Goal: Task Accomplishment & Management: Complete application form

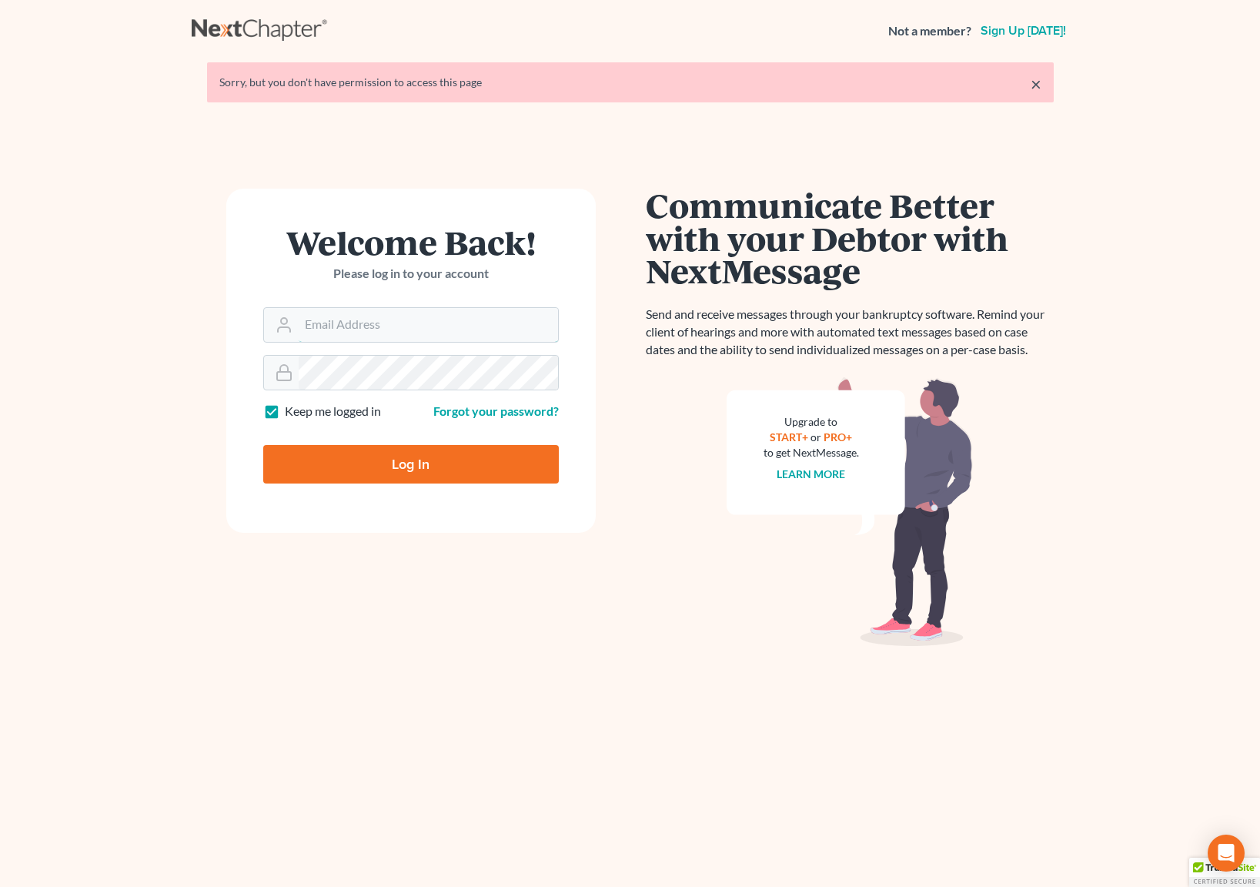
type input "[EMAIL_ADDRESS][DOMAIN_NAME]"
click at [482, 466] on input "Log In" at bounding box center [411, 464] width 296 height 38
type input "Thinking..."
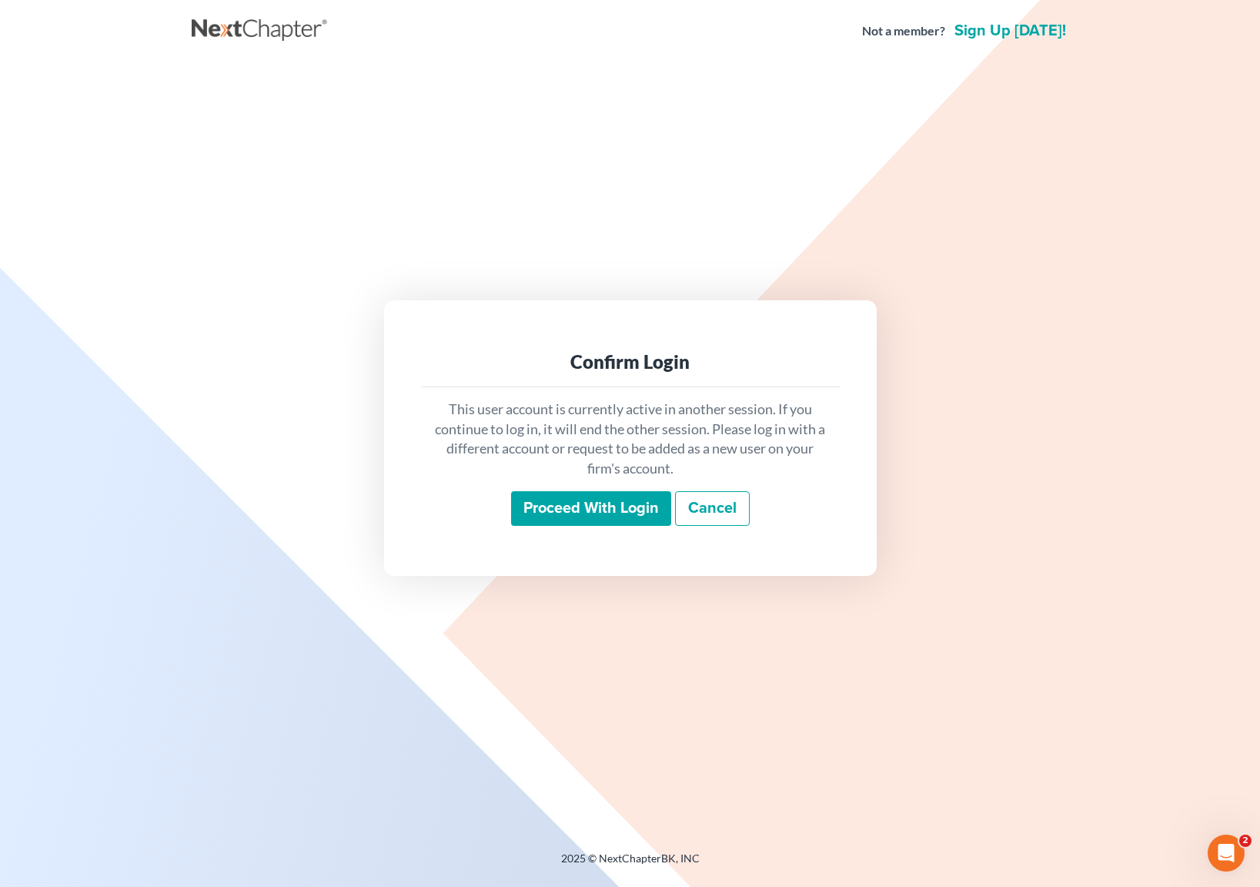
click at [554, 506] on input "Proceed with login" at bounding box center [591, 508] width 160 height 35
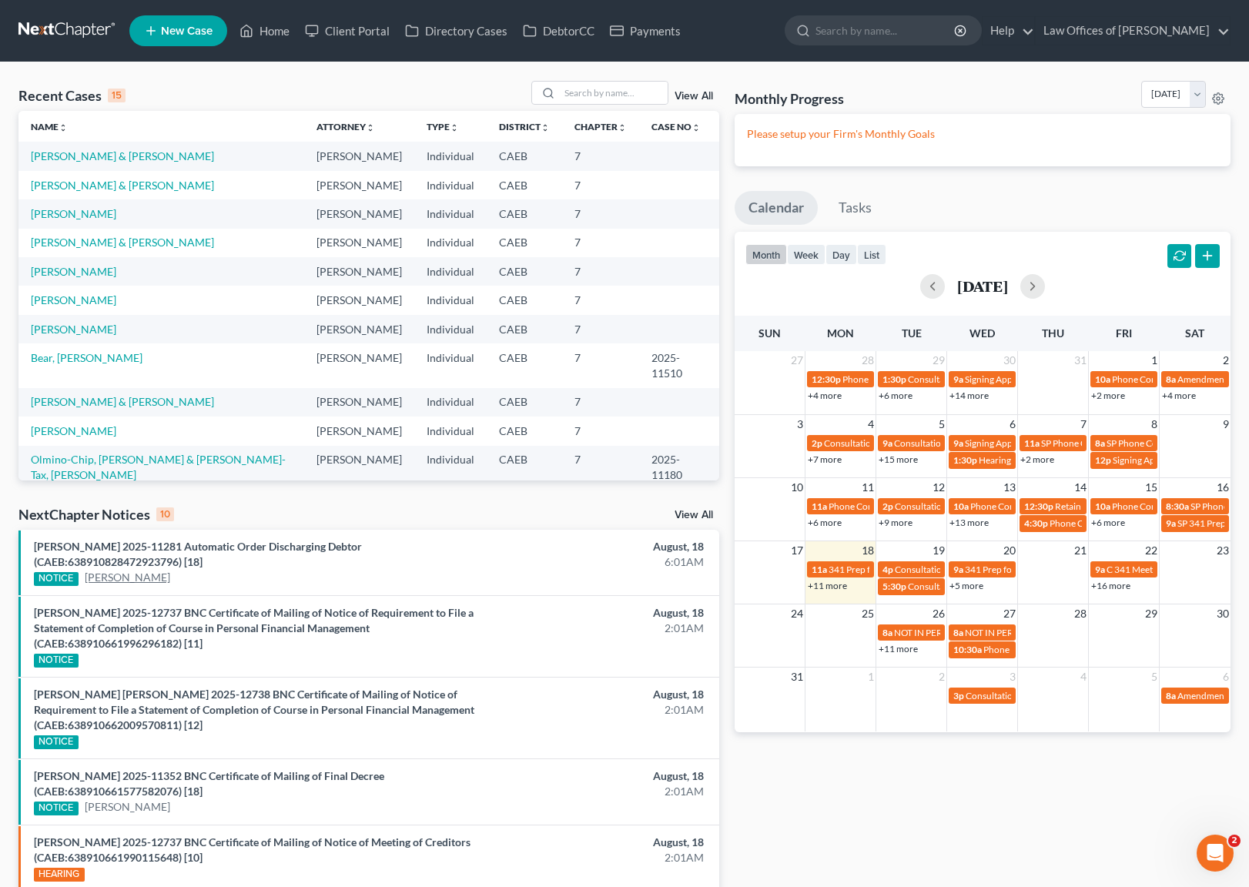
click at [129, 580] on link "[PERSON_NAME]" at bounding box center [127, 577] width 85 height 15
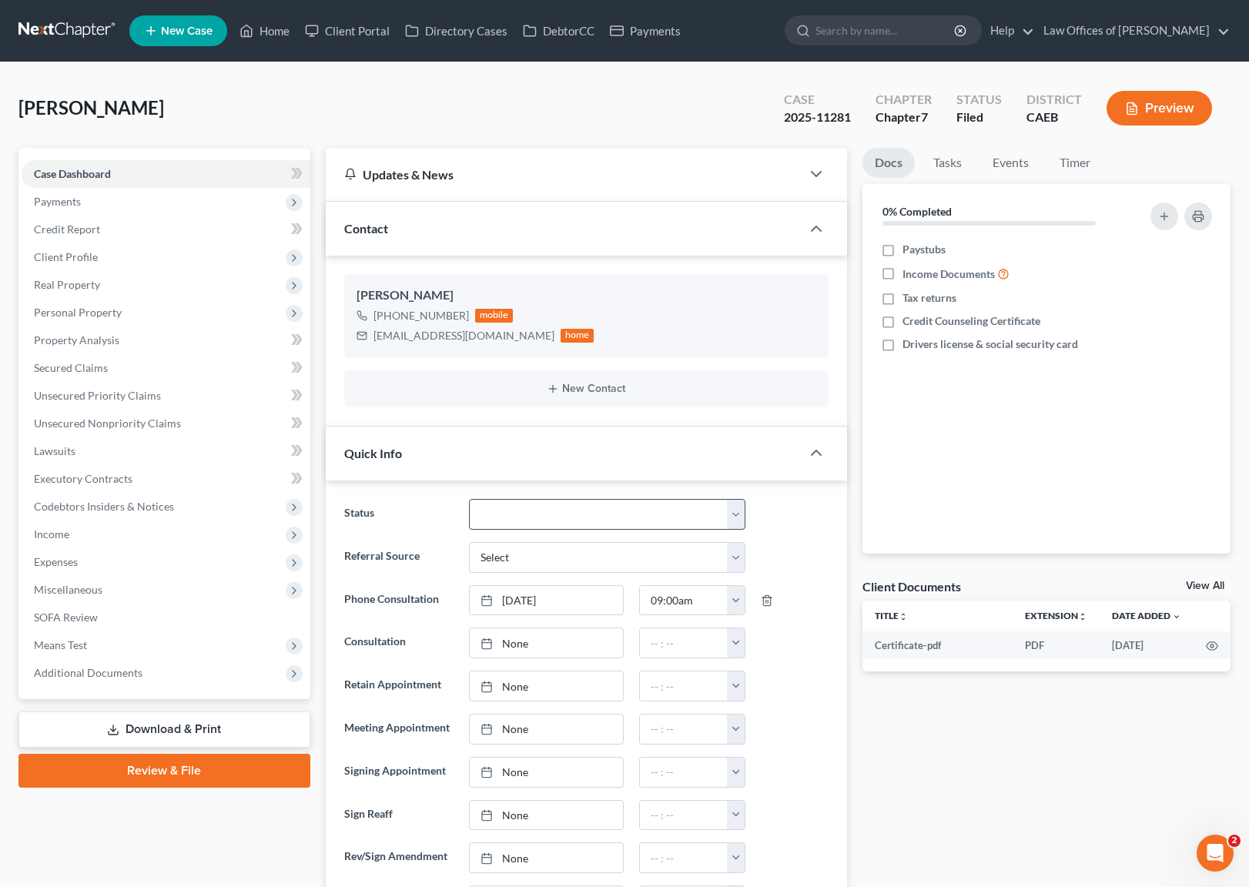
scroll to position [1622, 0]
click at [735, 513] on select "Cancelled/Refund Closed Consultation Declined Discharged Filed Income Check In …" at bounding box center [607, 514] width 276 height 31
select select "4"
click at [269, 35] on link "Home" at bounding box center [264, 31] width 65 height 28
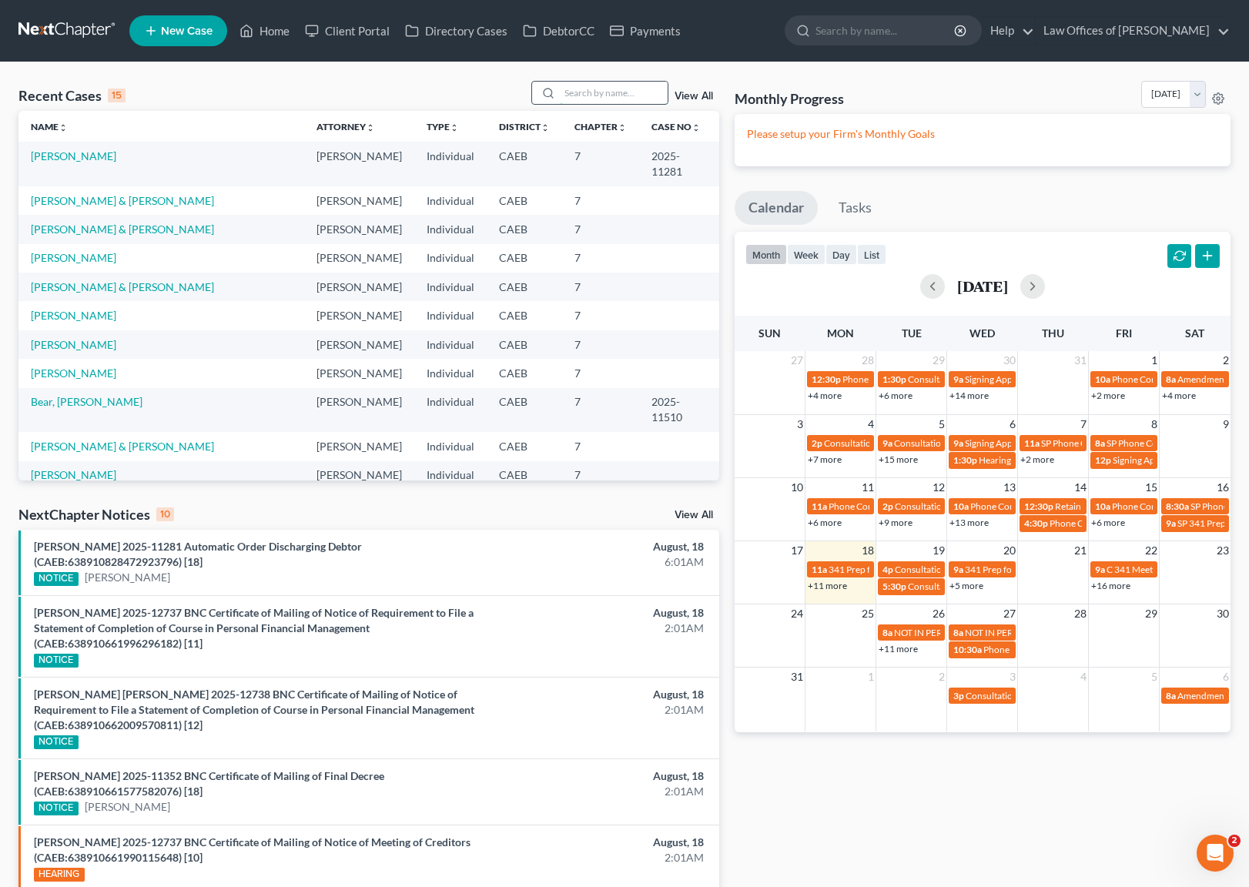
click at [602, 92] on input "search" at bounding box center [614, 93] width 108 height 22
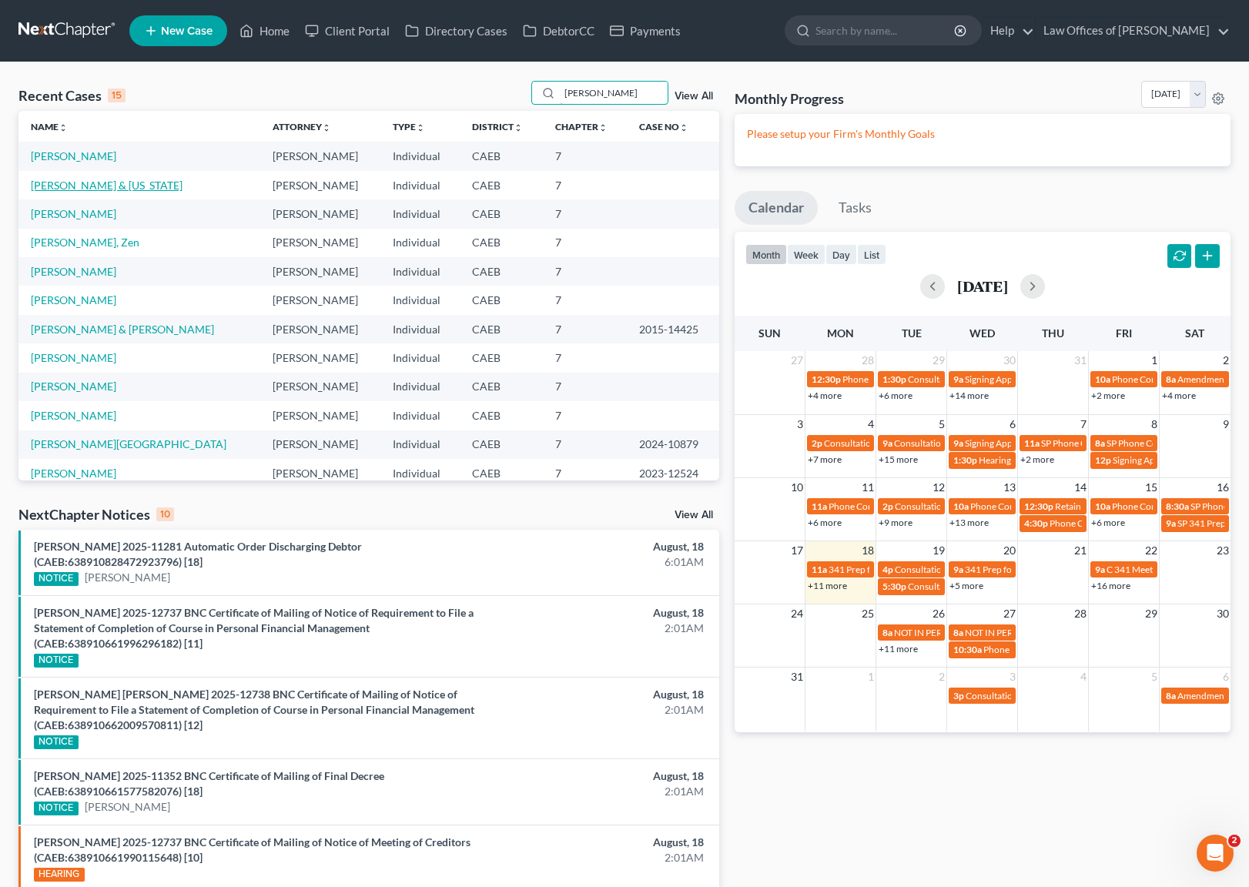
type input "Gutierrez"
click at [87, 189] on link "[PERSON_NAME] & [US_STATE]" at bounding box center [107, 185] width 152 height 13
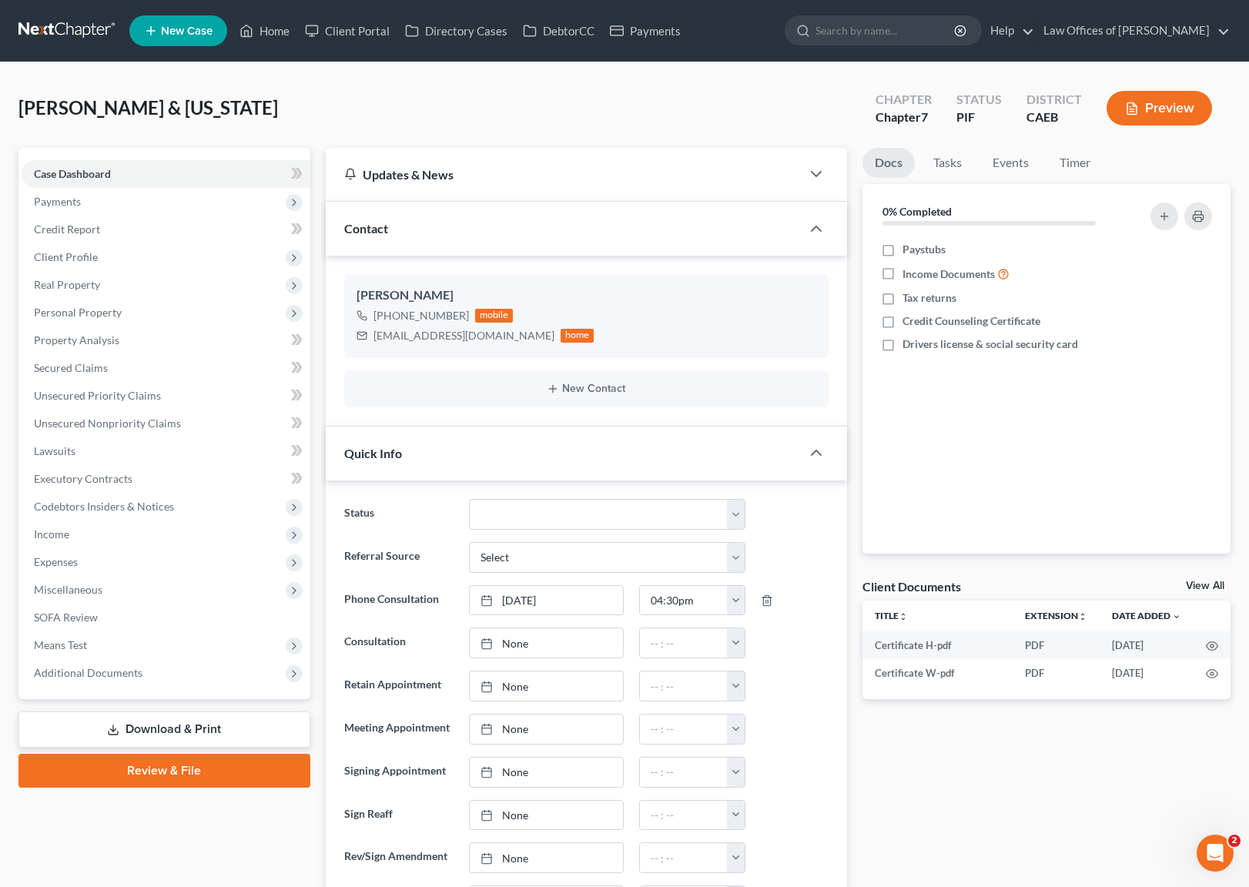
scroll to position [1274, 0]
click at [121, 342] on link "Property Analysis" at bounding box center [166, 340] width 289 height 28
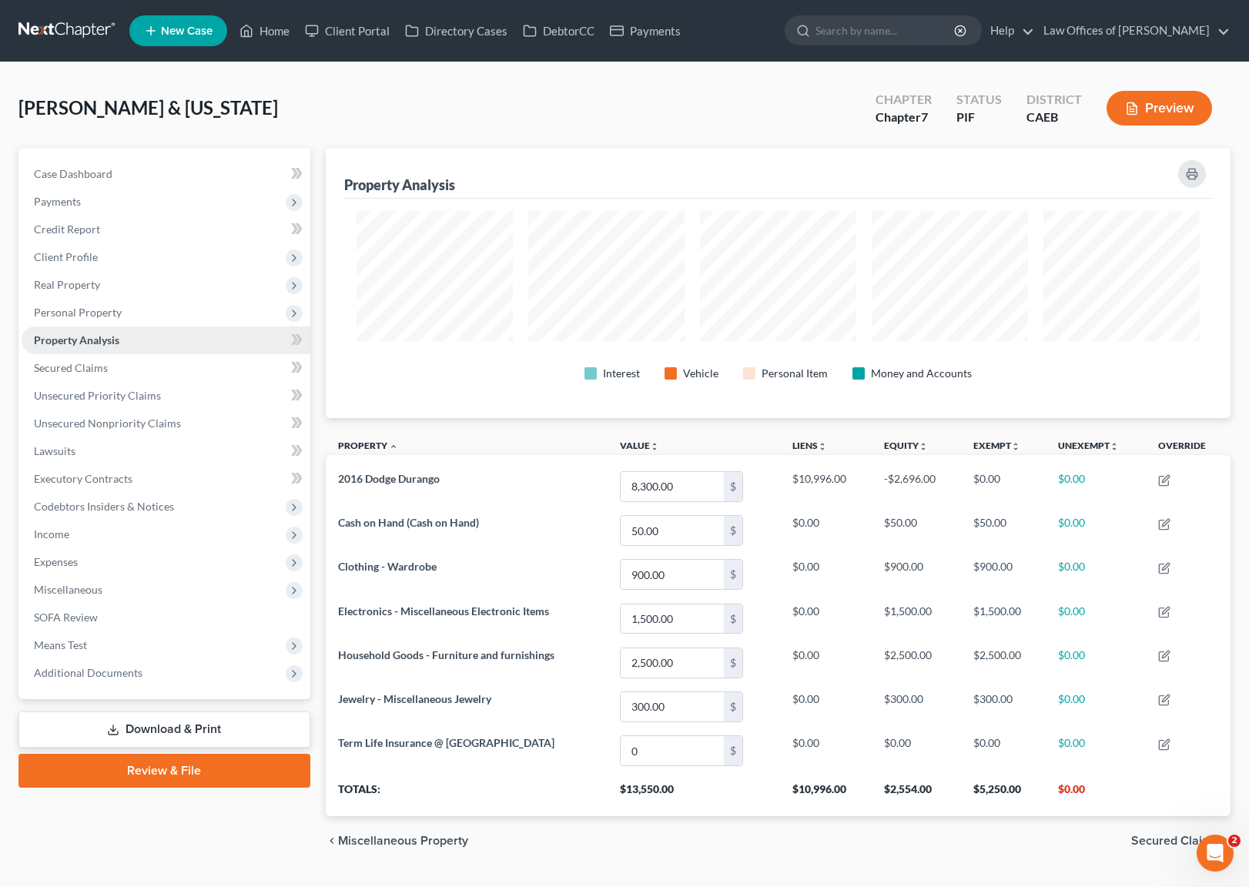
scroll to position [270, 905]
click at [126, 179] on link "Case Dashboard" at bounding box center [166, 174] width 289 height 28
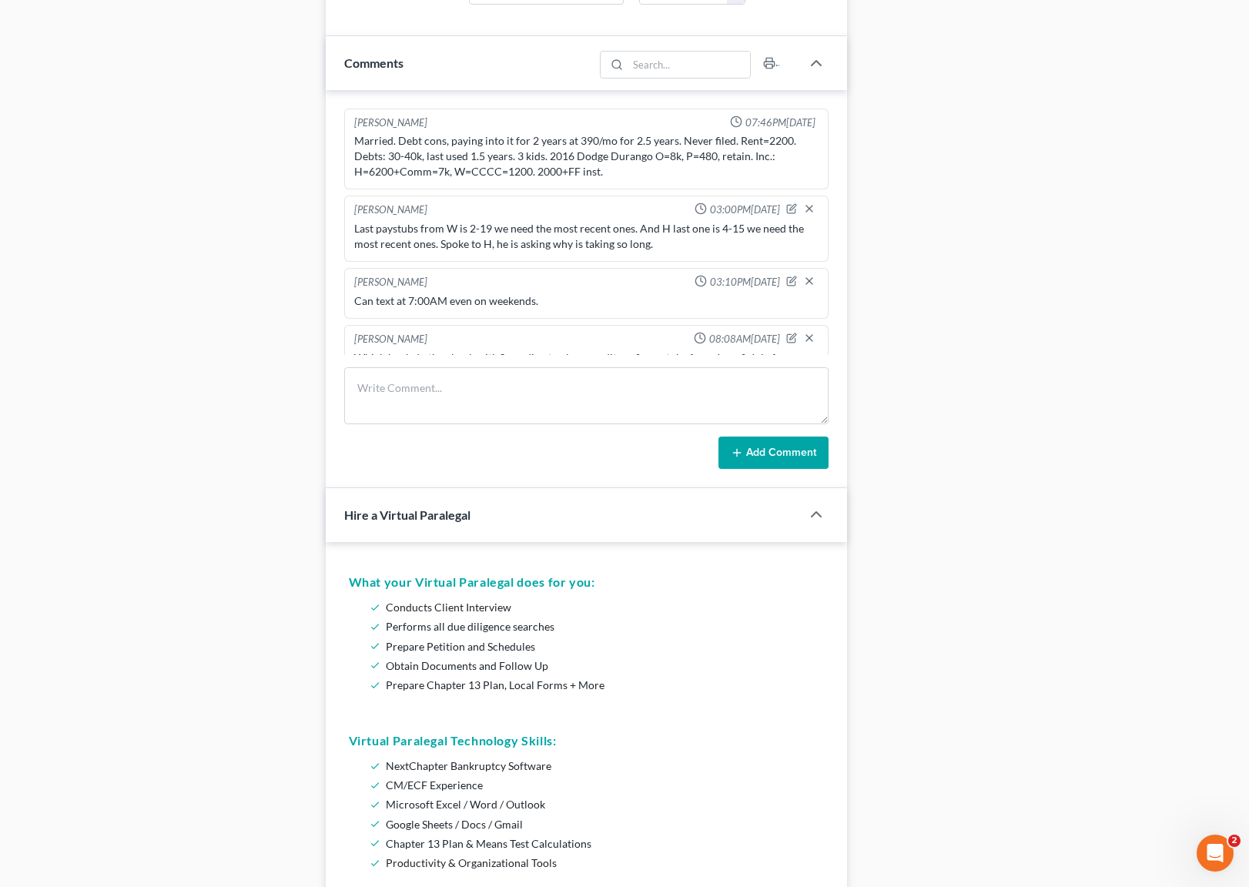
scroll to position [885, 0]
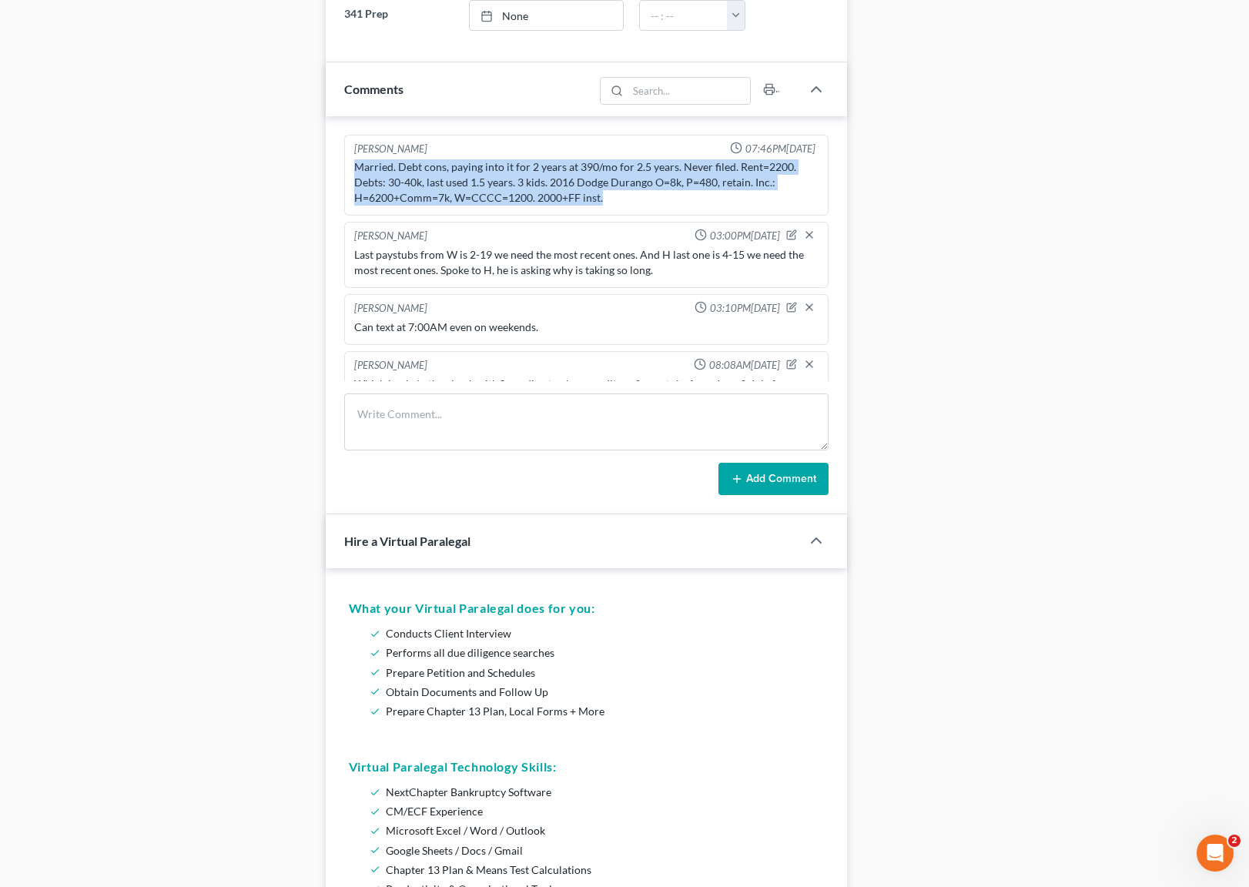
drag, startPoint x: 350, startPoint y: 161, endPoint x: 689, endPoint y: 203, distance: 341.4
click at [689, 203] on div "Married. Debt cons, paying into it for 2 years at 390/mo for 2.5 years. Never f…" at bounding box center [586, 182] width 470 height 52
copy div "Married. Debt cons, paying into it for 2 years at 390/mo for 2.5 years. Never f…"
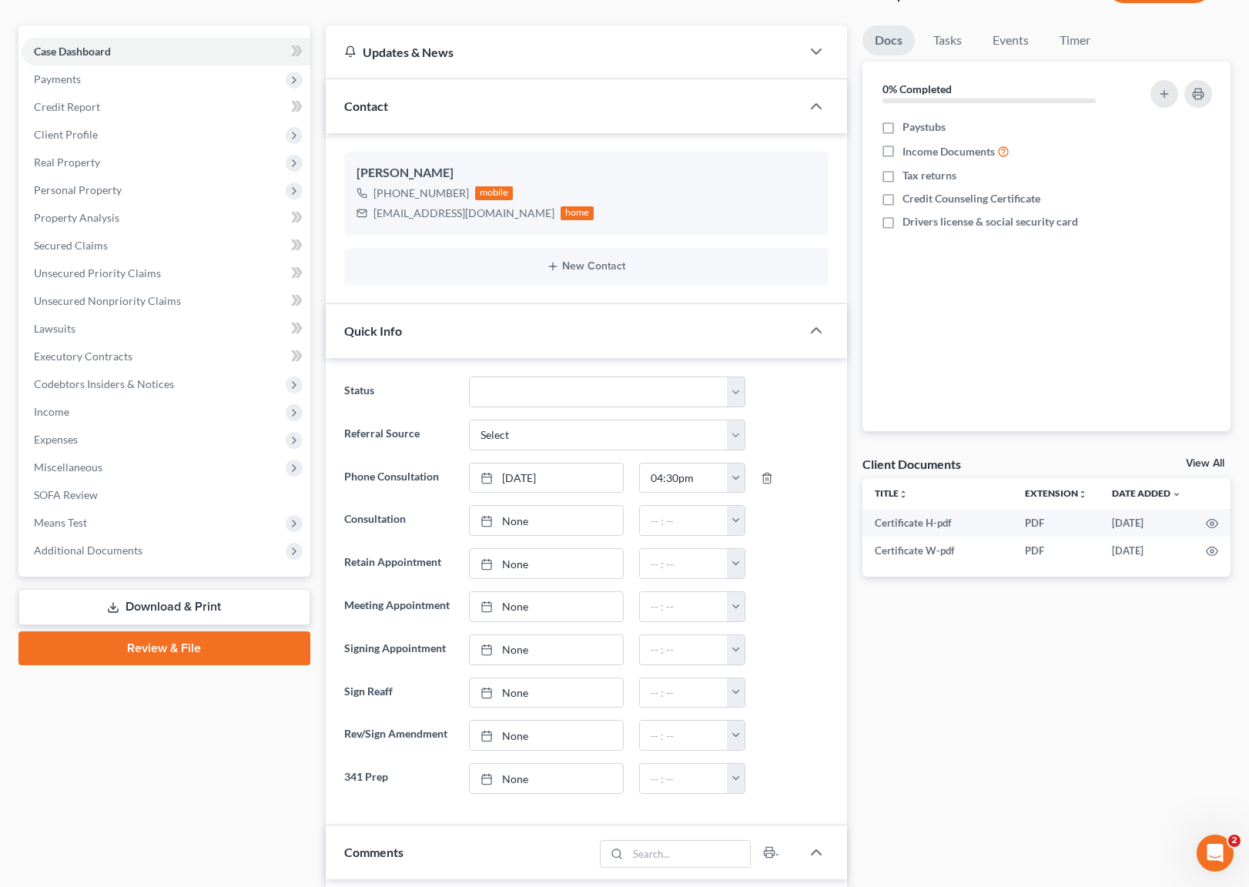
scroll to position [43, 0]
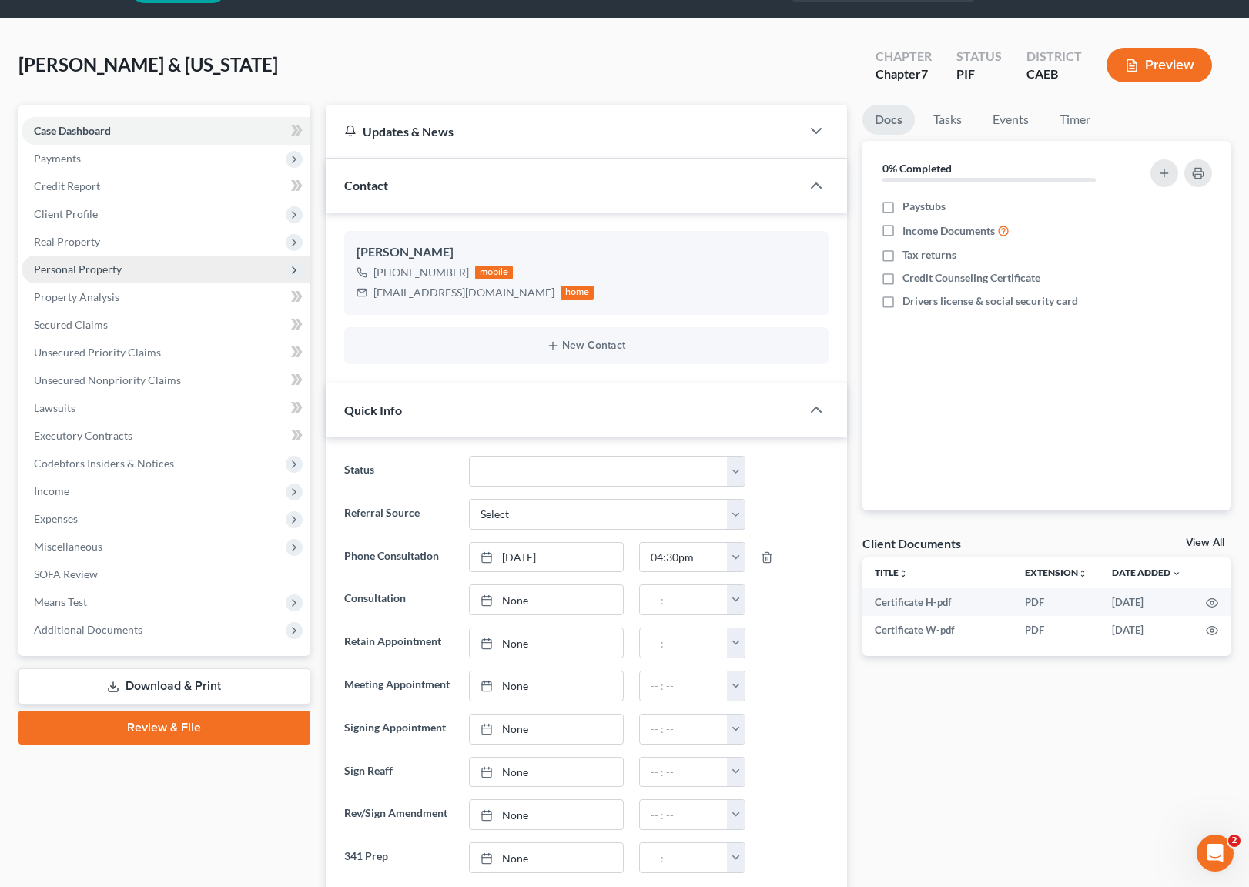
click at [112, 266] on span "Personal Property" at bounding box center [78, 269] width 88 height 13
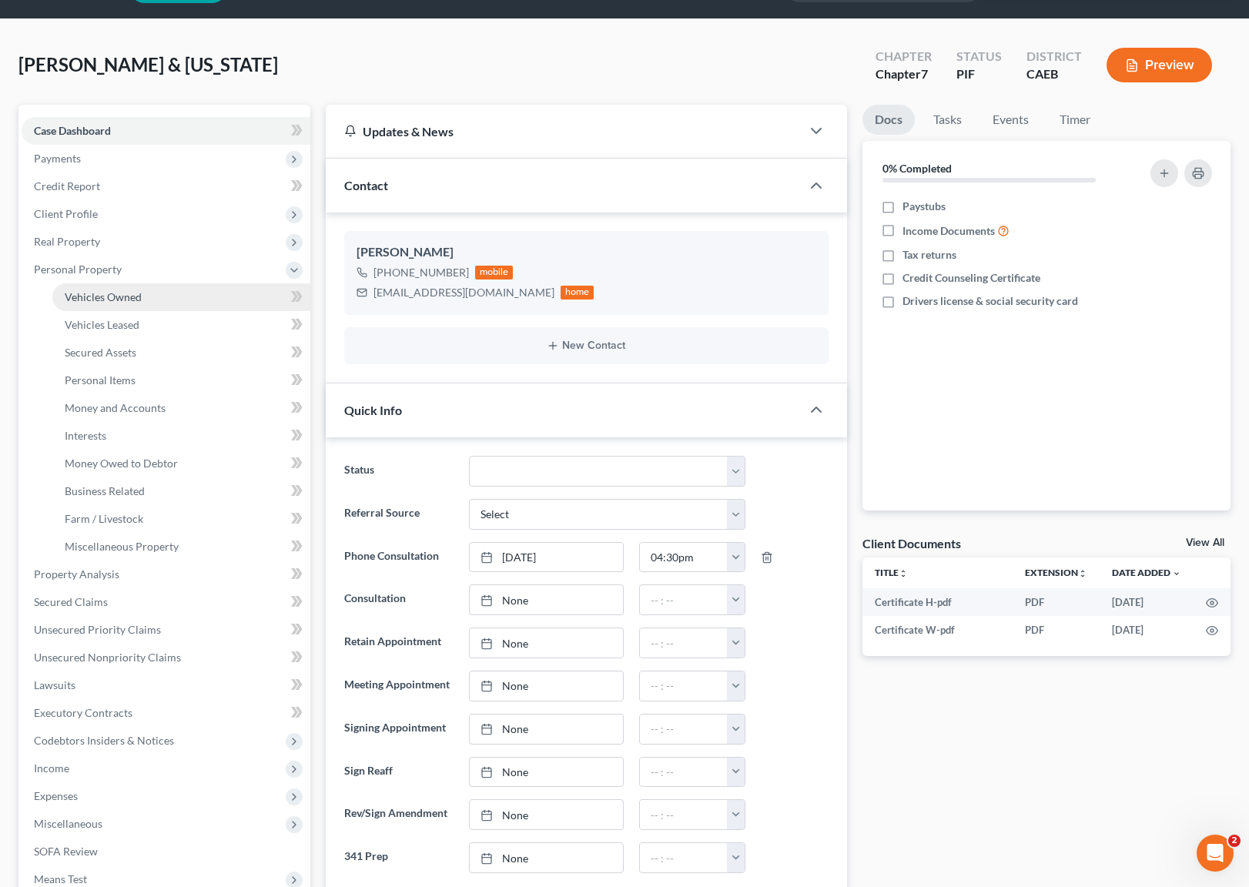
click at [125, 295] on span "Vehicles Owned" at bounding box center [103, 296] width 77 height 13
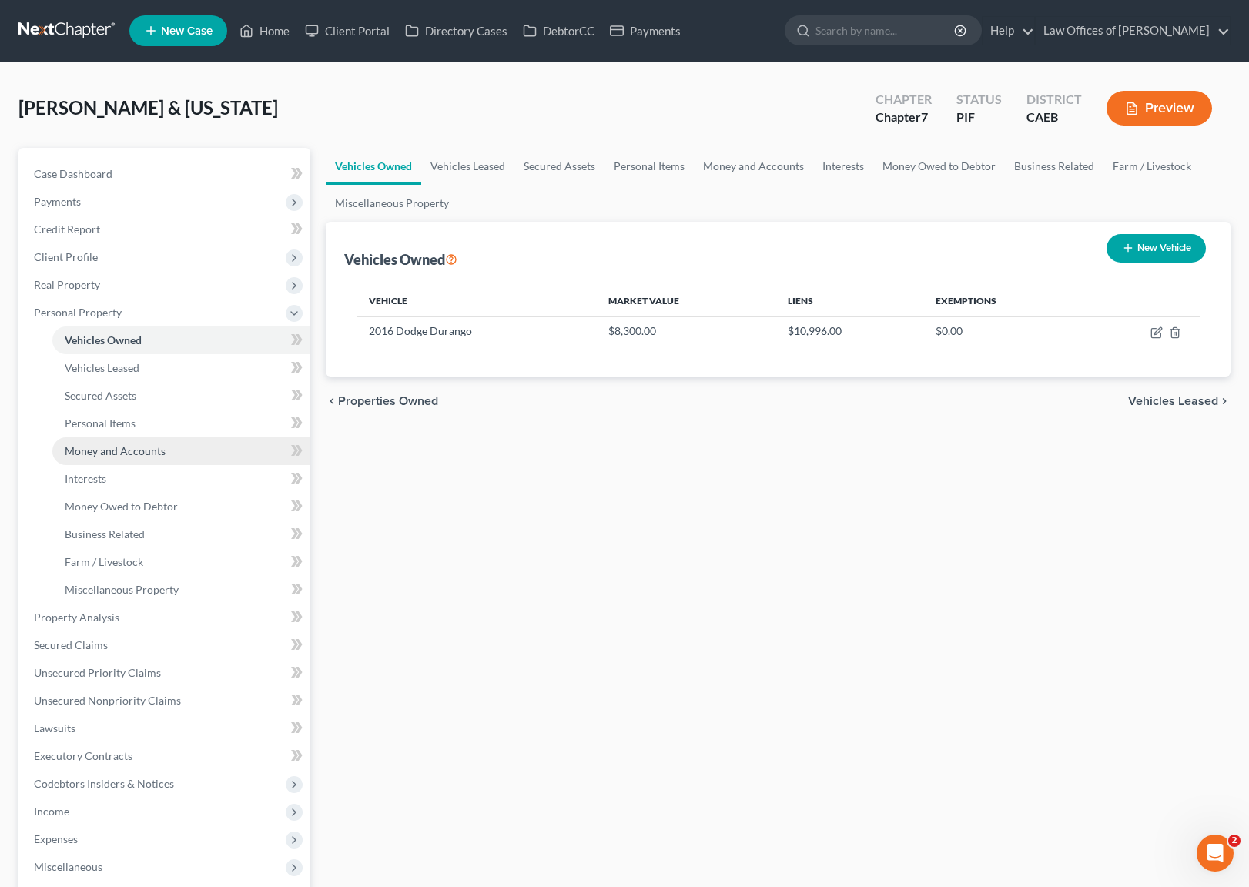
click at [191, 444] on link "Money and Accounts" at bounding box center [181, 451] width 258 height 28
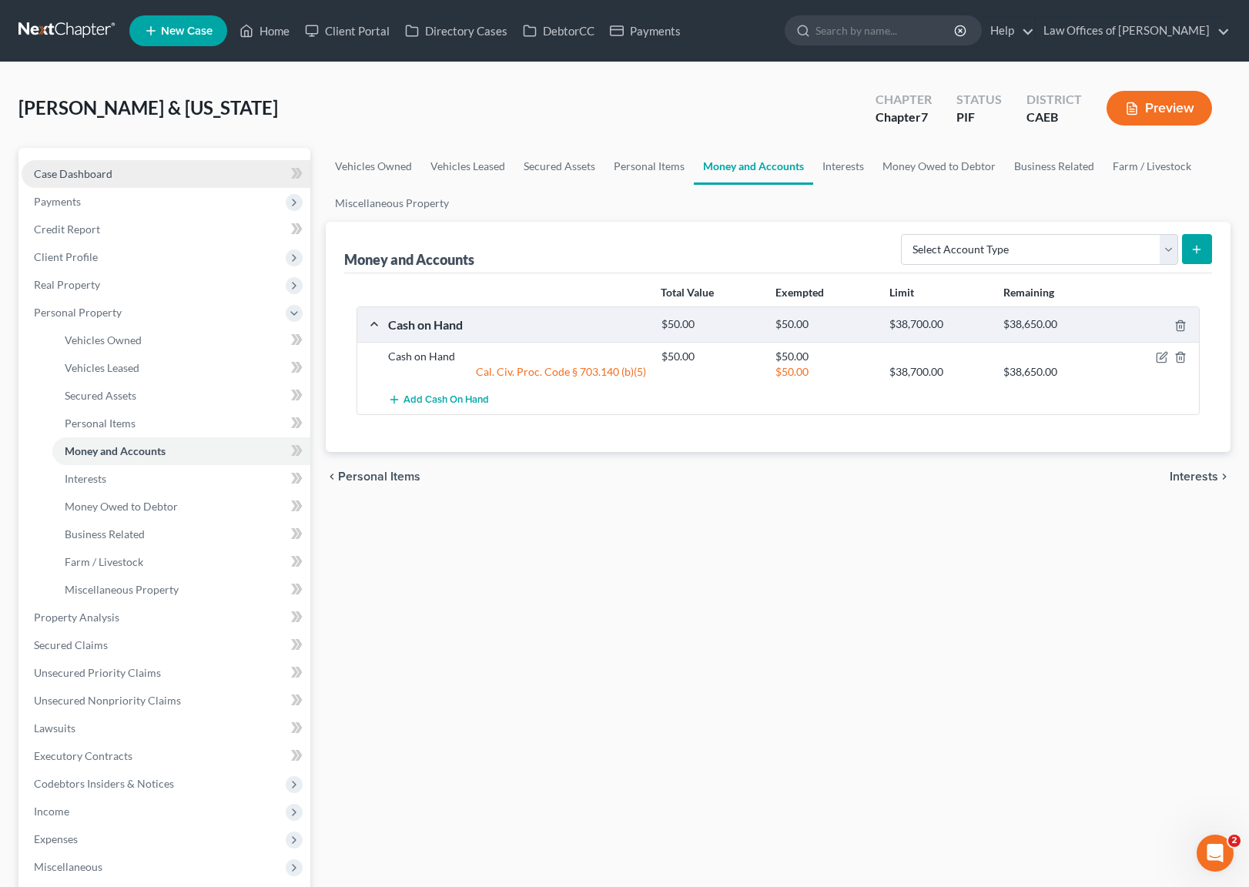
click at [167, 182] on link "Case Dashboard" at bounding box center [166, 174] width 289 height 28
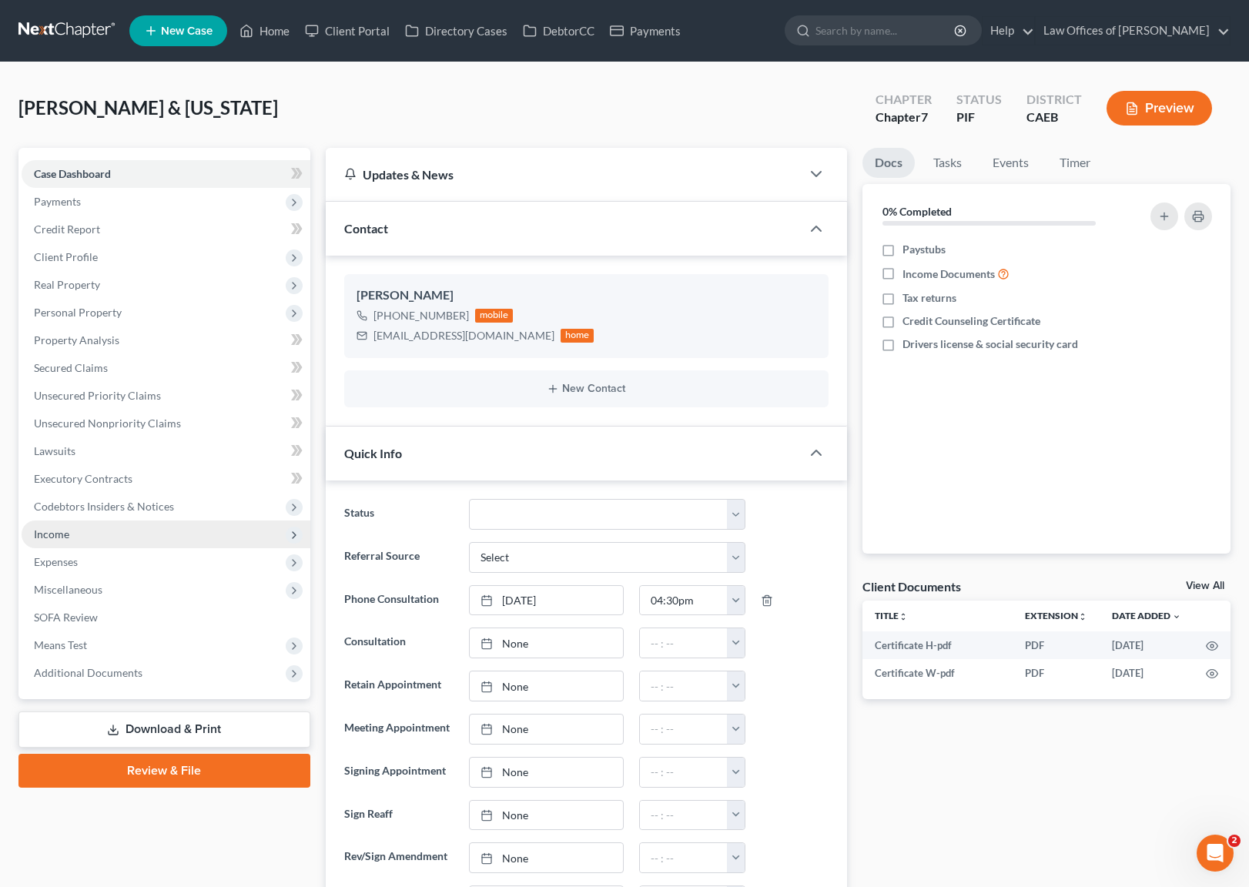
click at [74, 539] on span "Income" at bounding box center [166, 535] width 289 height 28
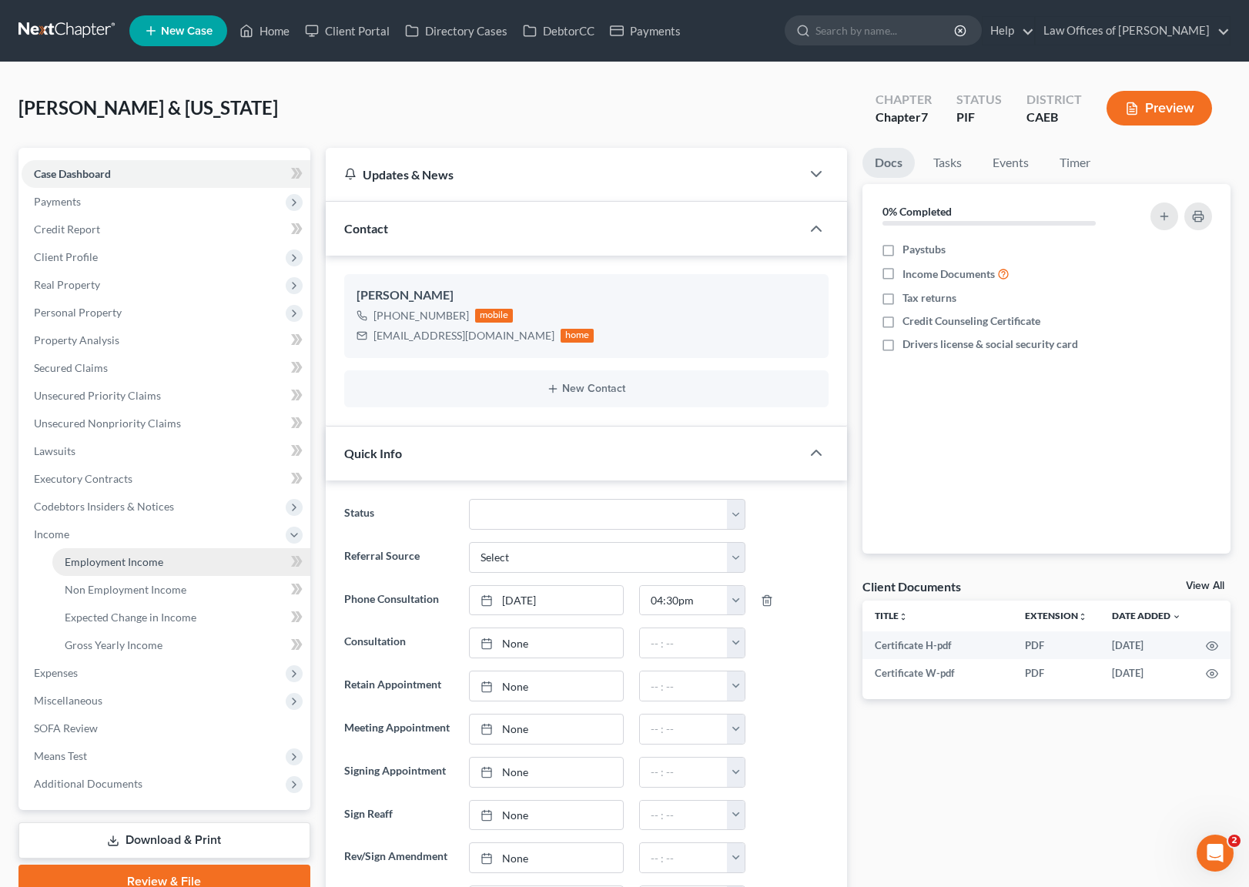
click at [171, 559] on link "Employment Income" at bounding box center [181, 562] width 258 height 28
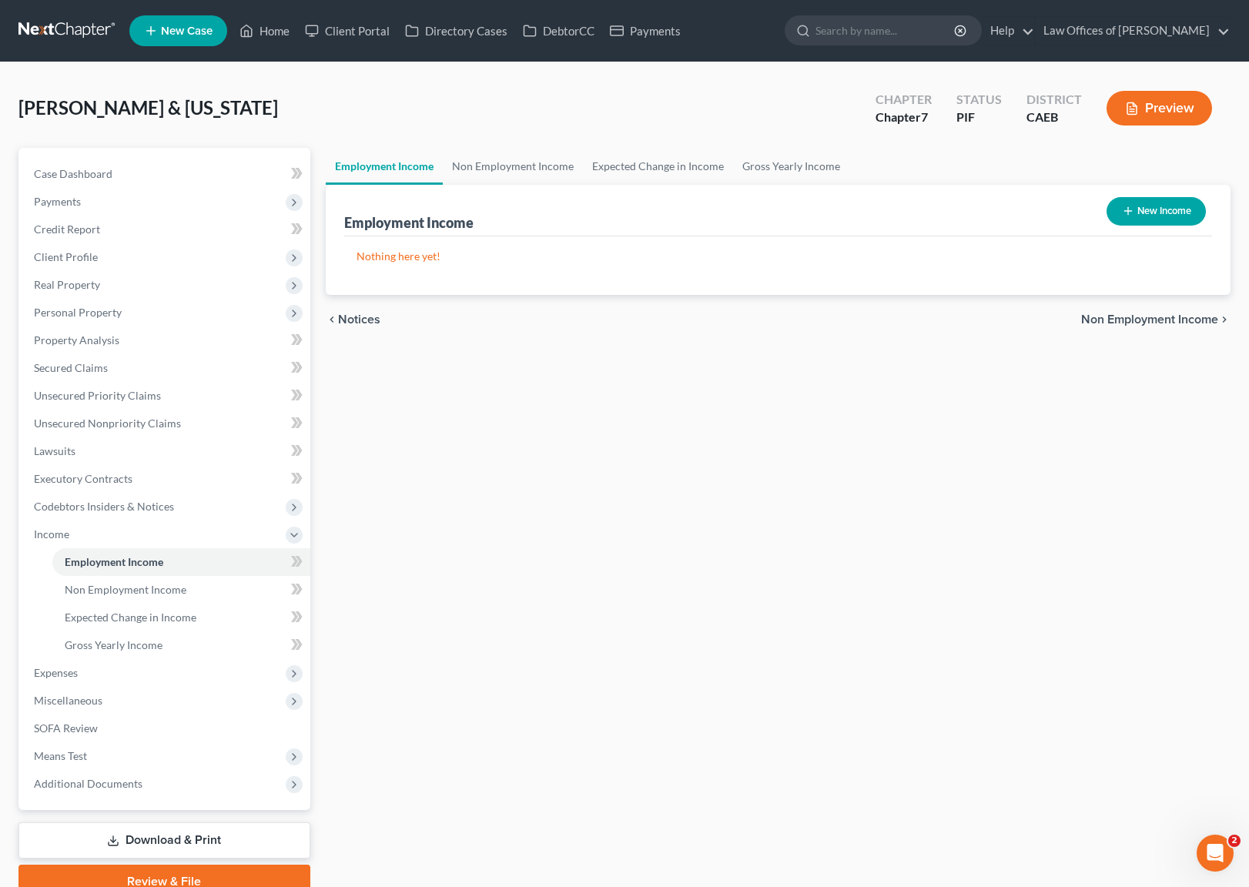
click at [1148, 211] on button "New Income" at bounding box center [1155, 211] width 99 height 28
select select "0"
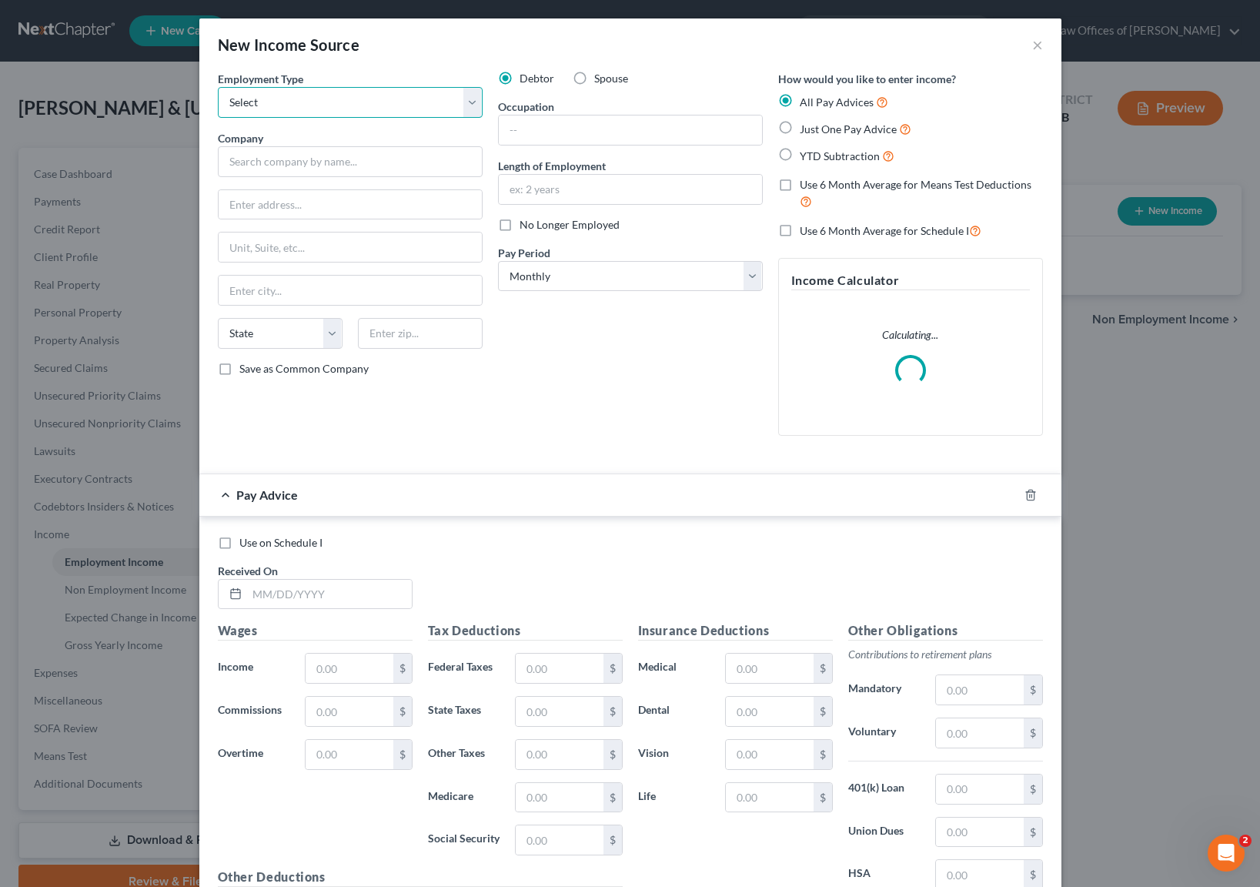
click at [462, 97] on select "Select Full or Part Time Employment Self Employment" at bounding box center [350, 102] width 265 height 31
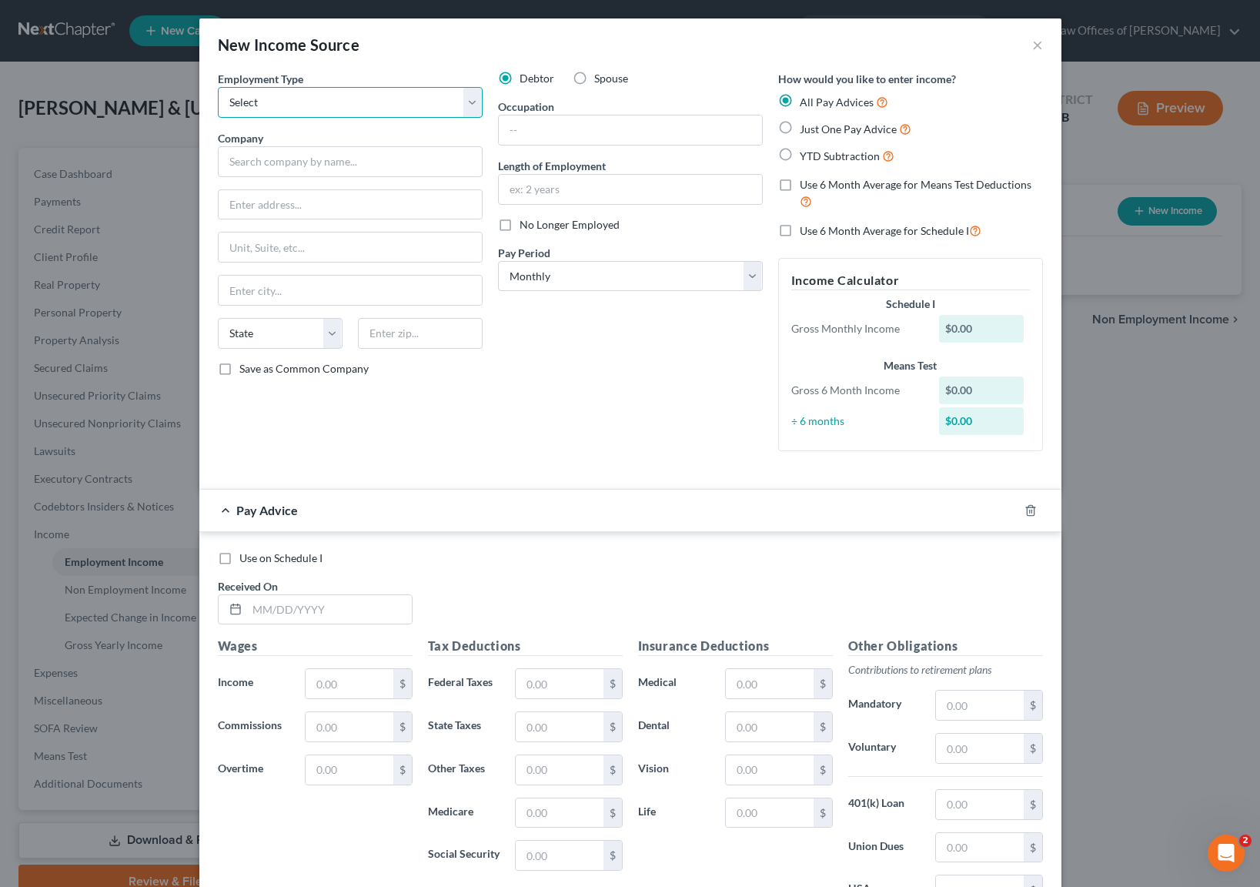
select select "0"
click at [249, 163] on input "text" at bounding box center [350, 161] width 265 height 31
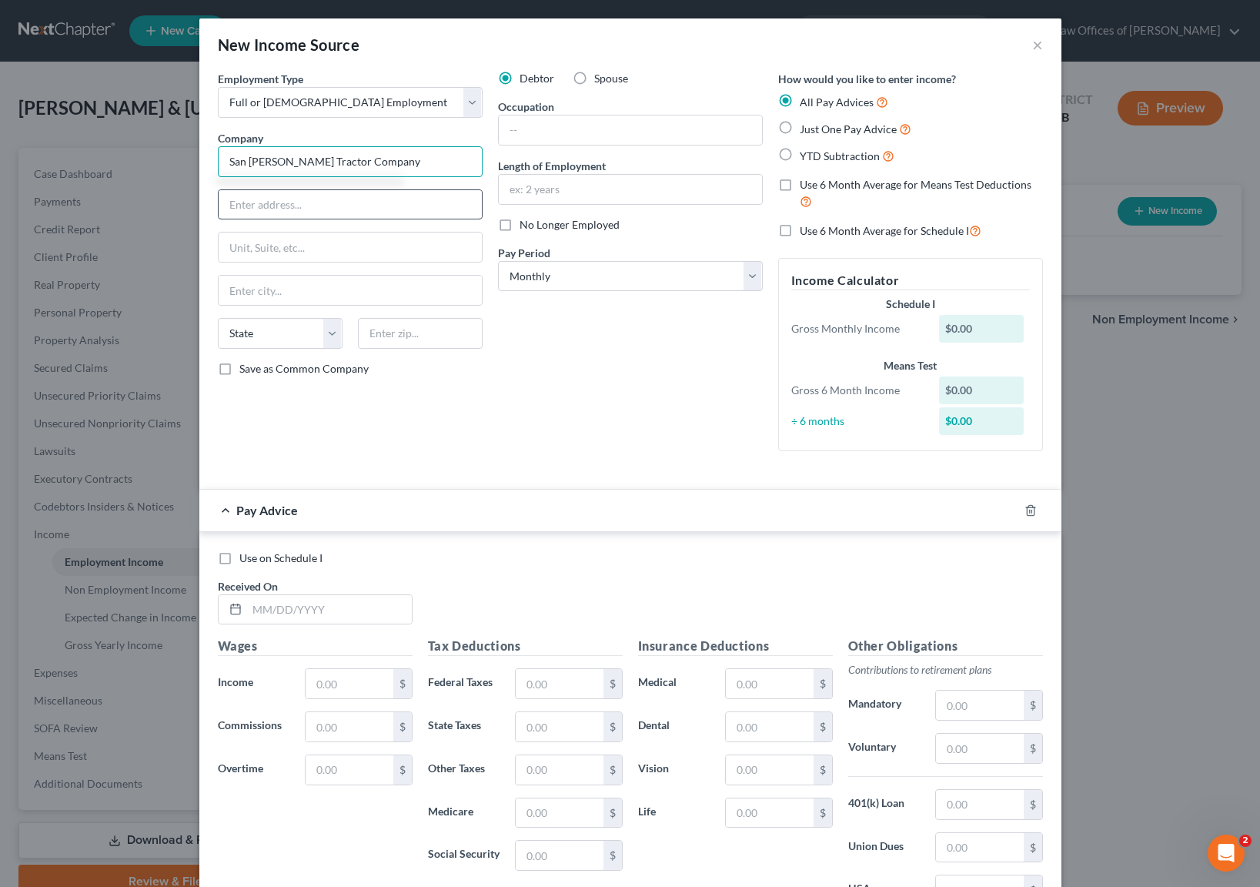
type input "San Joaquin Tractor Company"
click at [275, 201] on input "text" at bounding box center [350, 204] width 263 height 29
type input "PO BOX 70067"
type input "93387"
type input "Bakersfield"
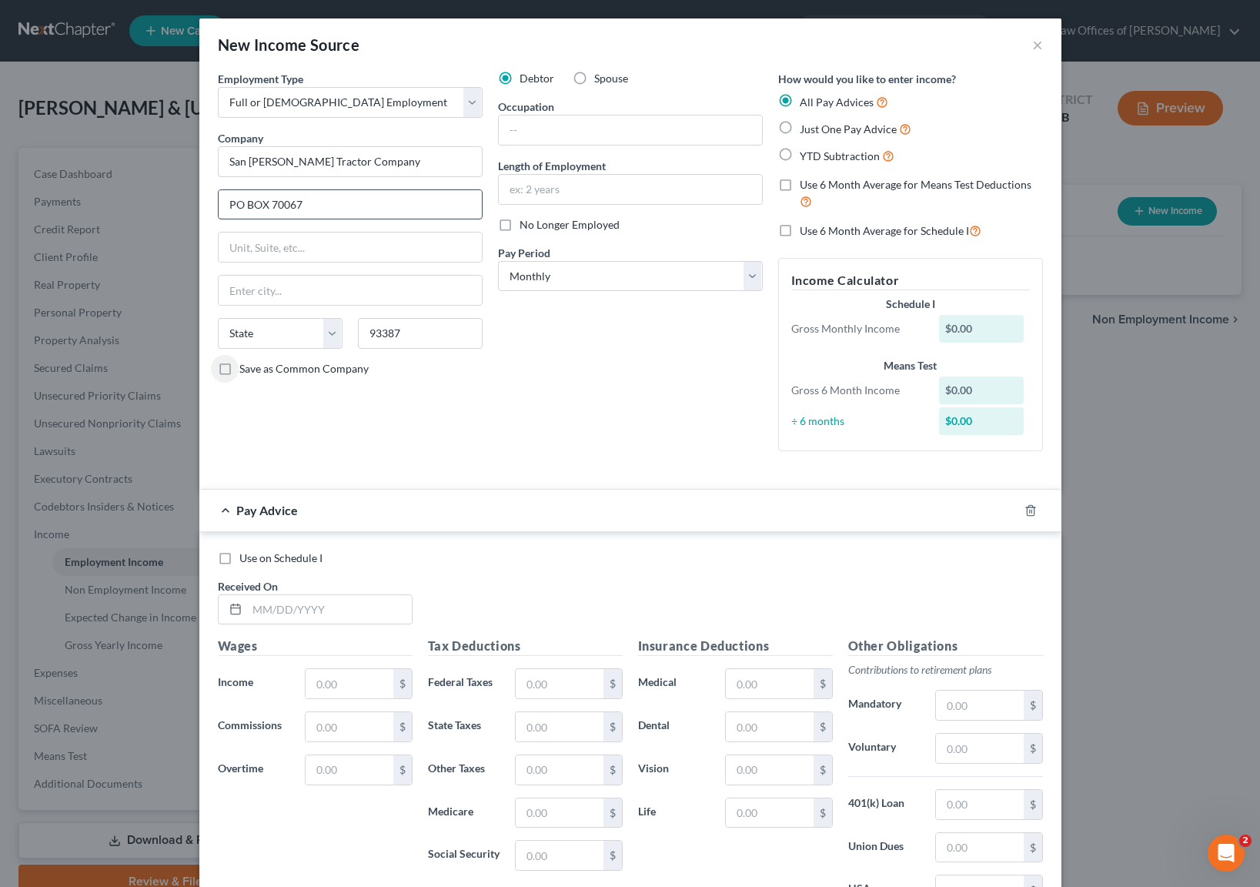
select select "4"
click at [534, 128] on input "text" at bounding box center [630, 129] width 263 height 29
type input "Laborer"
click at [560, 194] on input "text" at bounding box center [630, 189] width 263 height 29
type input "3 Years"
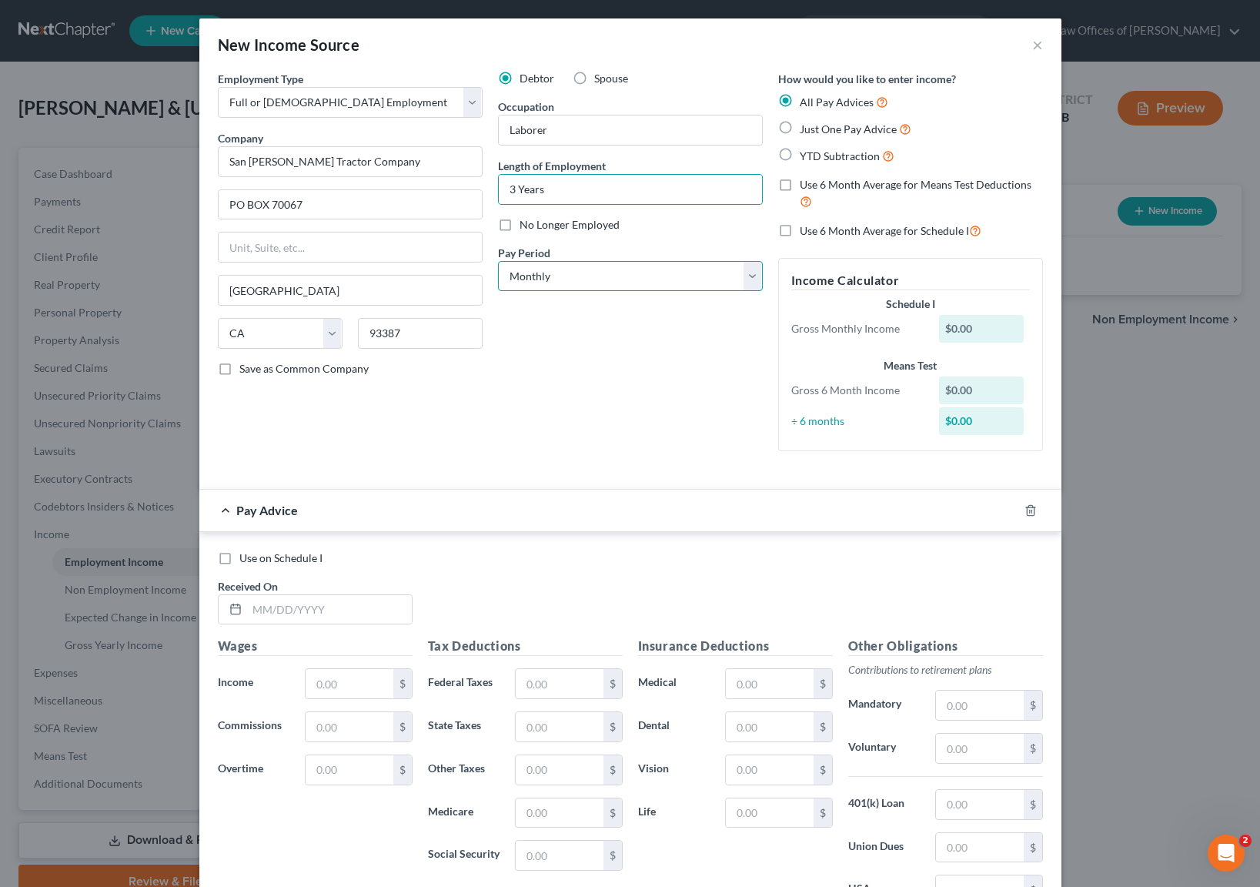
click at [750, 276] on select "Select Monthly Twice Monthly Every Other Week Weekly" at bounding box center [630, 276] width 265 height 31
select select "1"
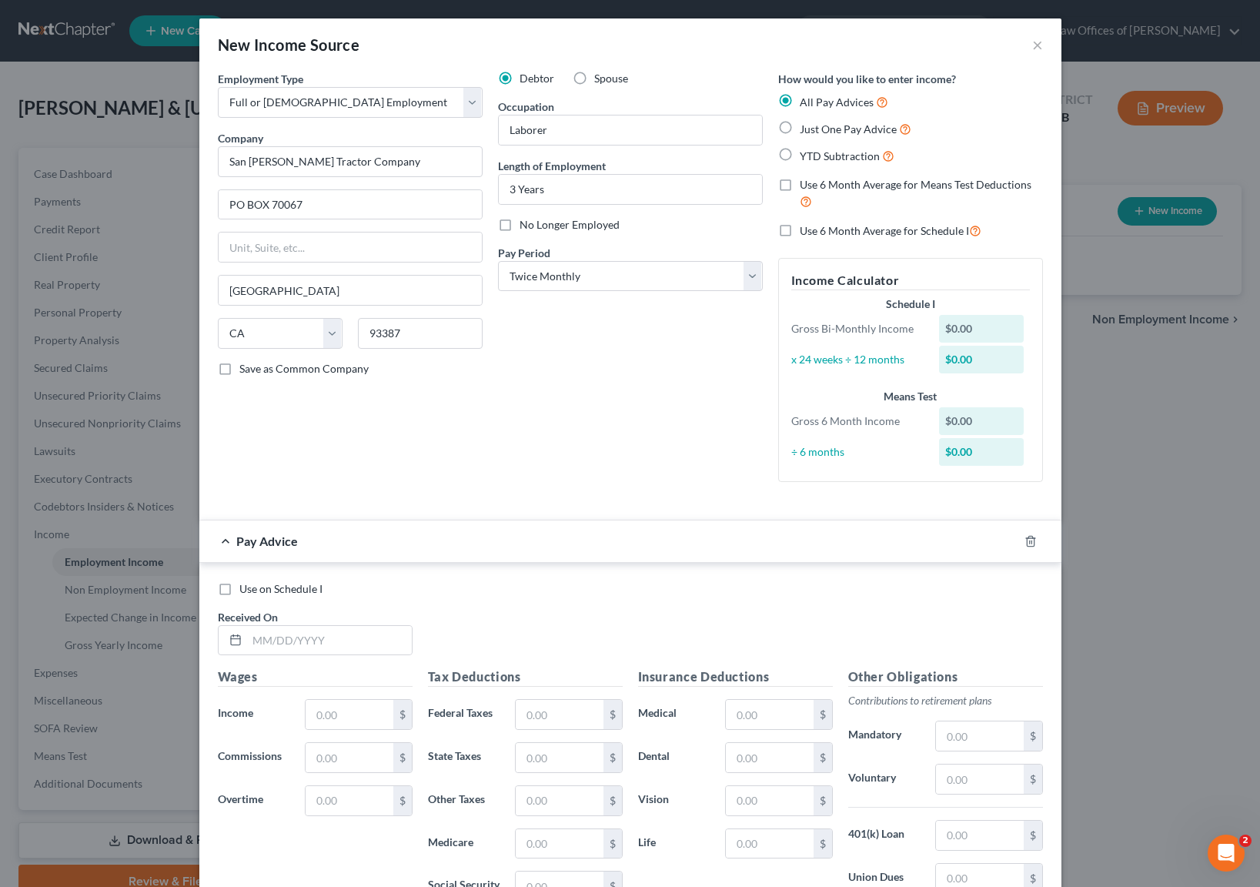
click at [800, 157] on label "YTD Subtraction" at bounding box center [847, 156] width 95 height 18
click at [806, 157] on input "YTD Subtraction" at bounding box center [811, 152] width 10 height 10
radio input "true"
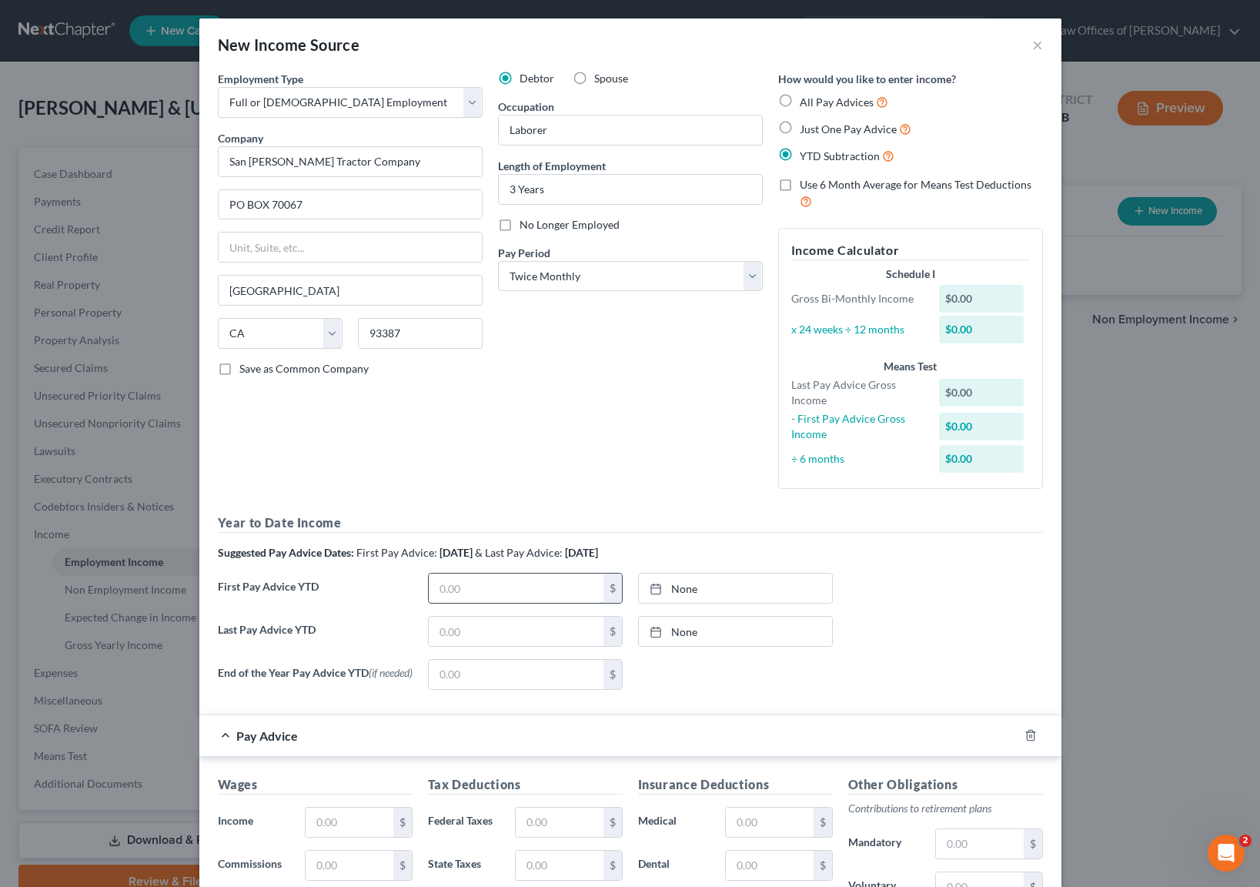
click at [500, 587] on input "text" at bounding box center [516, 588] width 175 height 29
type input "3,423"
click at [474, 635] on input "text" at bounding box center [516, 631] width 175 height 29
type input "54,216"
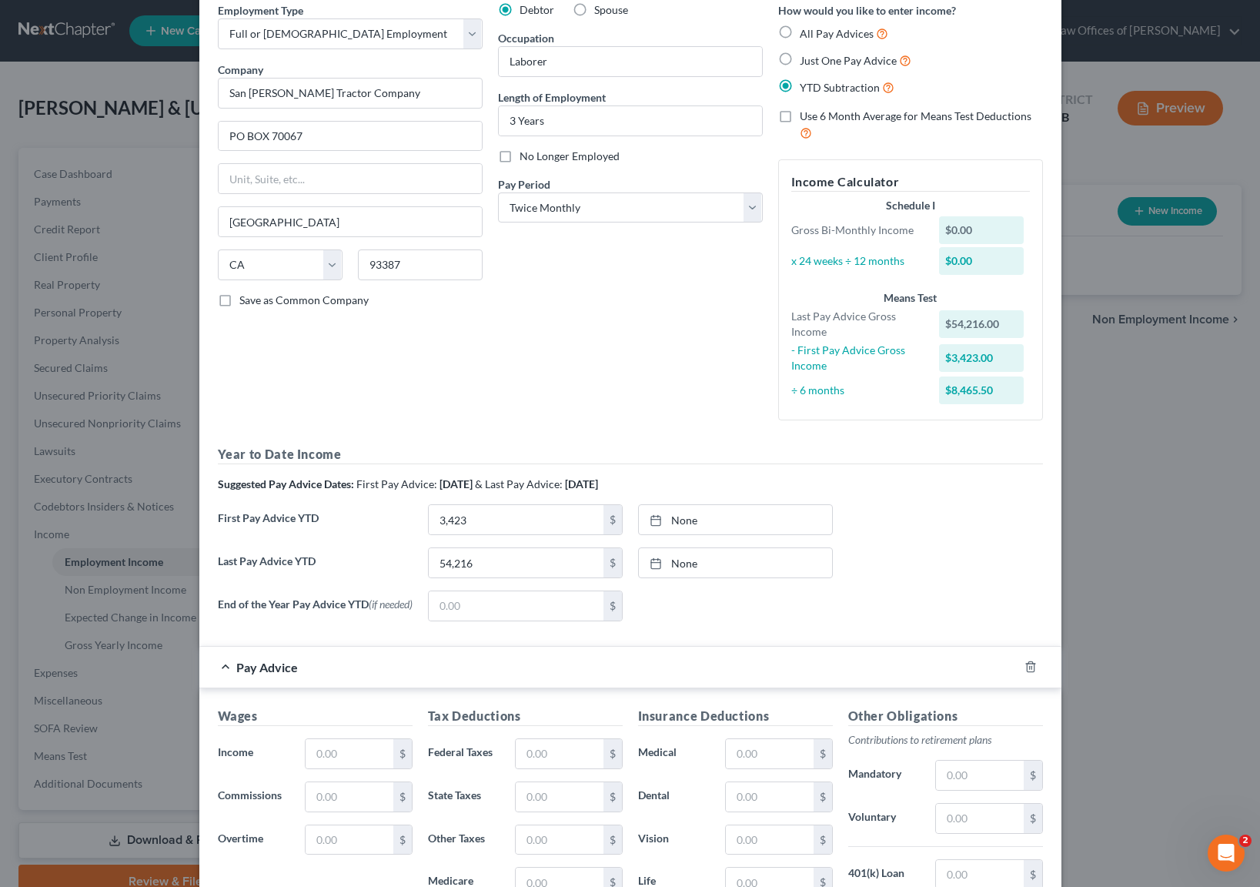
scroll to position [197, 0]
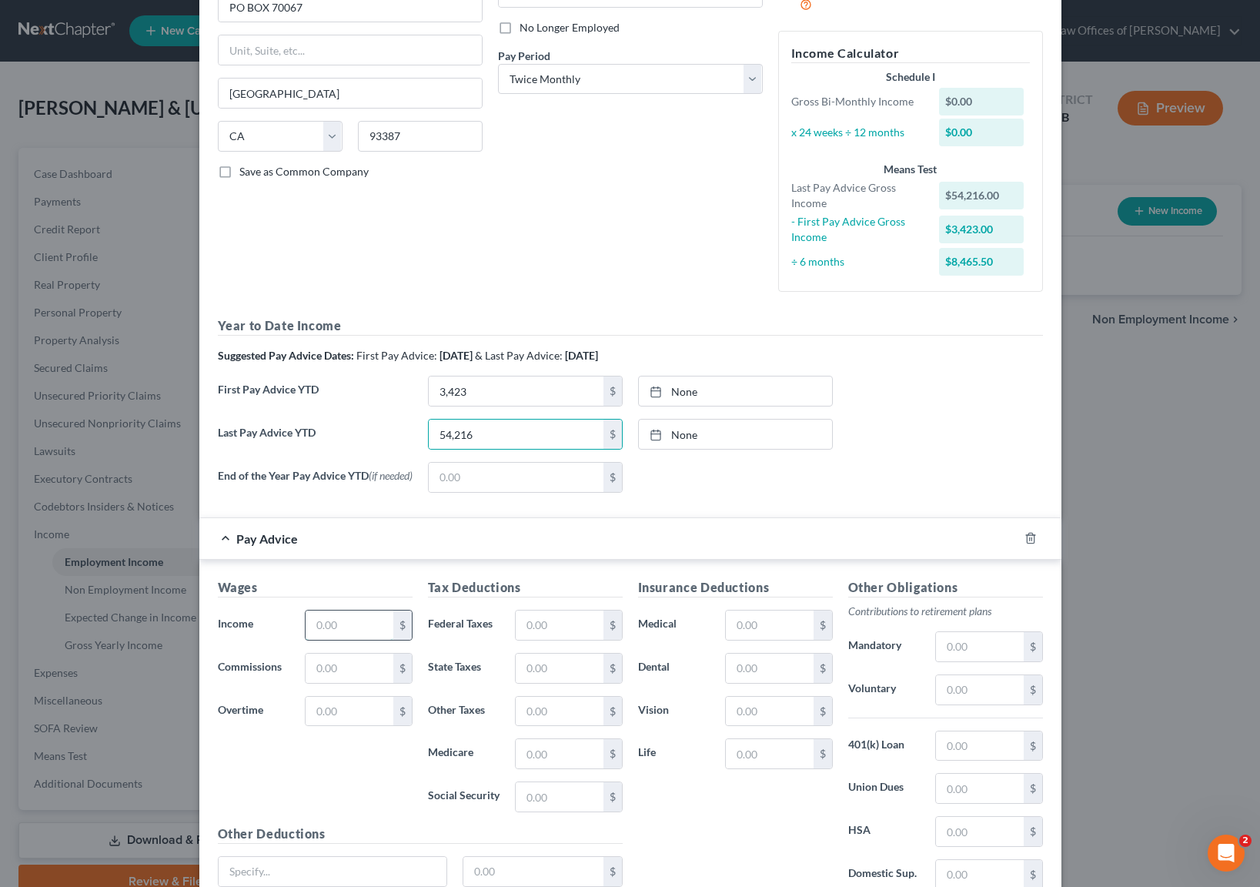
click at [346, 628] on input "text" at bounding box center [349, 625] width 87 height 29
type input "3,125"
click at [557, 621] on input "text" at bounding box center [559, 625] width 87 height 29
type input "485"
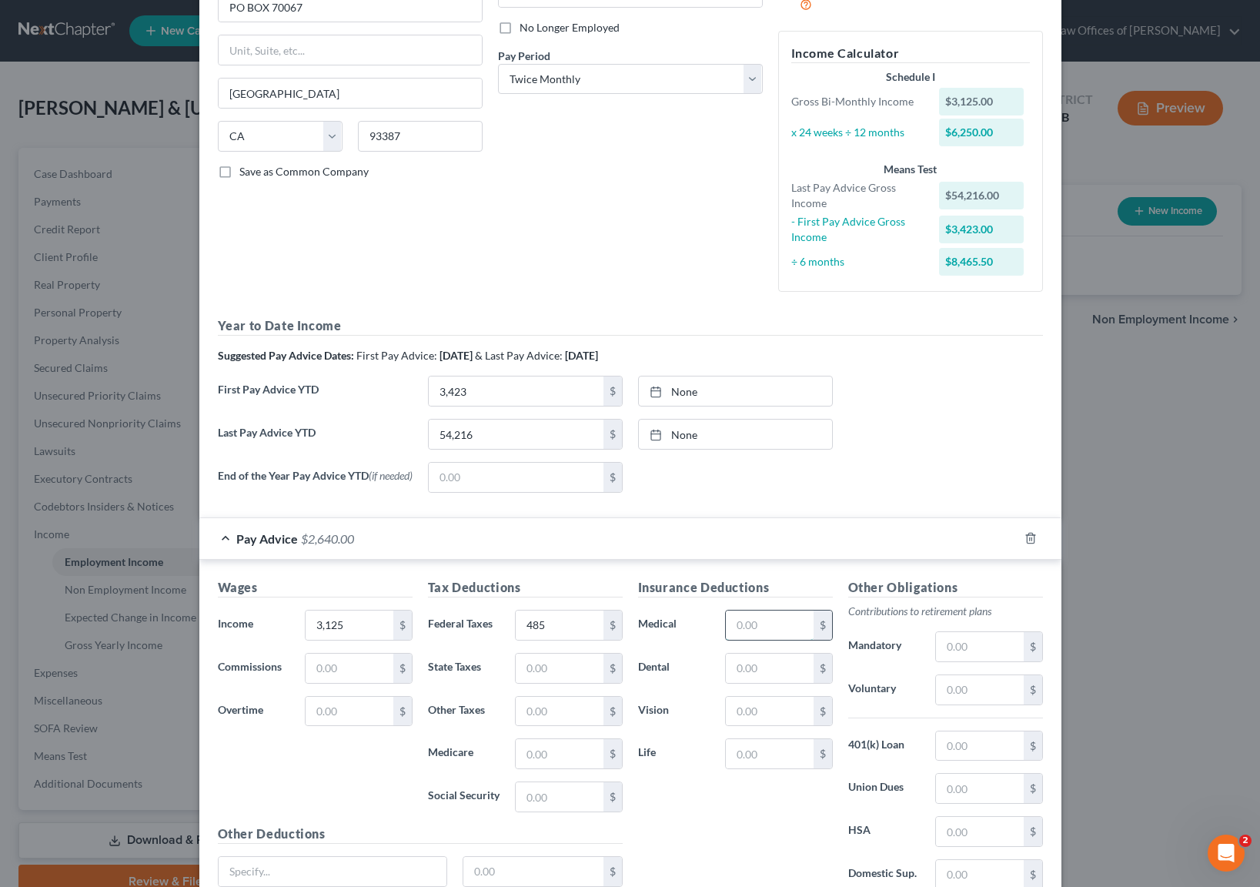
click at [778, 629] on input "text" at bounding box center [769, 625] width 87 height 29
type input "85"
click at [998, 645] on input "text" at bounding box center [979, 646] width 87 height 29
type input "156"
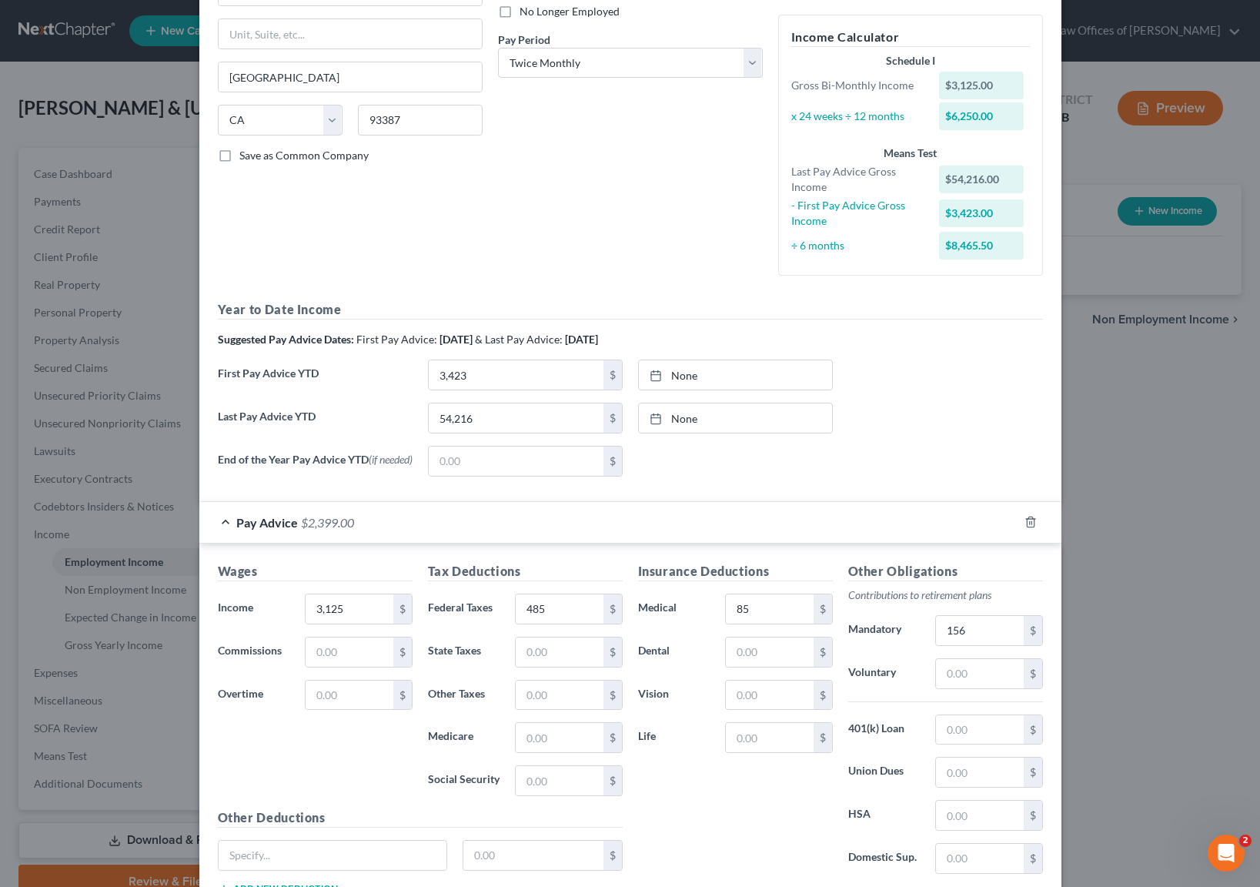
scroll to position [333, 0]
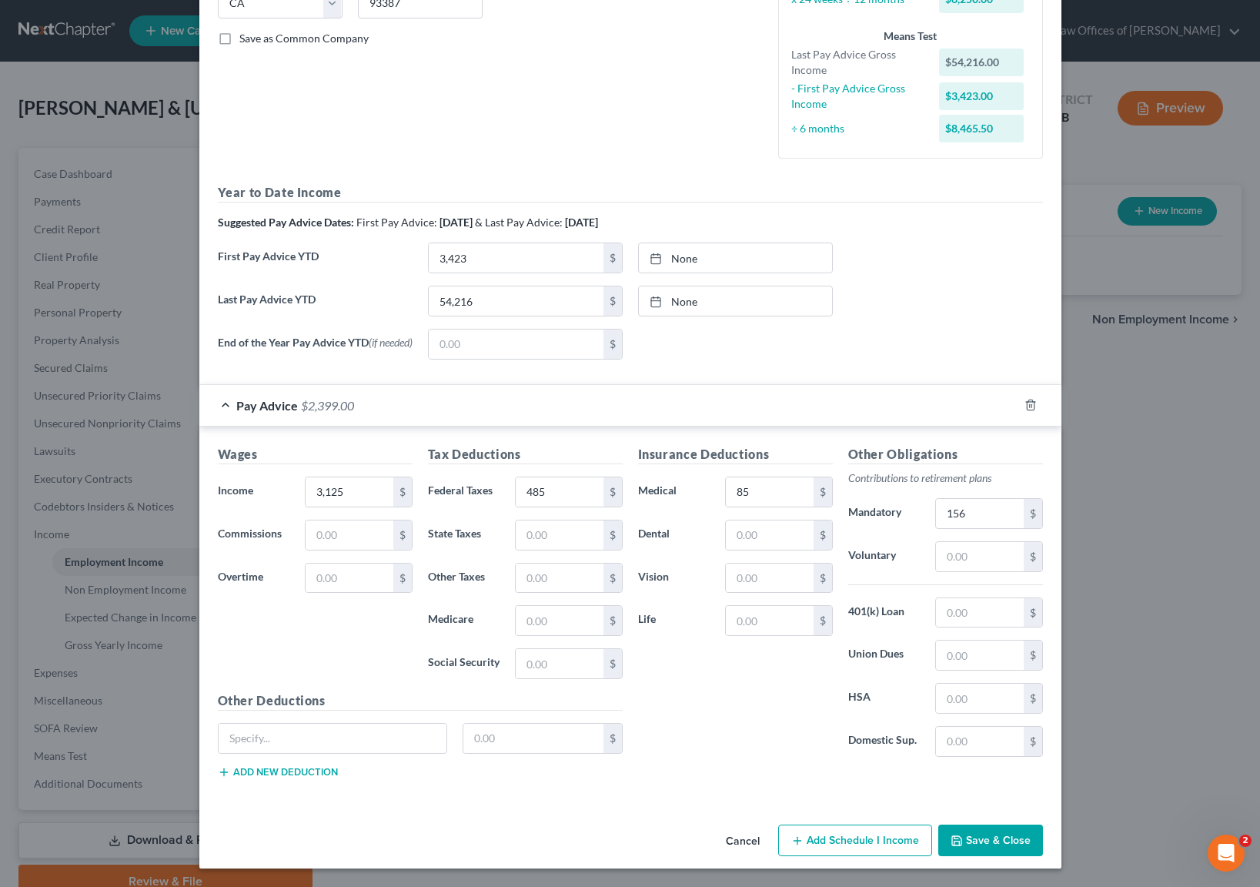
click at [971, 841] on button "Save & Close" at bounding box center [991, 841] width 105 height 32
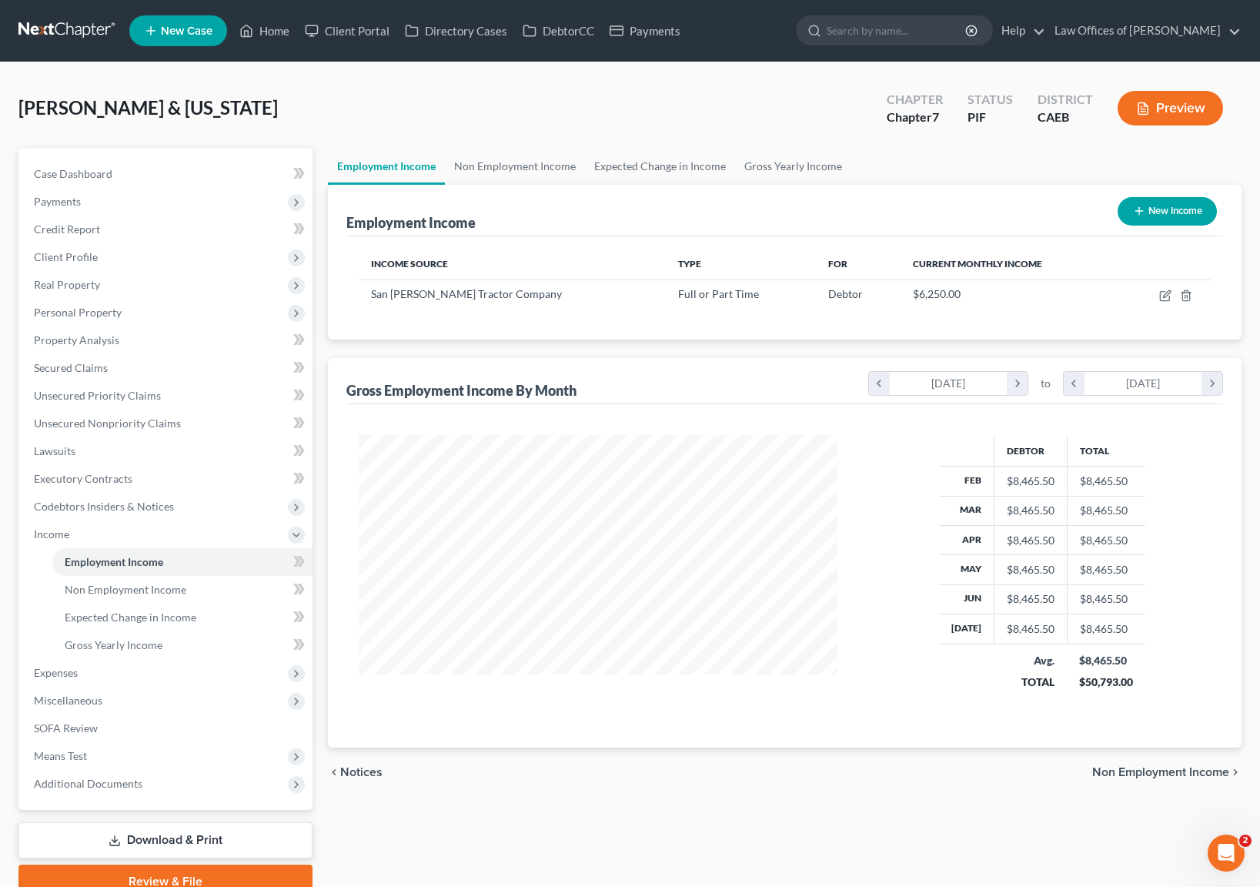
scroll to position [769708, 769474]
click at [1159, 215] on button "New Income" at bounding box center [1155, 211] width 99 height 28
select select "0"
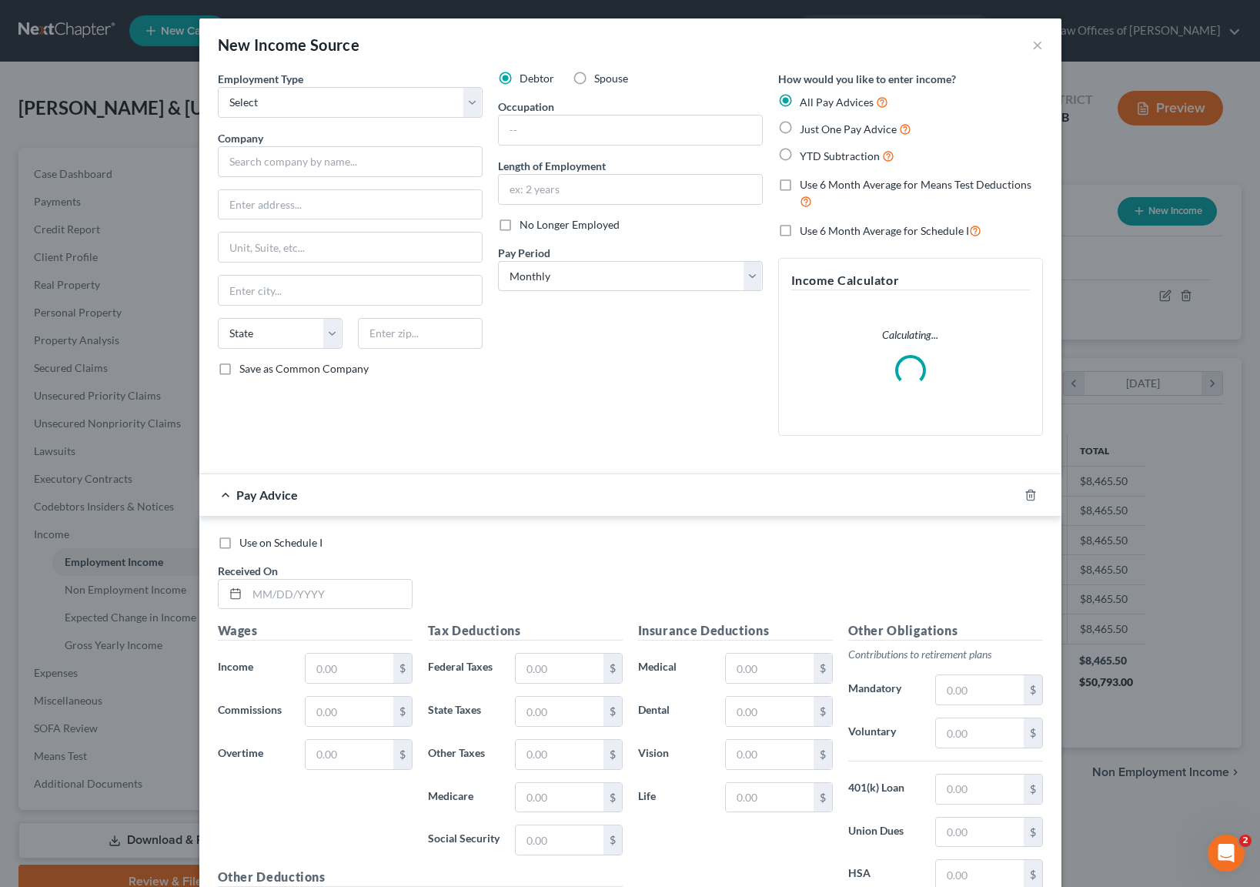
scroll to position [276, 515]
click at [594, 75] on label "Spouse" at bounding box center [611, 78] width 34 height 15
click at [601, 75] on input "Spouse" at bounding box center [606, 76] width 10 height 10
radio input "true"
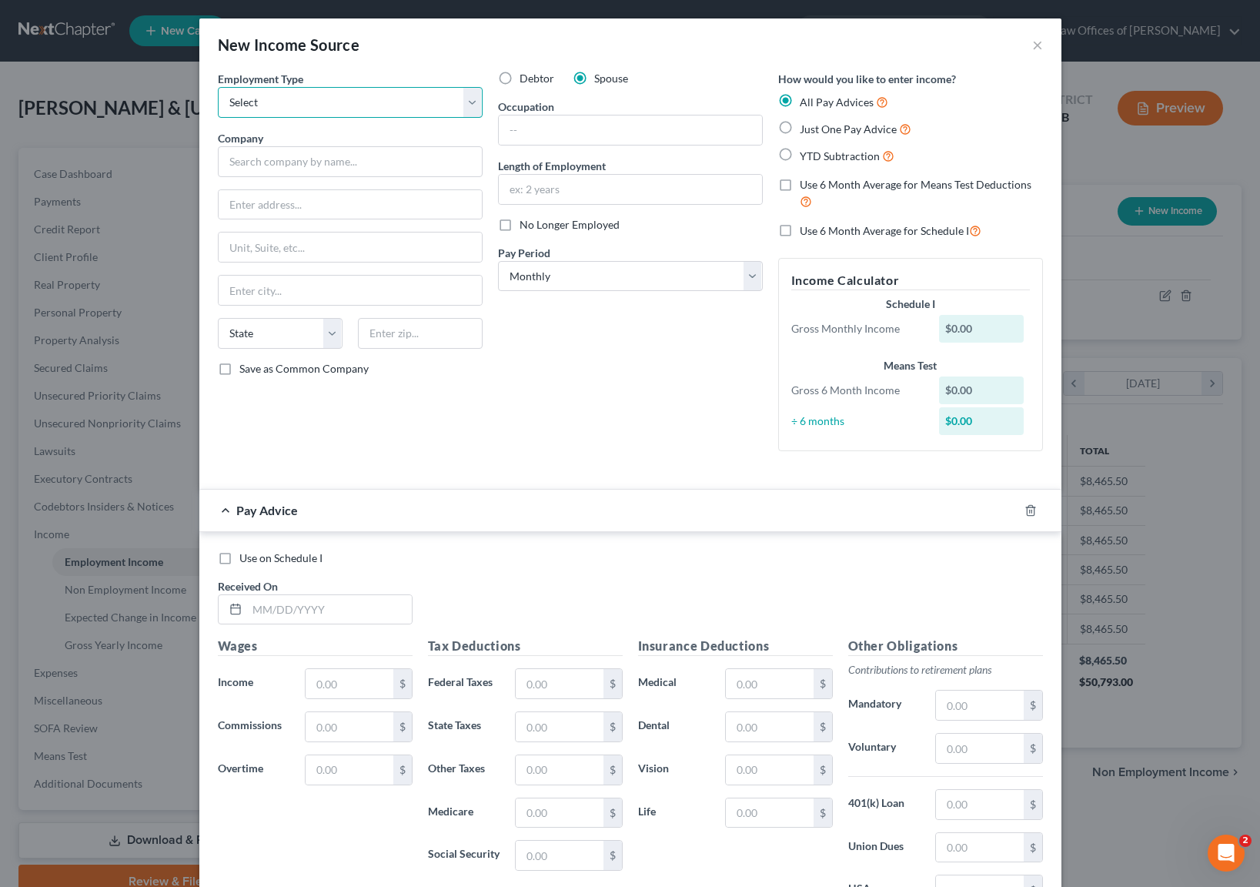
click at [468, 105] on select "Select Full or Part Time Employment Self Employment" at bounding box center [350, 102] width 265 height 31
select select "0"
click at [285, 158] on input "text" at bounding box center [350, 161] width 265 height 31
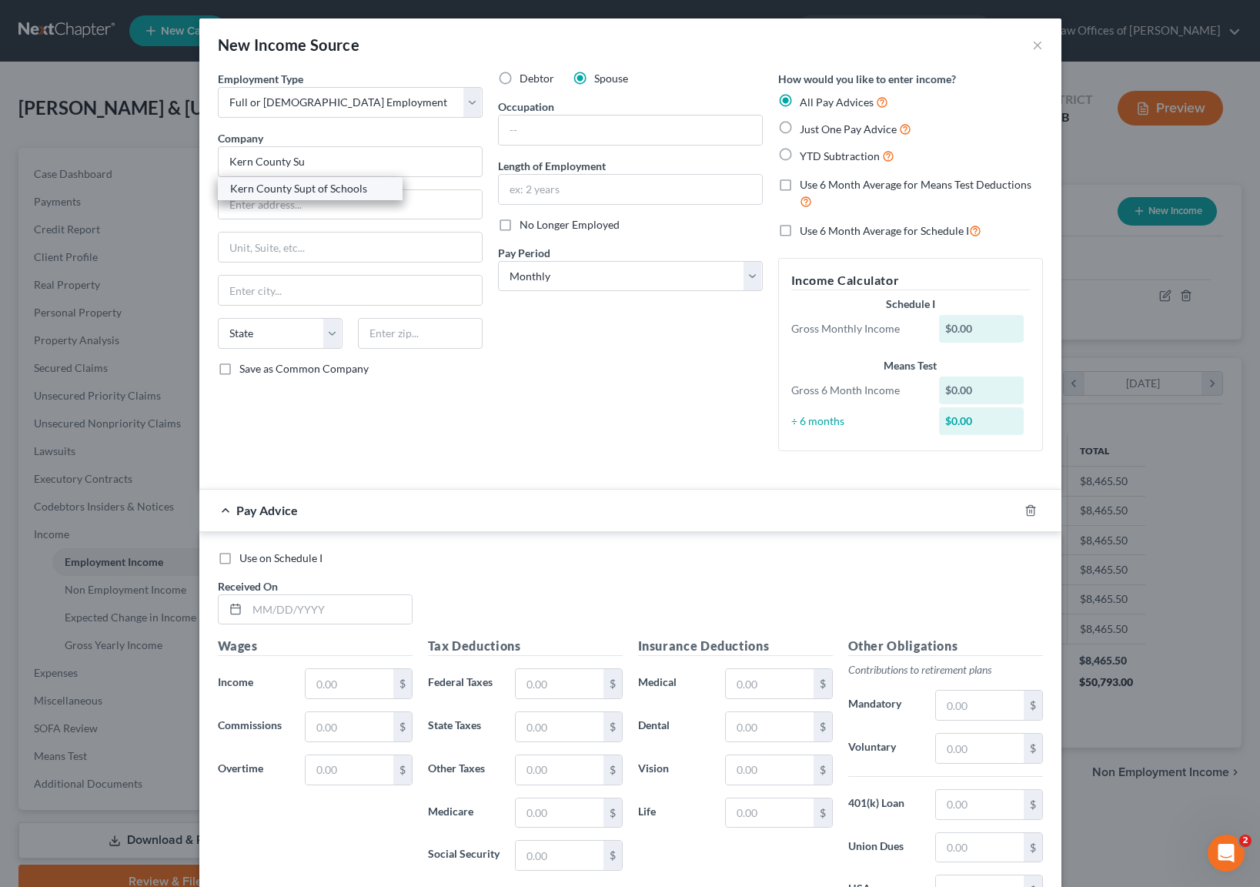
click at [320, 186] on div "Kern County Supt of Schools" at bounding box center [310, 188] width 160 height 15
type input "Kern County Supt of Schools"
type input "1300 17 TH ST."
type input "Bakersfield"
select select "4"
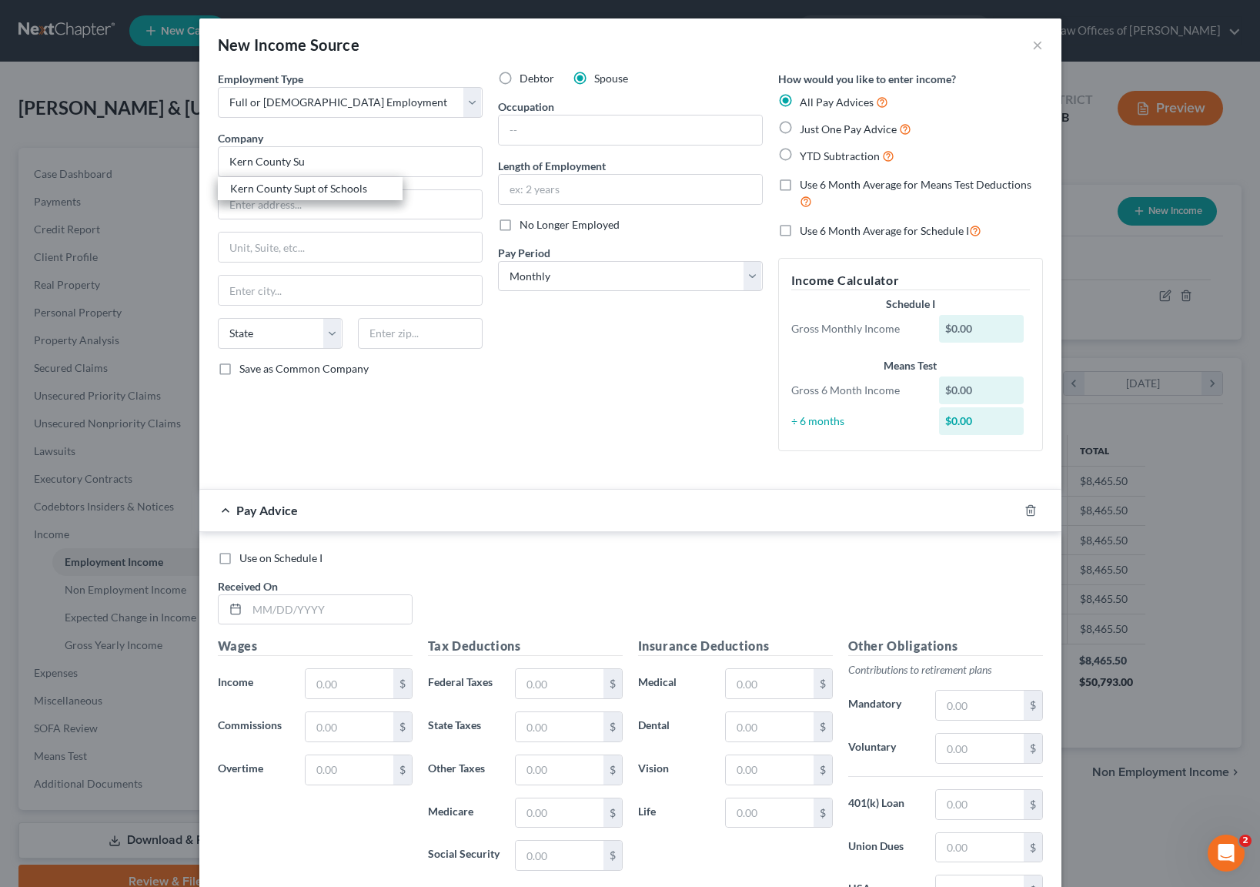
type input "93301"
click at [587, 126] on input "text" at bounding box center [630, 129] width 263 height 29
click at [531, 130] on input "Care" at bounding box center [630, 129] width 263 height 29
drag, startPoint x: 531, startPoint y: 129, endPoint x: 451, endPoint y: 115, distance: 81.3
click at [451, 115] on div "Employment Type * Select Full or Part Time Employment Self Employment Company *…" at bounding box center [630, 274] width 841 height 406
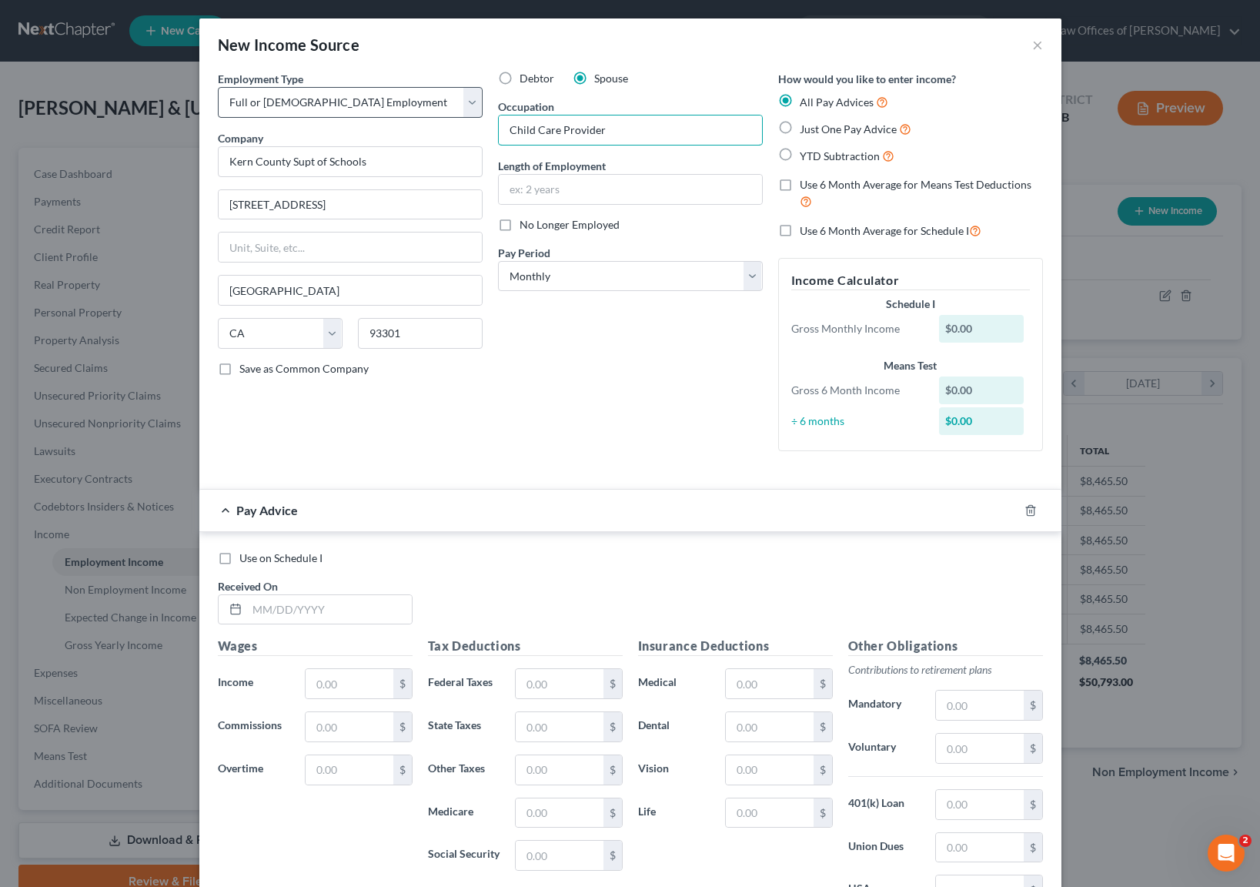
type input "Child Care Provider"
type input "4 Years"
click at [354, 608] on input "text" at bounding box center [329, 609] width 165 height 29
type input "01/17/2025"
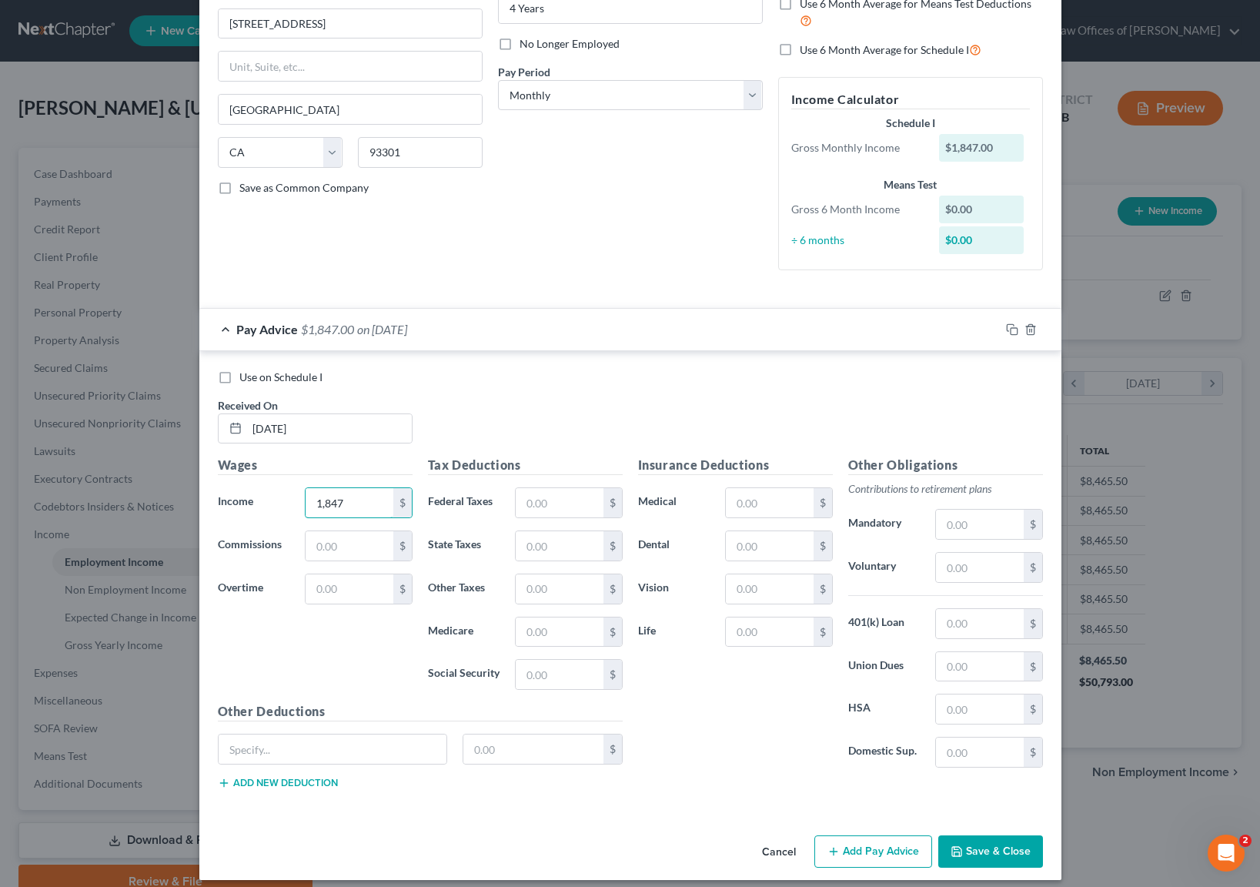
scroll to position [192, 0]
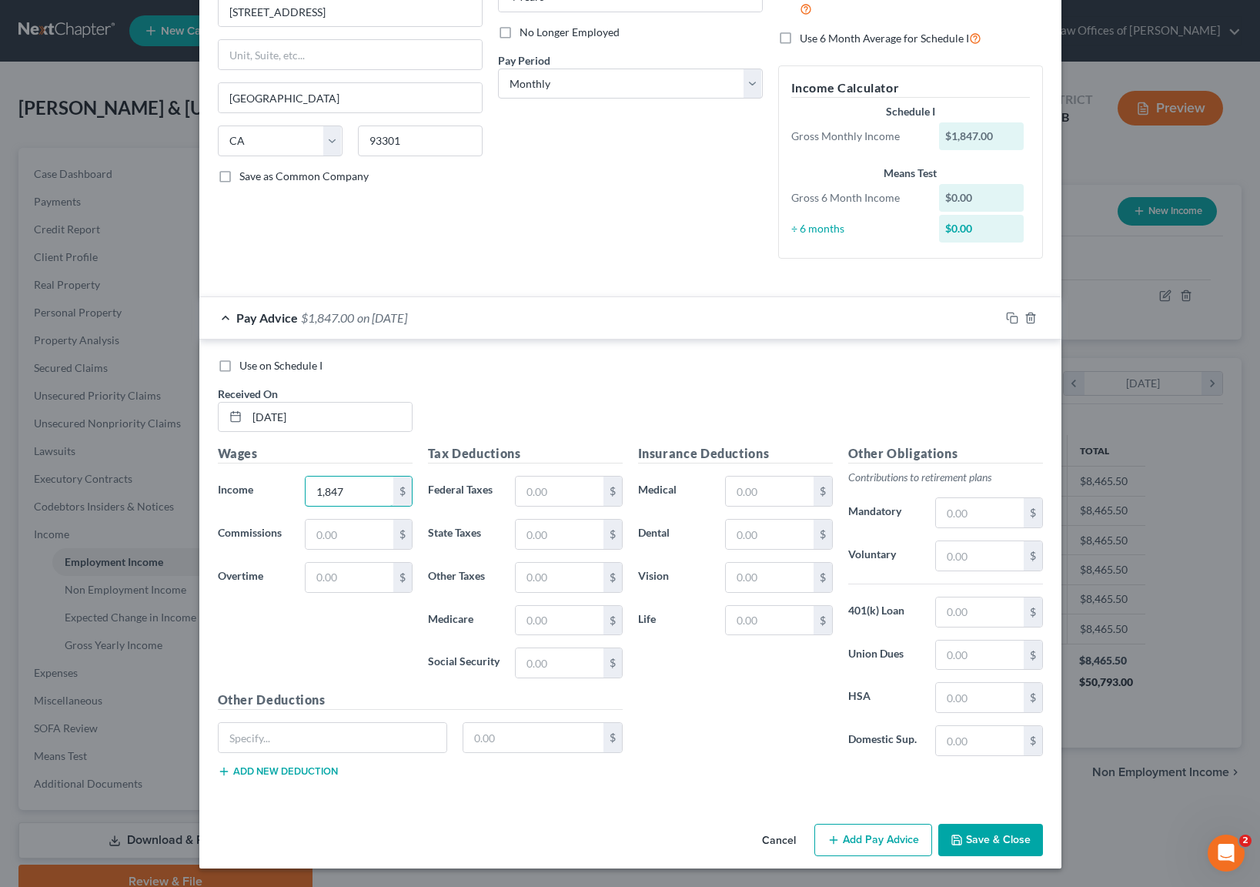
type input "1,847"
click at [898, 835] on button "Add Pay Advice" at bounding box center [874, 840] width 118 height 32
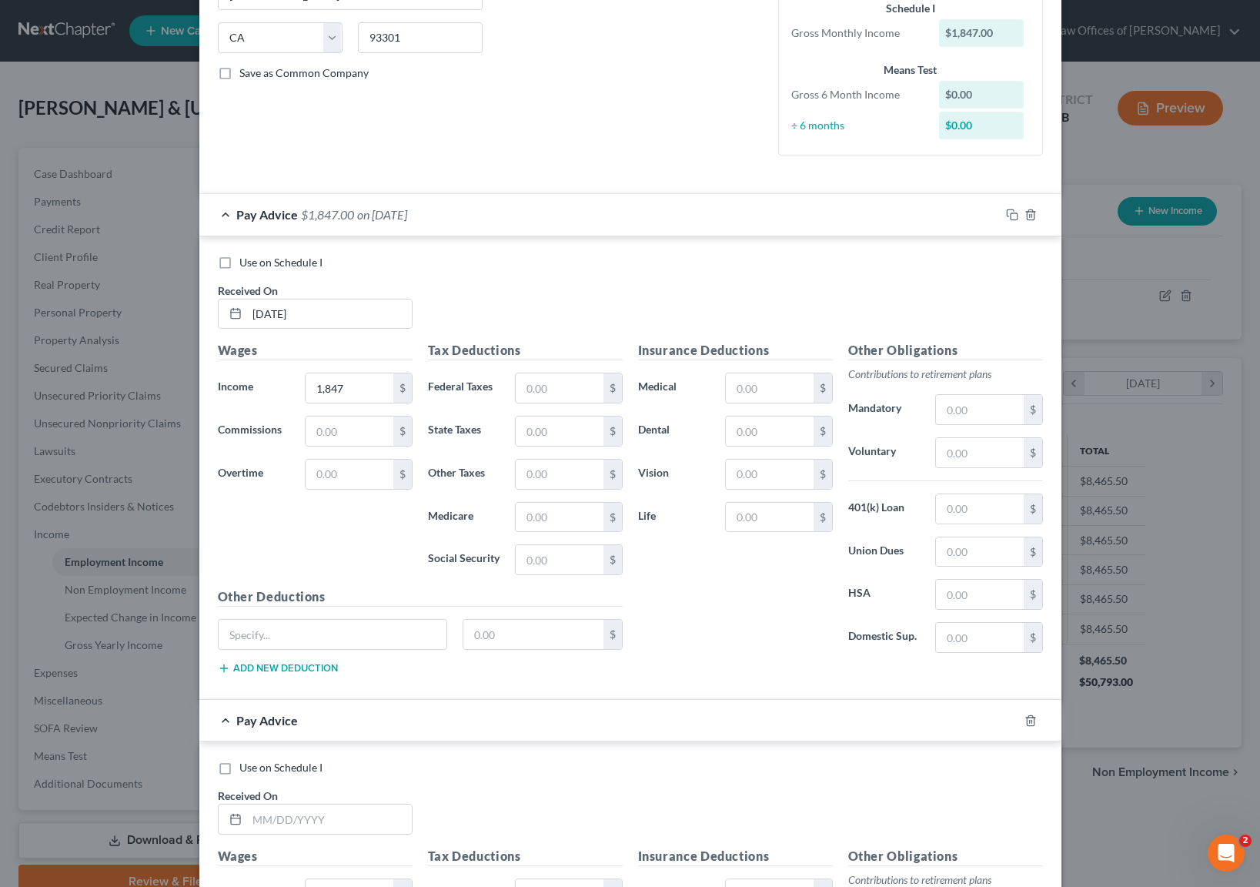
scroll to position [369, 0]
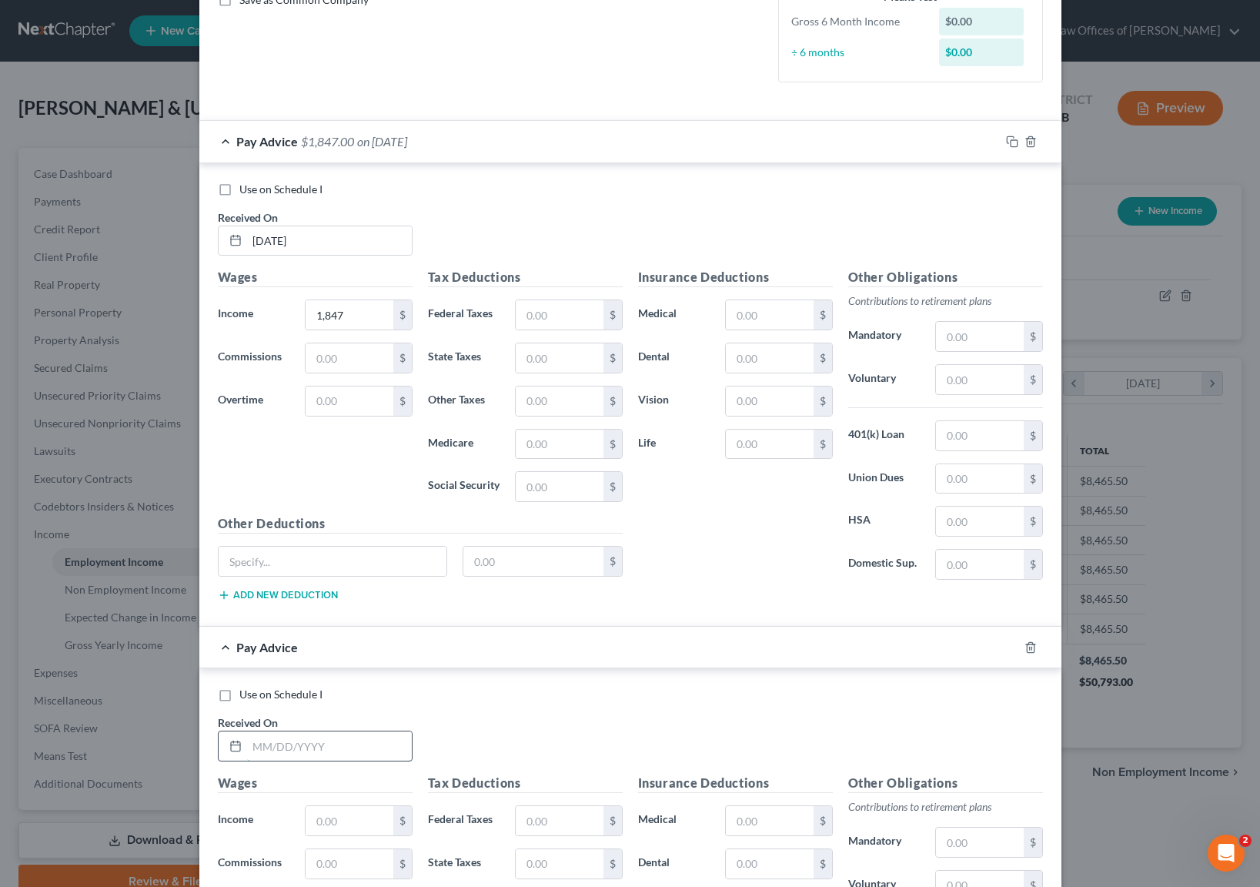
click at [336, 740] on input "text" at bounding box center [329, 745] width 165 height 29
type input "02/01/2025"
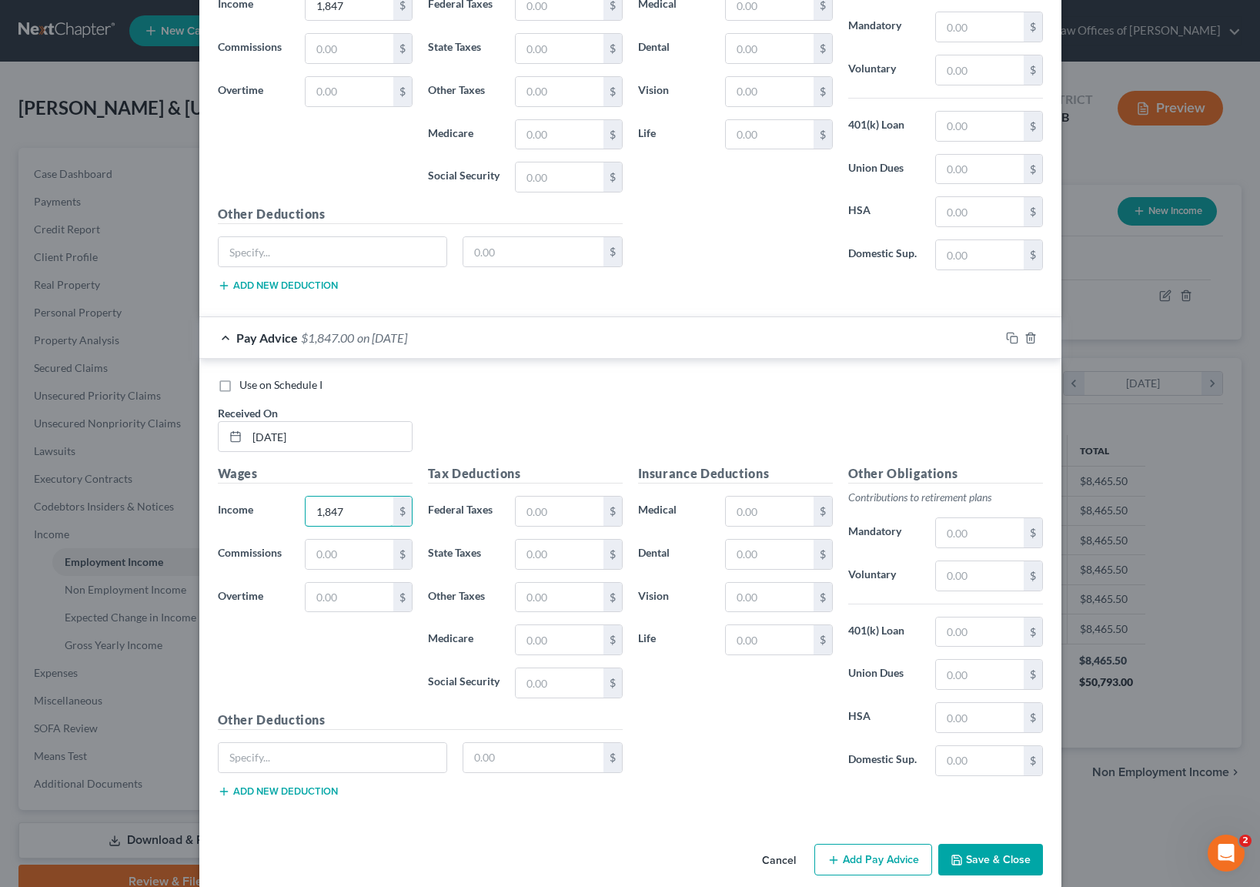
scroll to position [691, 0]
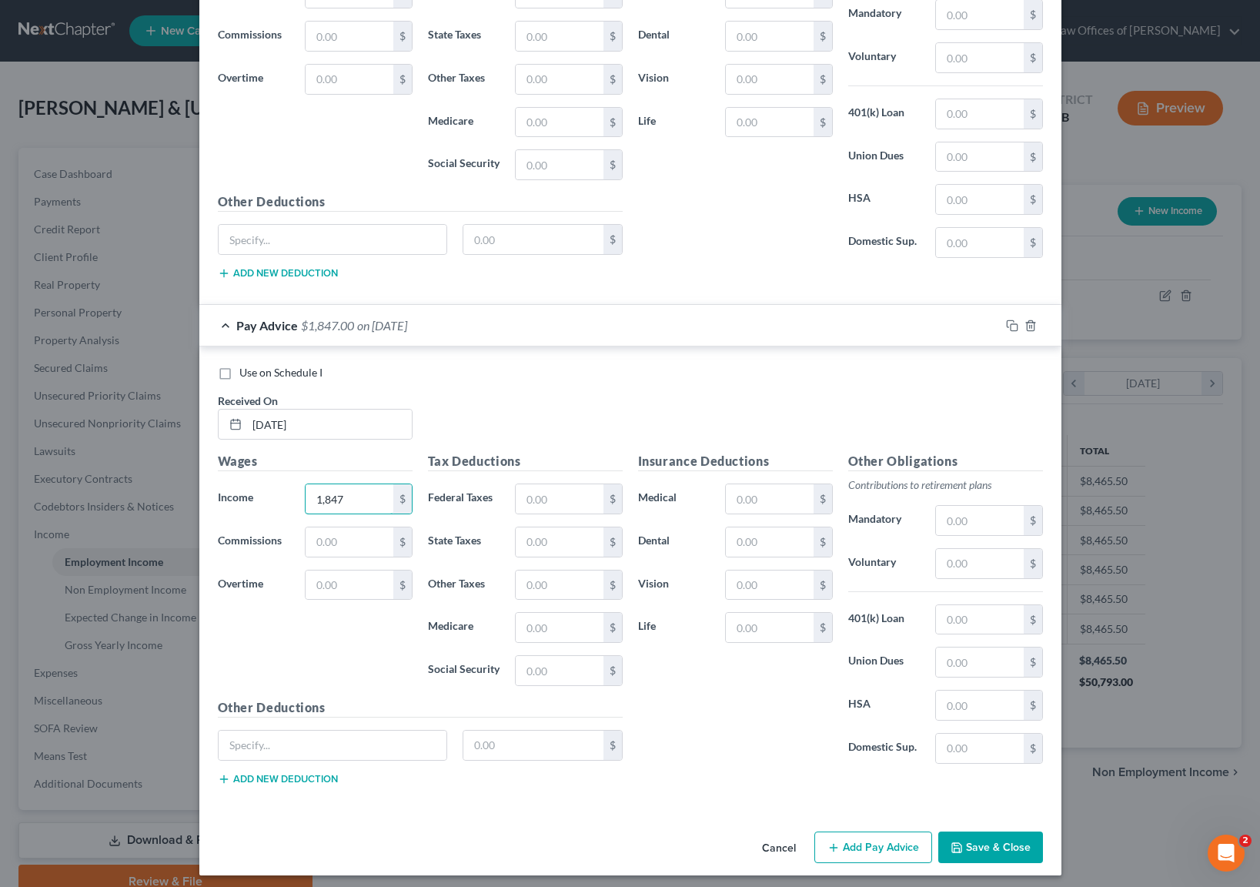
type input "1,847"
click at [892, 843] on button "Add Pay Advice" at bounding box center [874, 848] width 118 height 32
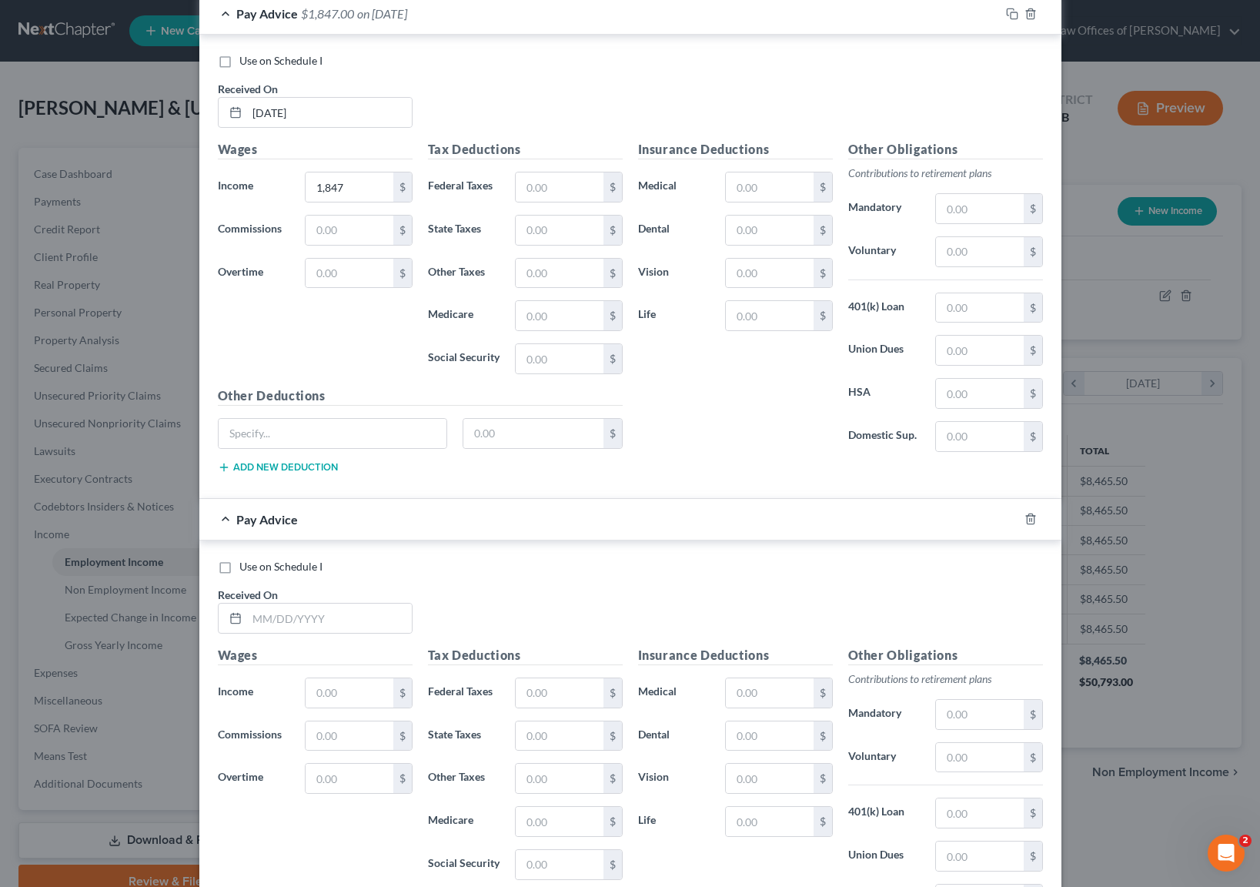
scroll to position [1078, 0]
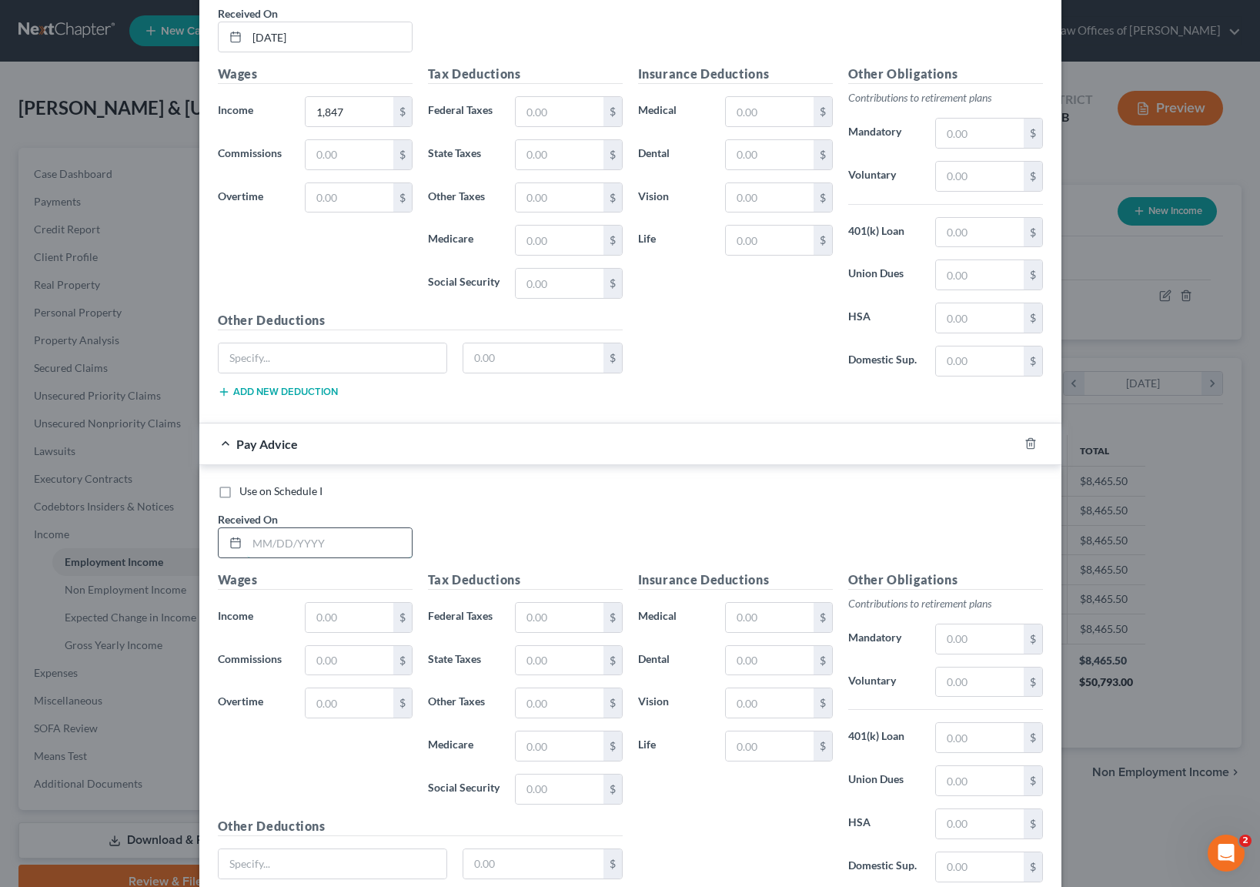
click at [337, 541] on input "text" at bounding box center [329, 542] width 165 height 29
type input "06/13/2025"
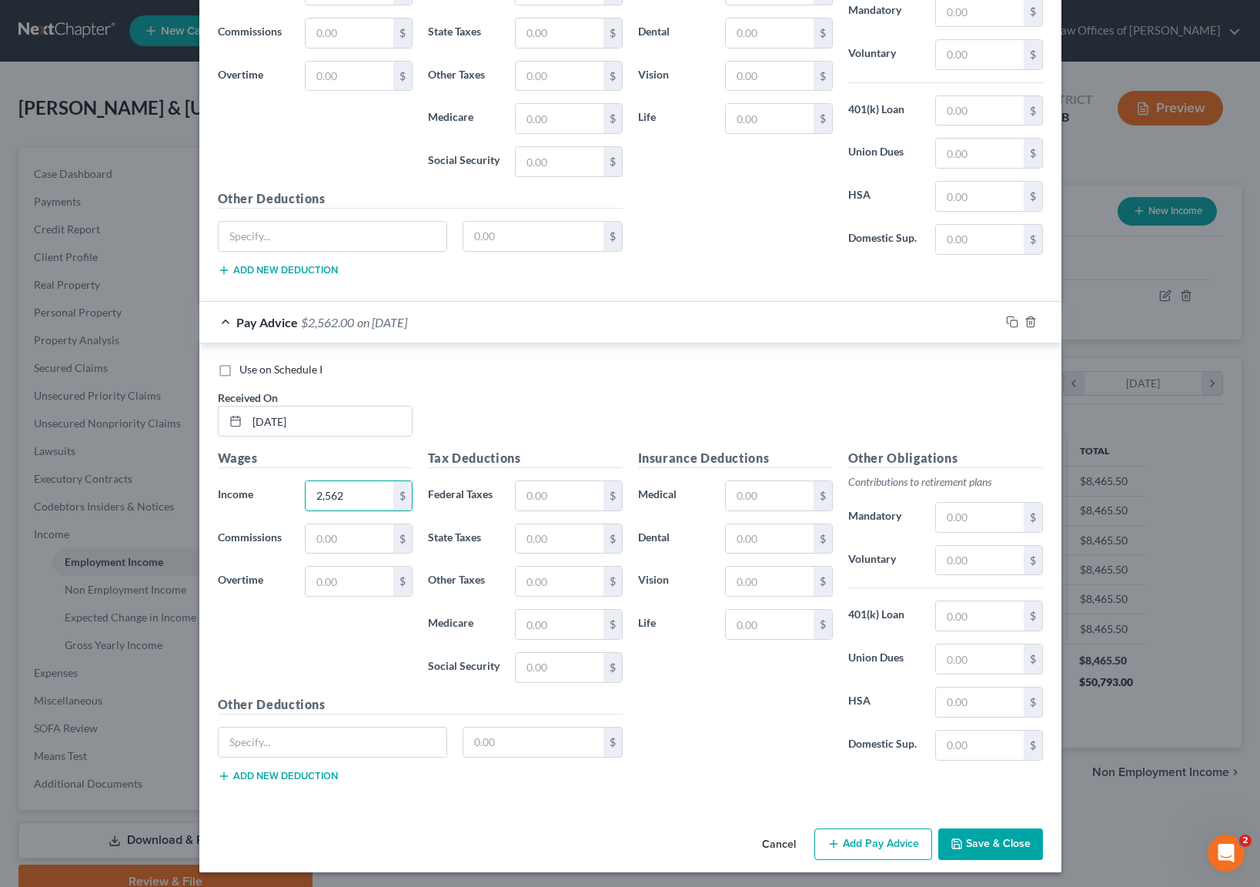
scroll to position [1203, 0]
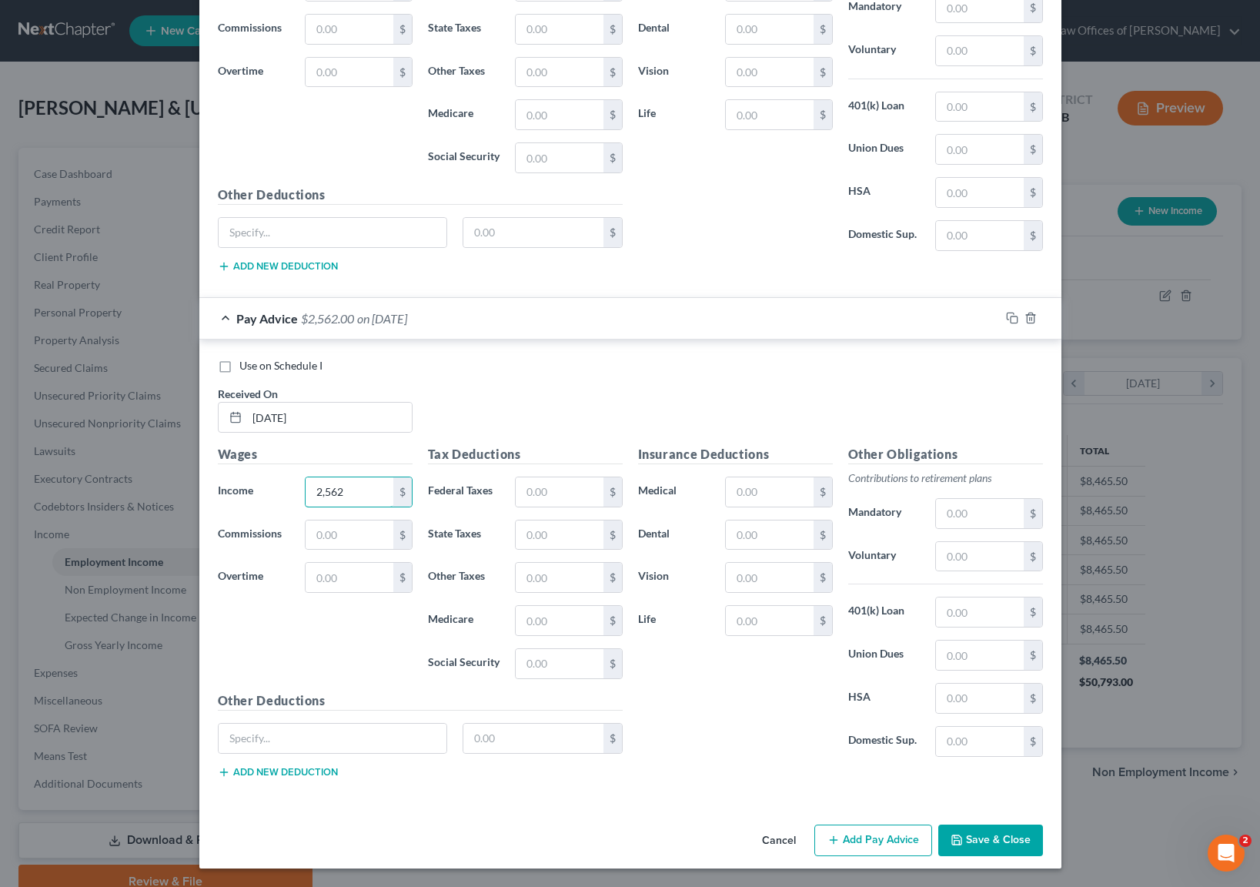
type input "2,562"
click at [875, 837] on button "Add Pay Advice" at bounding box center [874, 841] width 118 height 32
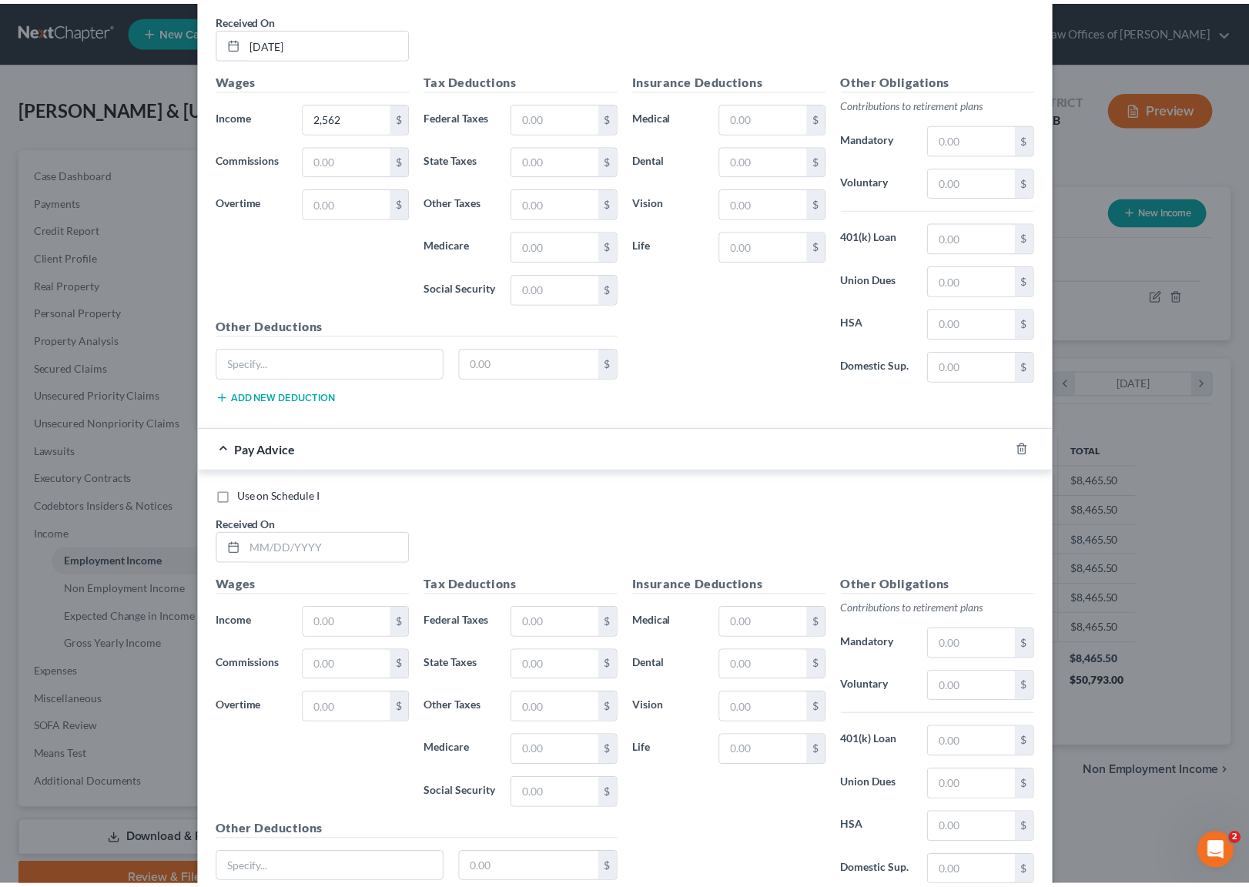
scroll to position [1685, 0]
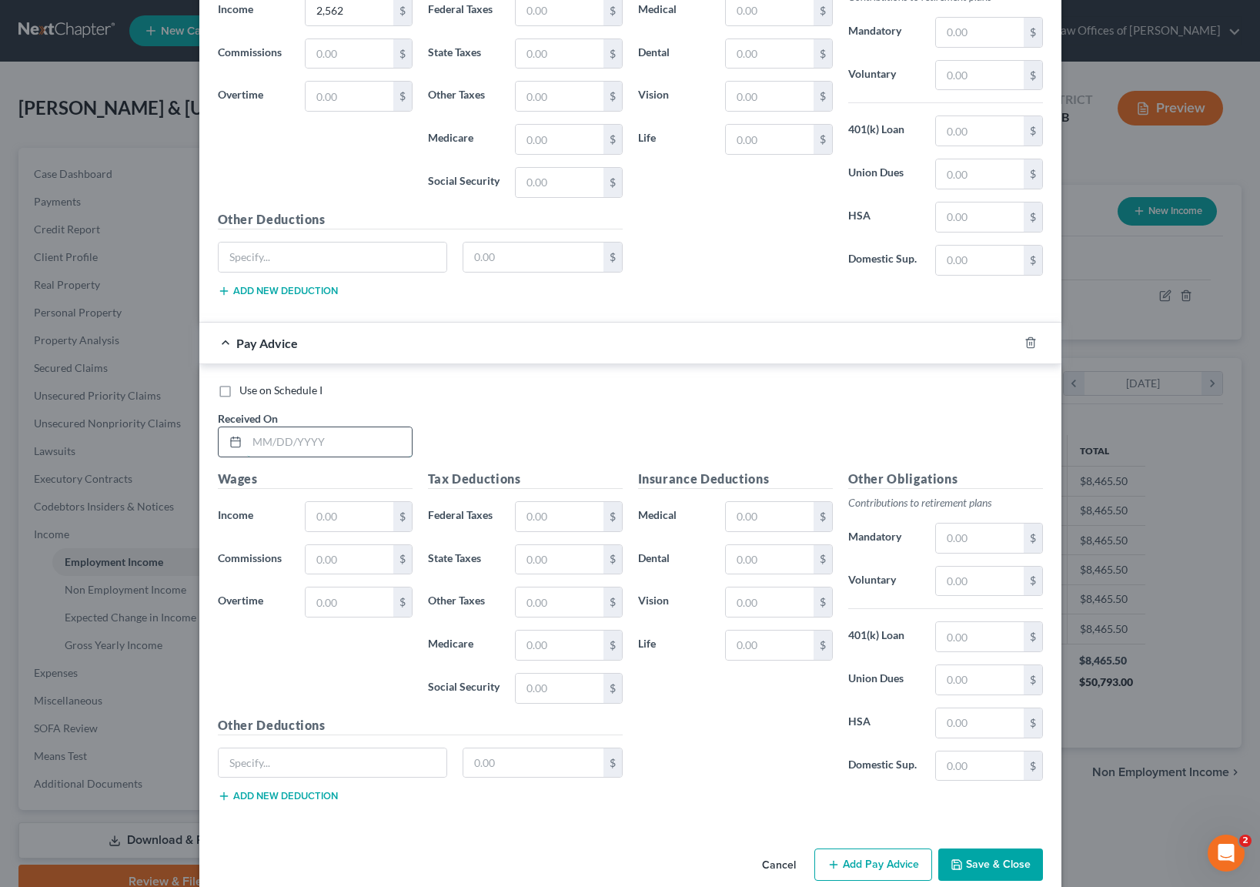
click at [359, 433] on input "text" at bounding box center [329, 441] width 165 height 29
type input "07/16/2025"
type input "2,637"
click at [986, 859] on button "Save & Close" at bounding box center [991, 865] width 105 height 32
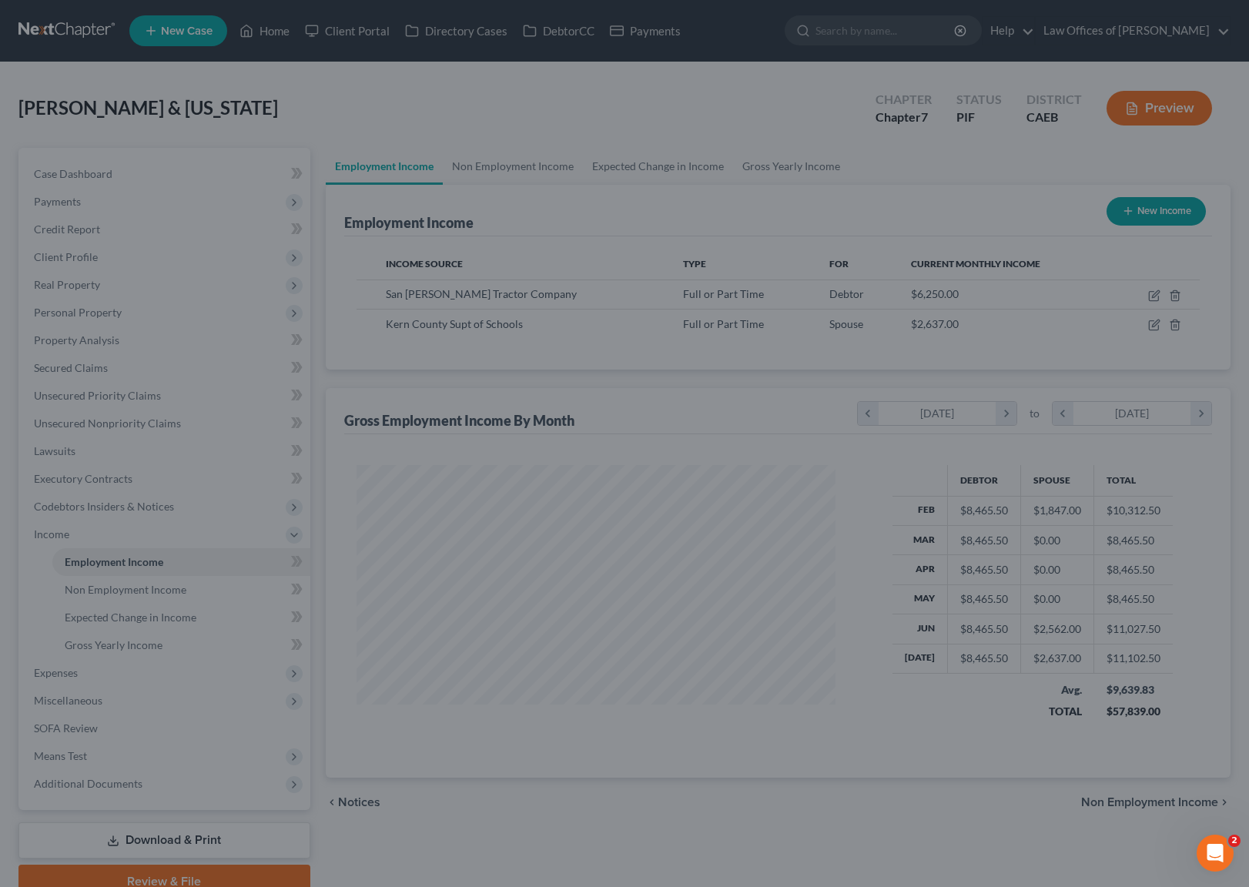
scroll to position [769708, 769474]
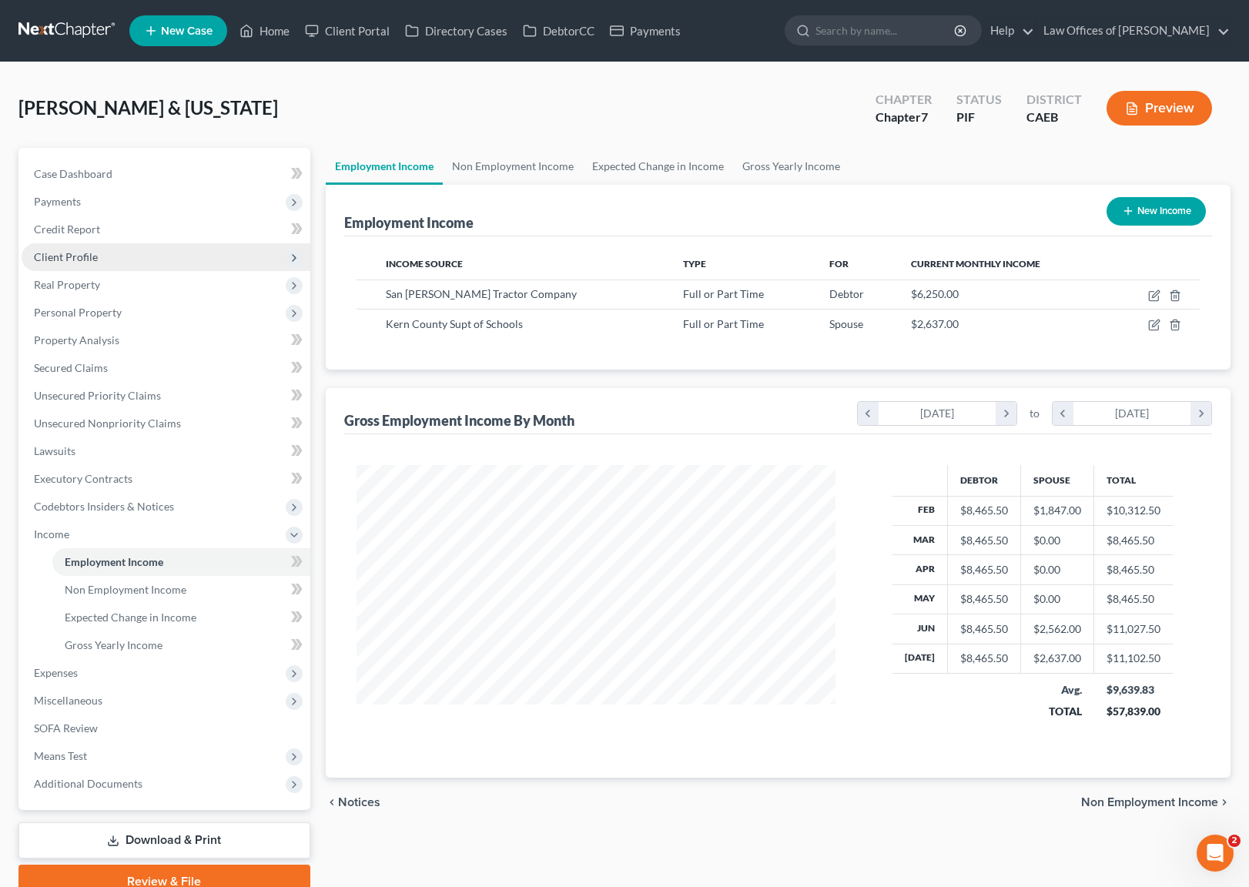
click at [87, 264] on span "Client Profile" at bounding box center [166, 257] width 289 height 28
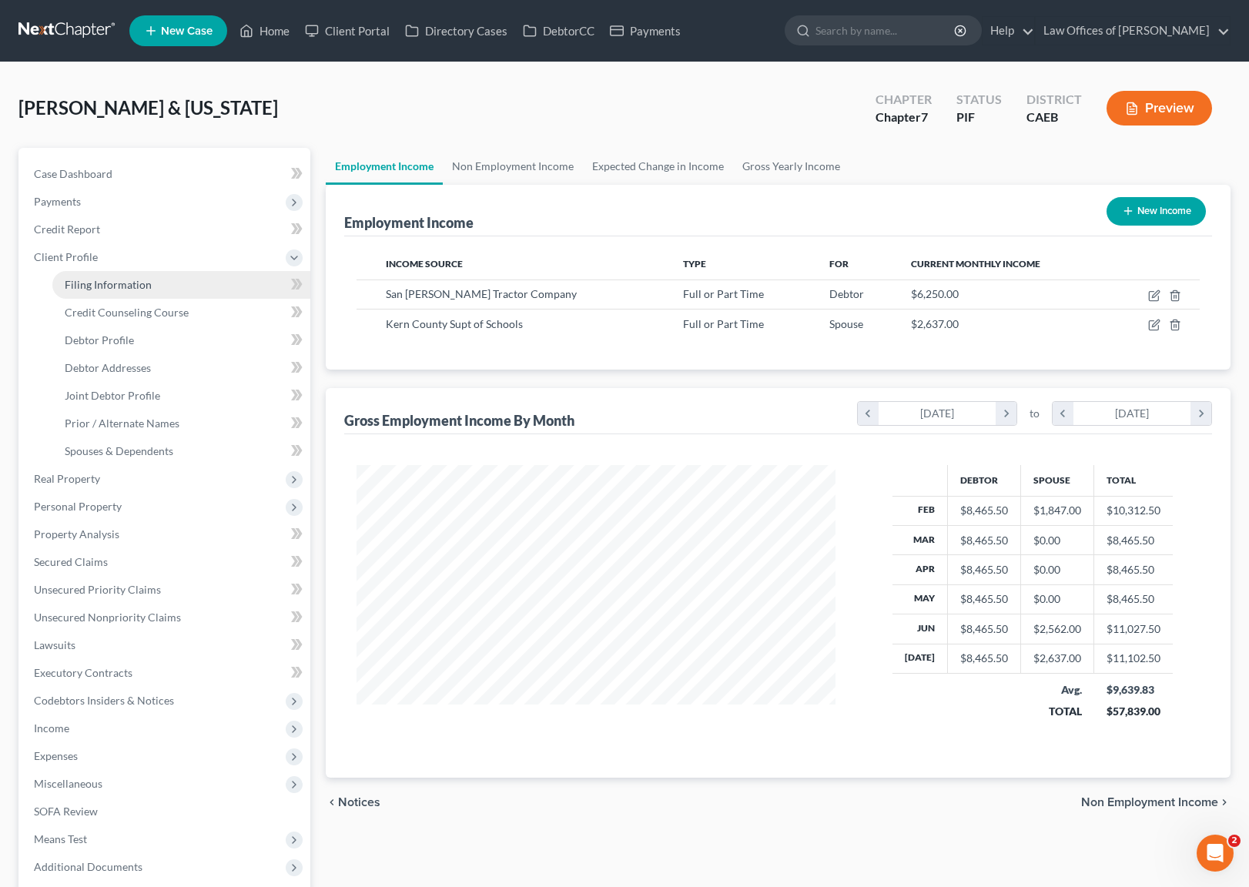
click at [113, 279] on span "Filing Information" at bounding box center [108, 284] width 87 height 13
select select "1"
select select "0"
select select "4"
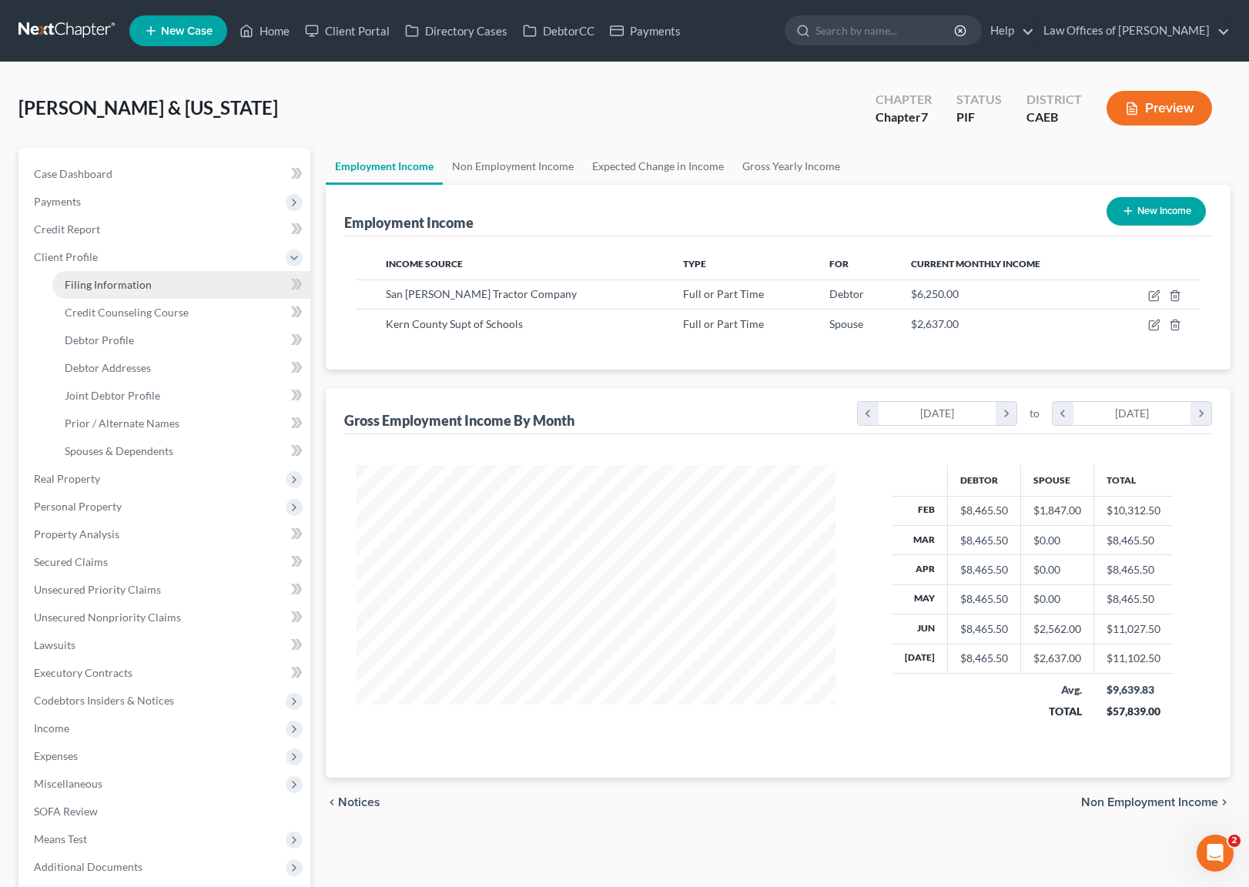
select select "0"
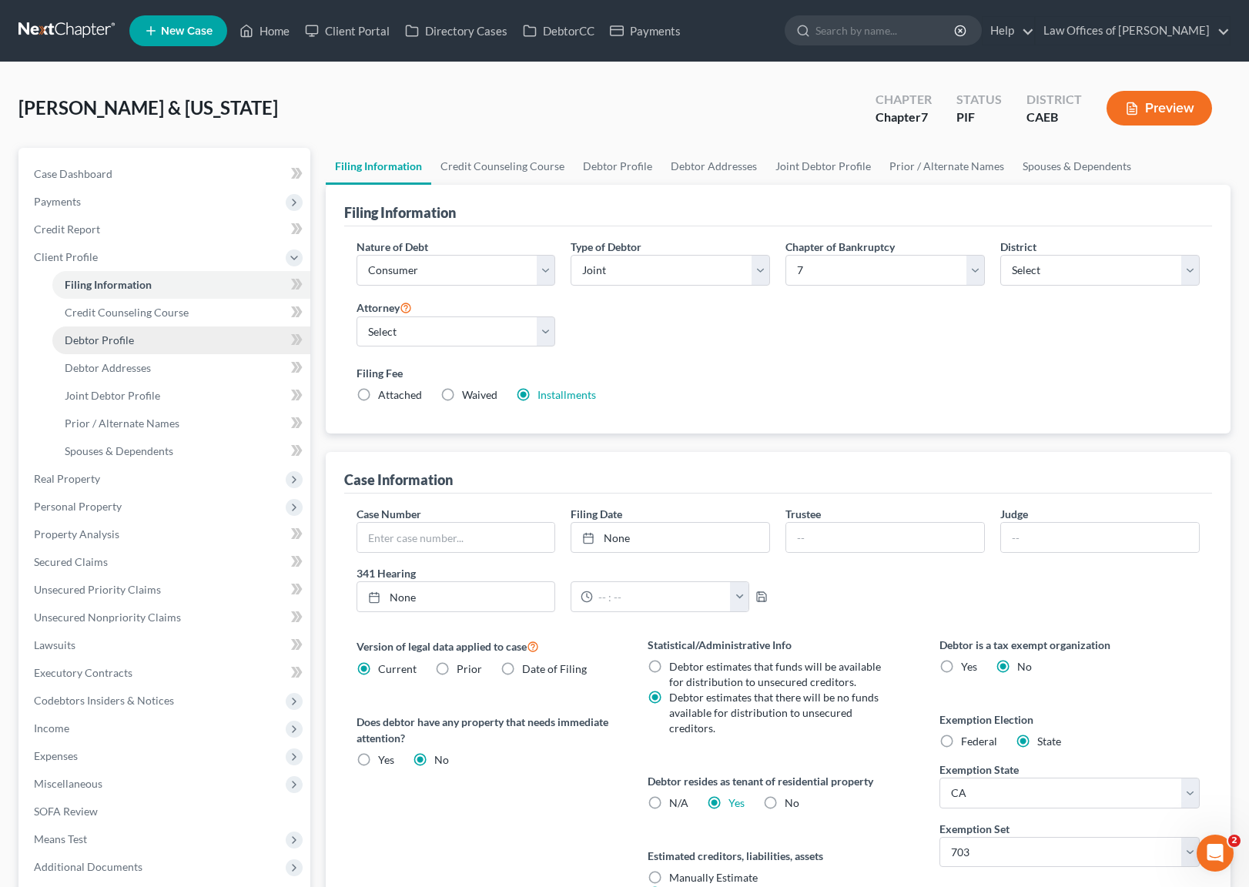
click at [141, 344] on link "Debtor Profile" at bounding box center [181, 340] width 258 height 28
select select "1"
select select "4"
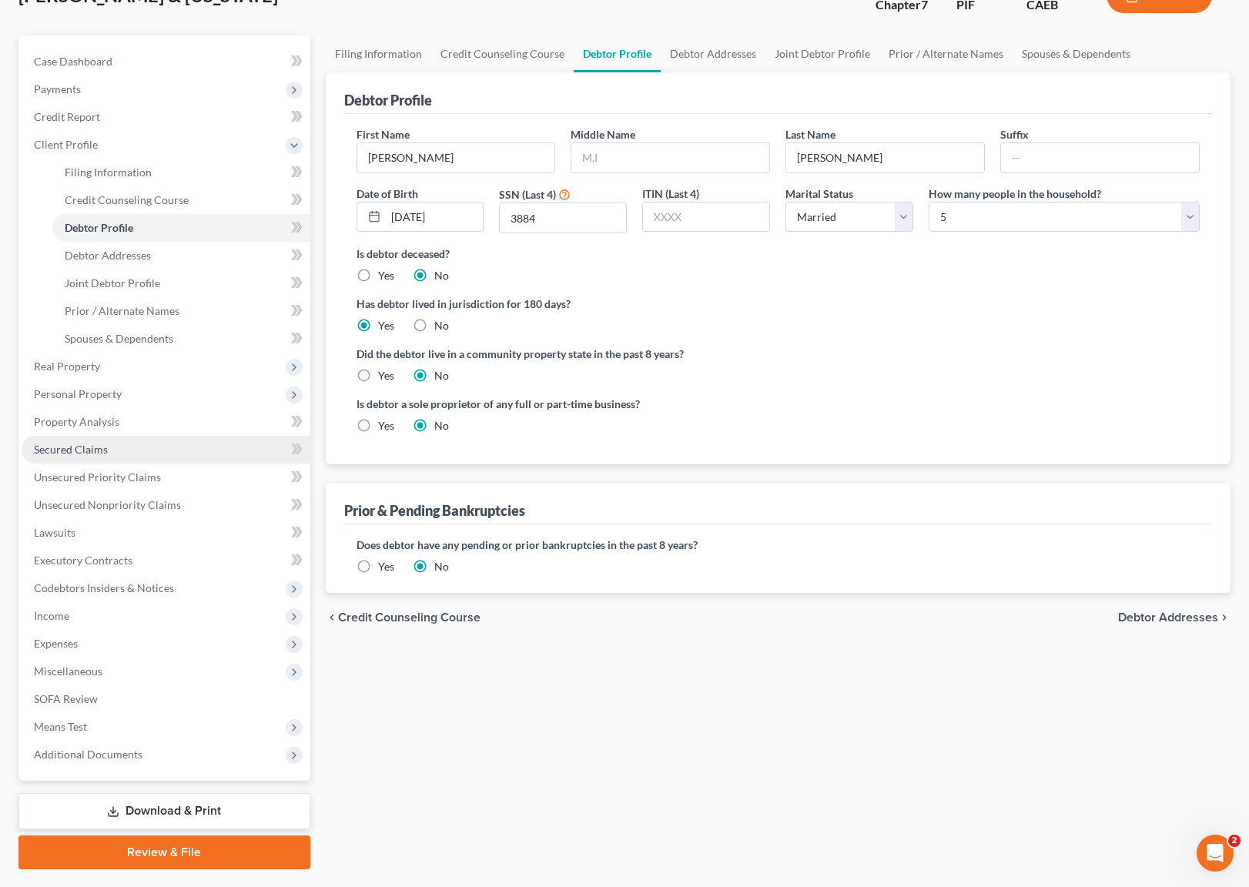
scroll to position [138, 0]
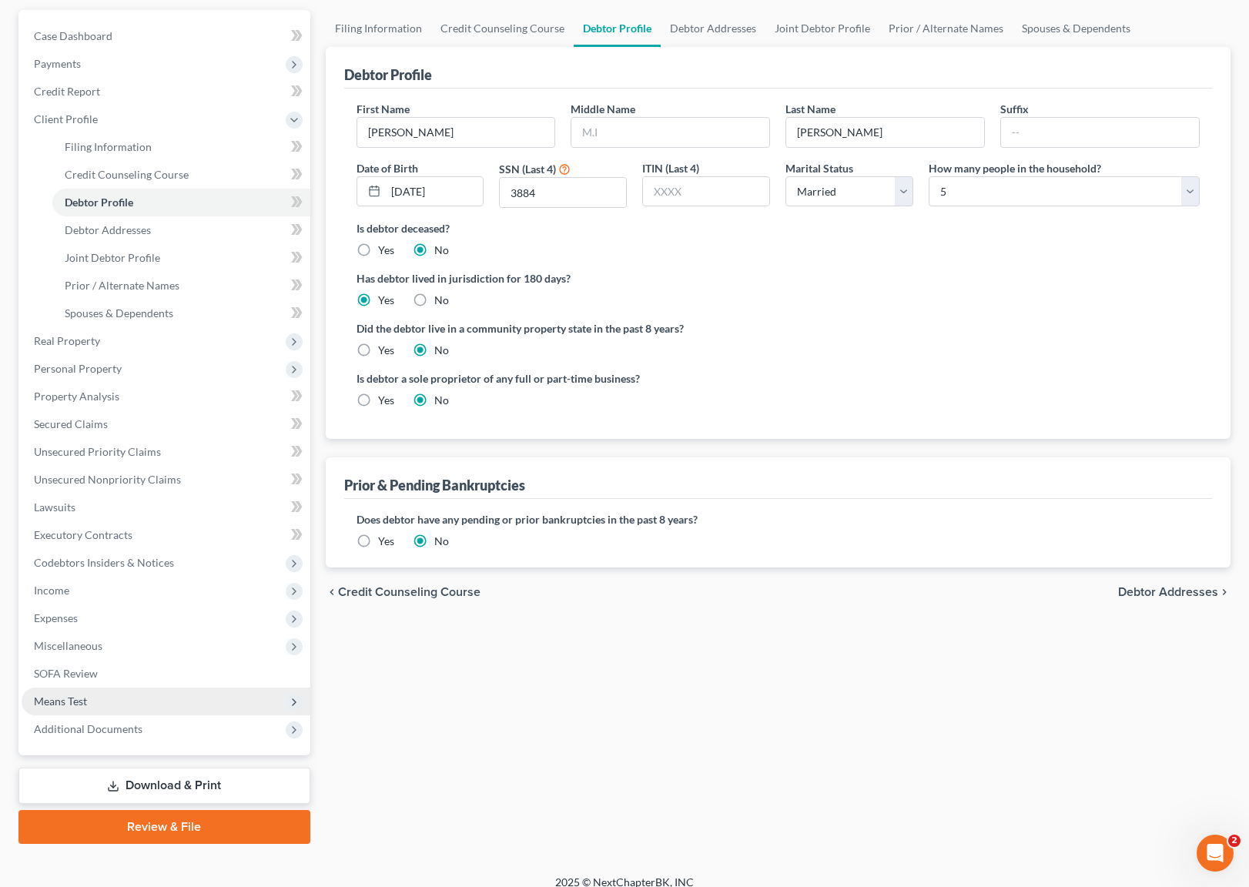
click at [101, 700] on span "Means Test" at bounding box center [166, 702] width 289 height 28
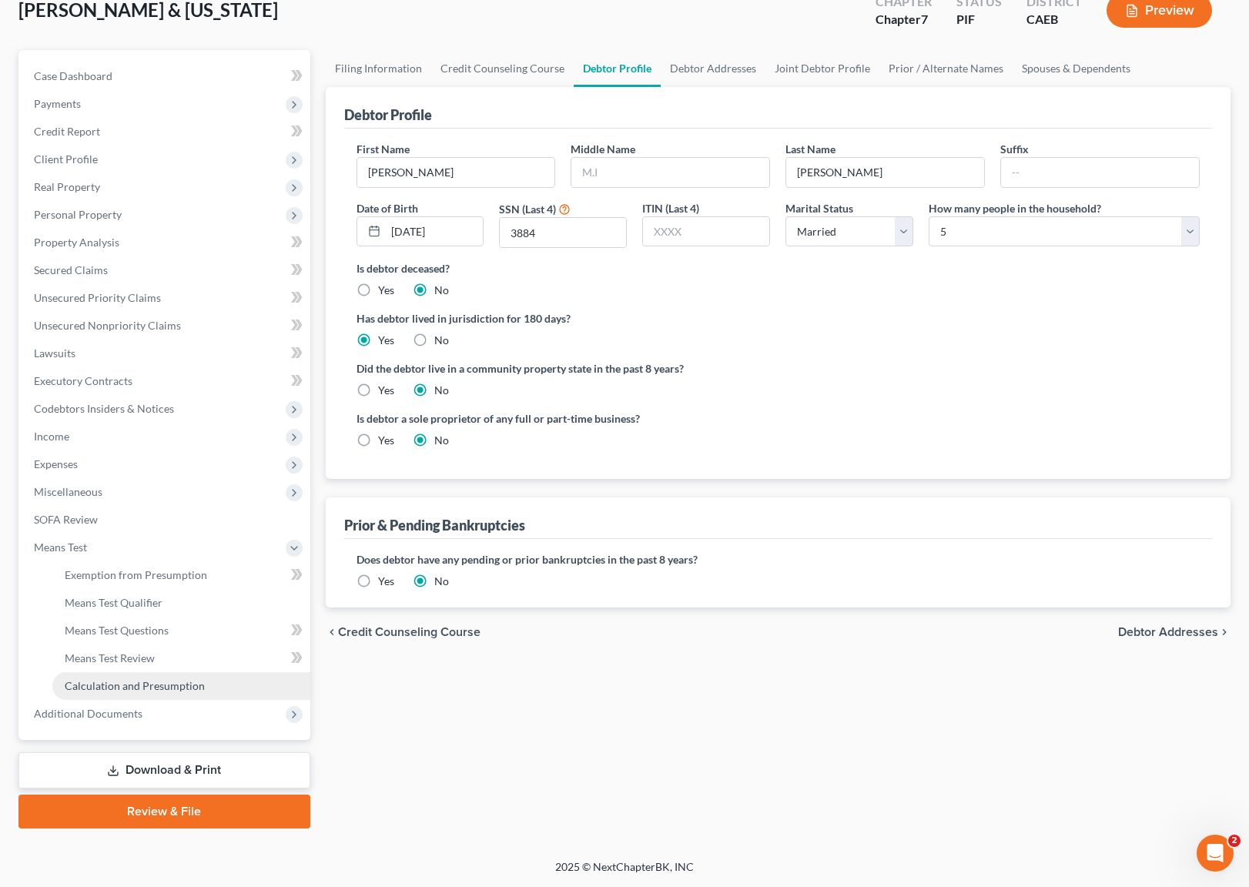
scroll to position [96, 0]
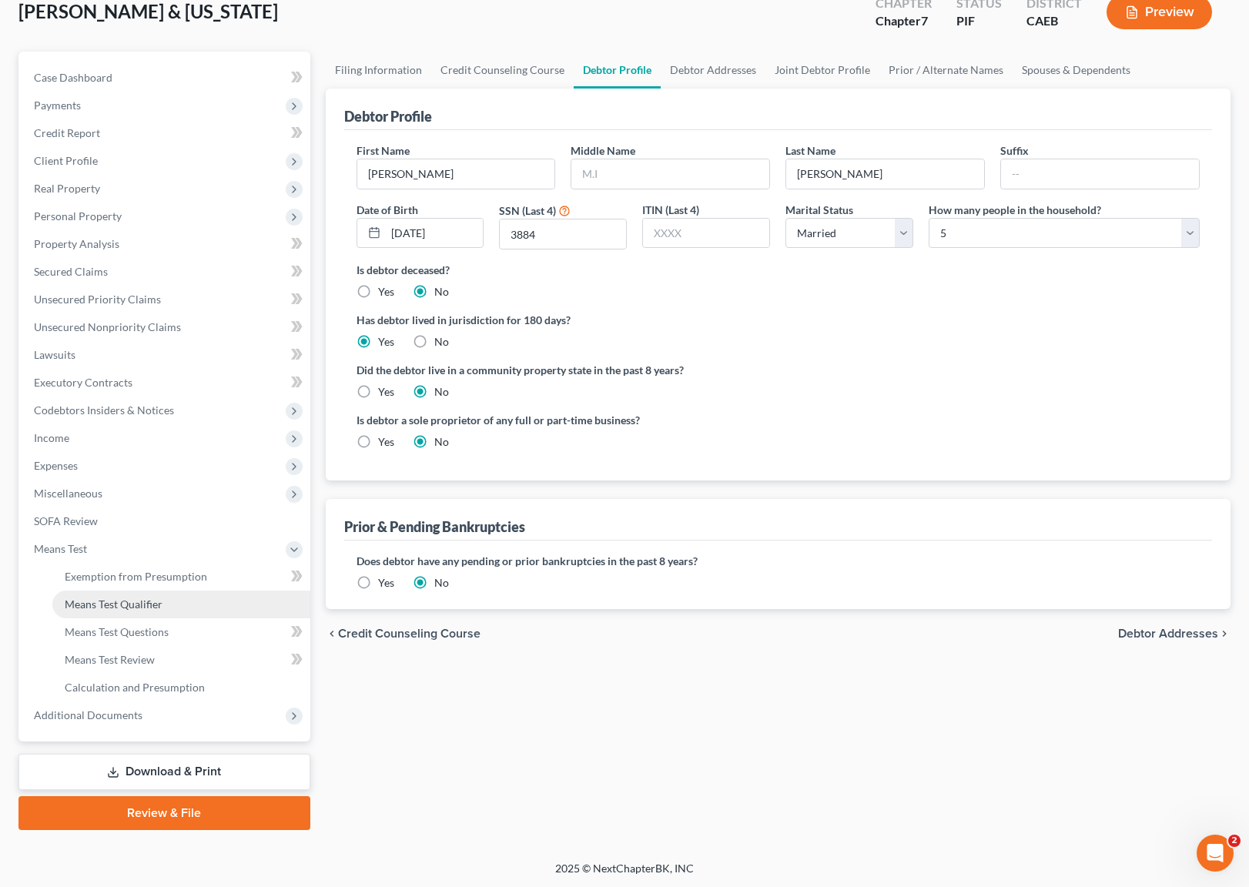
click at [169, 604] on link "Means Test Qualifier" at bounding box center [181, 605] width 258 height 28
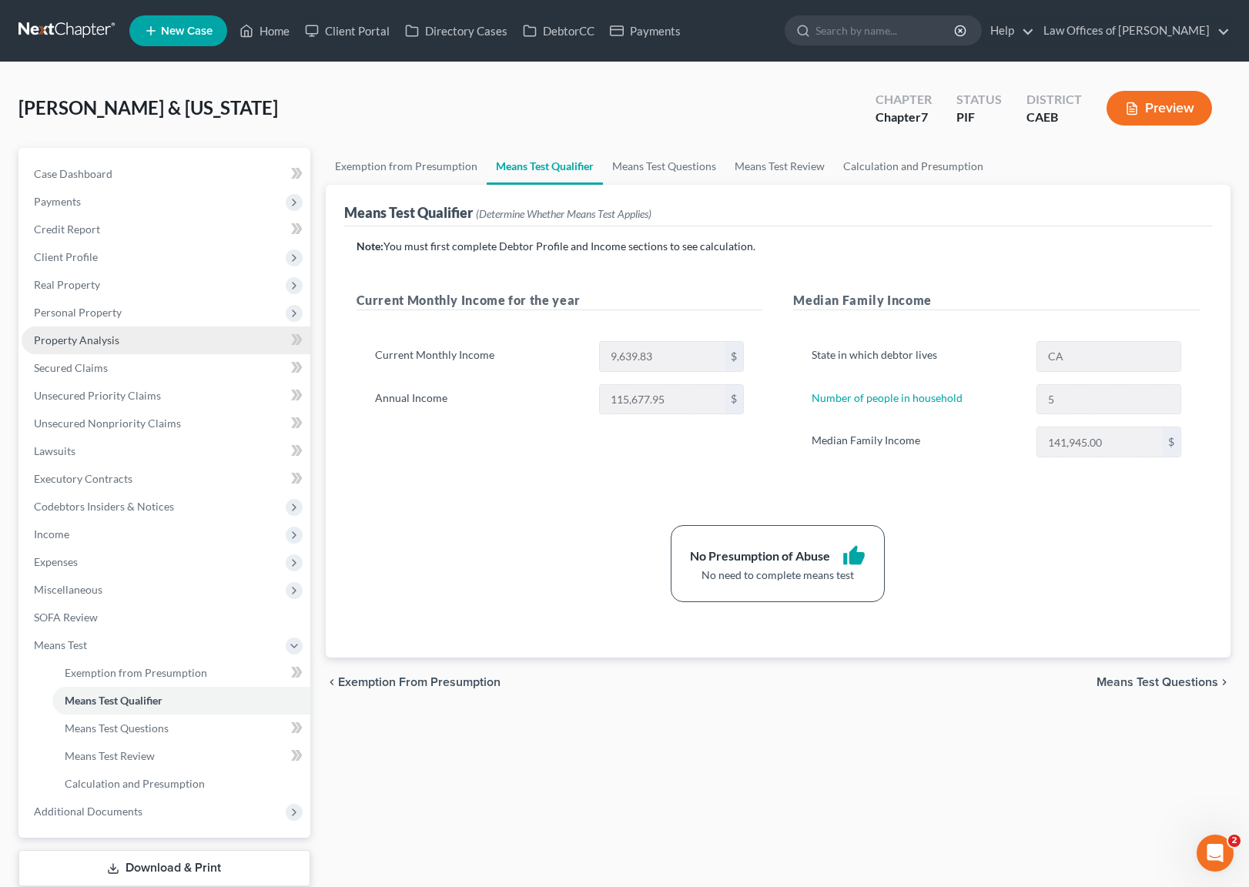
click at [139, 336] on link "Property Analysis" at bounding box center [166, 340] width 289 height 28
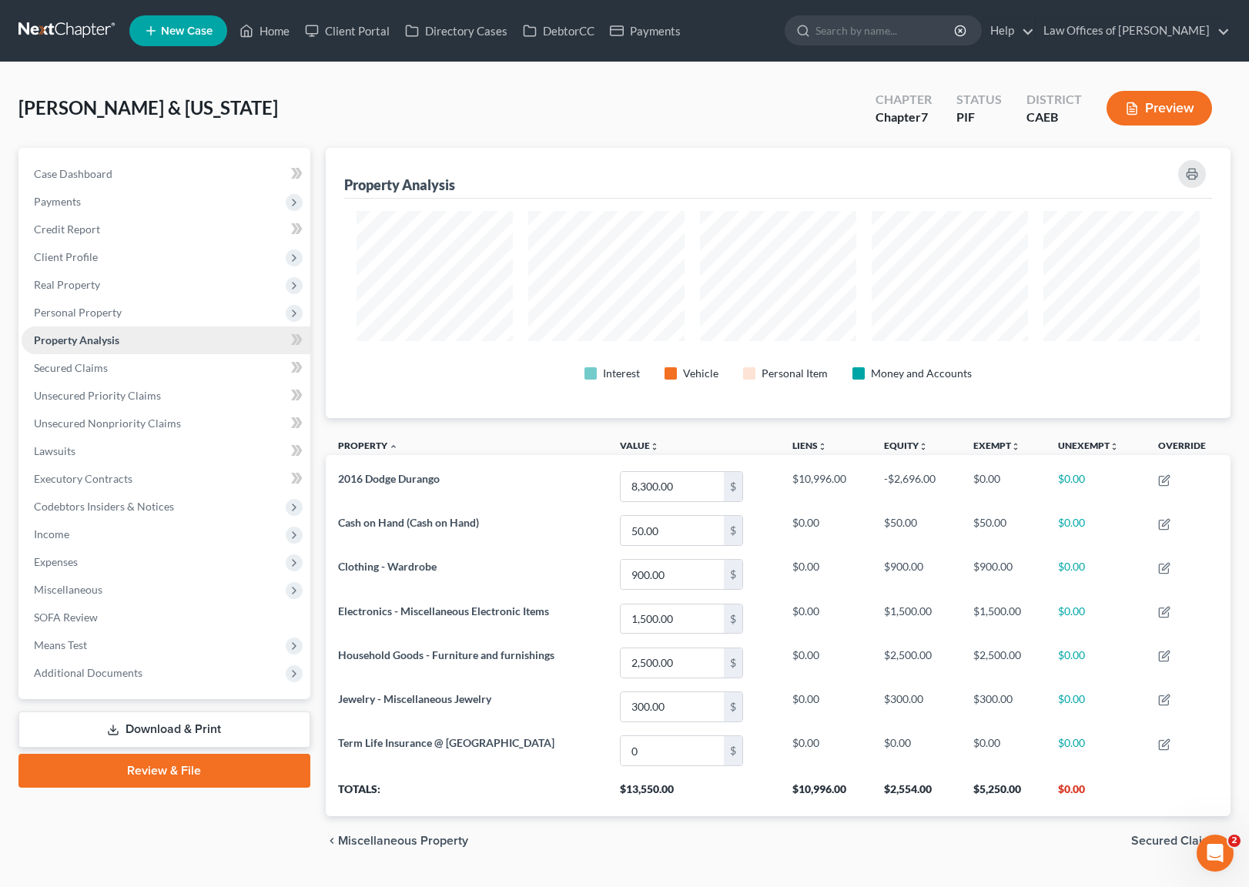
scroll to position [270, 905]
click at [131, 566] on span "Expenses" at bounding box center [166, 562] width 289 height 28
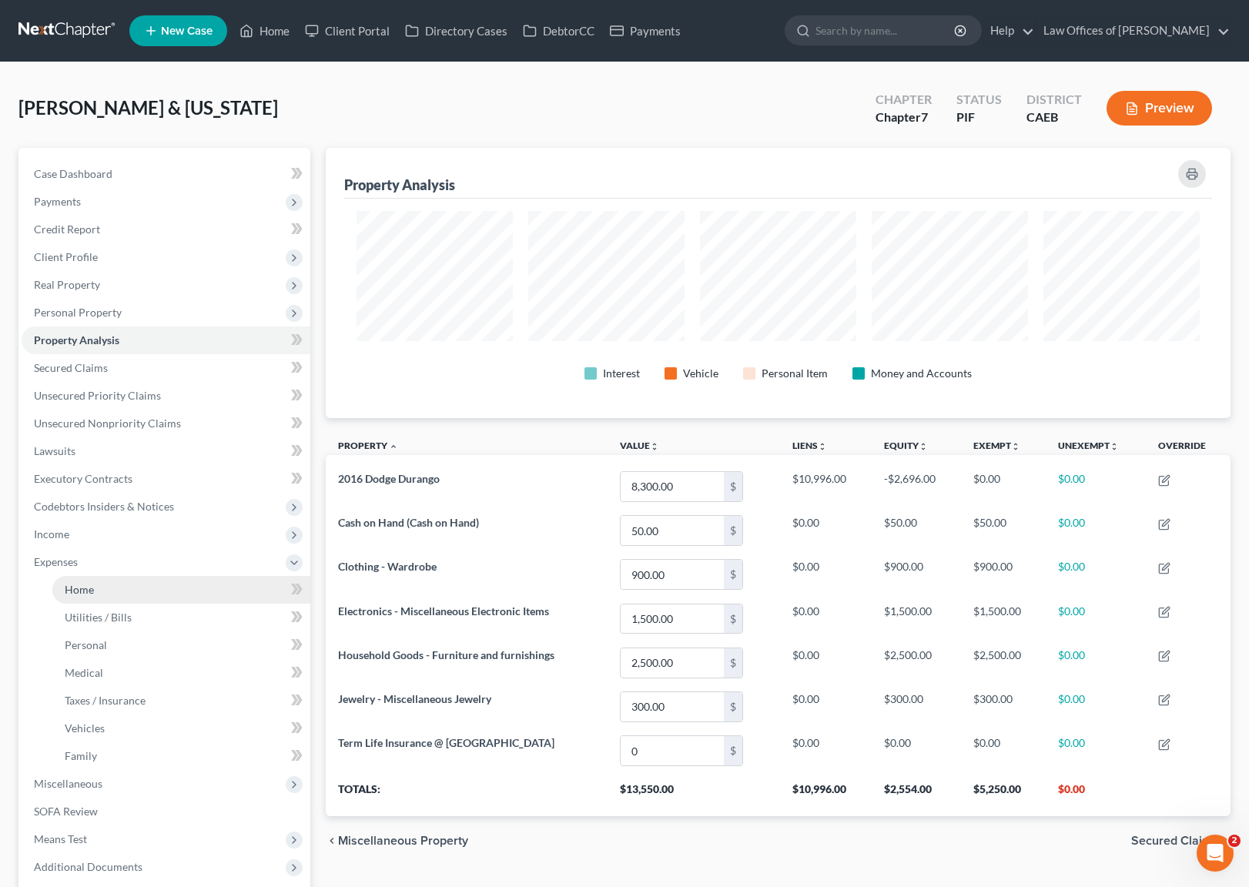
click at [129, 582] on link "Home" at bounding box center [181, 590] width 258 height 28
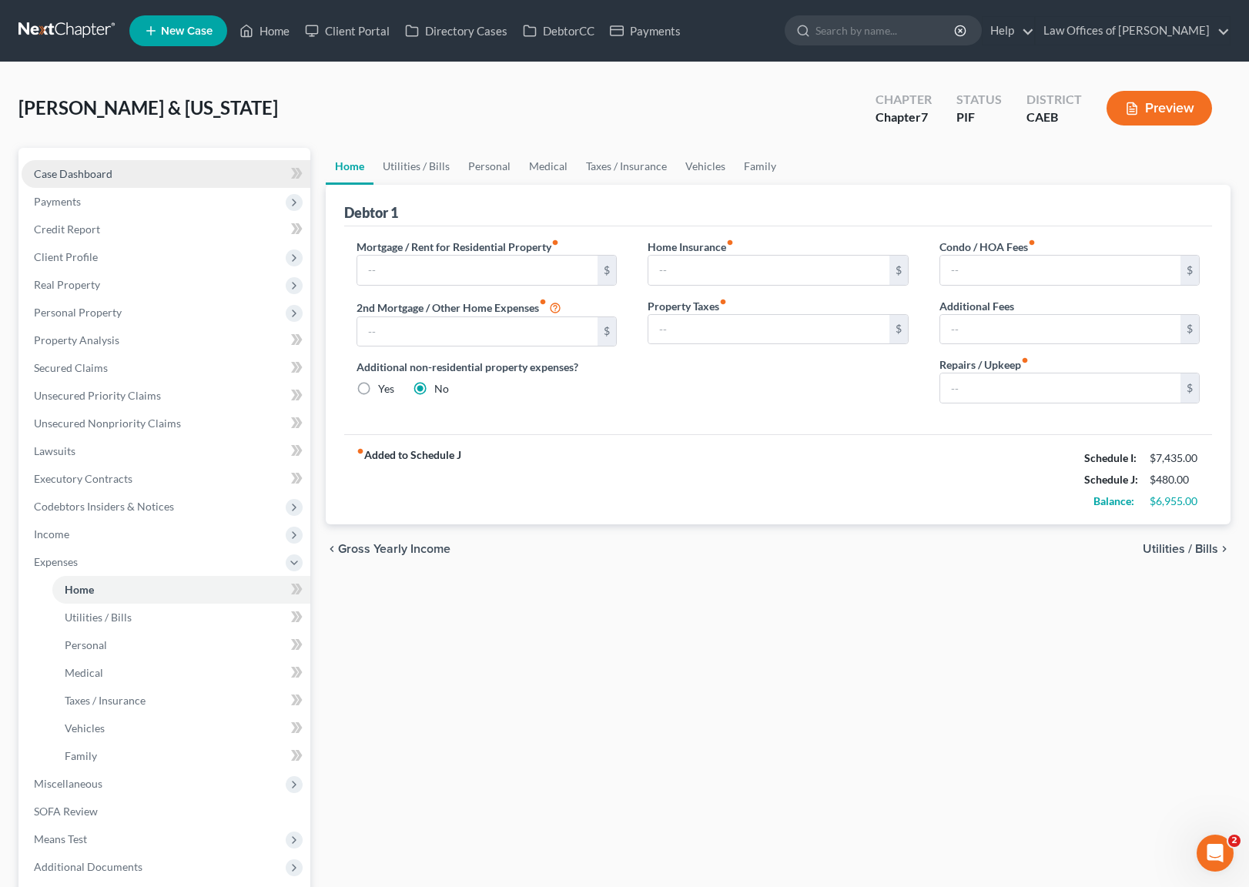
click at [156, 164] on link "Case Dashboard" at bounding box center [166, 174] width 289 height 28
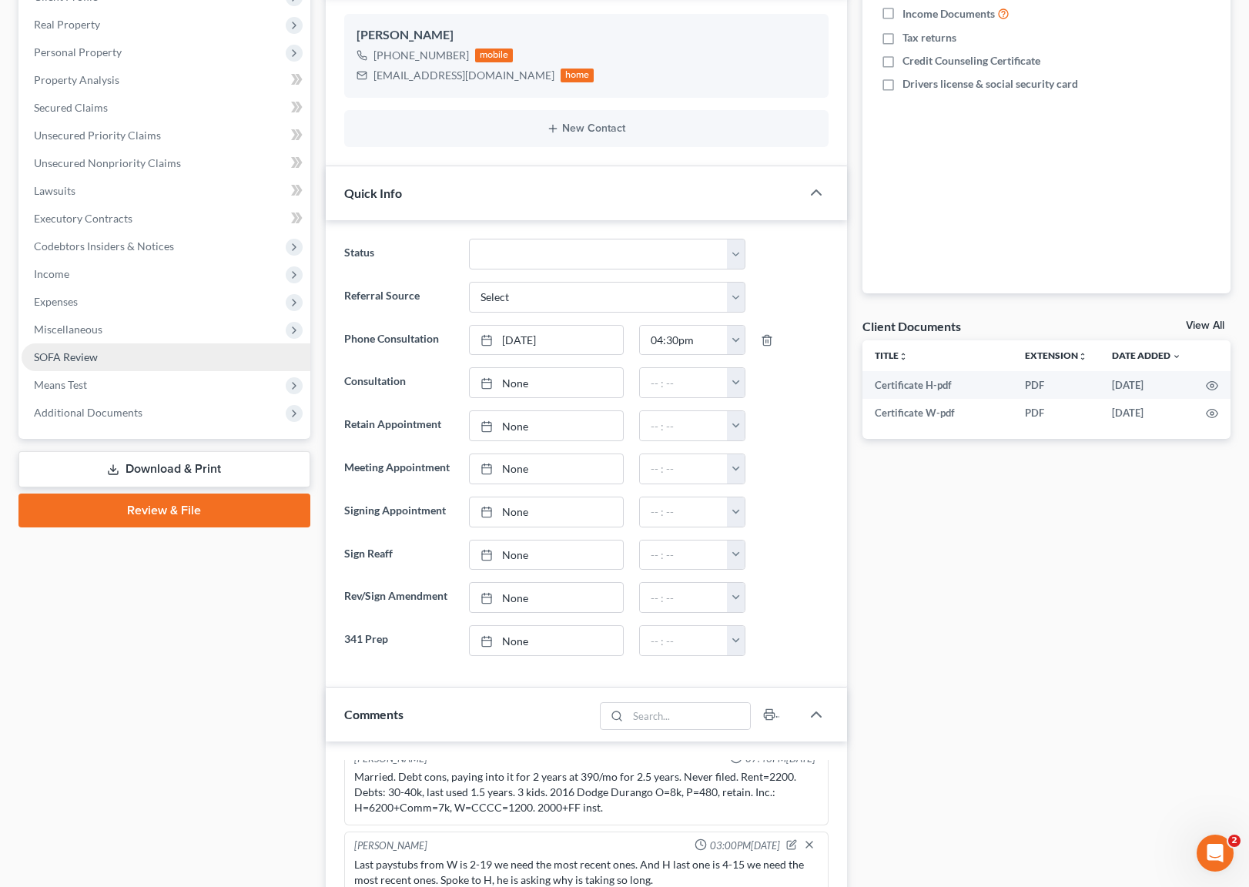
scroll to position [88, 0]
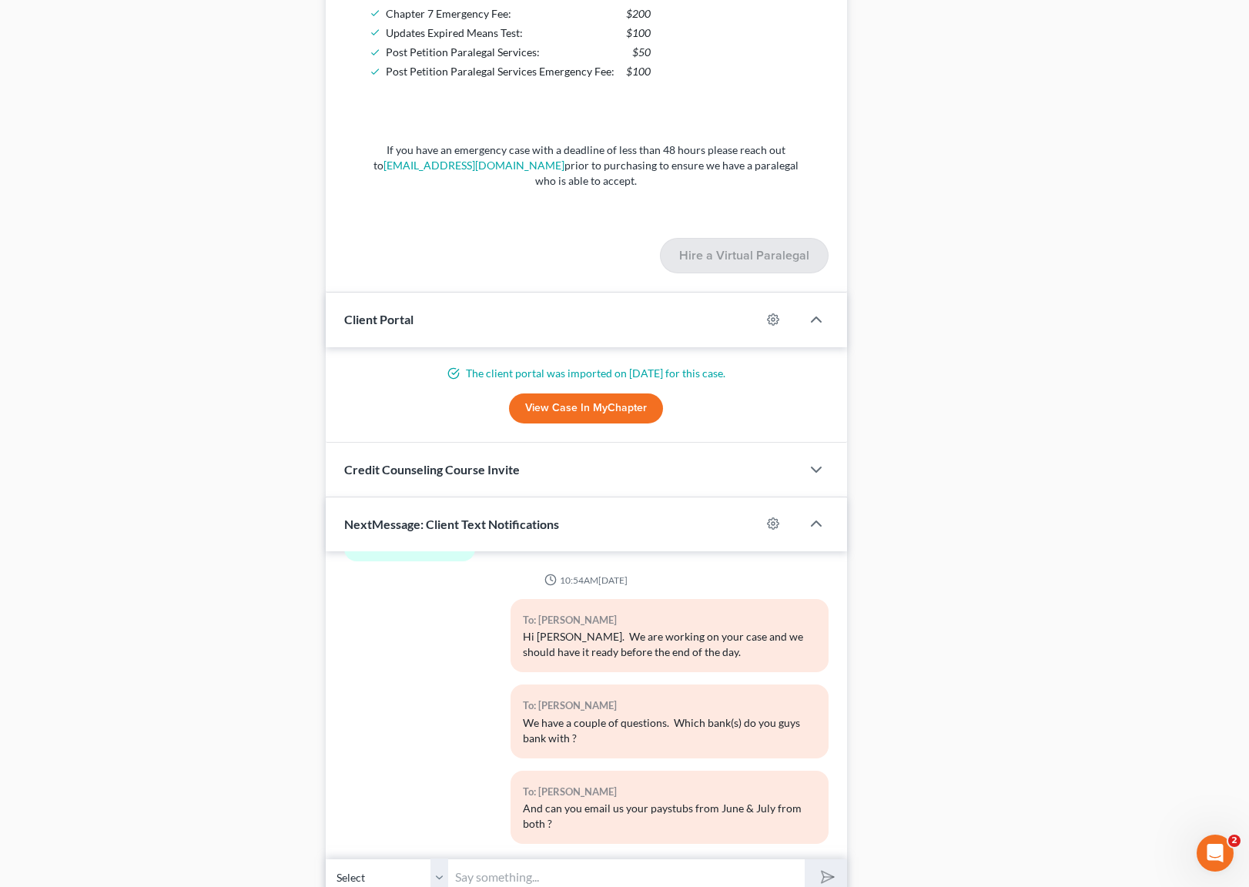
scroll to position [1948, 0]
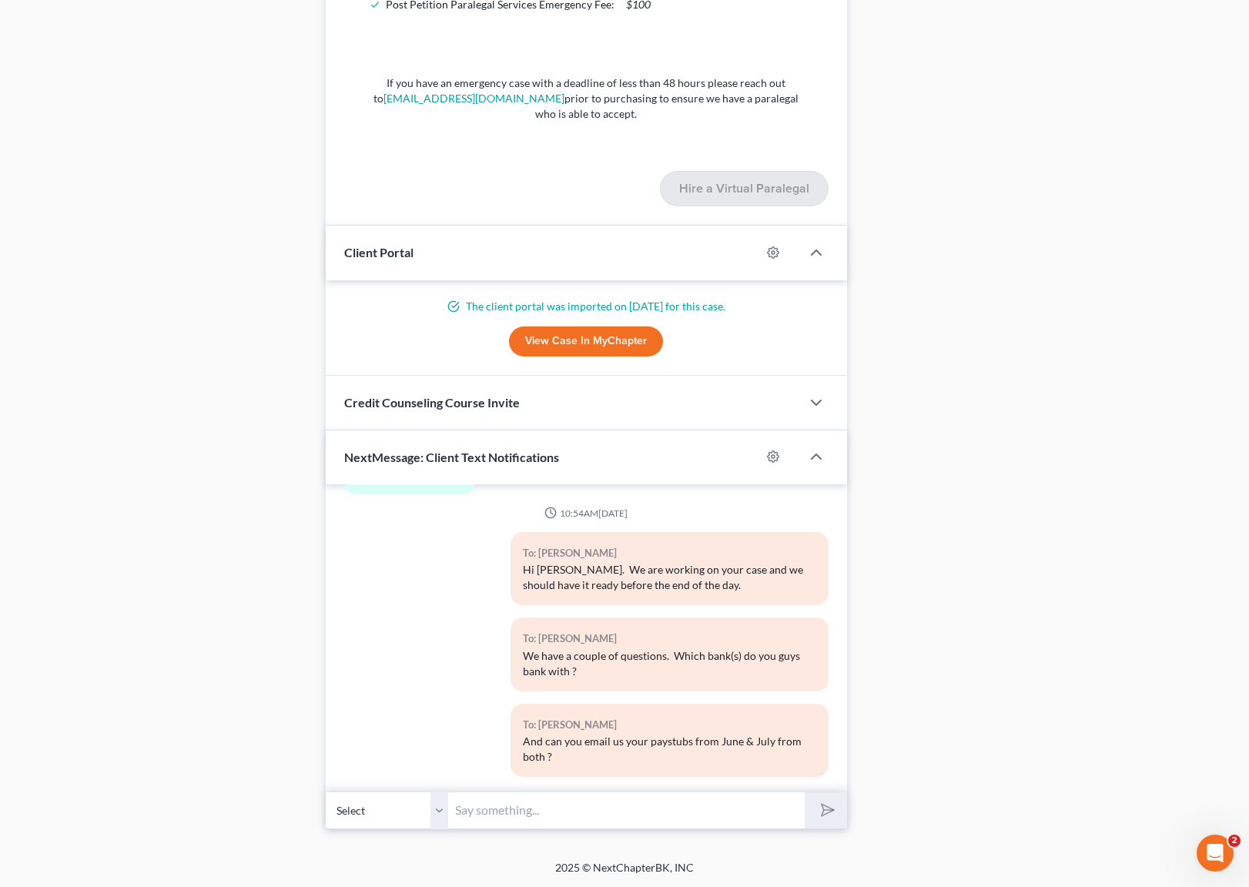
click at [585, 340] on link "View Case in MyChapter" at bounding box center [586, 341] width 154 height 31
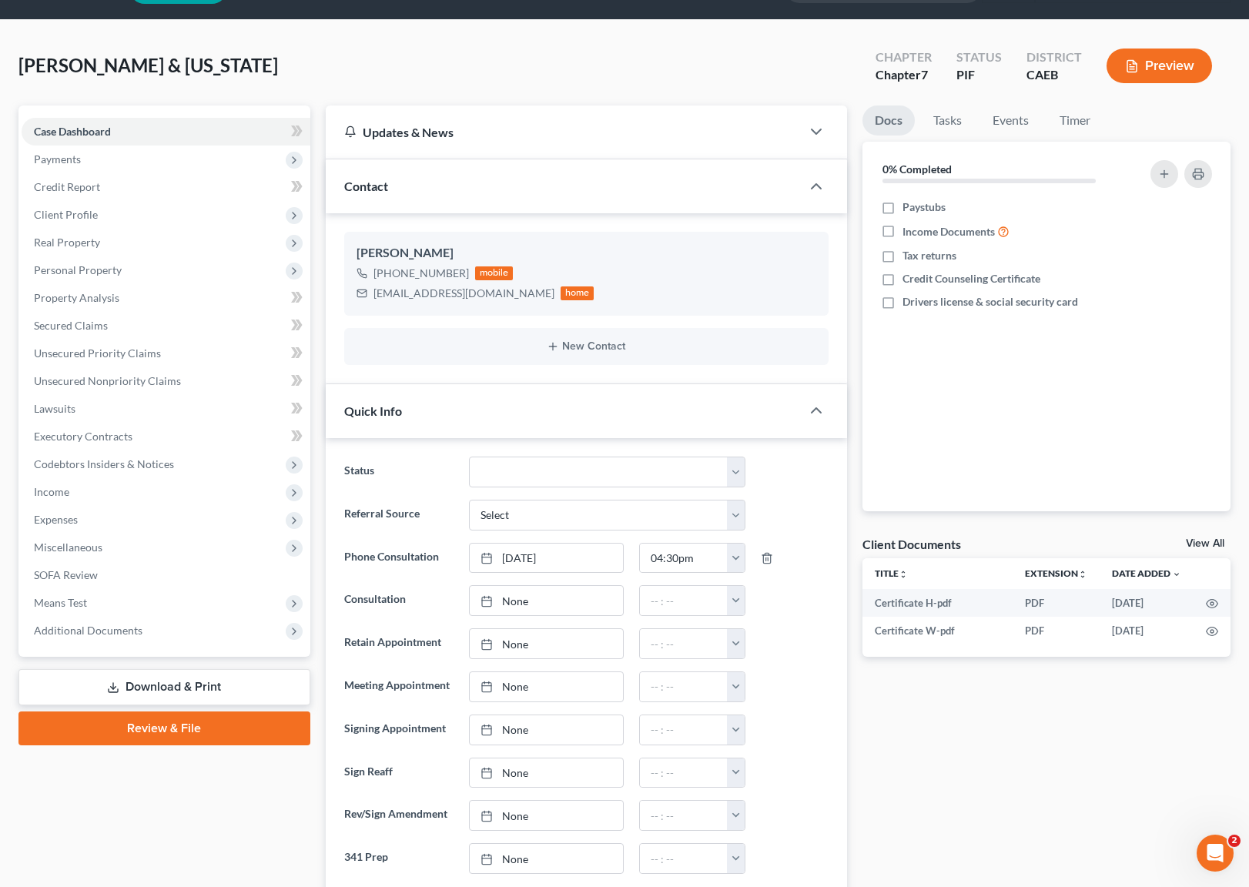
scroll to position [0, 0]
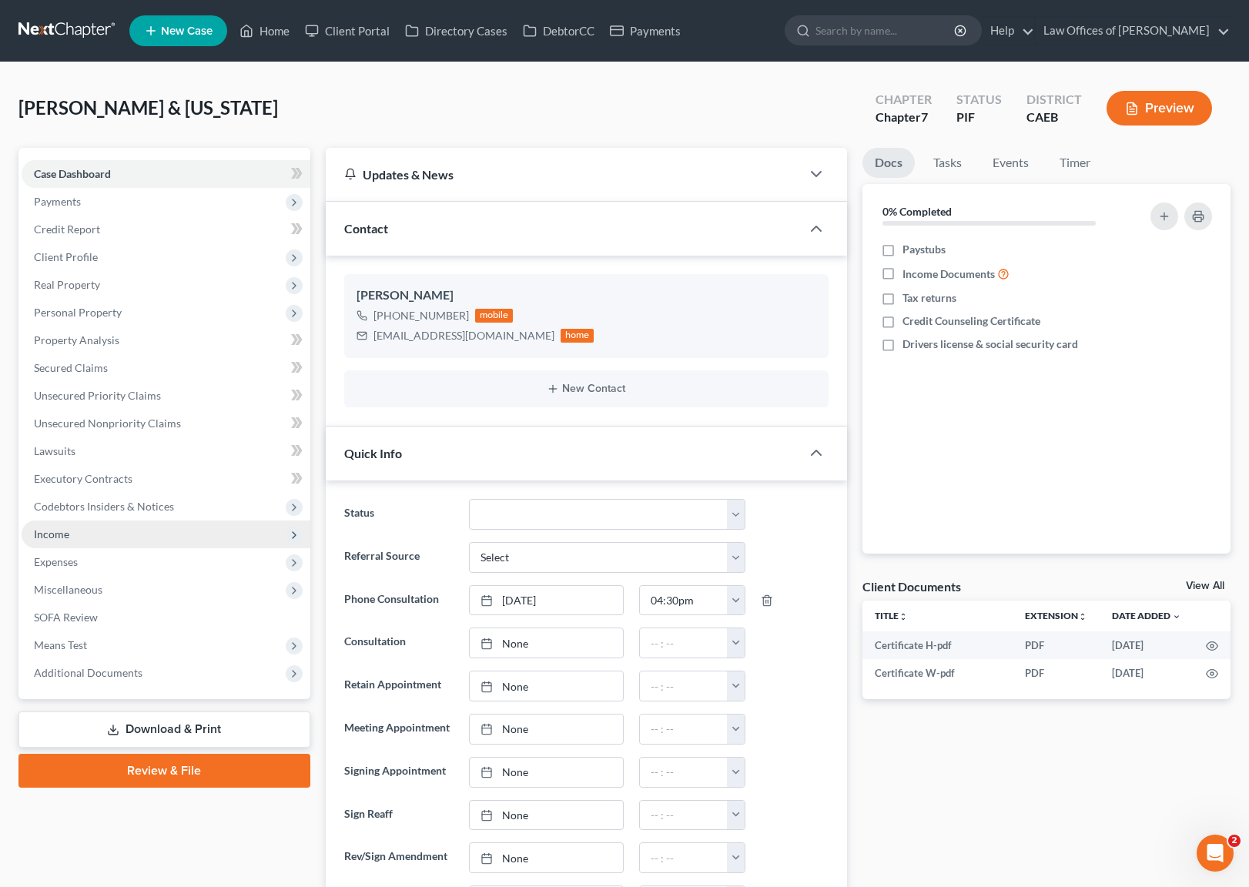
click at [64, 538] on span "Income" at bounding box center [51, 533] width 35 height 13
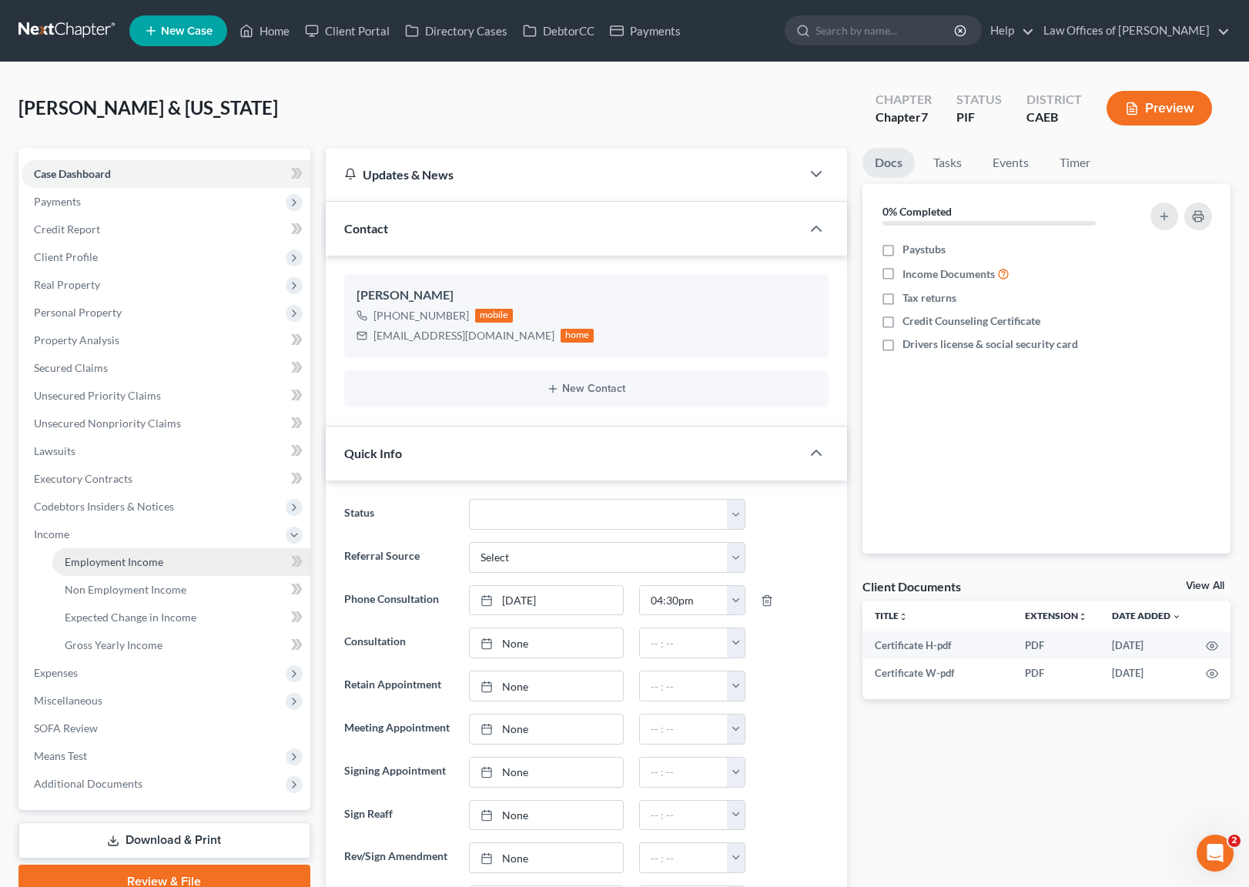
click at [159, 561] on span "Employment Income" at bounding box center [114, 561] width 99 height 13
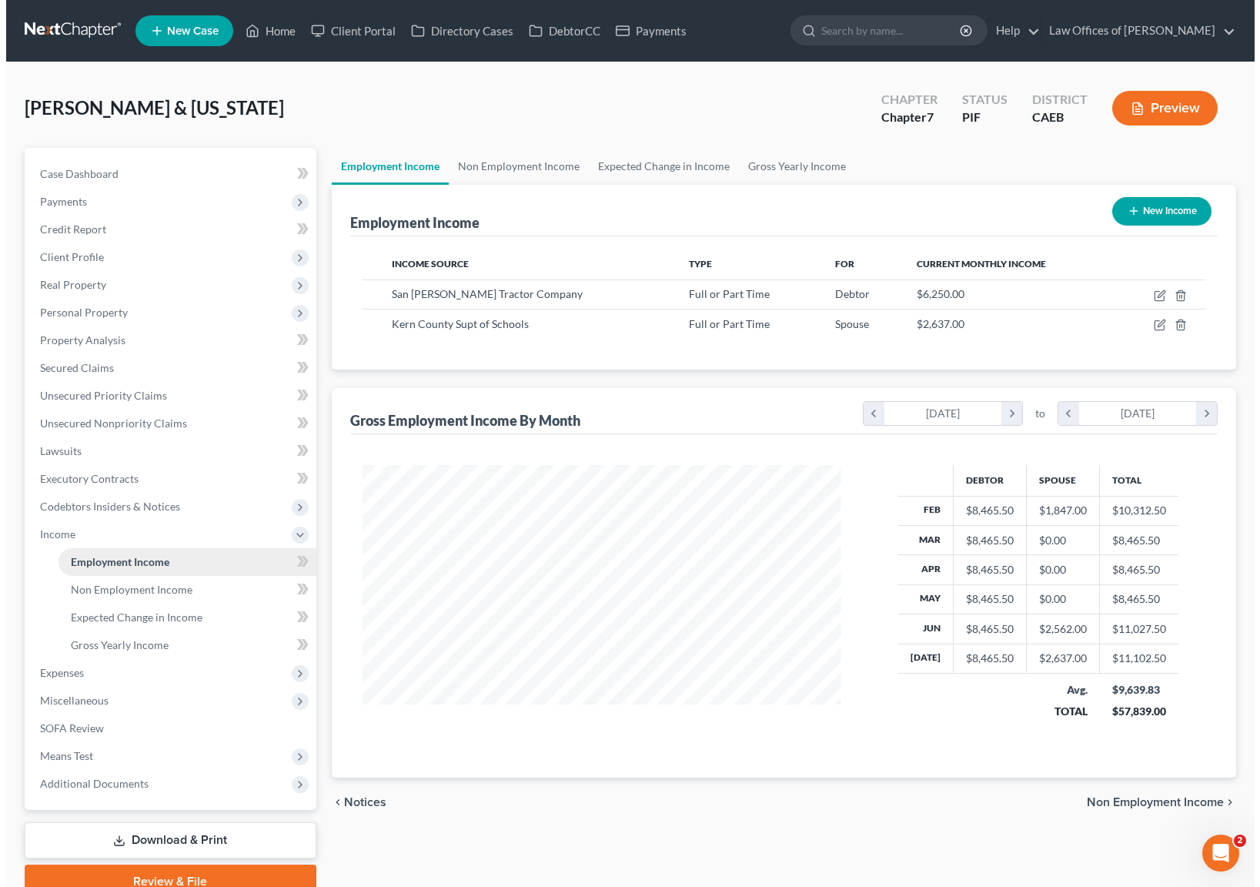
scroll to position [276, 510]
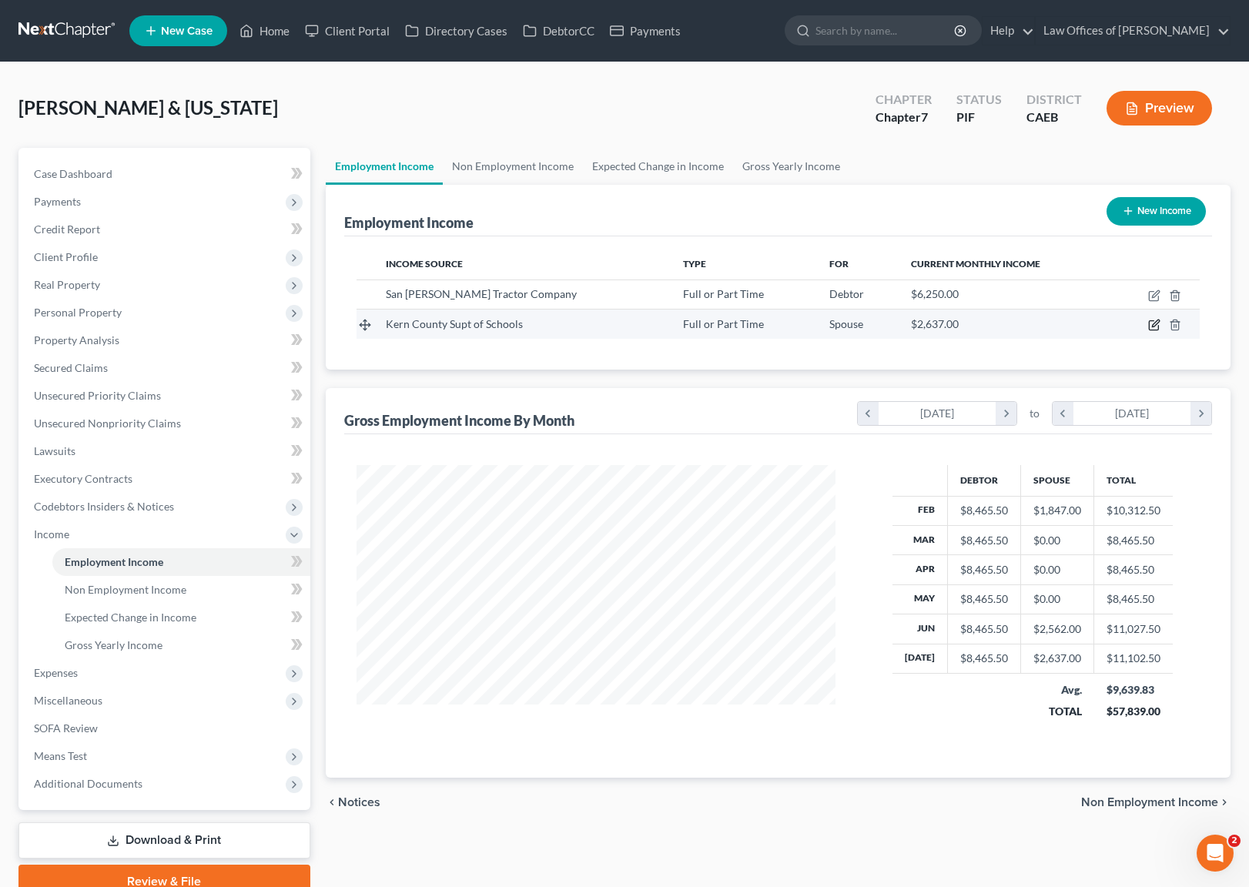
click at [1153, 324] on icon "button" at bounding box center [1155, 323] width 7 height 7
select select "0"
select select "4"
select select "0"
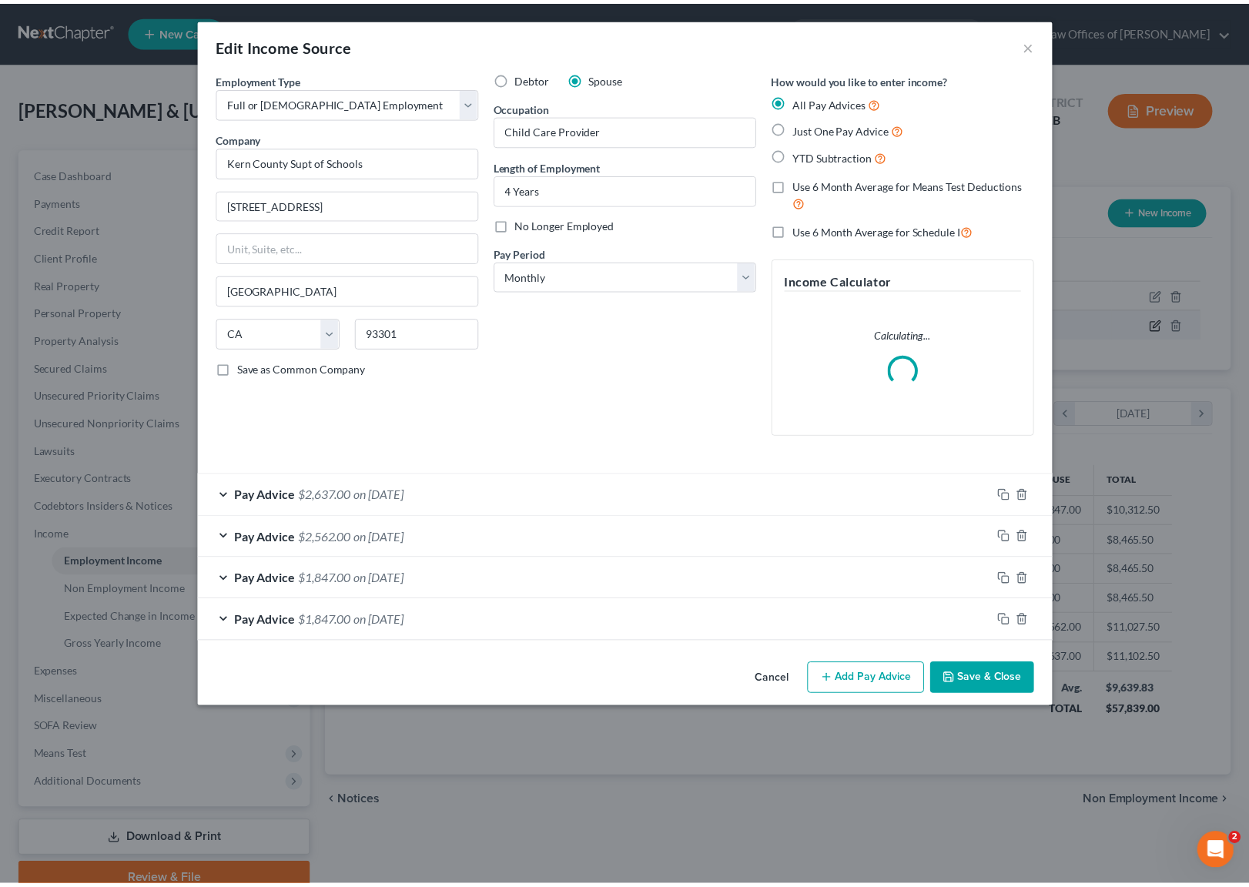
scroll to position [276, 515]
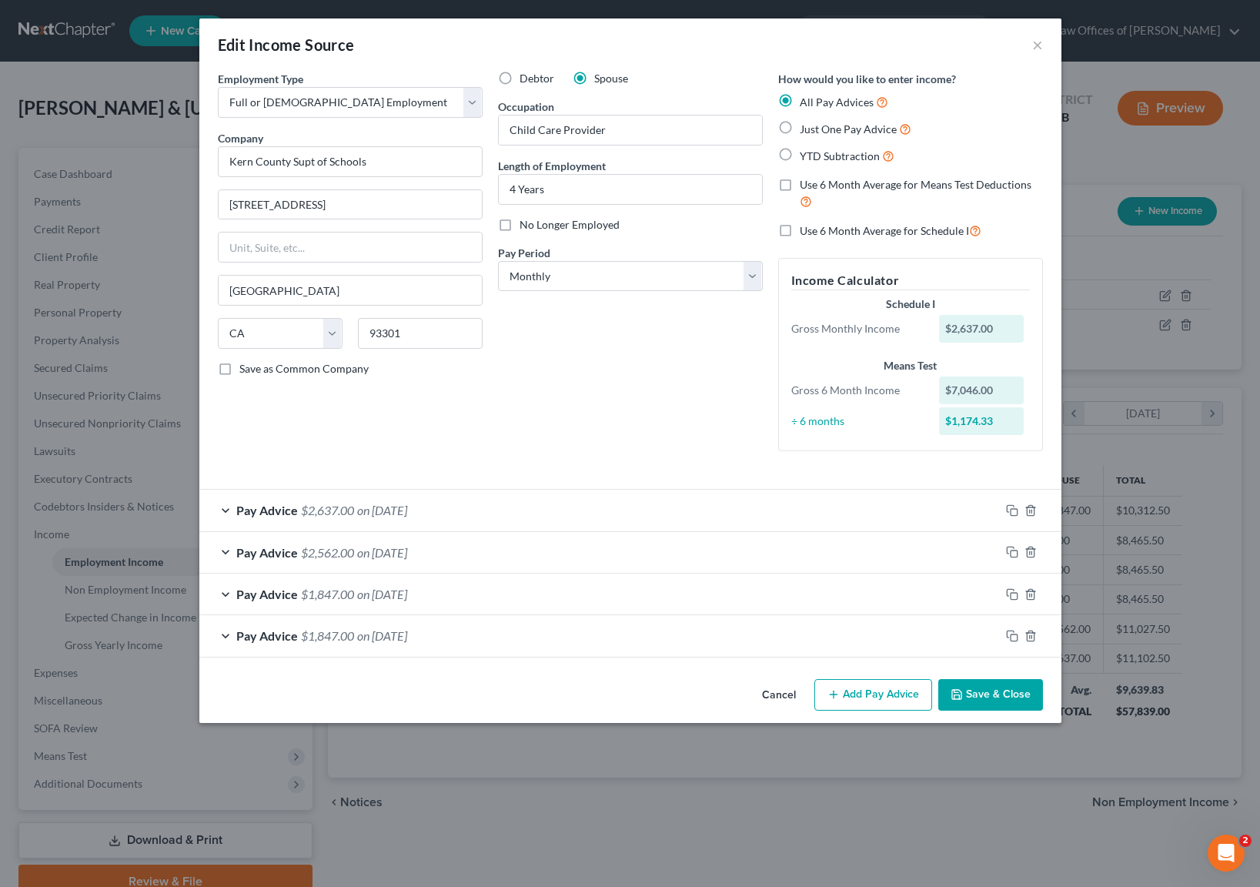
click at [1031, 44] on div "Edit Income Source ×" at bounding box center [630, 44] width 862 height 52
click at [139, 166] on div "Edit Income Source × Employment Type * Select Full or Part Time Employment Self…" at bounding box center [630, 443] width 1260 height 887
click at [1031, 43] on div "Edit Income Source ×" at bounding box center [630, 44] width 862 height 52
click at [1036, 43] on button "×" at bounding box center [1038, 44] width 11 height 18
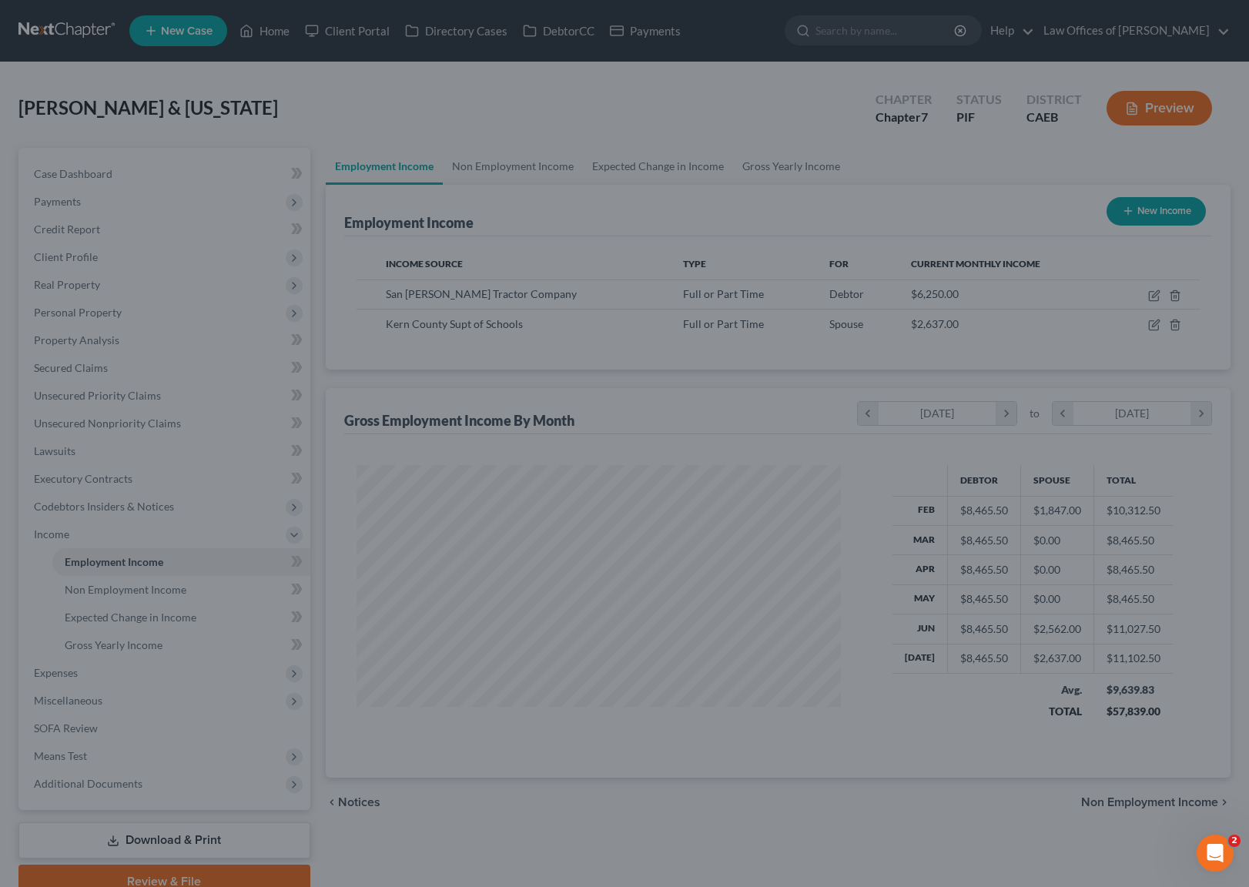
scroll to position [769708, 769474]
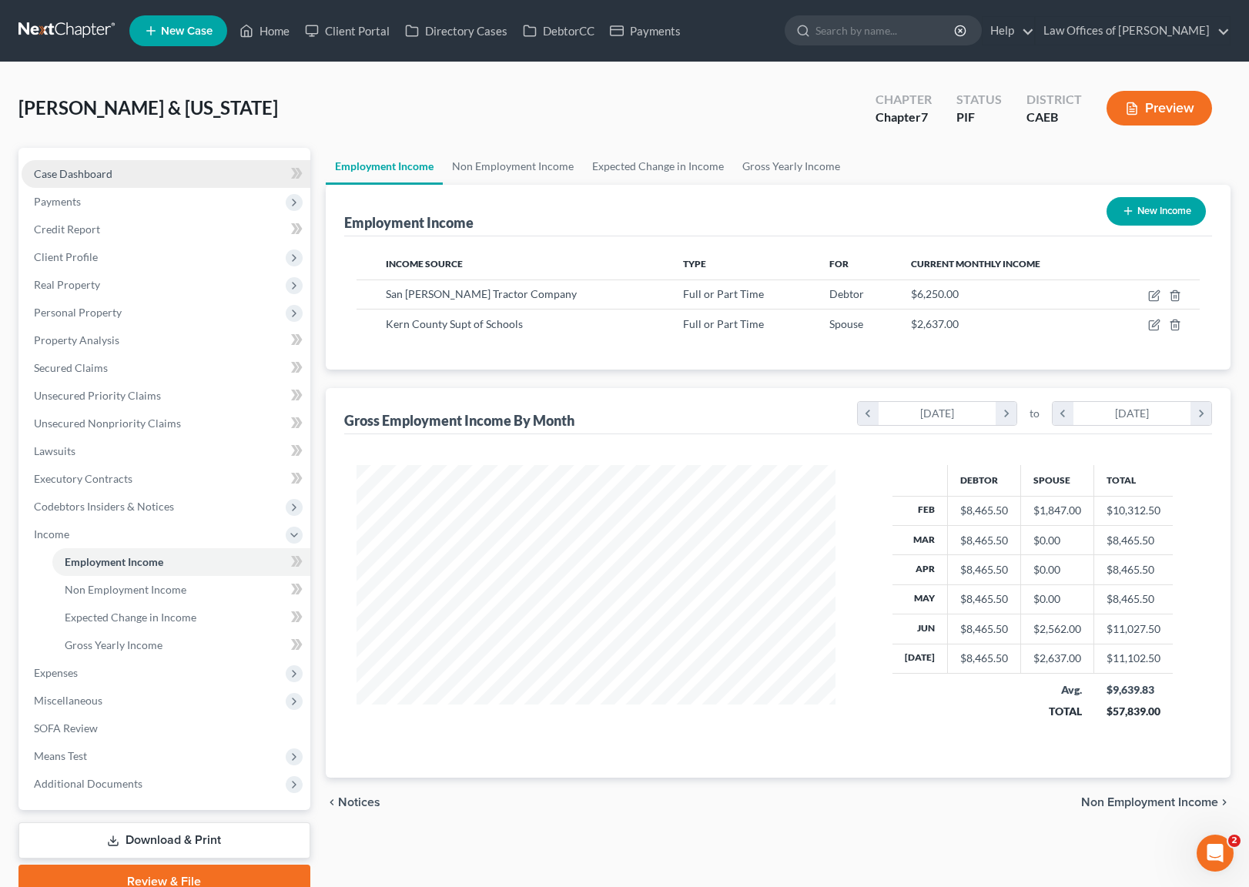
click at [206, 184] on link "Case Dashboard" at bounding box center [166, 174] width 289 height 28
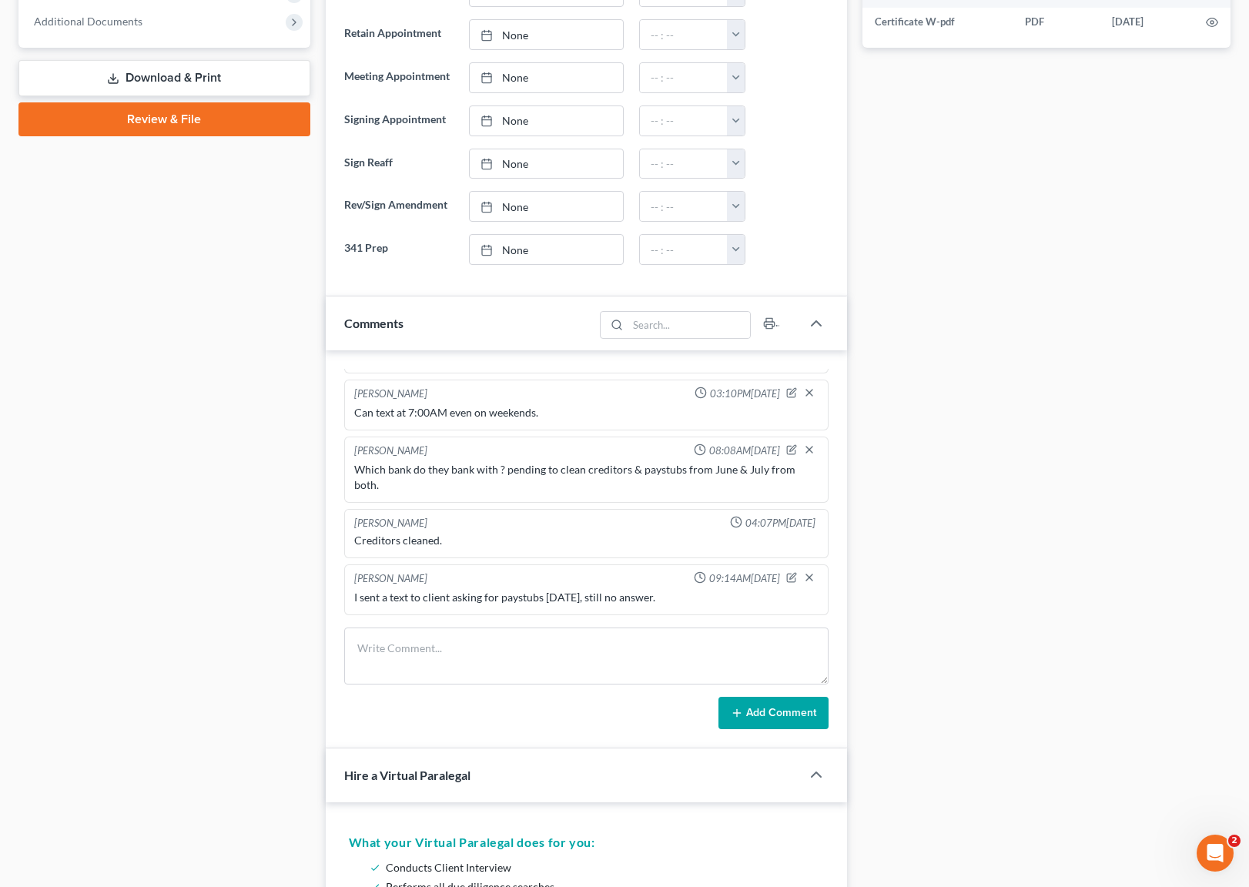
scroll to position [707, 0]
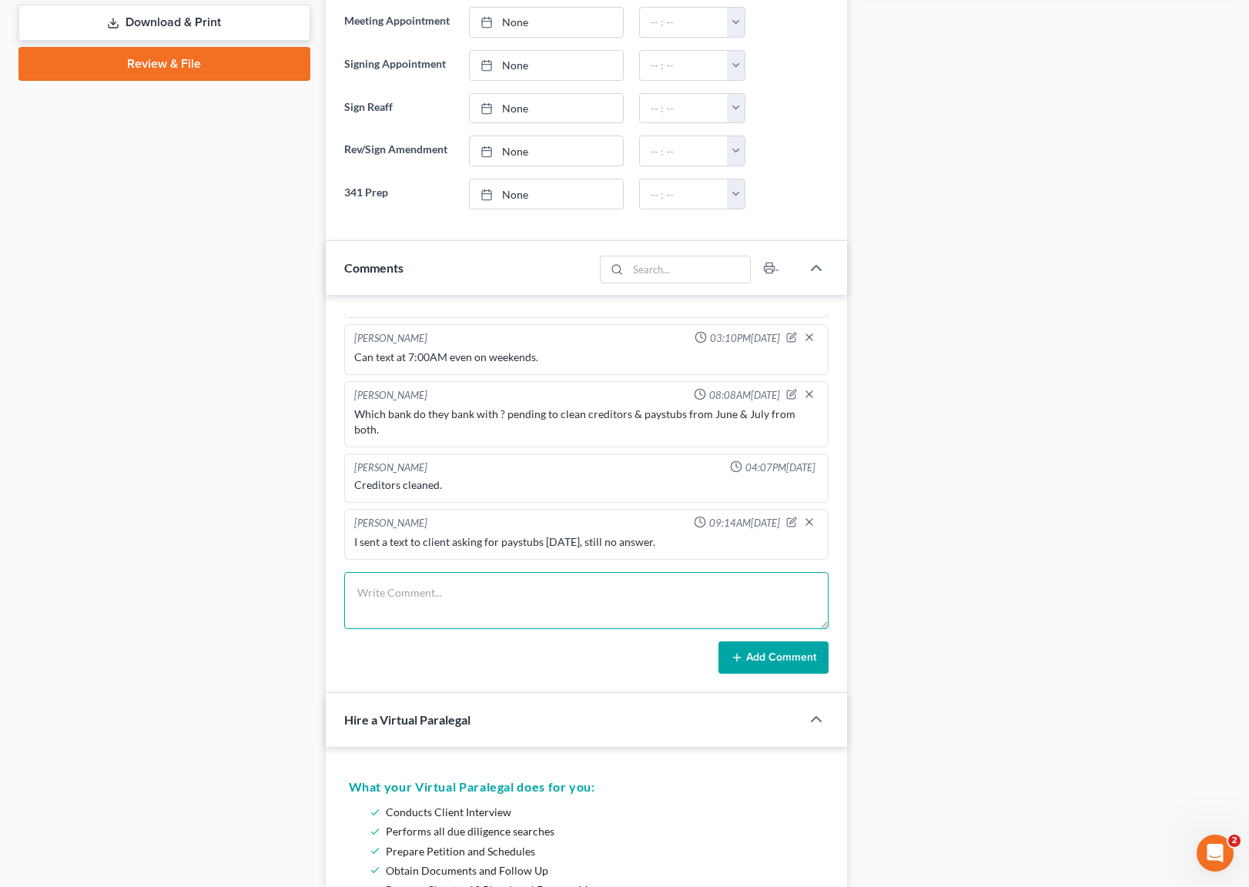
click at [480, 589] on textarea at bounding box center [586, 600] width 484 height 57
type textarea "w"
type textarea "We have not paystubs from W from March to May; did she work those months ?"
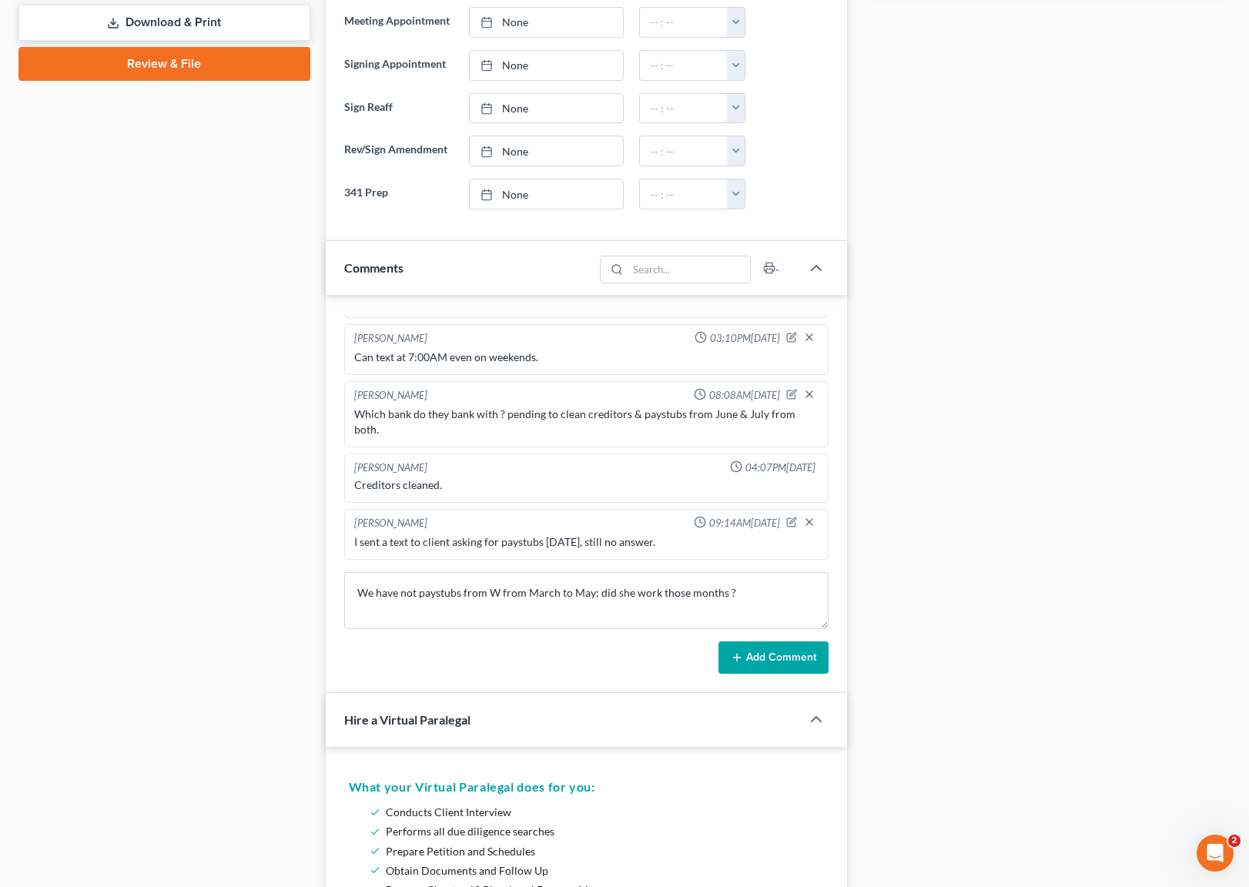
click at [783, 662] on button "Add Comment" at bounding box center [773, 657] width 110 height 32
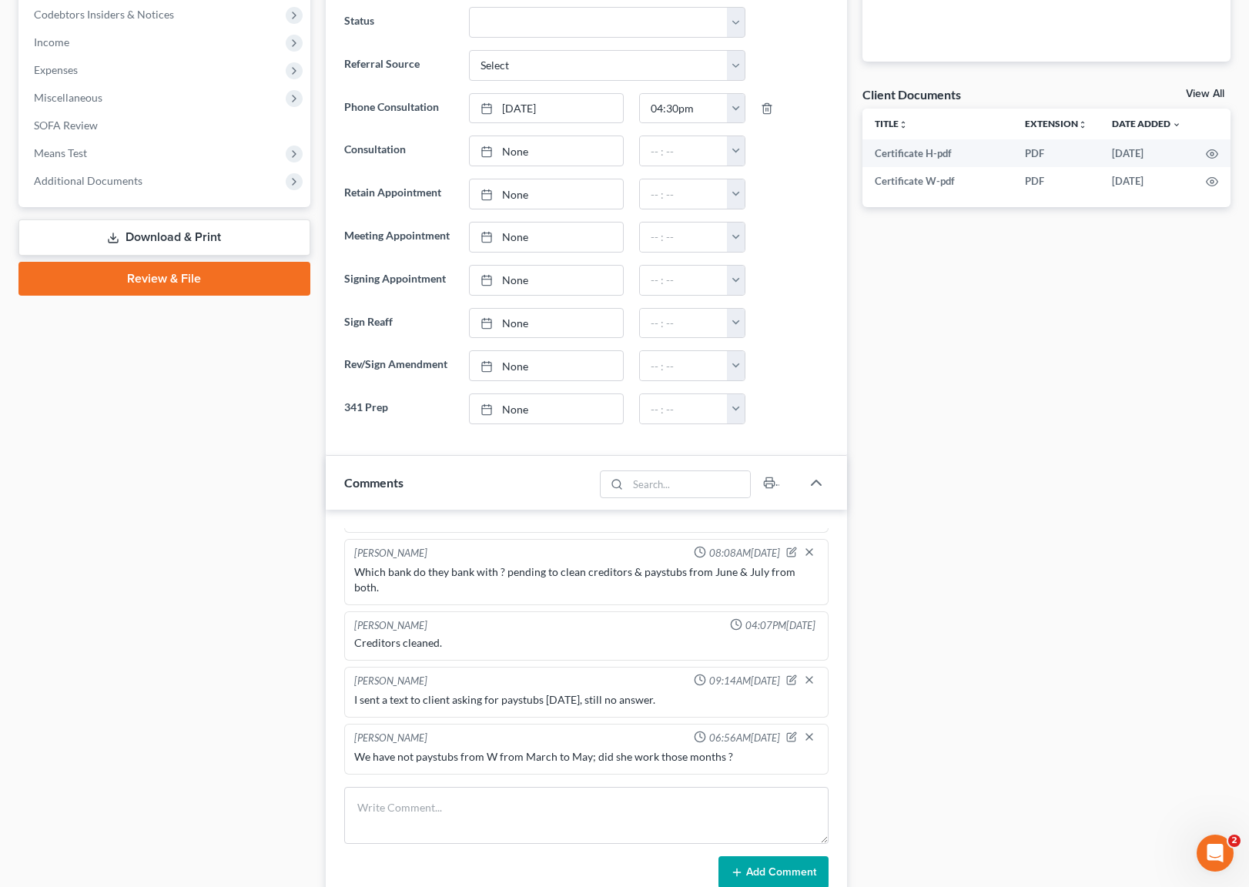
scroll to position [138, 0]
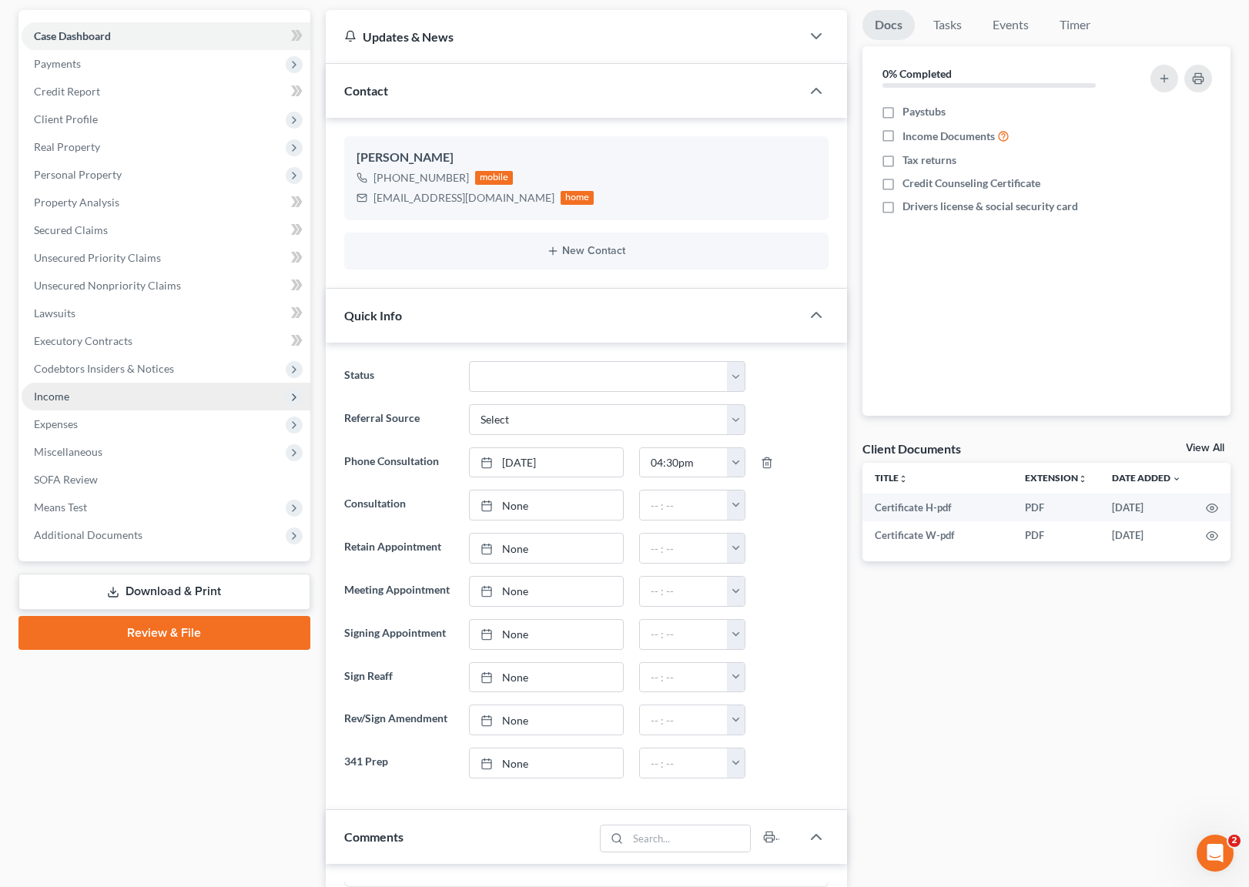
click at [65, 400] on span "Income" at bounding box center [51, 396] width 35 height 13
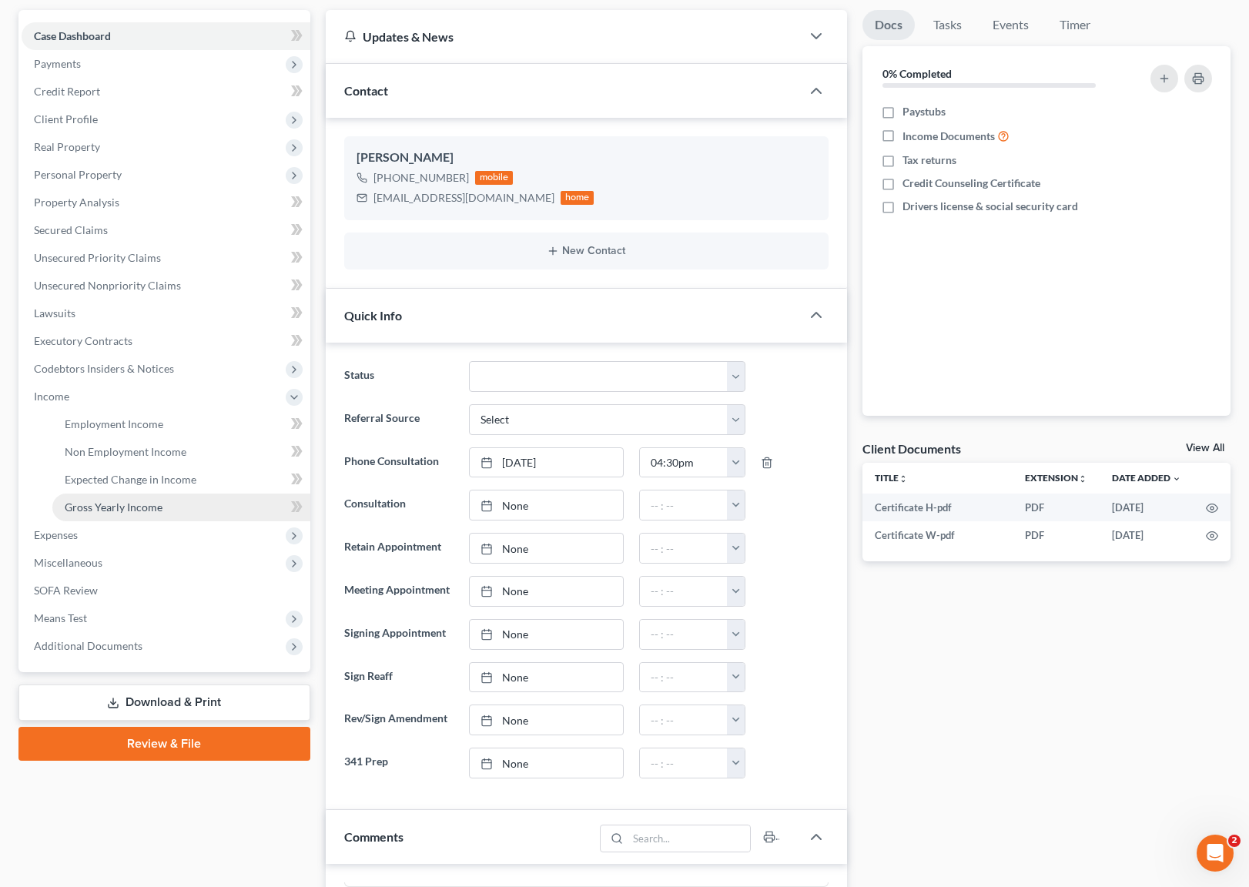
click at [173, 500] on link "Gross Yearly Income" at bounding box center [181, 508] width 258 height 28
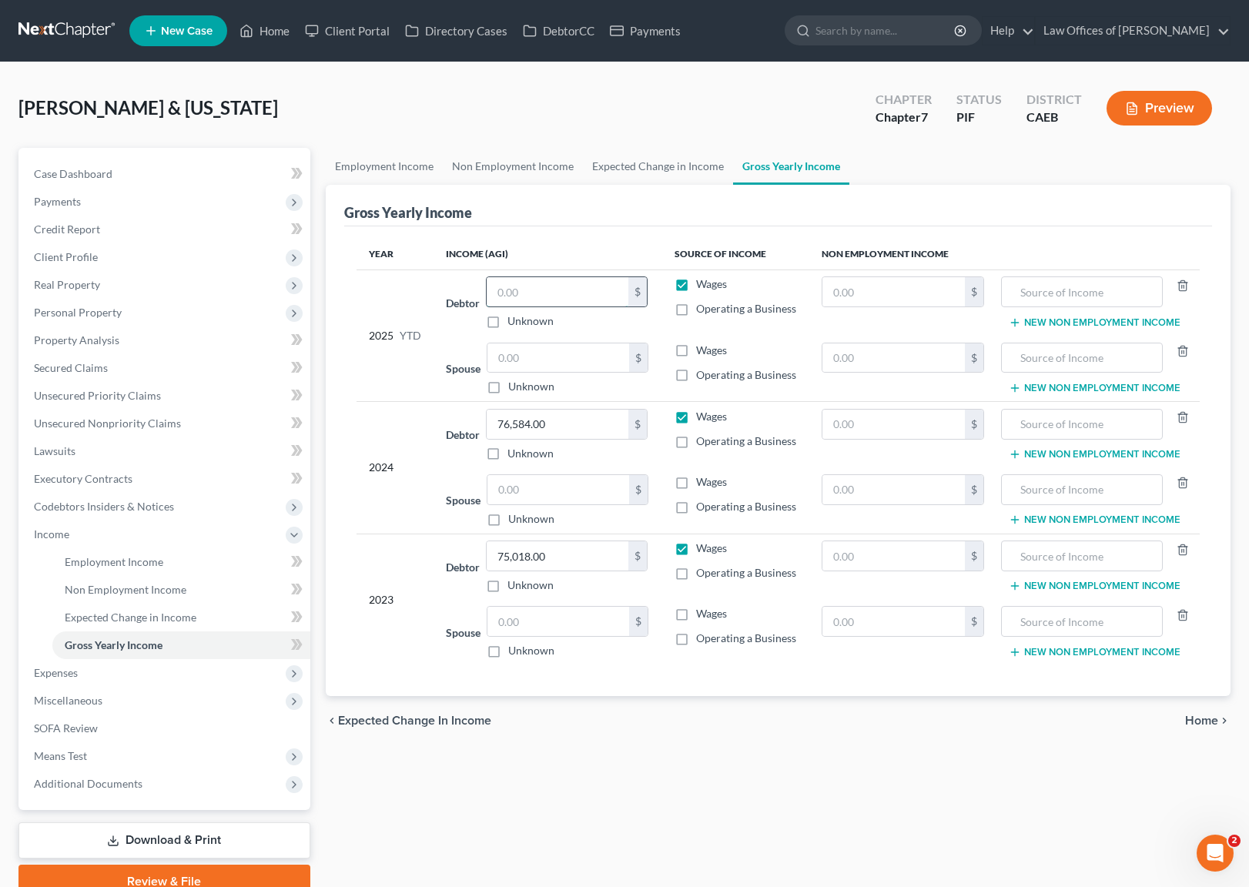
click at [537, 296] on input "text" at bounding box center [558, 291] width 142 height 29
type input "54,216"
click at [147, 558] on span "Employment Income" at bounding box center [114, 561] width 99 height 13
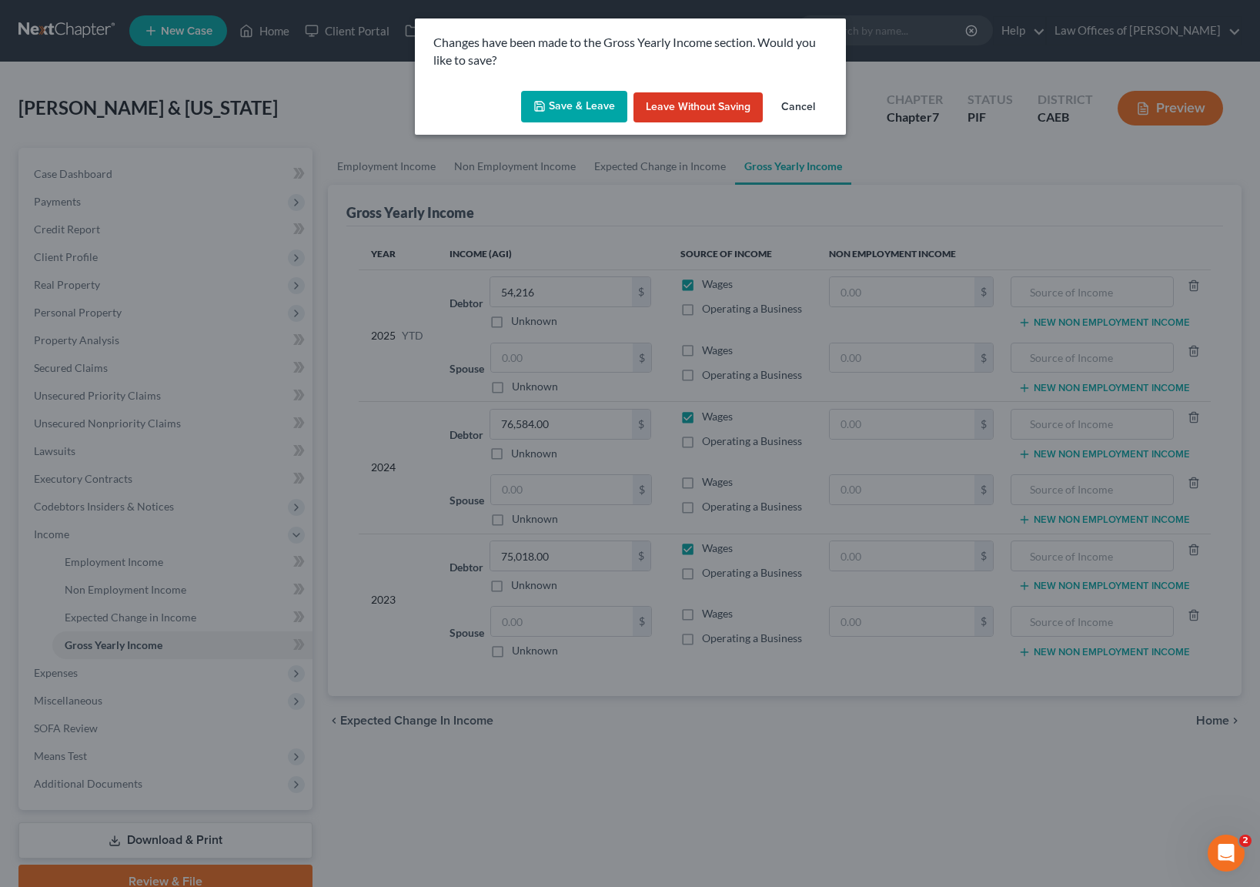
click at [584, 107] on button "Save & Leave" at bounding box center [574, 107] width 106 height 32
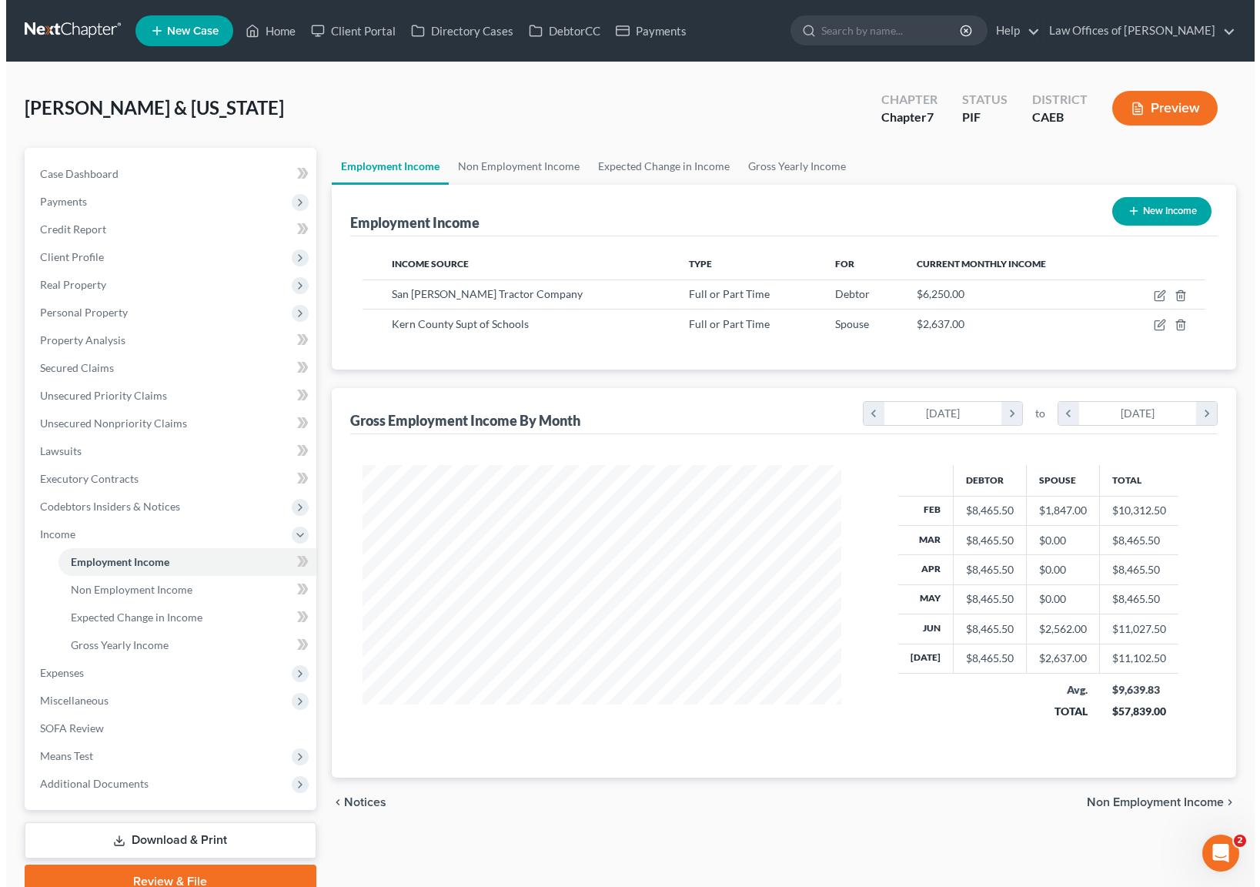
scroll to position [276, 510]
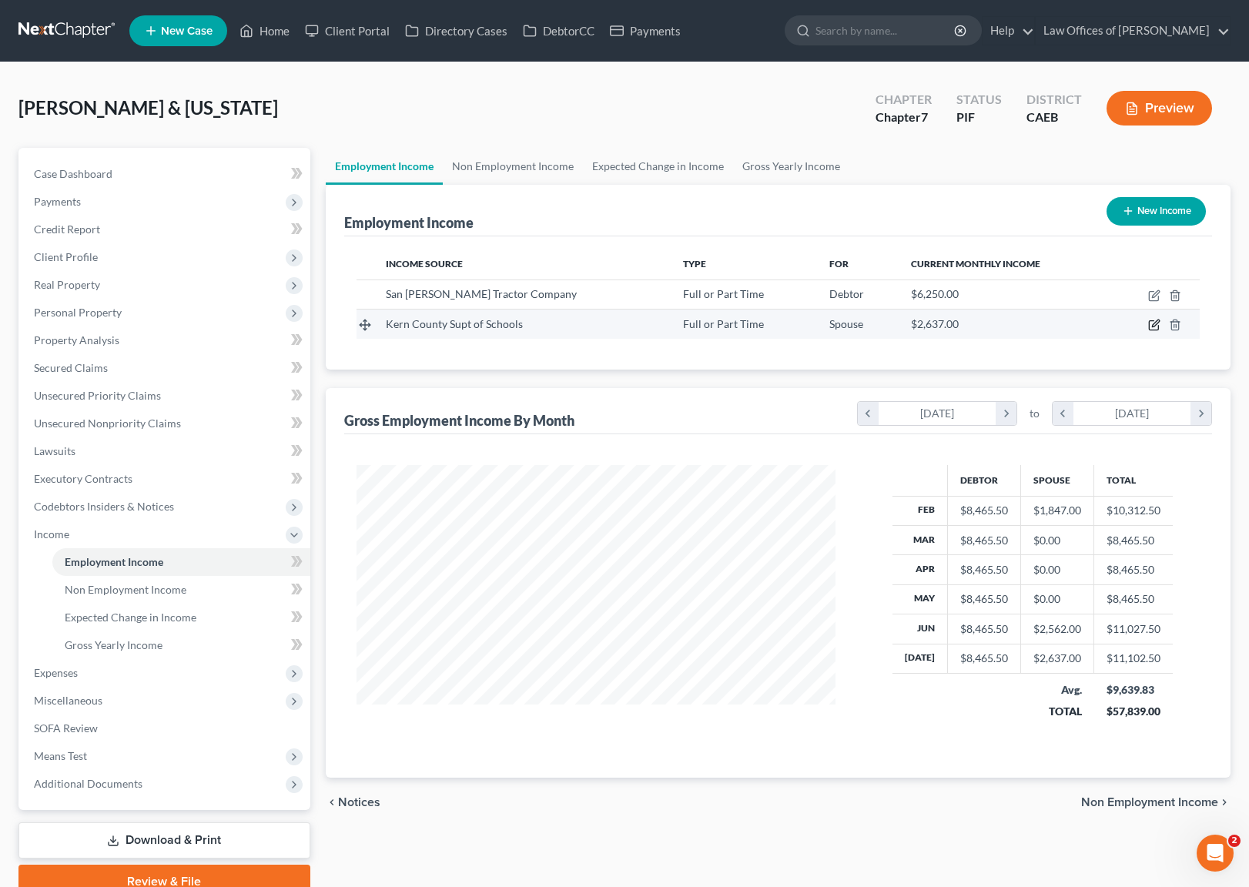
click at [1151, 323] on icon "button" at bounding box center [1154, 325] width 12 height 12
select select "0"
select select "4"
select select "0"
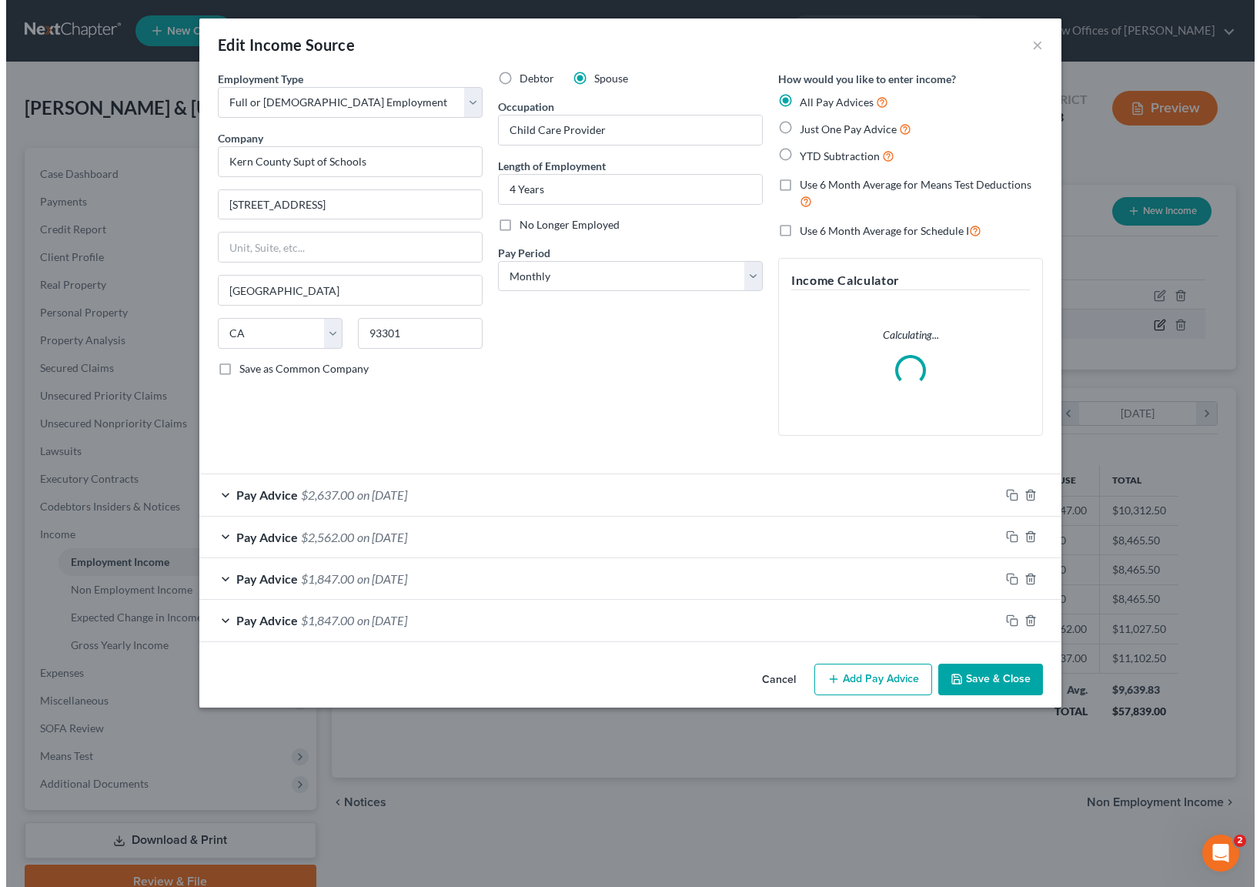
scroll to position [276, 515]
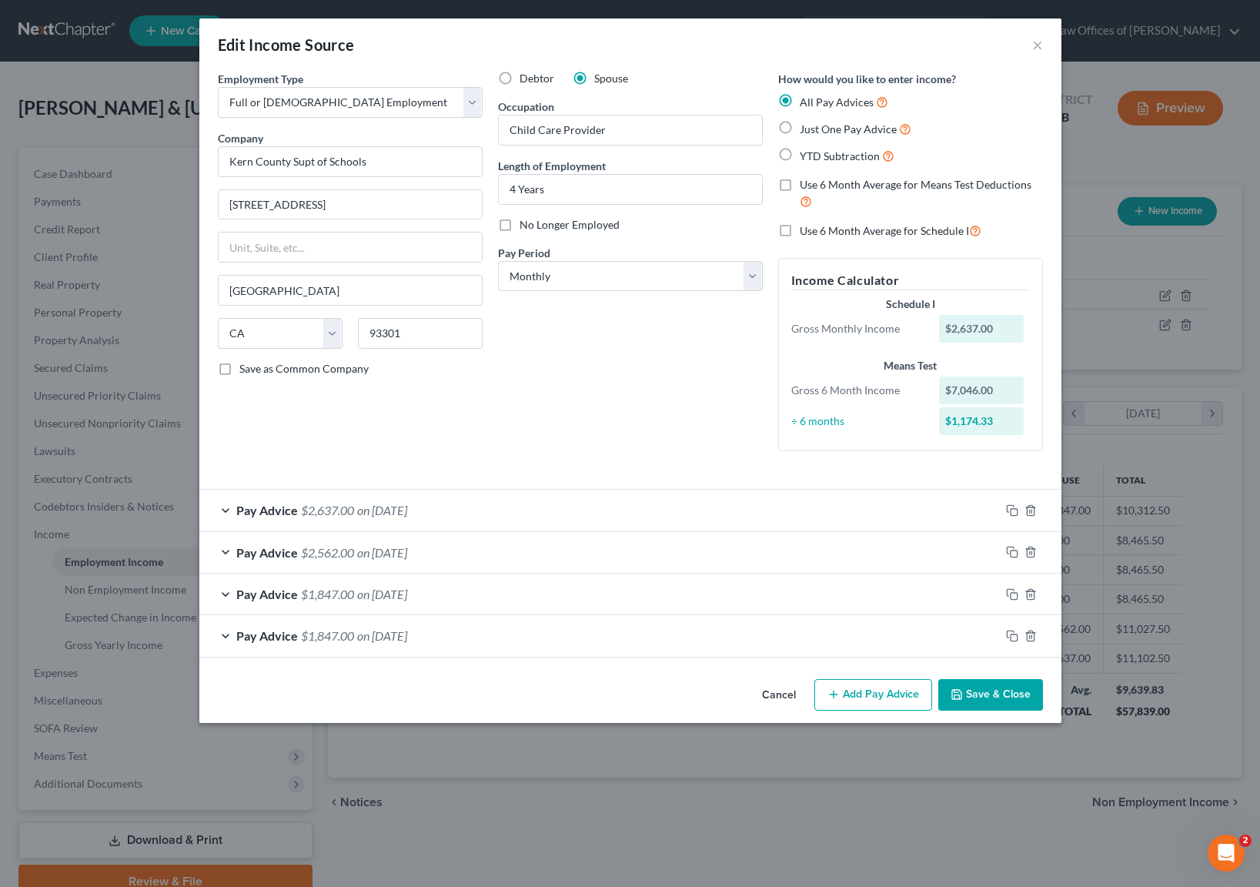
click at [407, 553] on span "on 06/13/2025" at bounding box center [382, 552] width 50 height 15
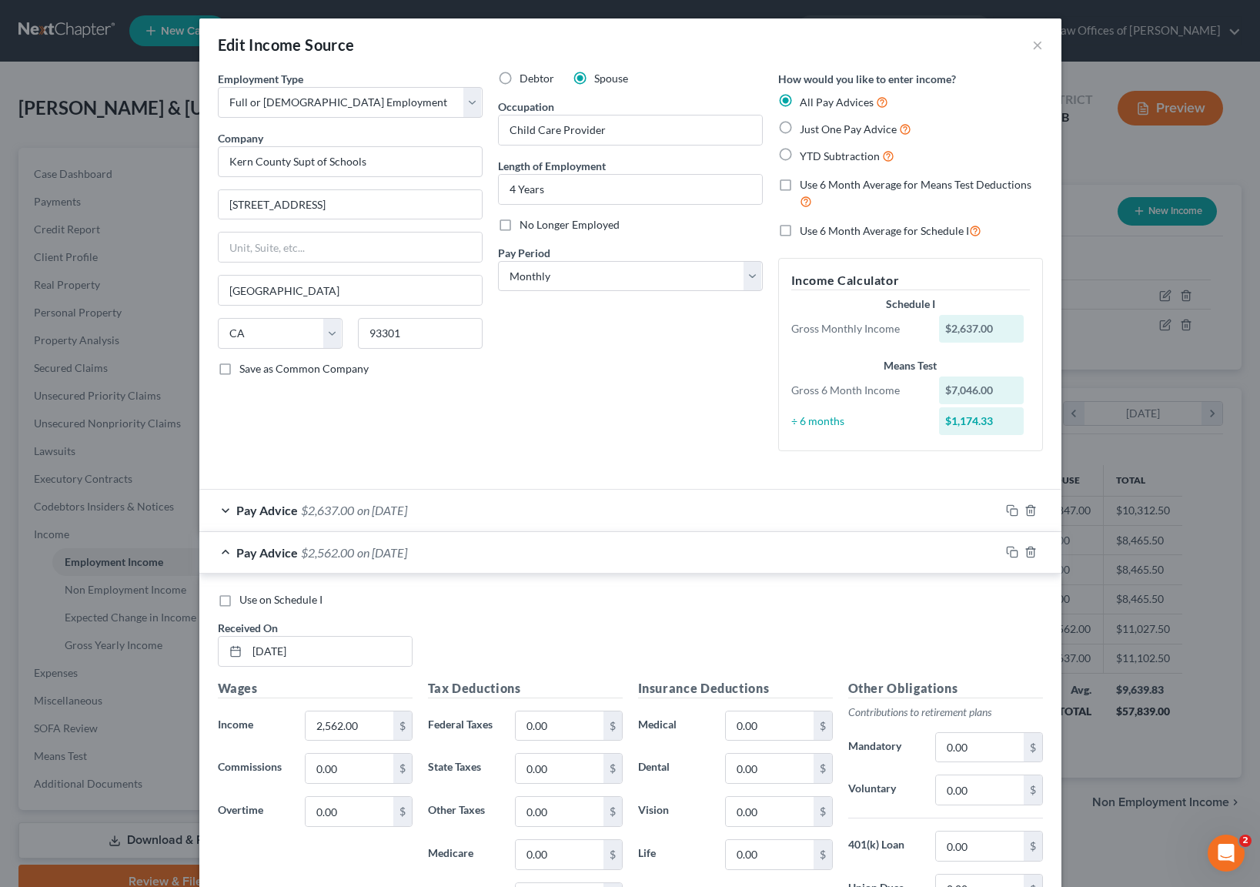
click at [239, 598] on label "Use on Schedule I" at bounding box center [280, 599] width 83 height 15
click at [246, 598] on input "Use on Schedule I" at bounding box center [251, 597] width 10 height 10
checkbox input "true"
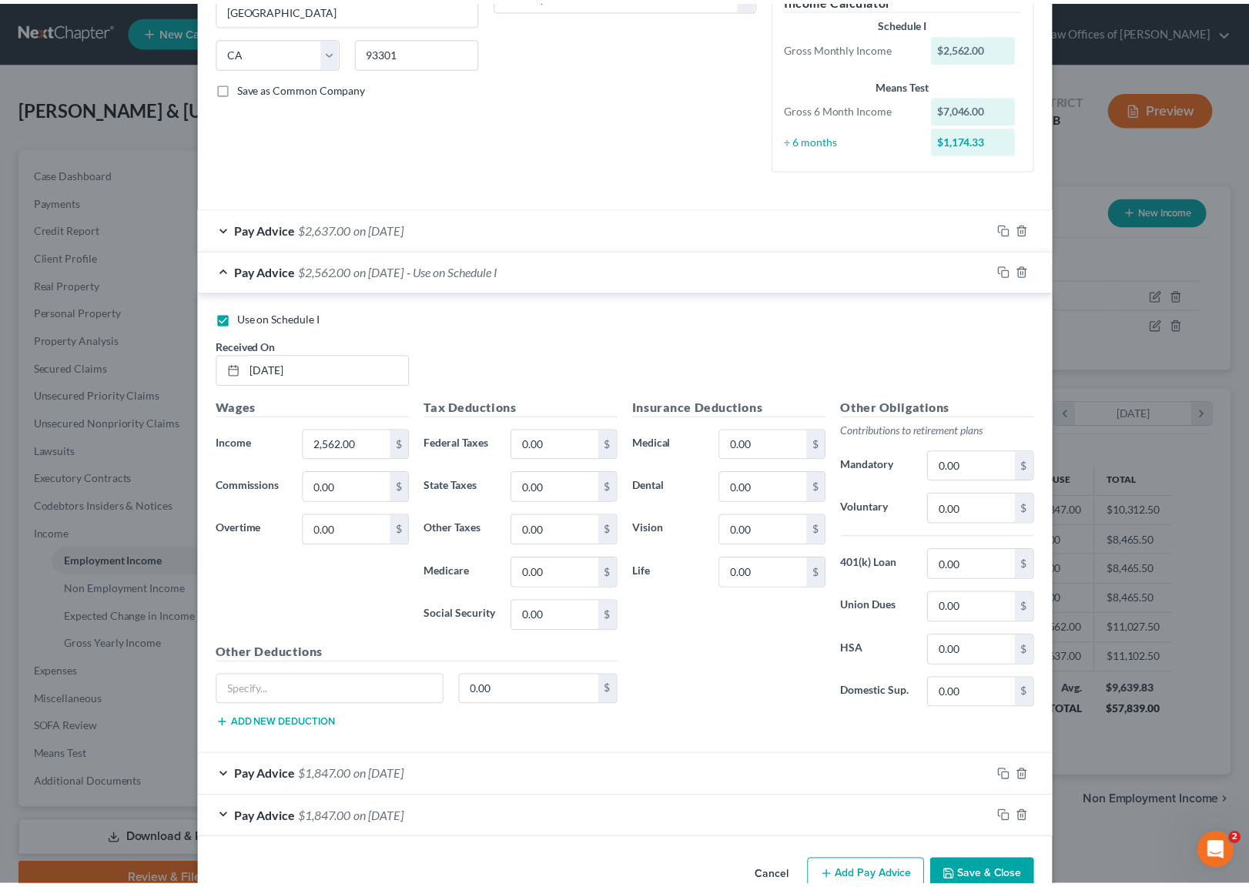
scroll to position [318, 0]
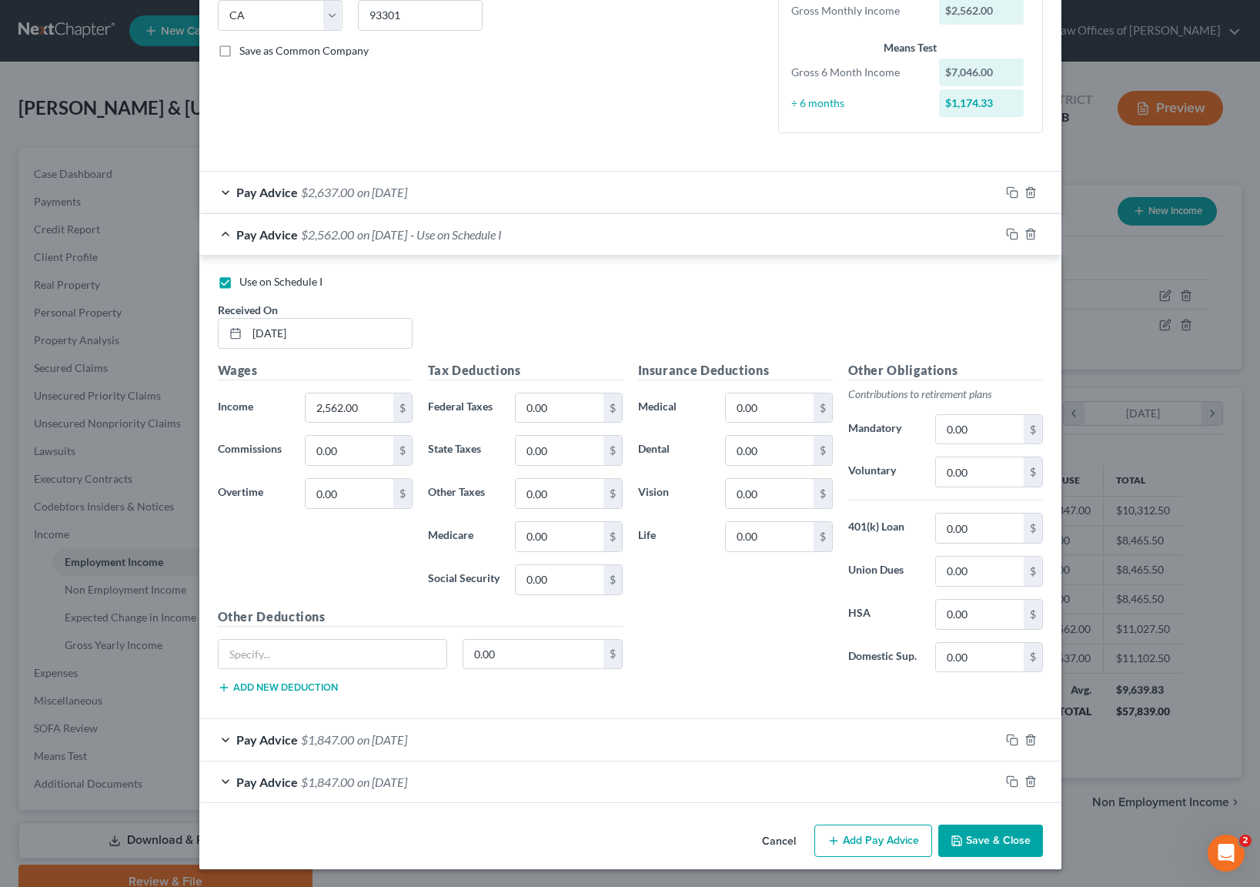
click at [979, 842] on button "Save & Close" at bounding box center [991, 841] width 105 height 32
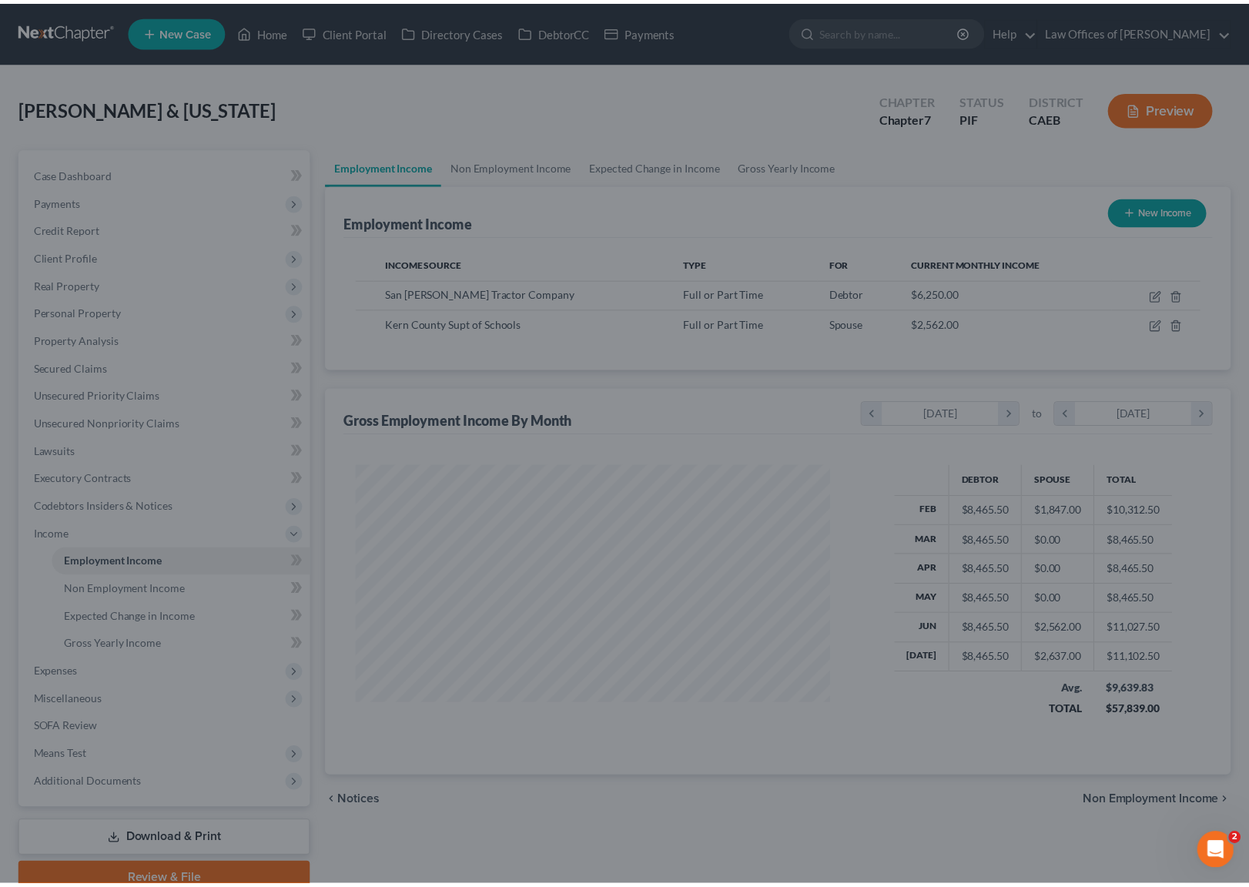
scroll to position [769708, 769474]
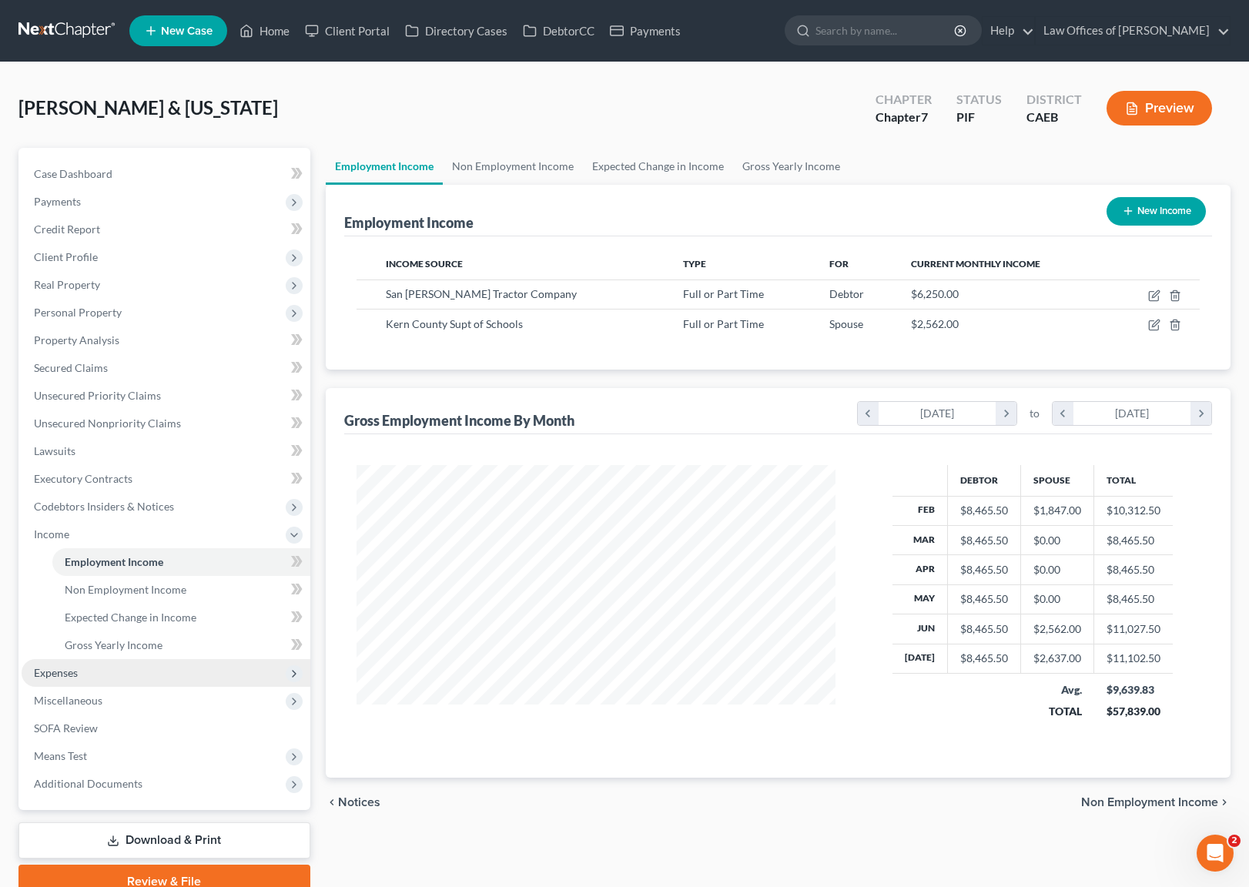
click at [129, 675] on span "Expenses" at bounding box center [166, 673] width 289 height 28
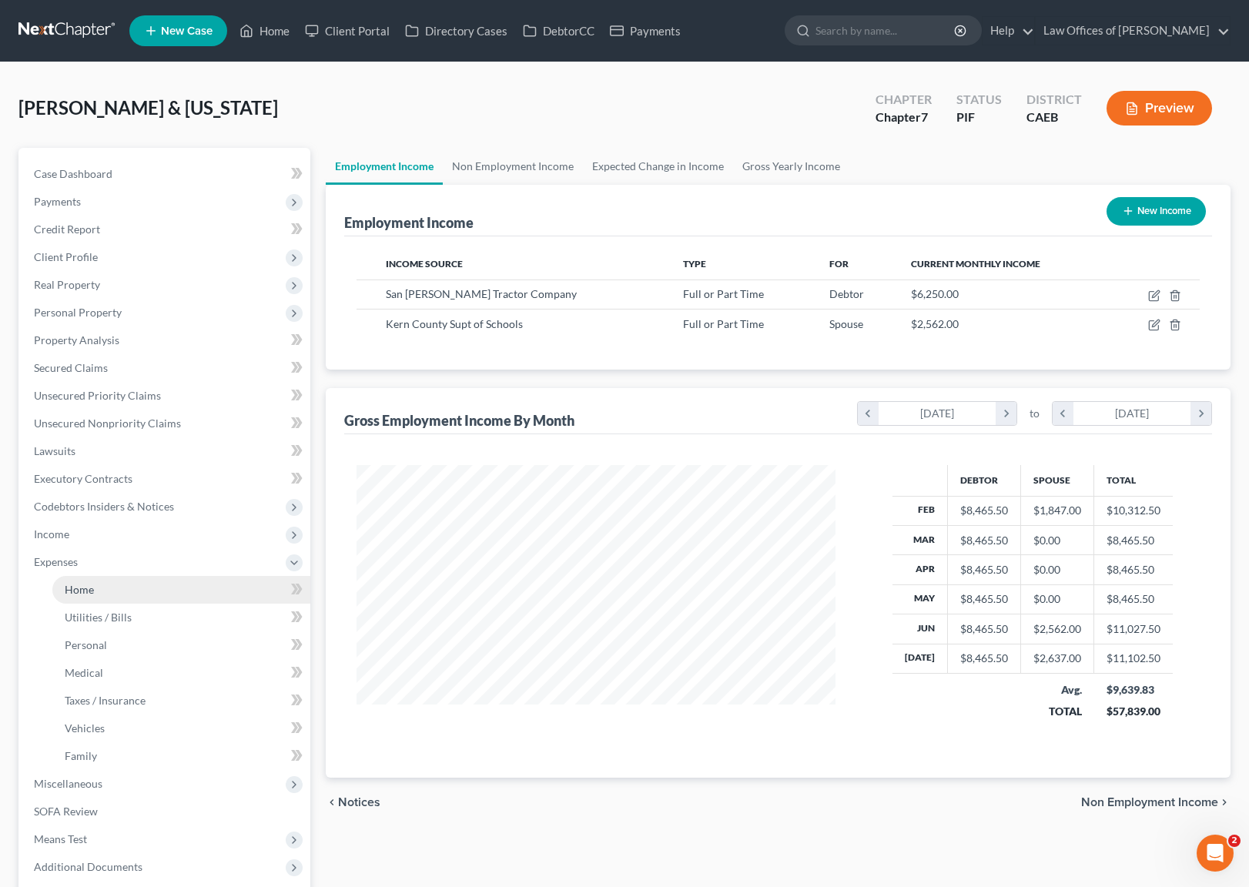
click at [125, 600] on link "Home" at bounding box center [181, 590] width 258 height 28
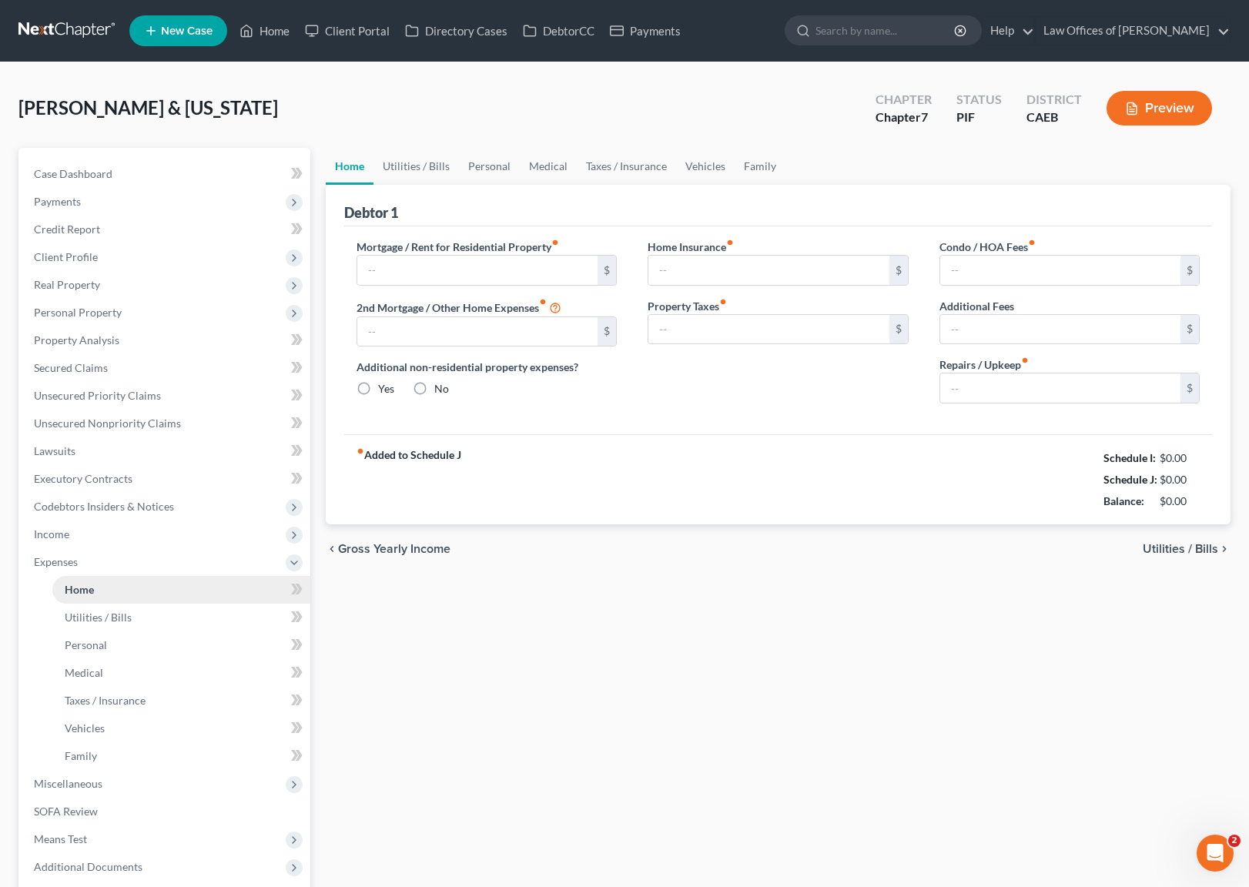
radio input "true"
click at [417, 263] on input "text" at bounding box center [477, 270] width 241 height 29
type input "2,400"
type input "200."
click at [404, 160] on link "Utilities / Bills" at bounding box center [415, 166] width 85 height 37
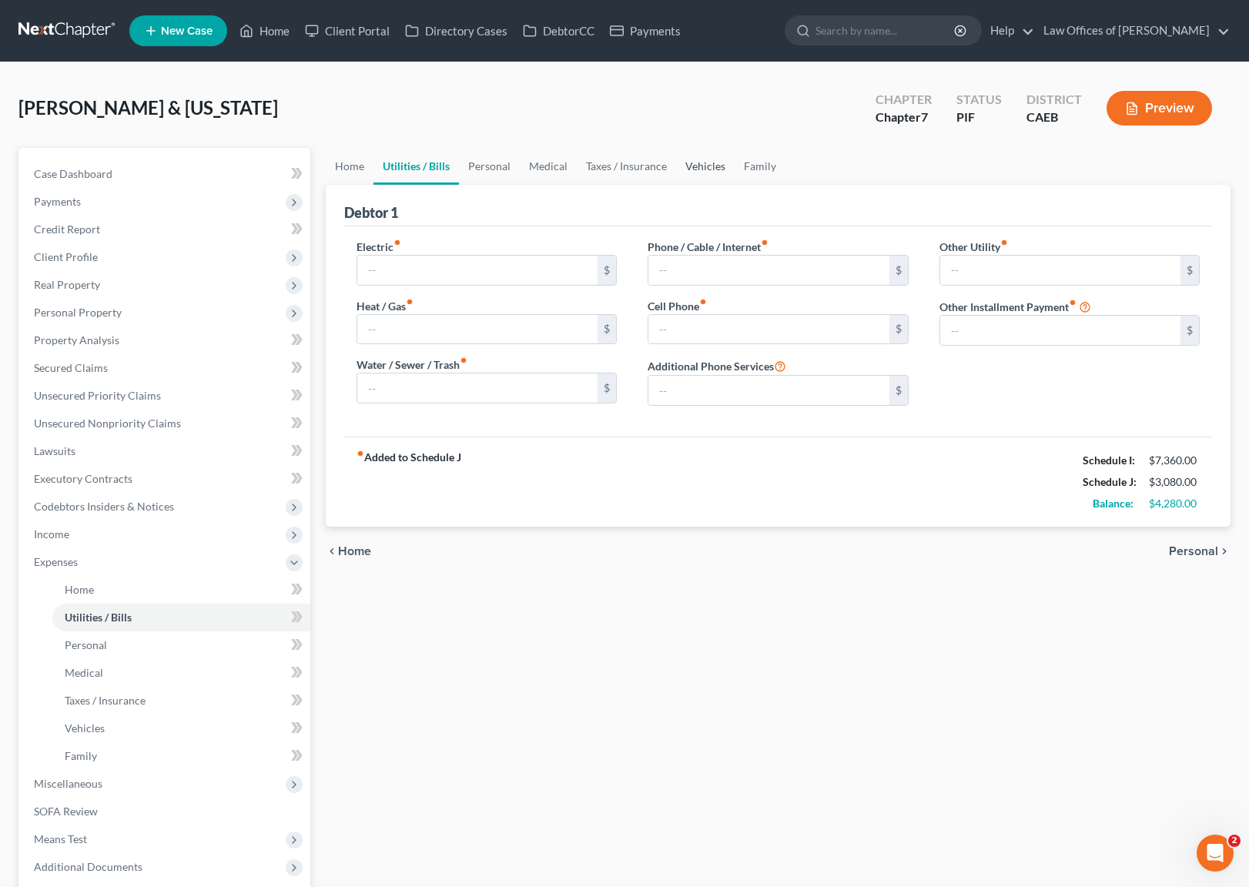
click at [696, 166] on link "Vehicles" at bounding box center [705, 166] width 59 height 37
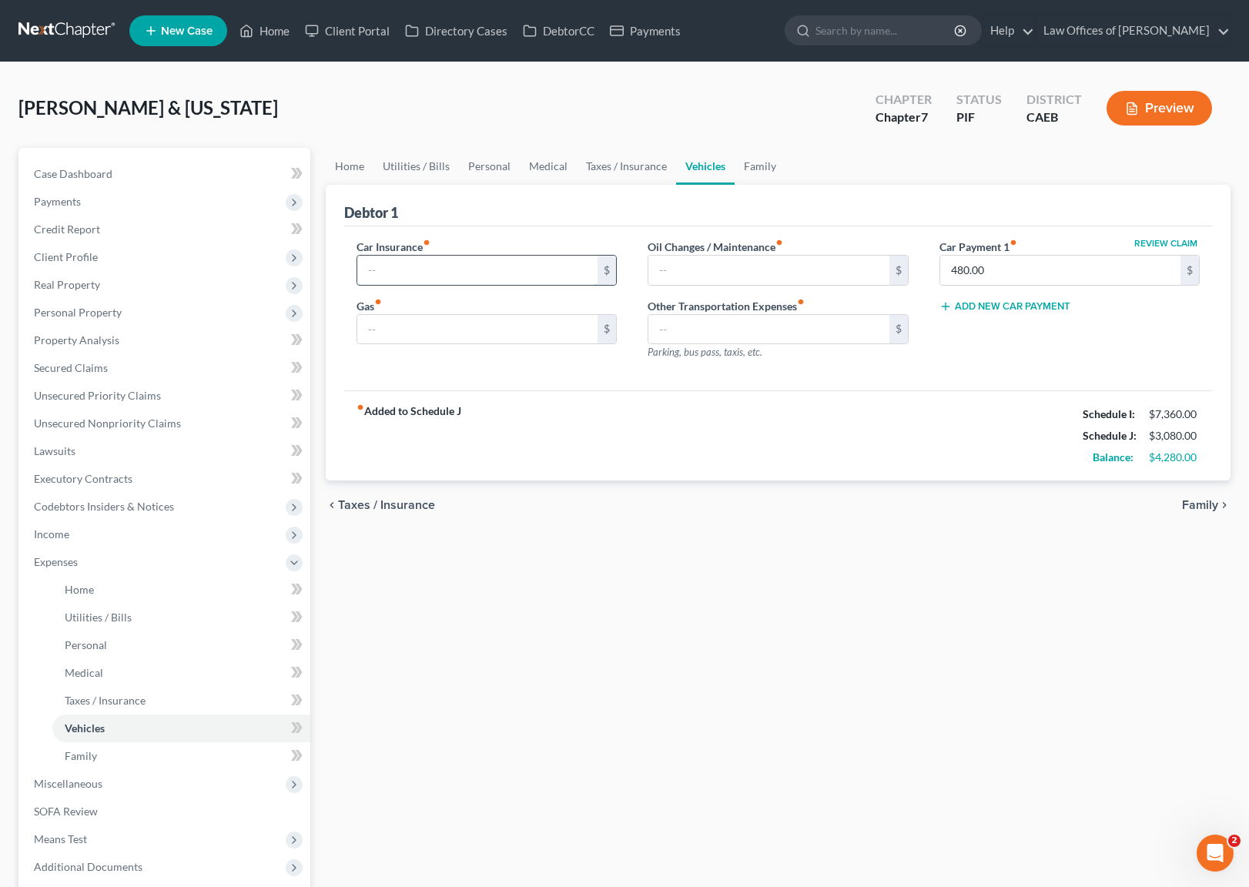
click at [394, 260] on input "text" at bounding box center [477, 270] width 241 height 29
type input "180"
type input "500."
click at [493, 166] on link "Personal" at bounding box center [489, 166] width 61 height 37
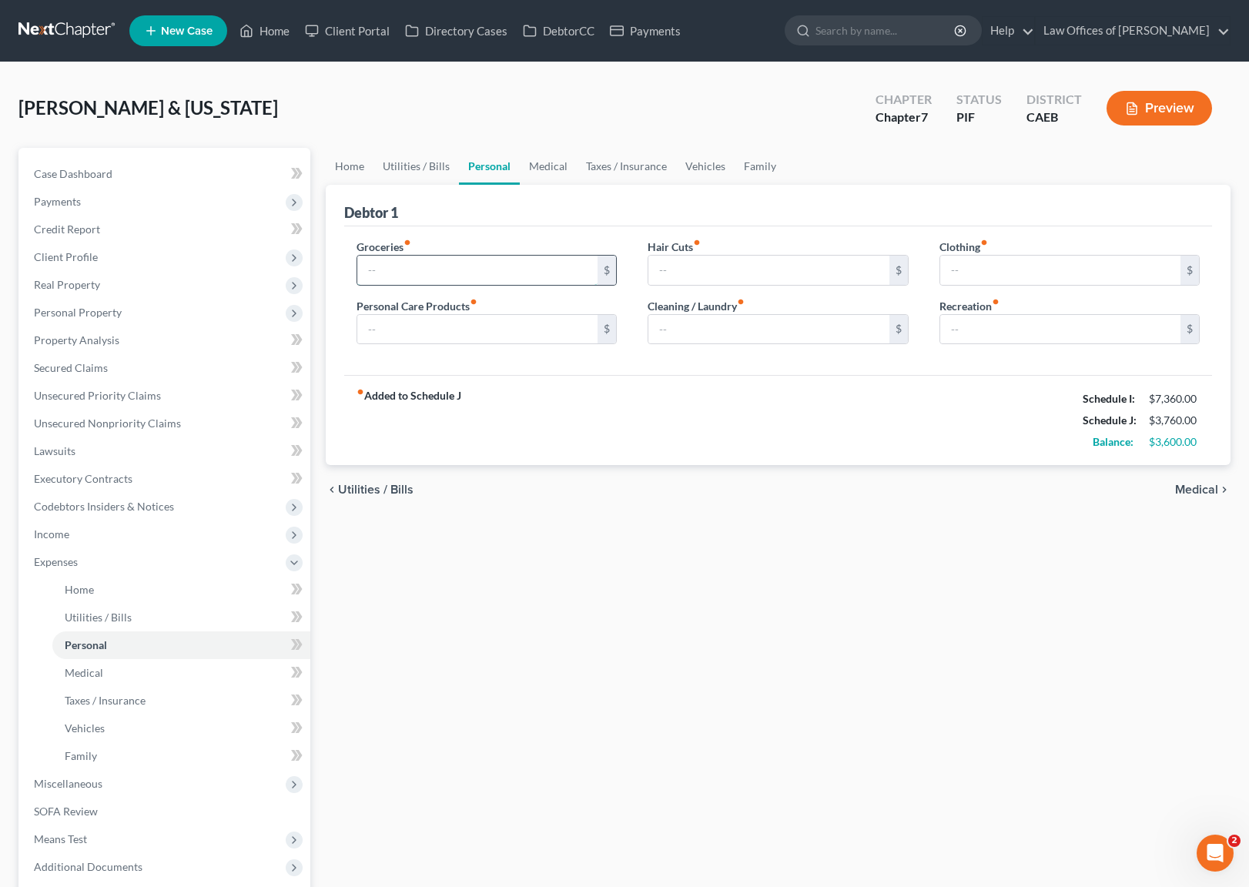
click at [403, 261] on input "text" at bounding box center [477, 270] width 241 height 29
type input "2,000."
type input "175"
type input "200"
type input "300"
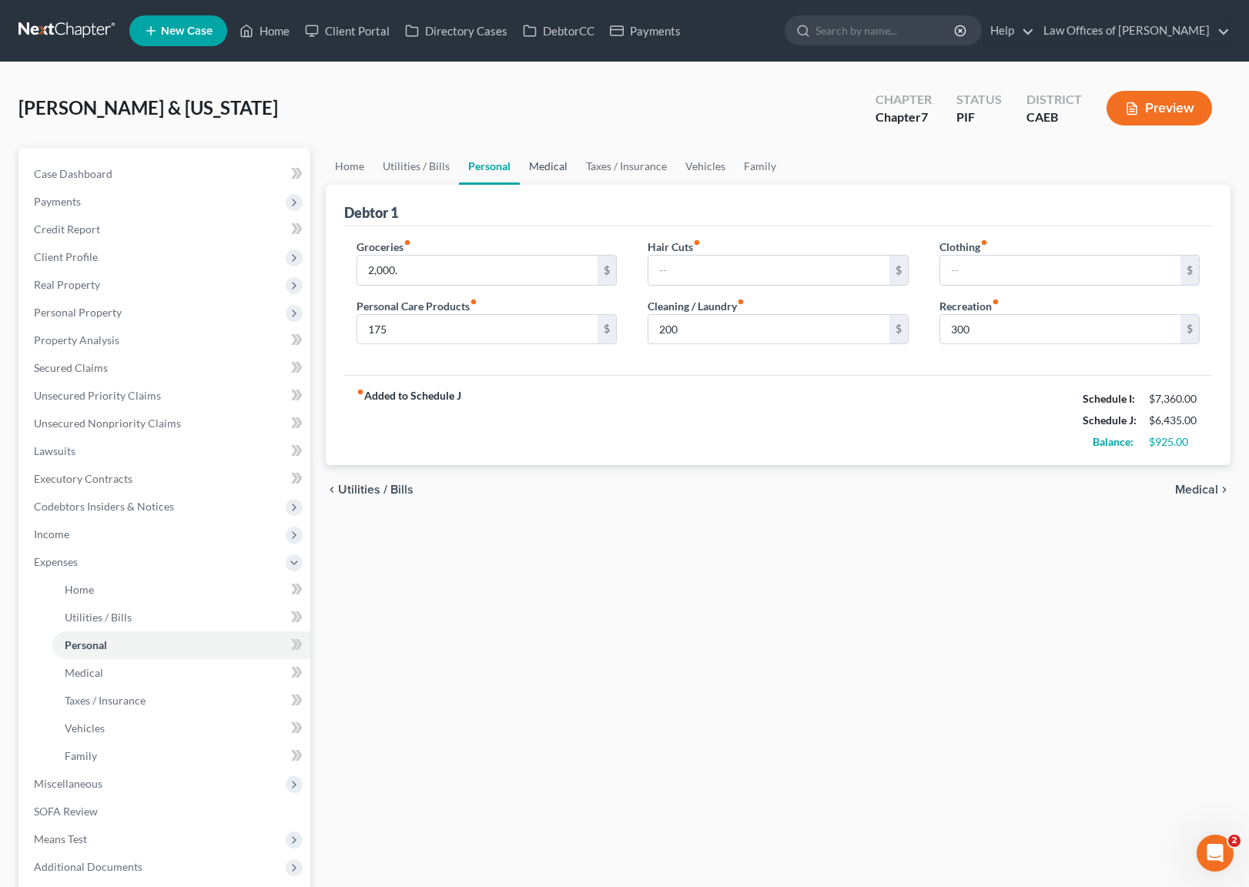
click at [558, 168] on link "Medical" at bounding box center [548, 166] width 57 height 37
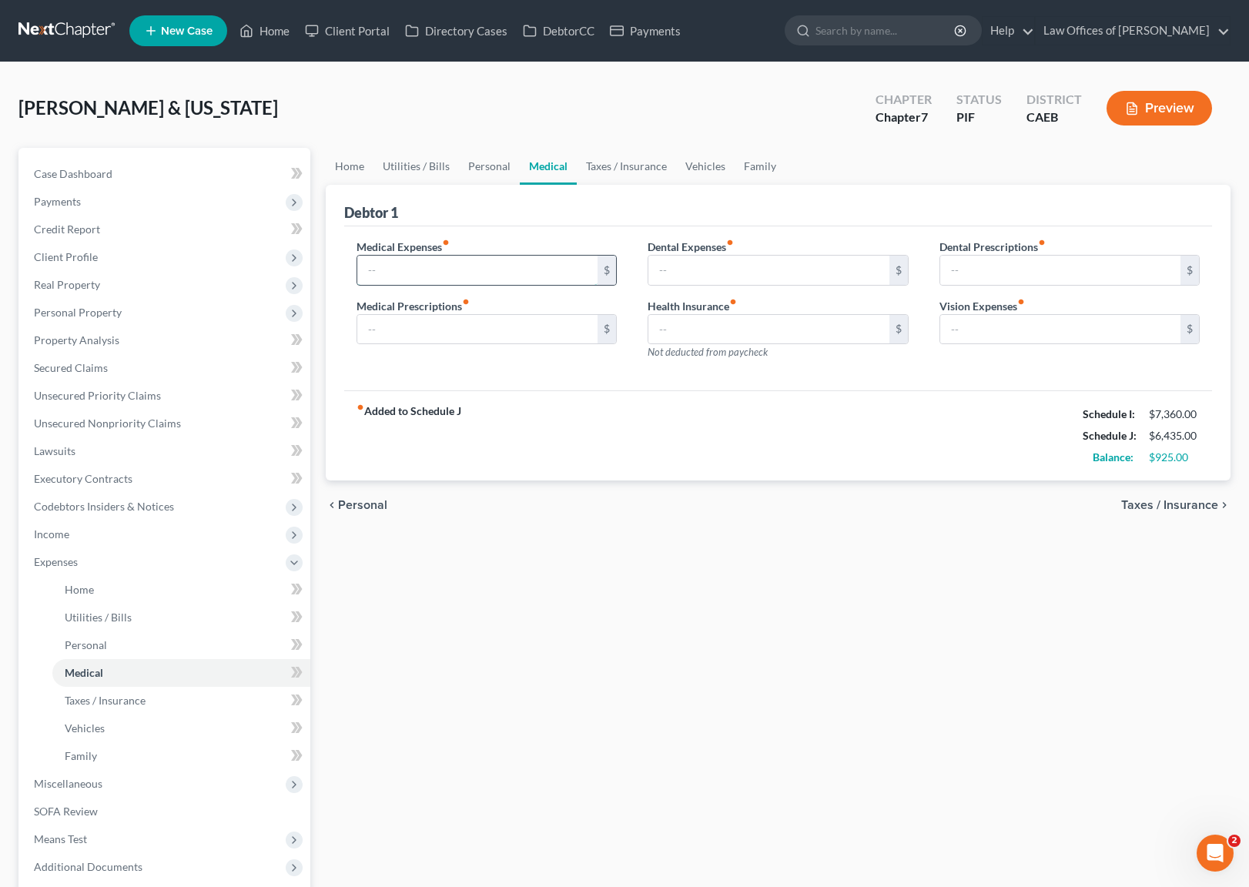
click at [443, 263] on input "text" at bounding box center [477, 270] width 241 height 29
type input "150."
click at [629, 169] on link "Taxes / Insurance" at bounding box center [626, 166] width 99 height 37
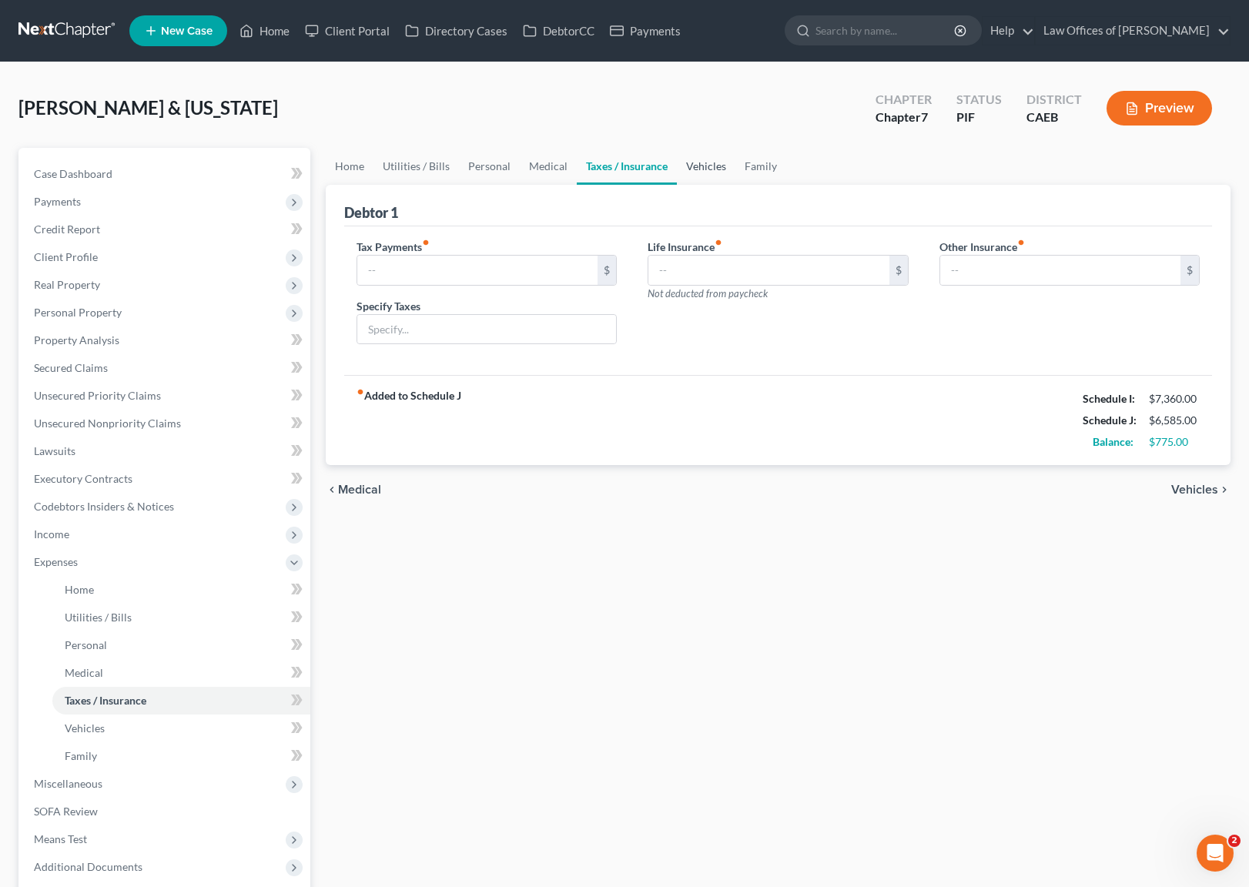
click at [697, 162] on link "Vehicles" at bounding box center [706, 166] width 59 height 37
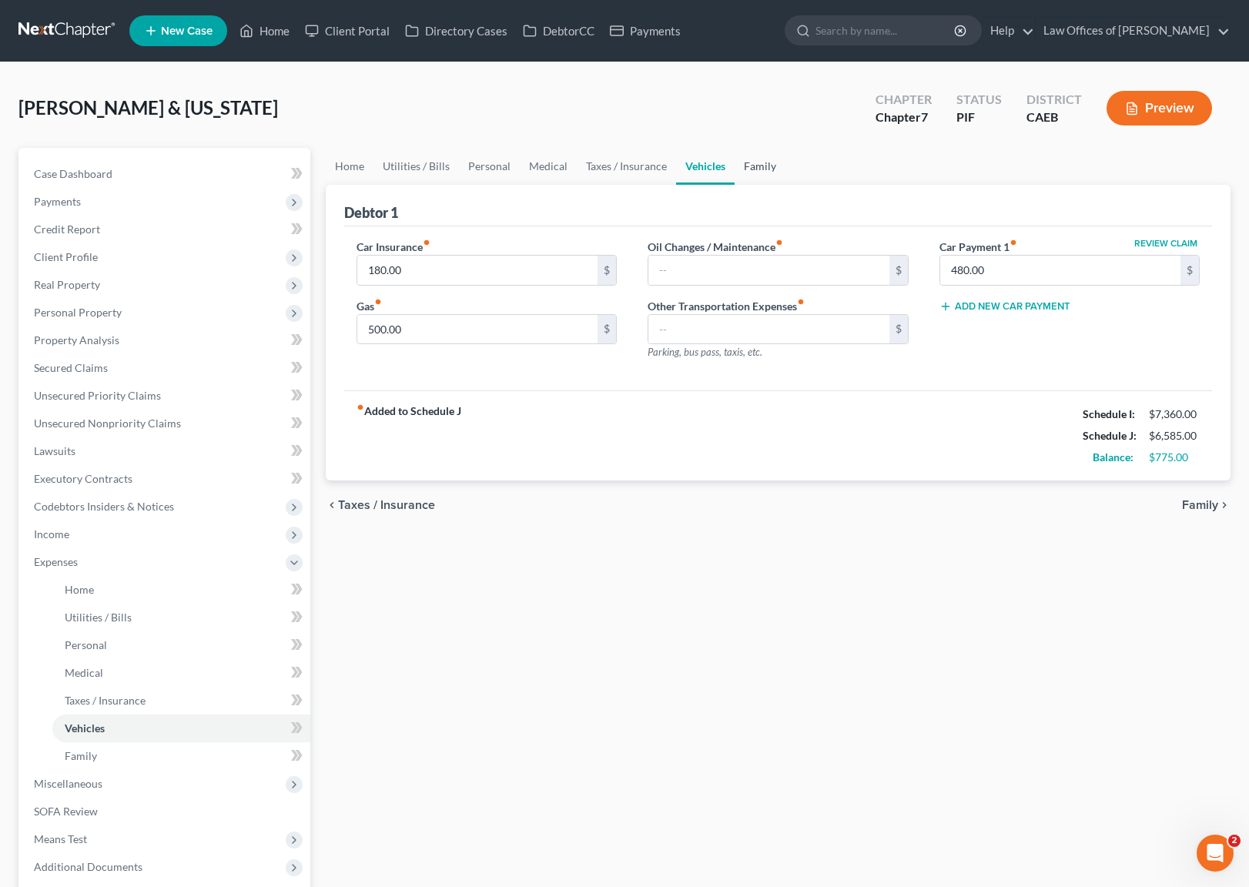
click at [755, 167] on link "Family" at bounding box center [760, 166] width 51 height 37
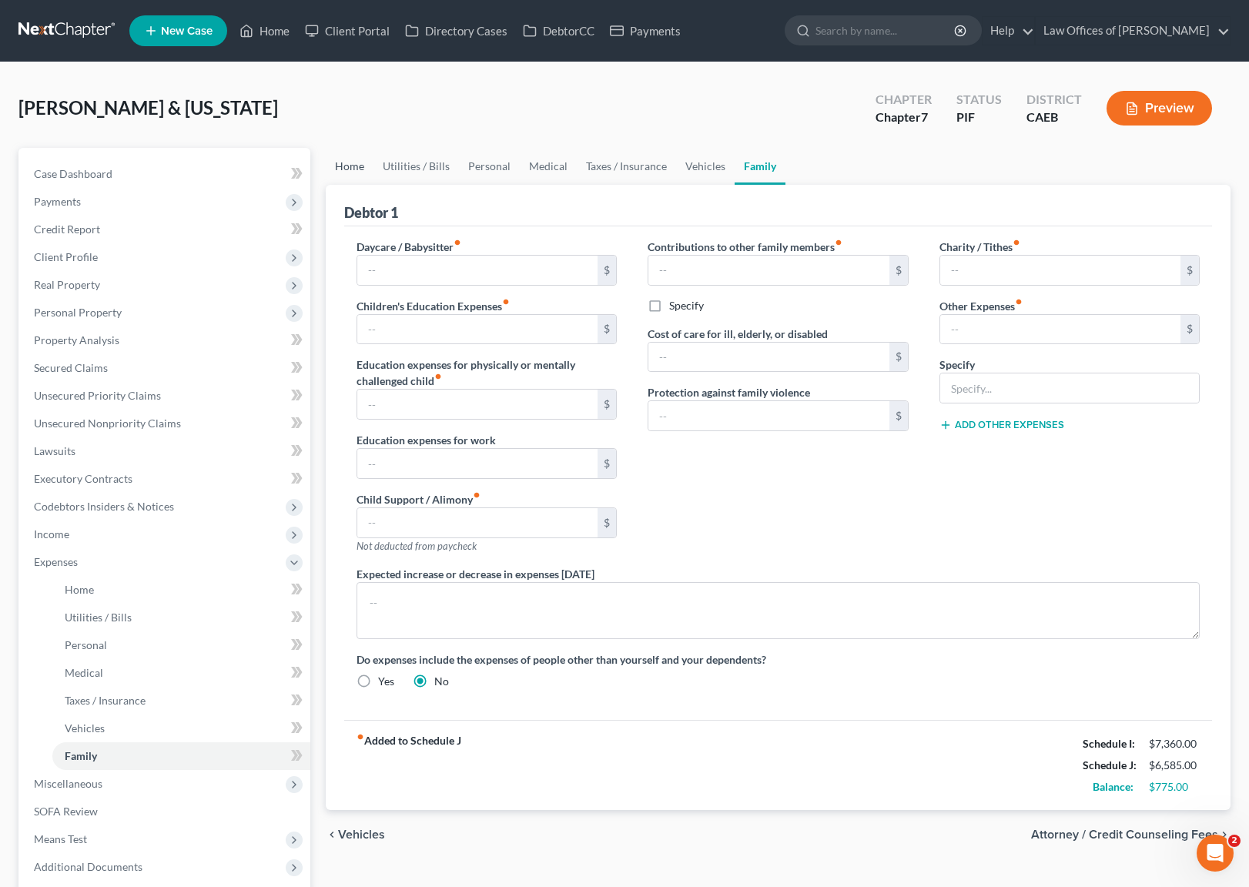
click at [350, 167] on link "Home" at bounding box center [350, 166] width 48 height 37
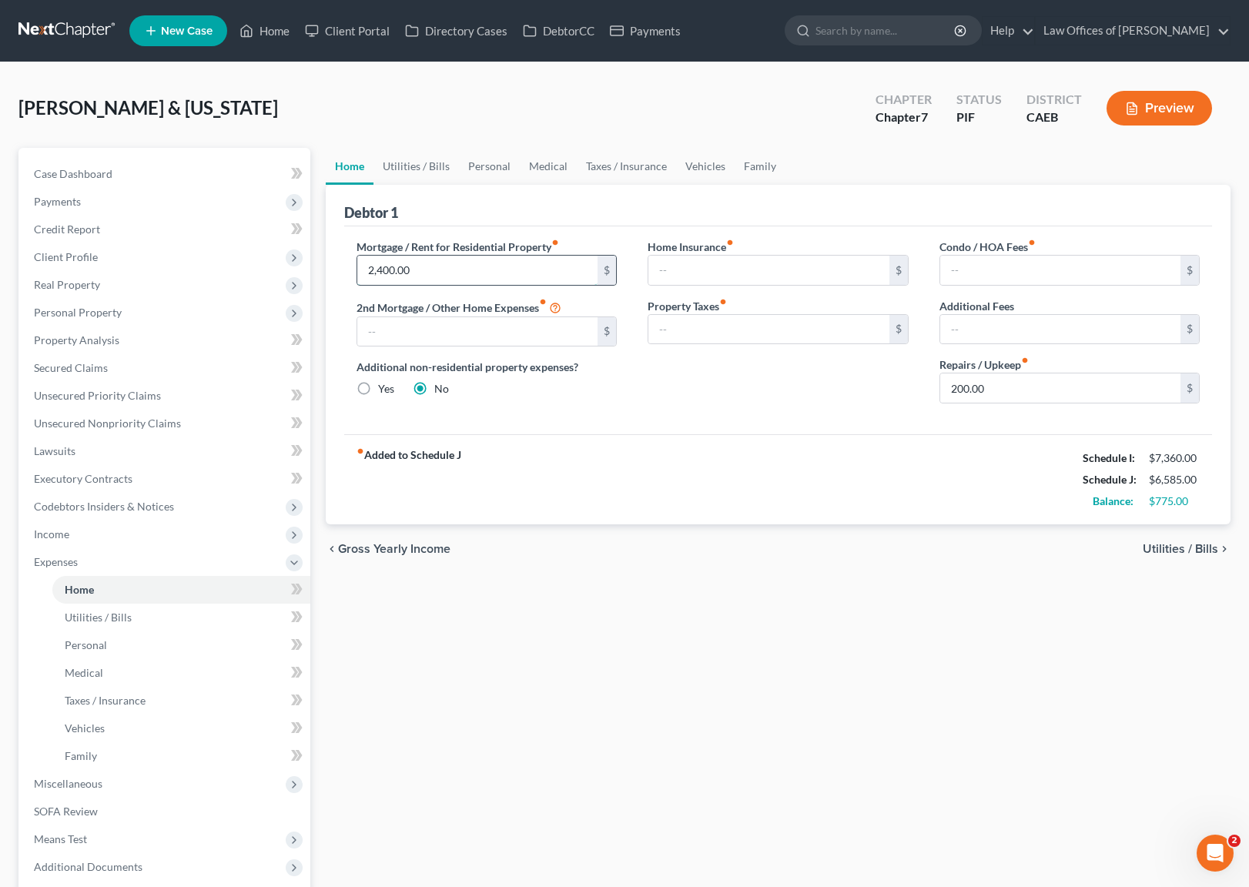
click at [443, 265] on input "2,400.00" at bounding box center [477, 270] width 241 height 29
click at [412, 170] on link "Utilities / Bills" at bounding box center [415, 166] width 85 height 37
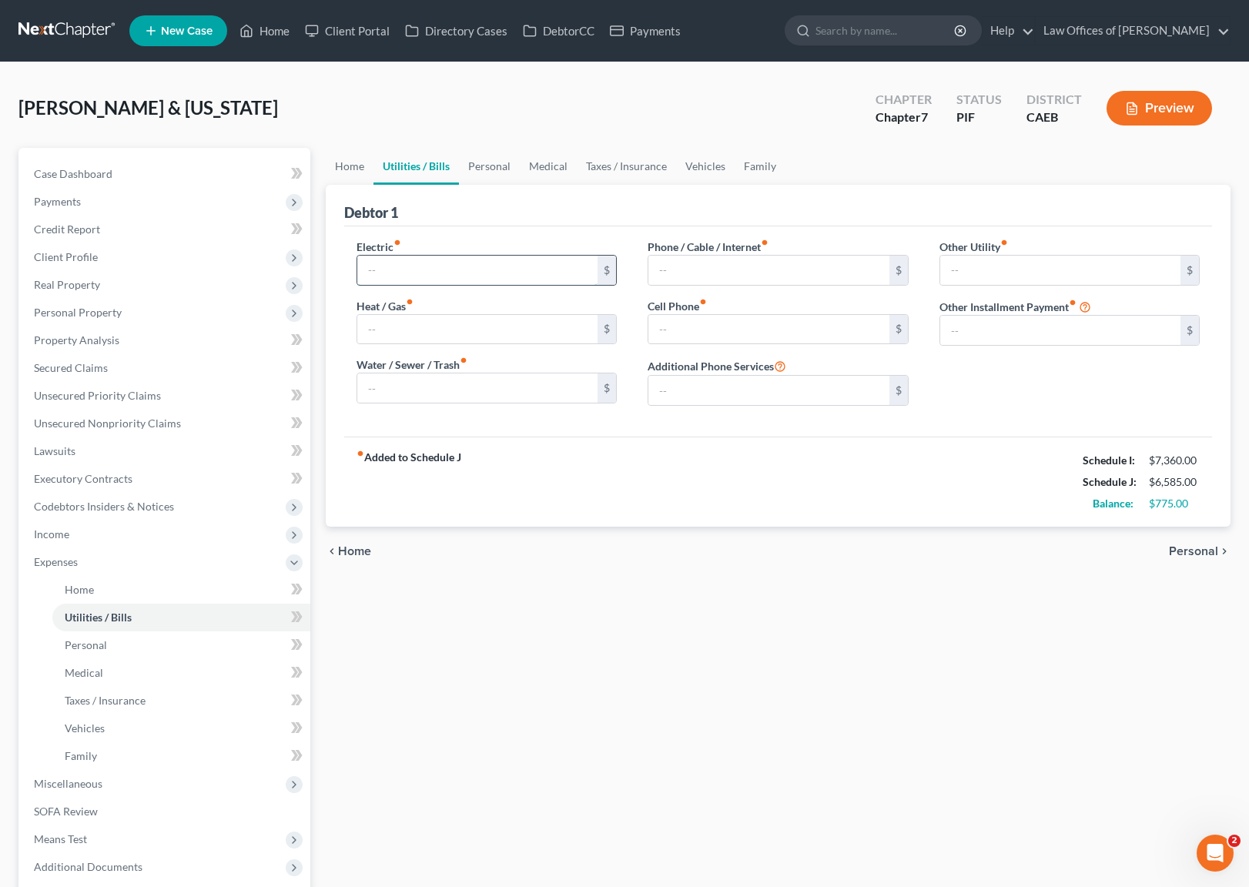
click at [425, 260] on input "text" at bounding box center [477, 270] width 241 height 29
type input "425"
type input "105"
type input "275"
click at [413, 388] on input "text" at bounding box center [477, 387] width 241 height 29
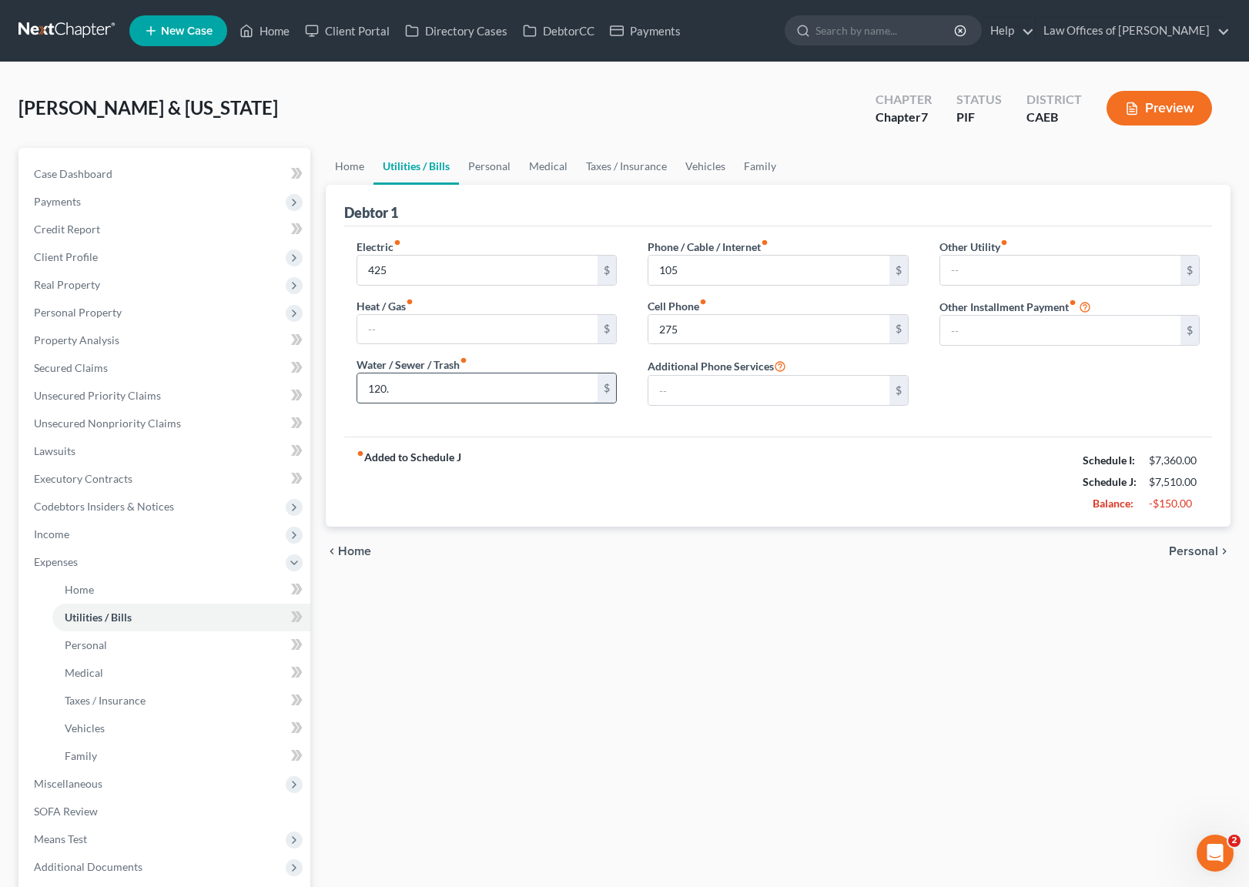
type input "120."
click at [349, 170] on link "Home" at bounding box center [350, 166] width 48 height 37
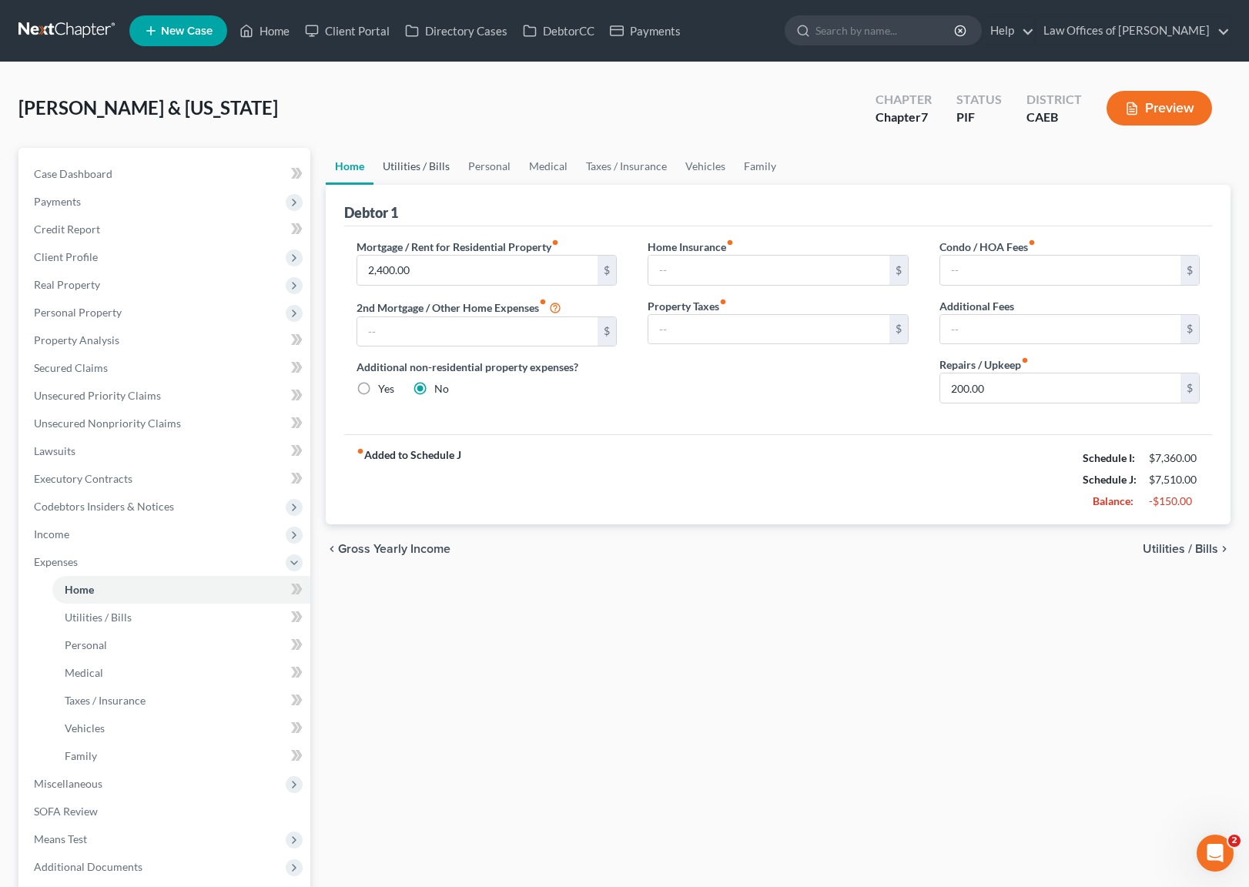
click at [413, 169] on link "Utilities / Bills" at bounding box center [415, 166] width 85 height 37
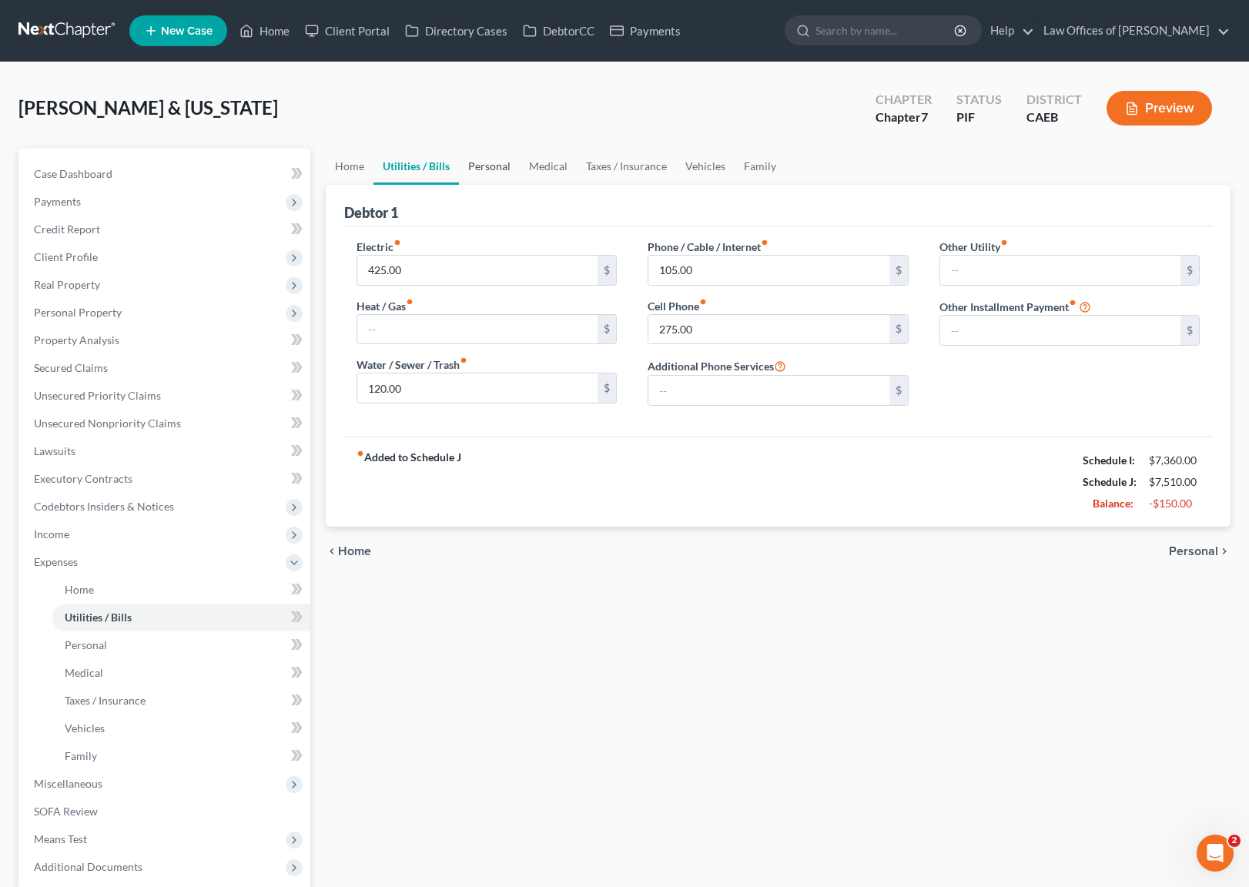
click at [480, 160] on link "Personal" at bounding box center [489, 166] width 61 height 37
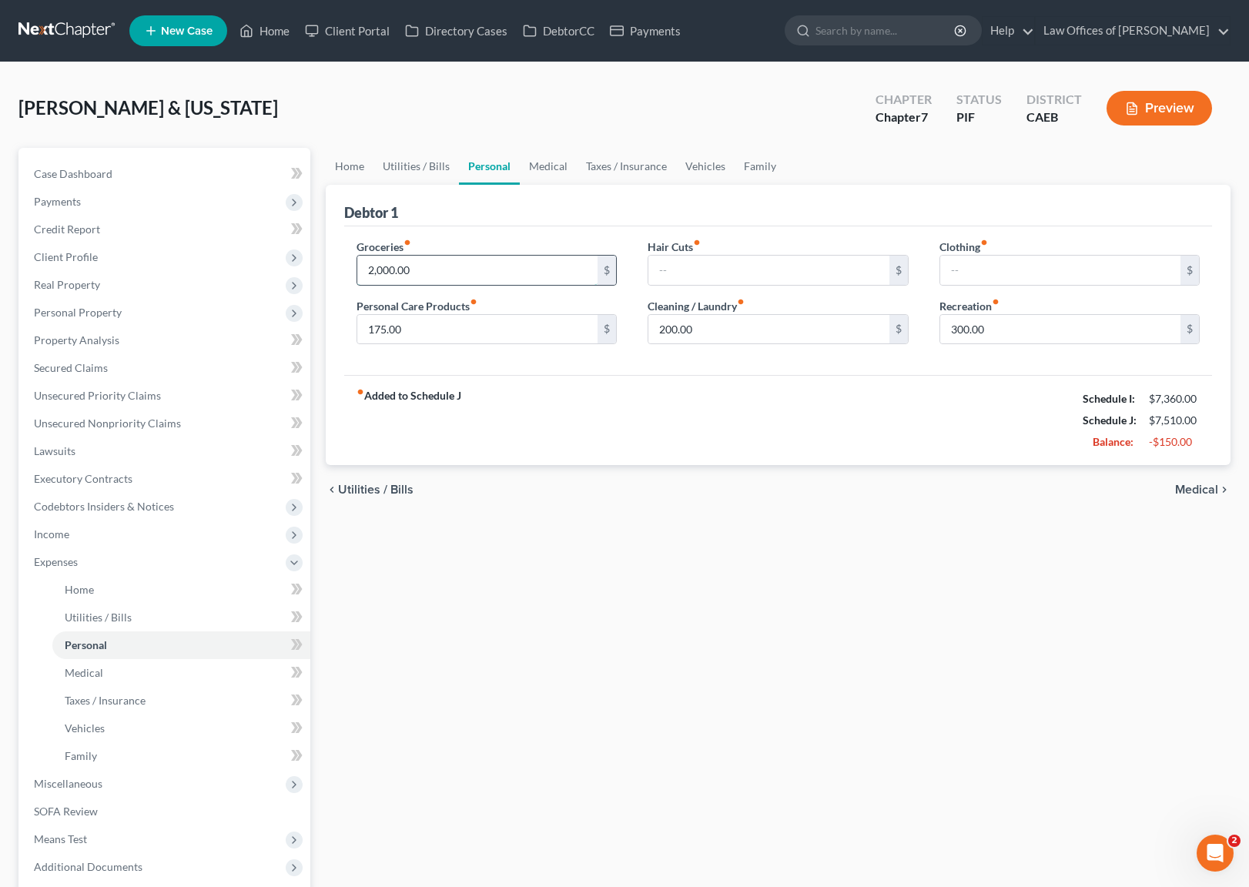
click at [467, 261] on input "2,000.00" at bounding box center [477, 270] width 241 height 29
drag, startPoint x: 440, startPoint y: 275, endPoint x: 306, endPoint y: 256, distance: 134.6
click at [306, 256] on div "Petition Navigation Case Dashboard Payments Invoices Payments Payments Credit R…" at bounding box center [624, 565] width 1227 height 834
type input "1,800."
type input "250"
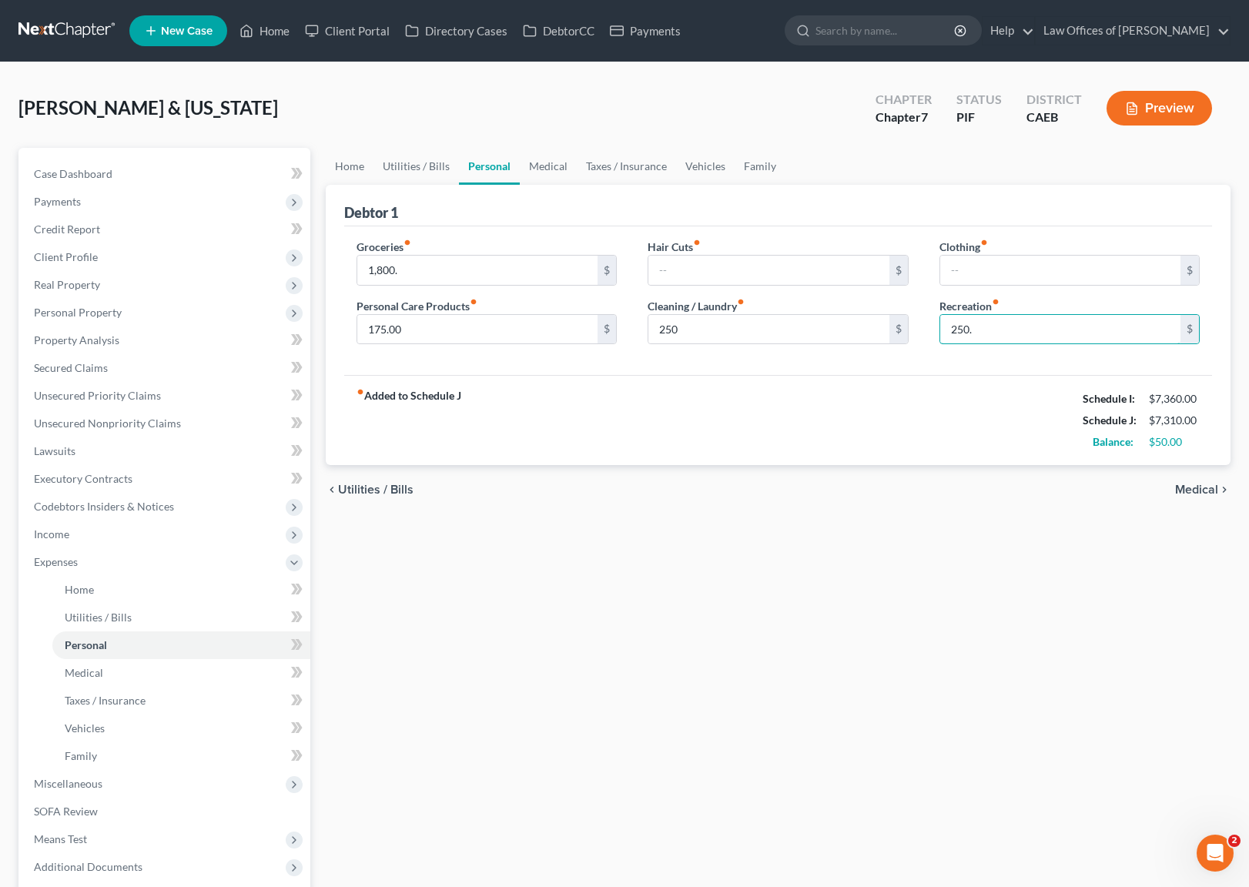
type input "250."
click at [88, 316] on span "Personal Property" at bounding box center [78, 312] width 88 height 13
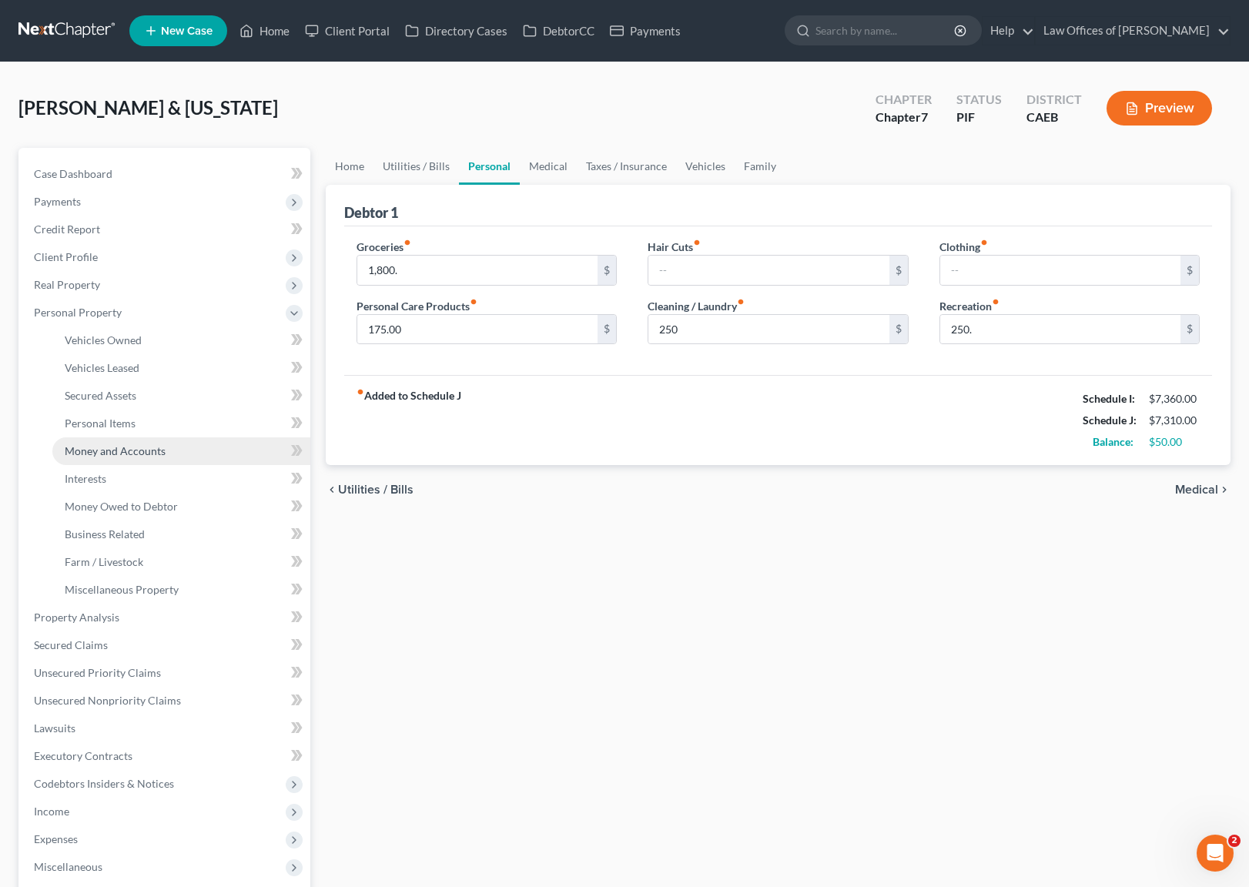
click at [157, 450] on span "Money and Accounts" at bounding box center [115, 450] width 101 height 13
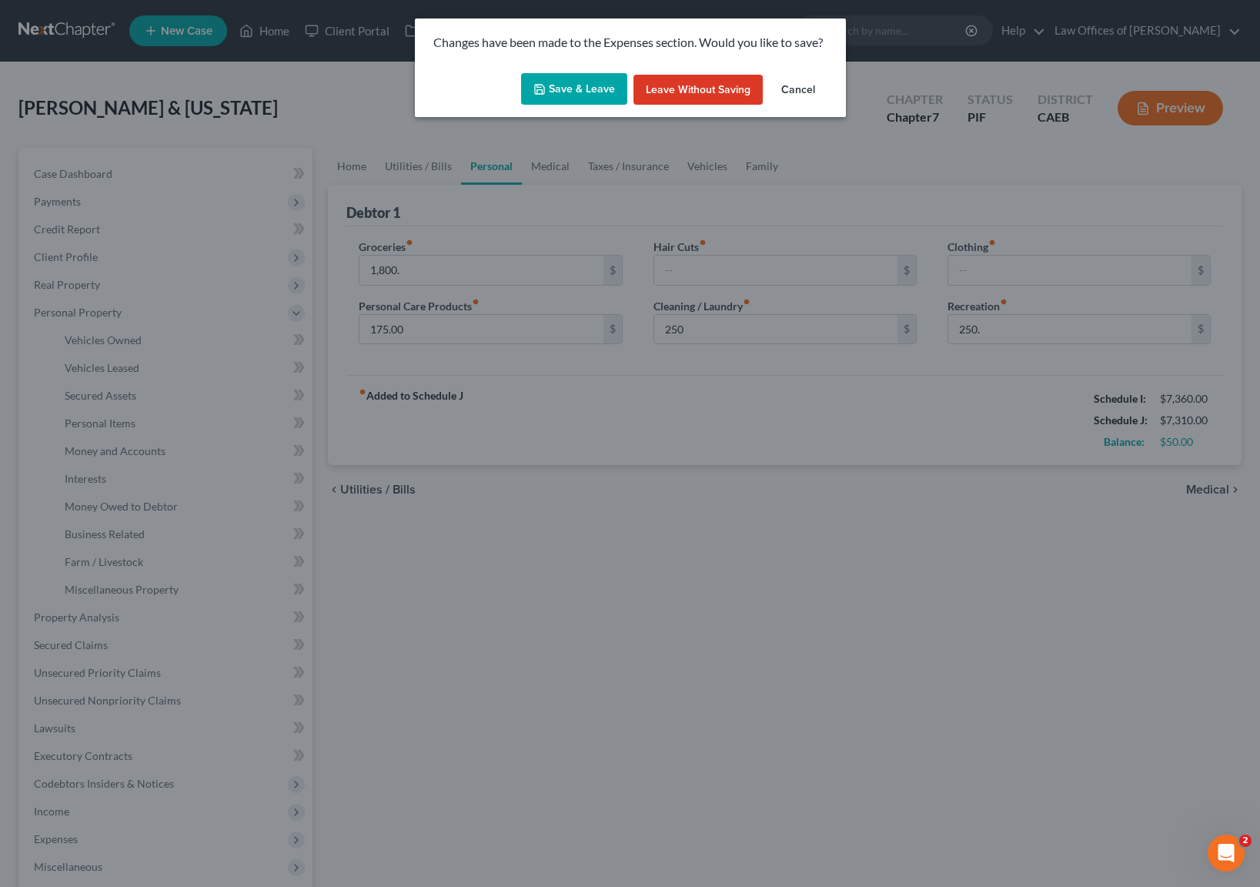
click at [576, 77] on button "Save & Leave" at bounding box center [574, 89] width 106 height 32
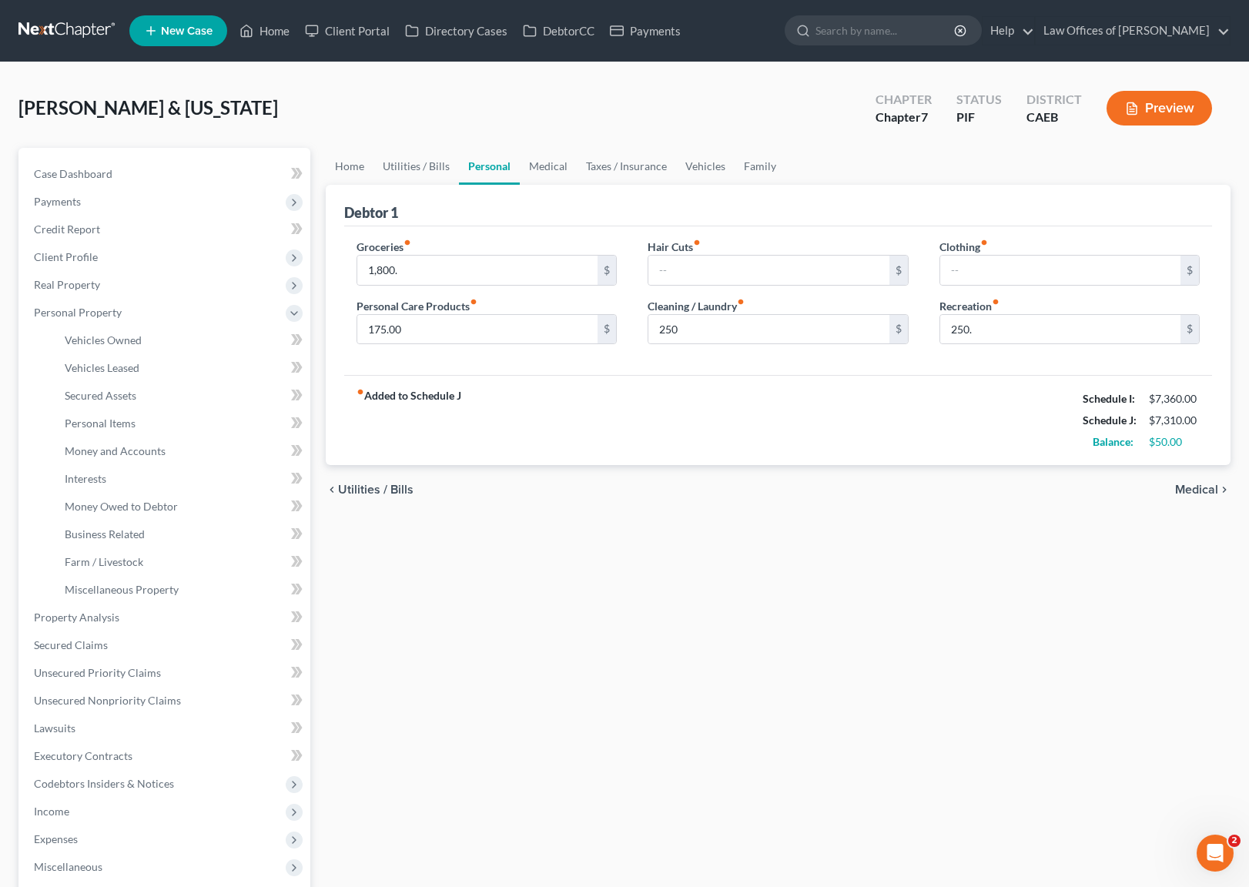
type input "1,800.00"
type input "250.00"
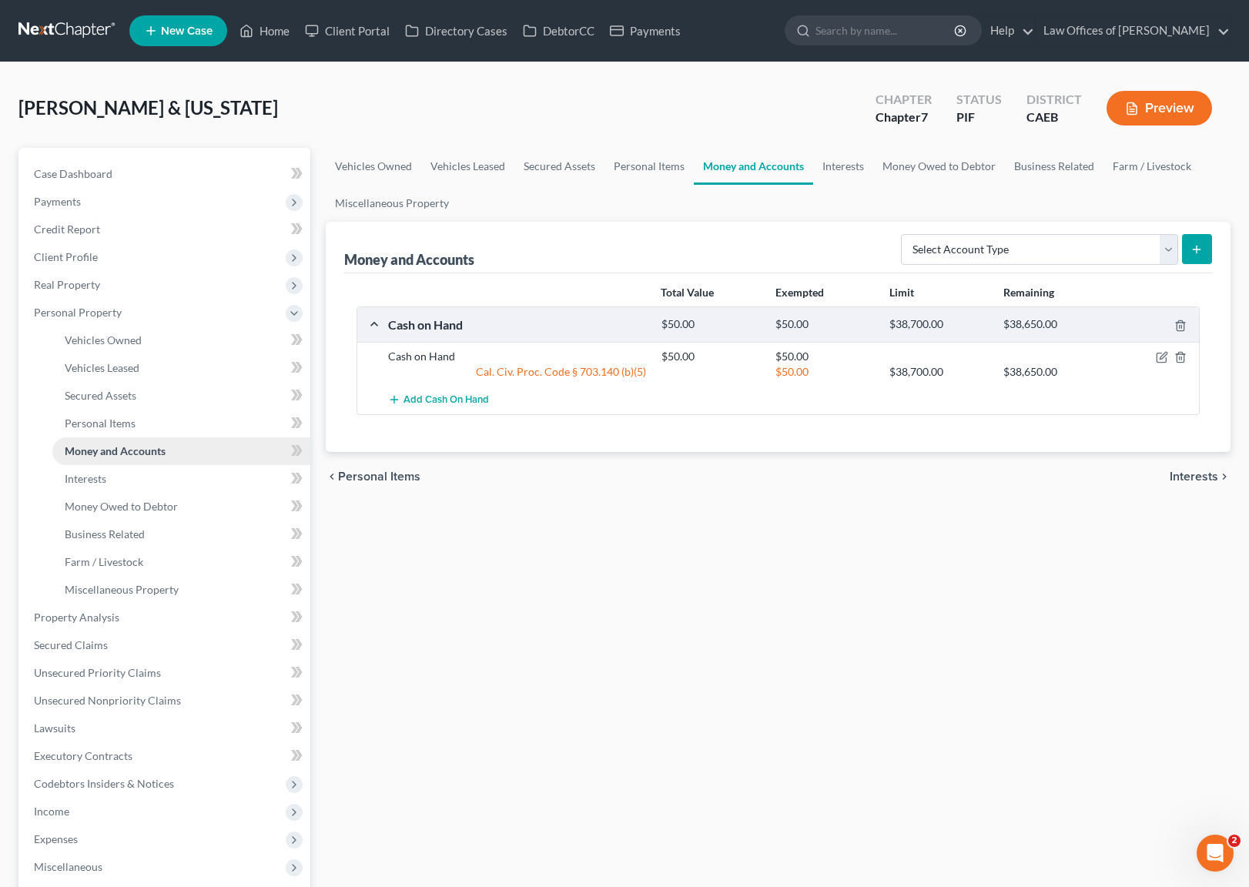
click at [170, 454] on link "Money and Accounts" at bounding box center [181, 451] width 258 height 28
click at [103, 479] on span "Interests" at bounding box center [86, 478] width 42 height 13
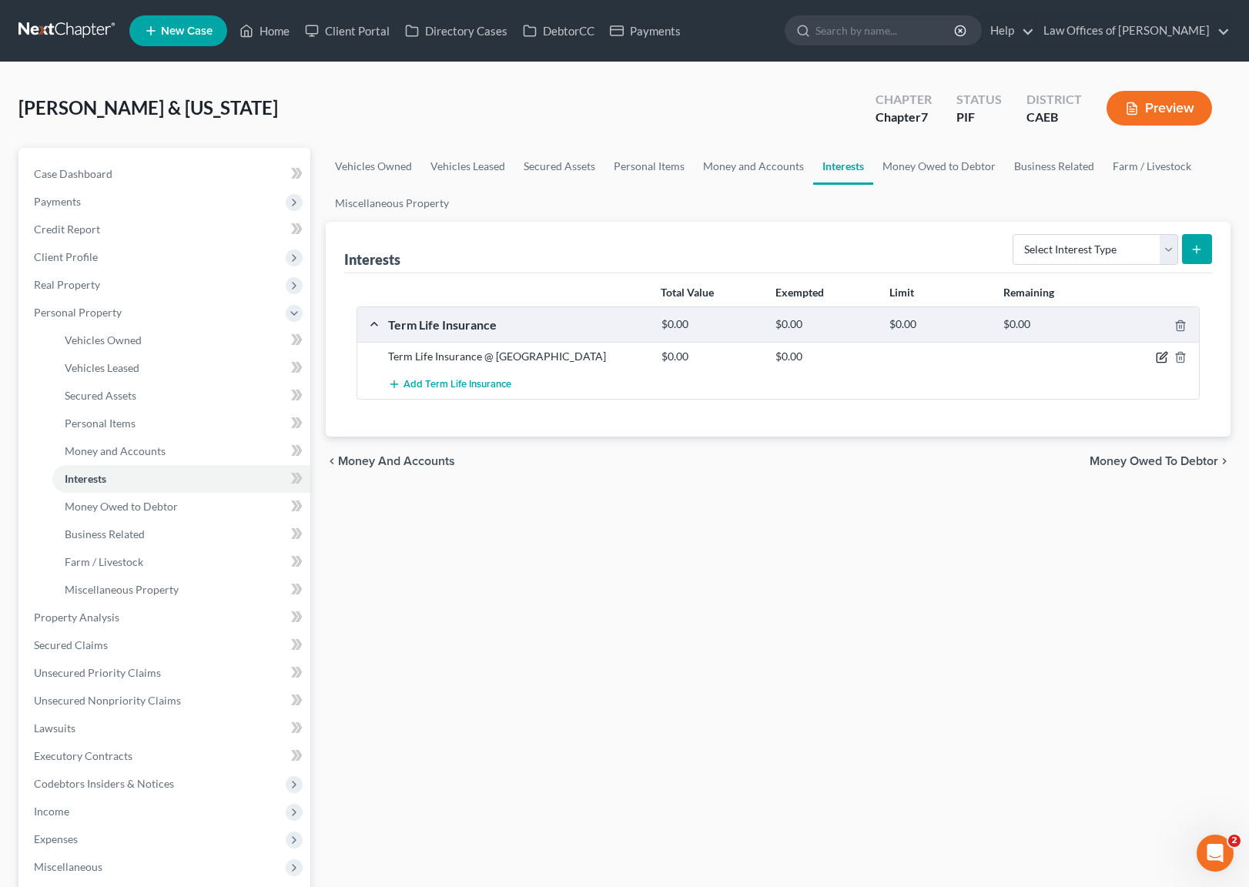
click at [1158, 354] on icon "button" at bounding box center [1162, 357] width 12 height 12
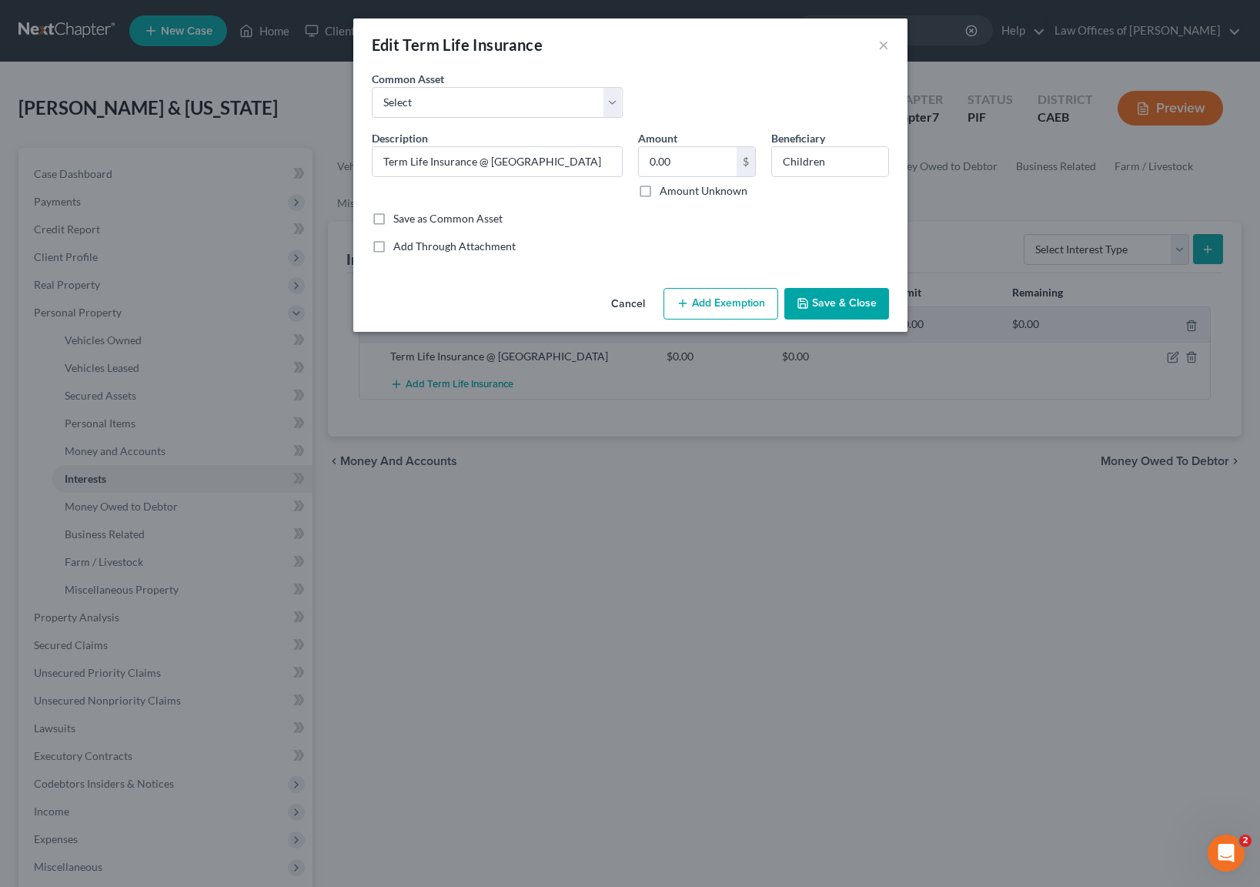
click at [839, 307] on button "Save & Close" at bounding box center [837, 304] width 105 height 32
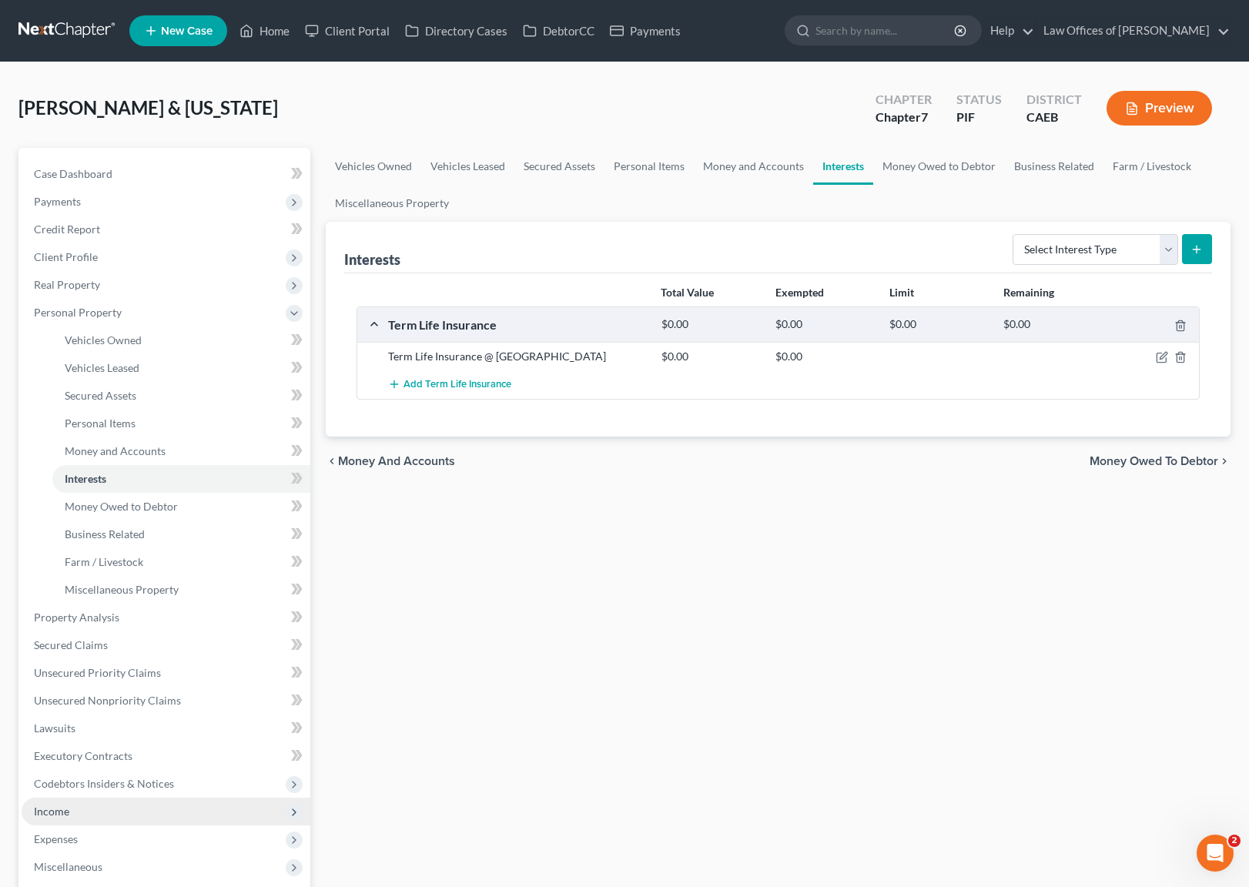
click at [71, 810] on span "Income" at bounding box center [166, 812] width 289 height 28
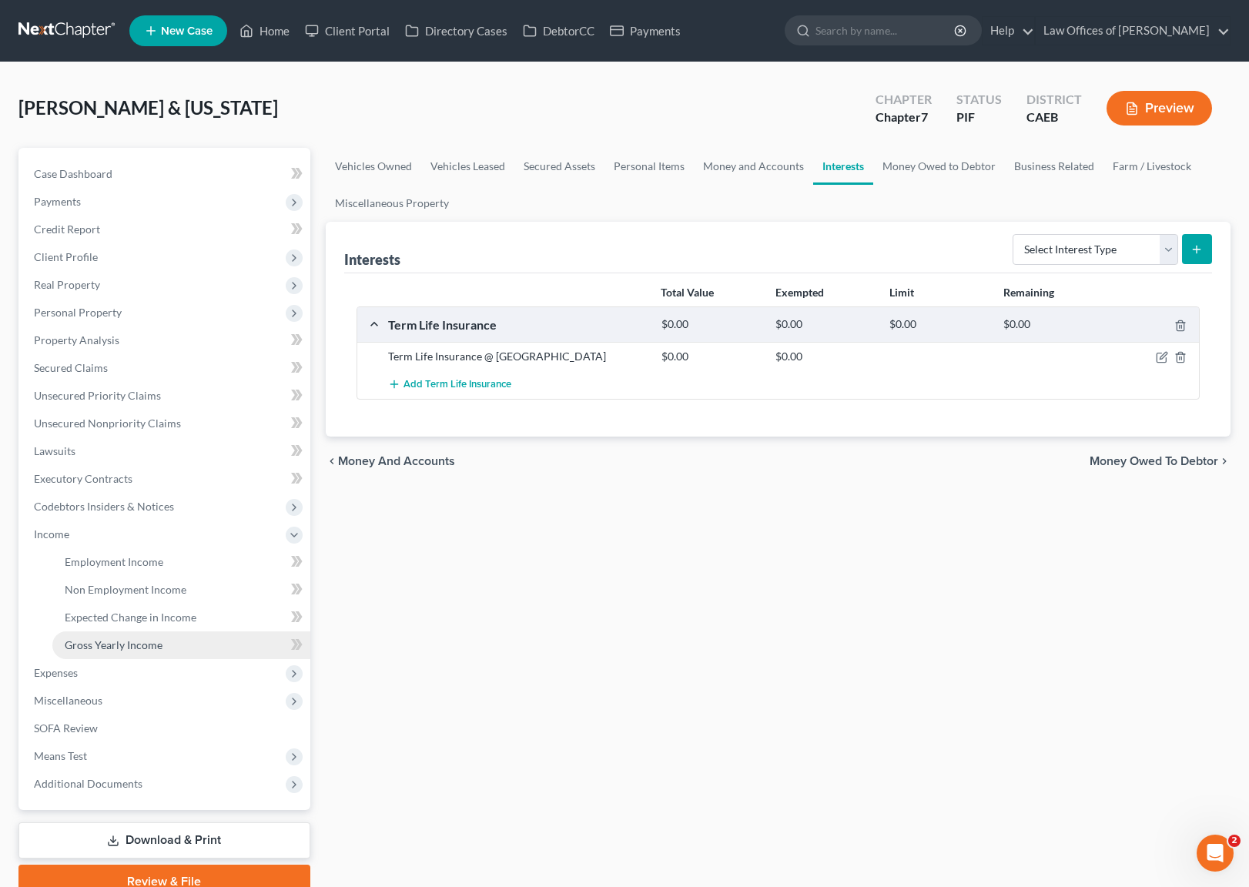
click at [153, 643] on span "Gross Yearly Income" at bounding box center [114, 644] width 98 height 13
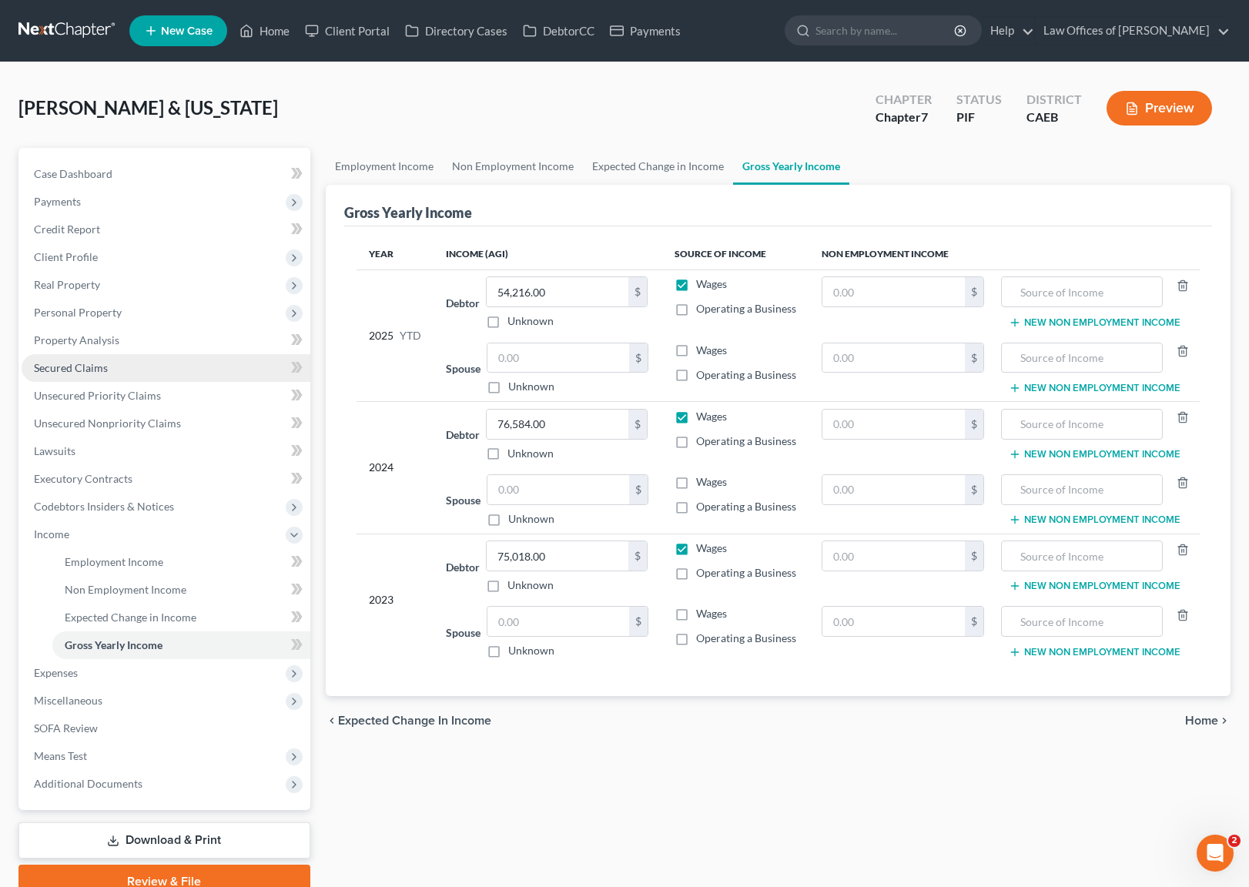
click at [150, 367] on link "Secured Claims" at bounding box center [166, 368] width 289 height 28
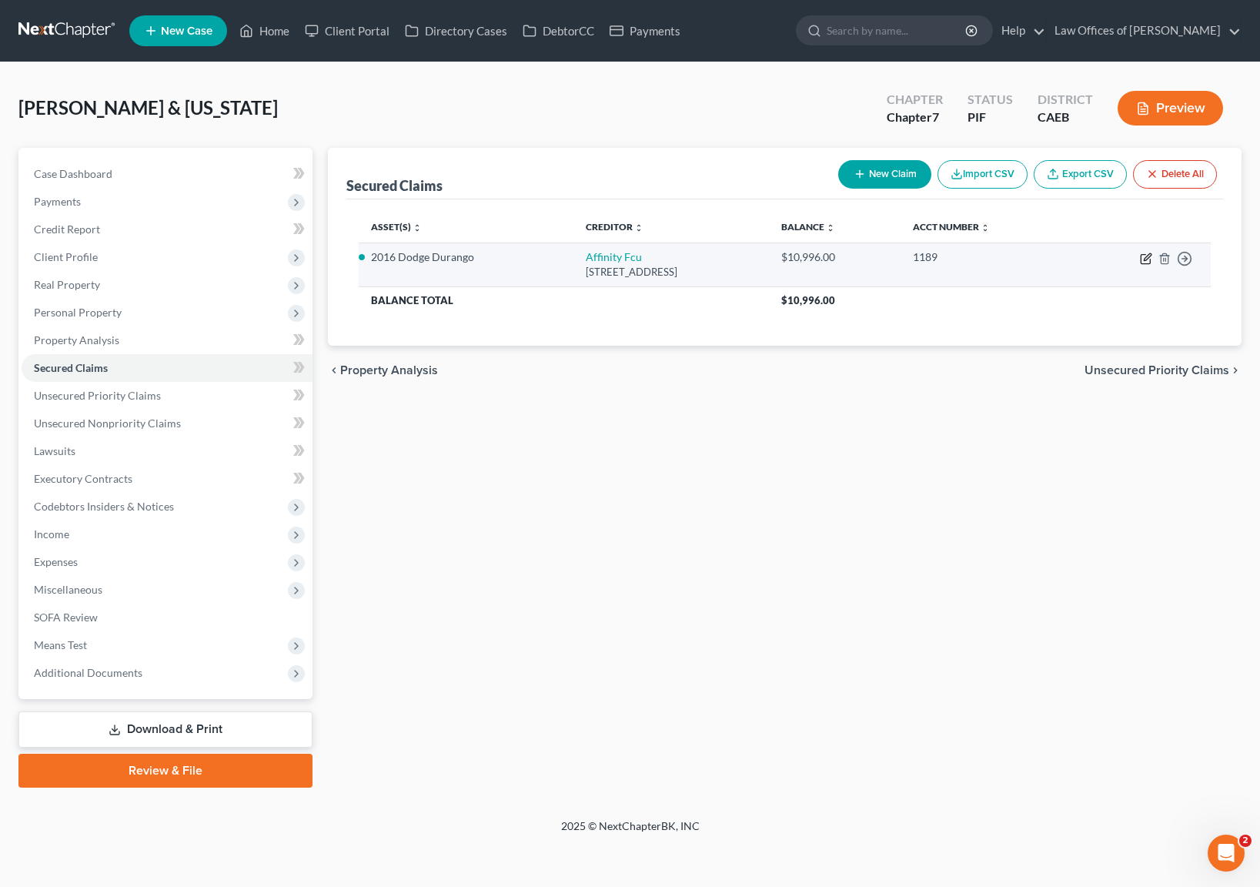
click at [1144, 259] on icon "button" at bounding box center [1147, 256] width 7 height 7
select select "33"
select select "0"
select select "2"
select select "0"
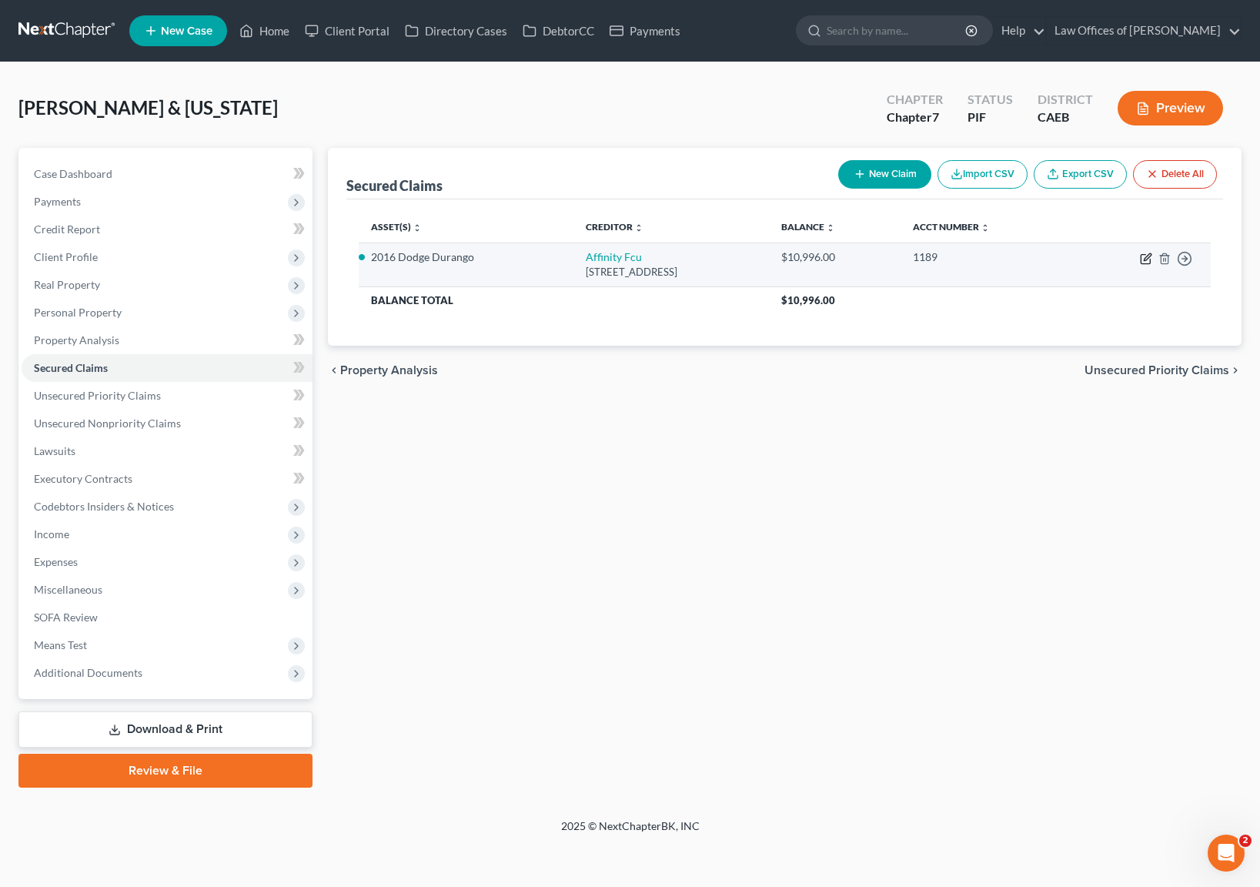
select select "0"
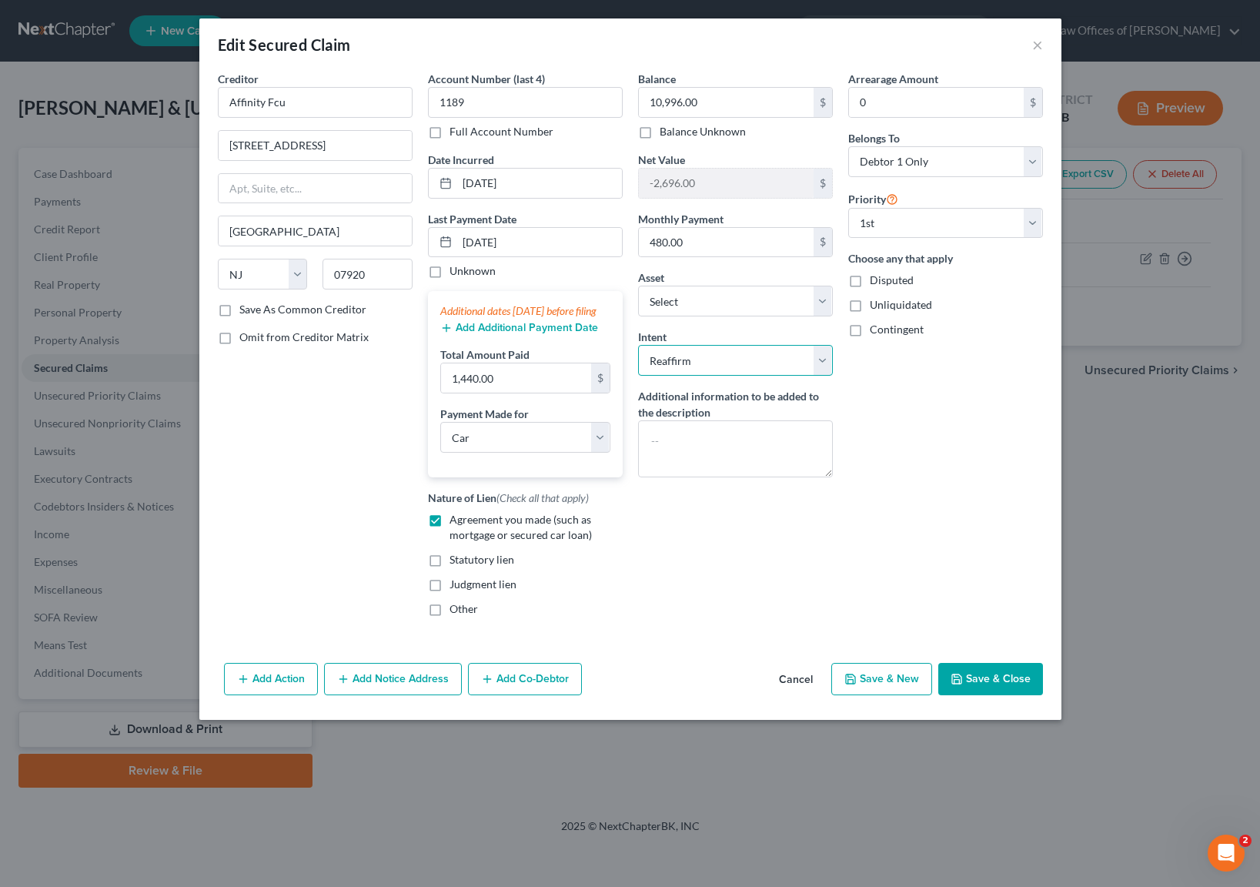
click at [829, 353] on select "Select Surrender Redeem Reaffirm Avoid Other" at bounding box center [735, 360] width 195 height 31
select select "4"
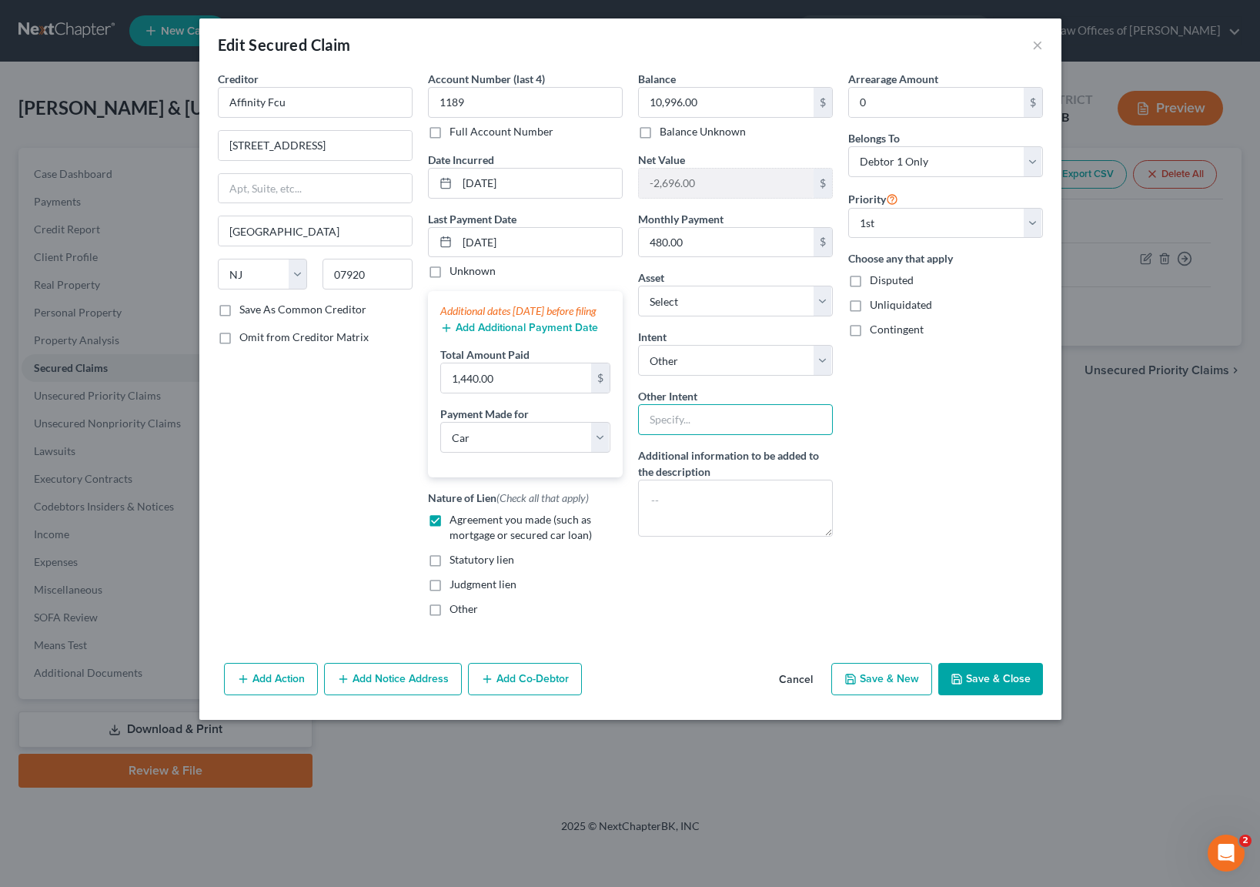
click at [705, 407] on input "text" at bounding box center [735, 419] width 195 height 31
type input "Retain & Pay"
click at [993, 688] on button "Save & Close" at bounding box center [991, 679] width 105 height 32
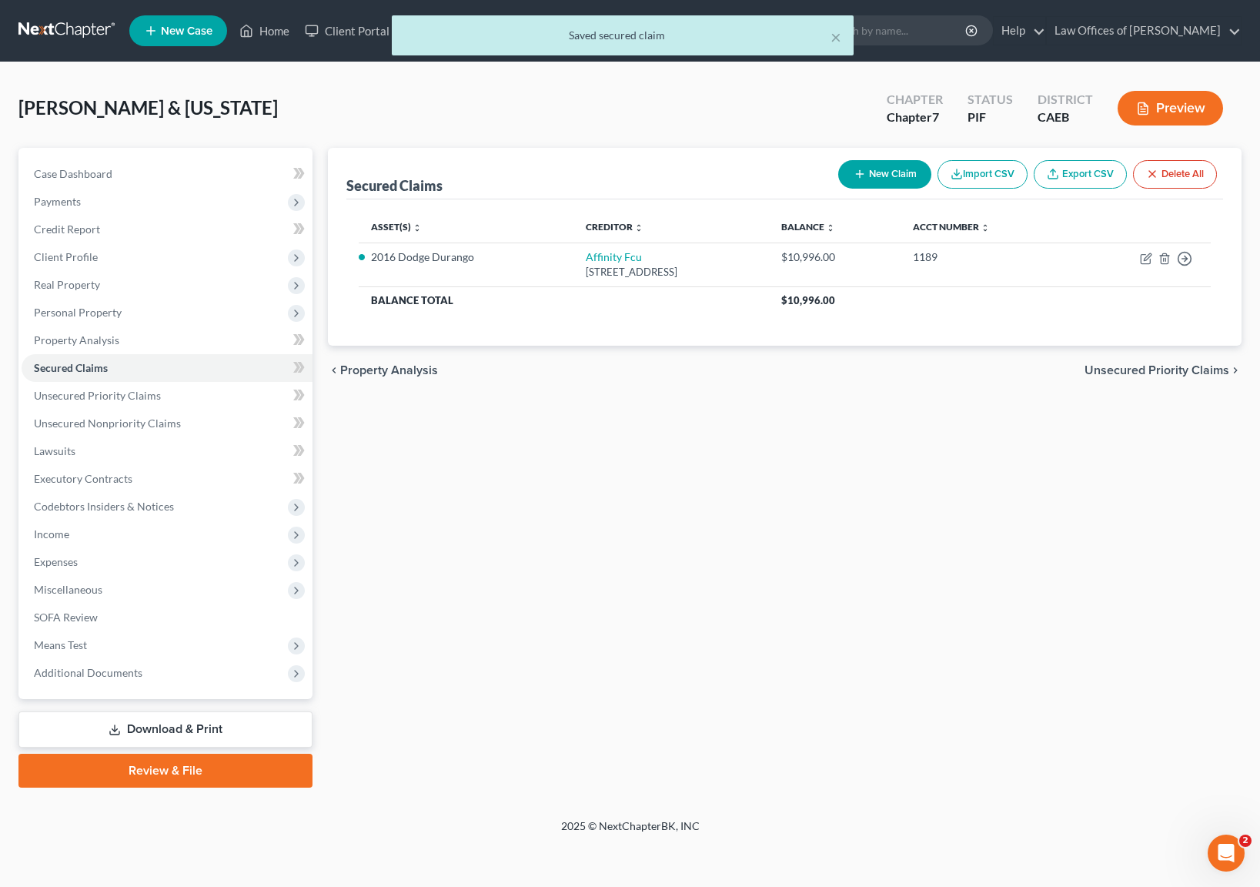
click at [226, 731] on link "Download & Print" at bounding box center [165, 729] width 294 height 36
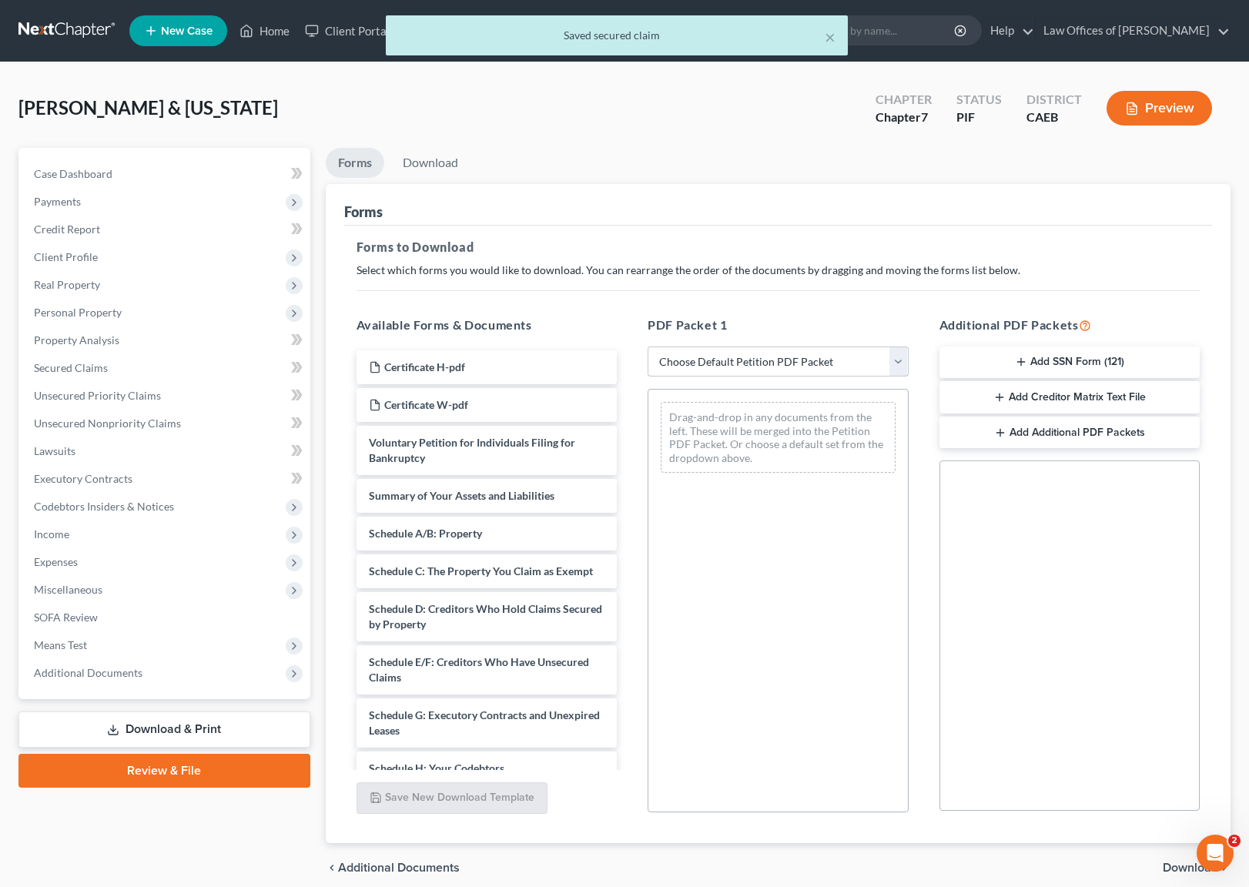
click at [903, 359] on select "Choose Default Petition PDF Packet Complete Bankruptcy Petition (all forms and …" at bounding box center [778, 361] width 261 height 31
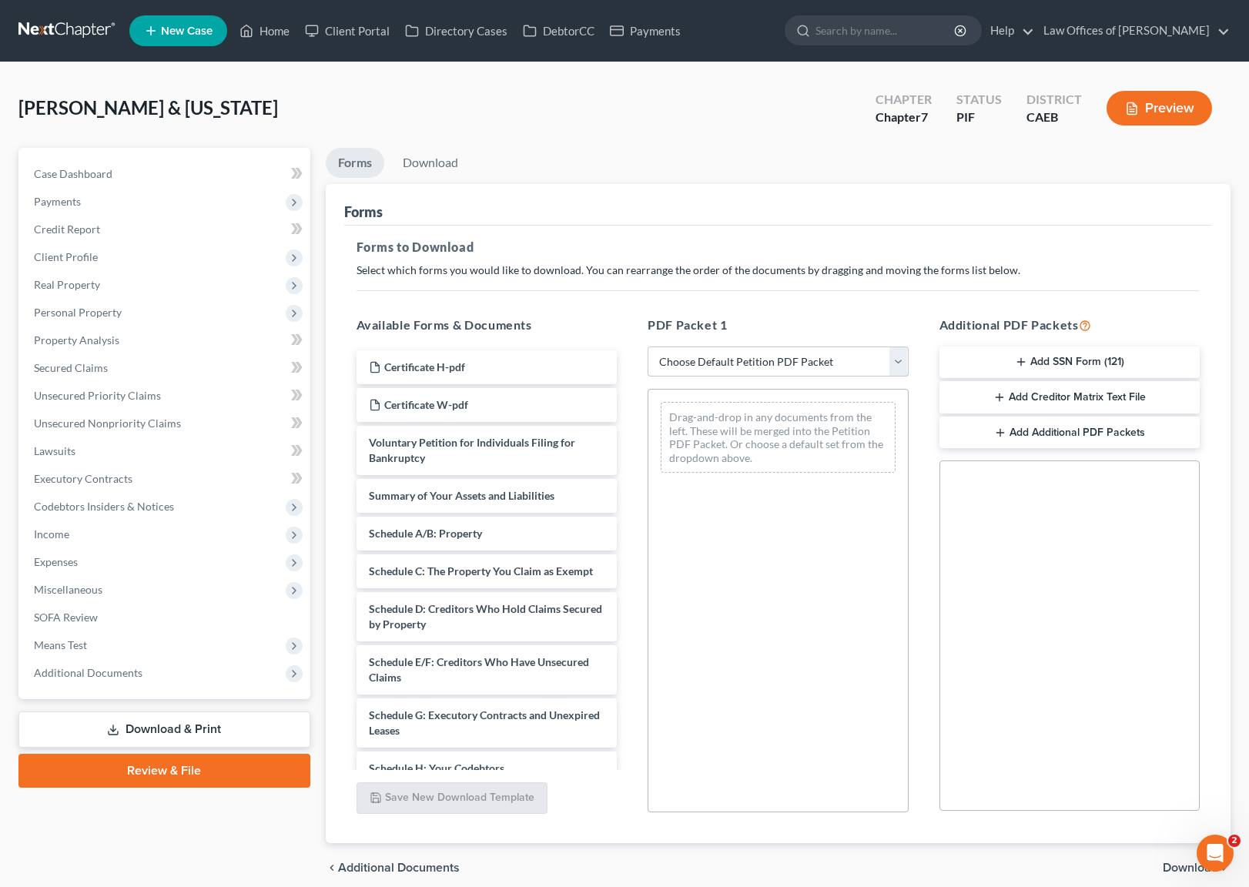
select select "4"
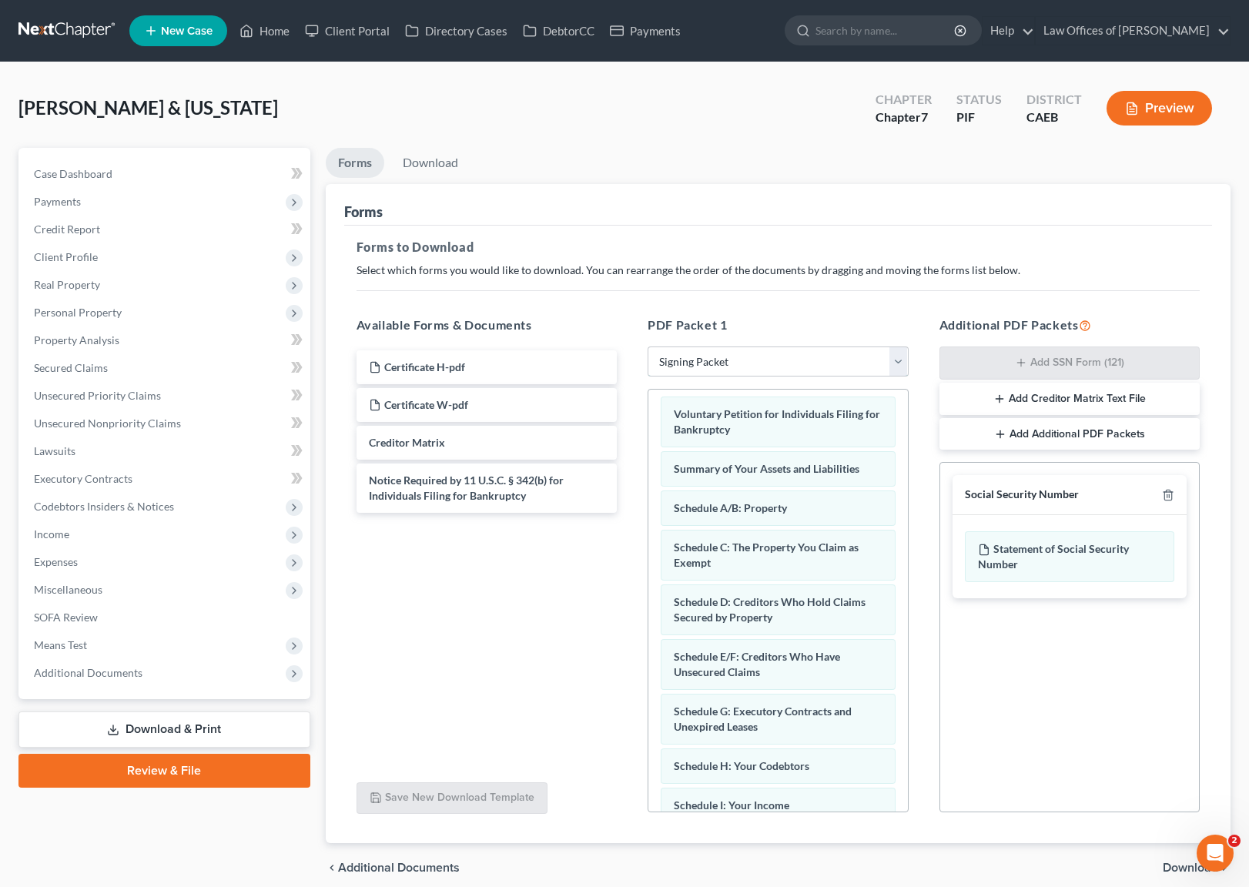
scroll to position [17, 0]
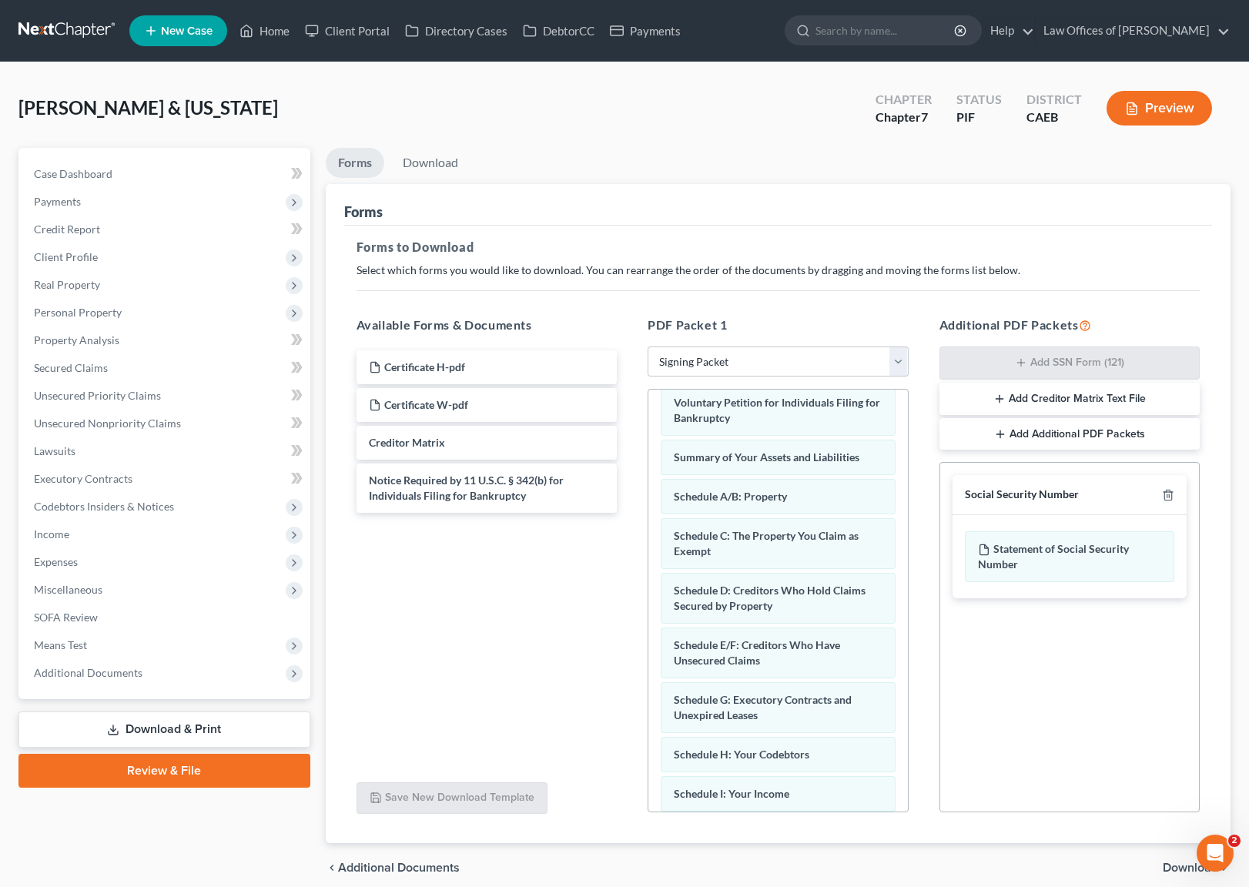
click at [1178, 869] on span "Download" at bounding box center [1190, 868] width 55 height 12
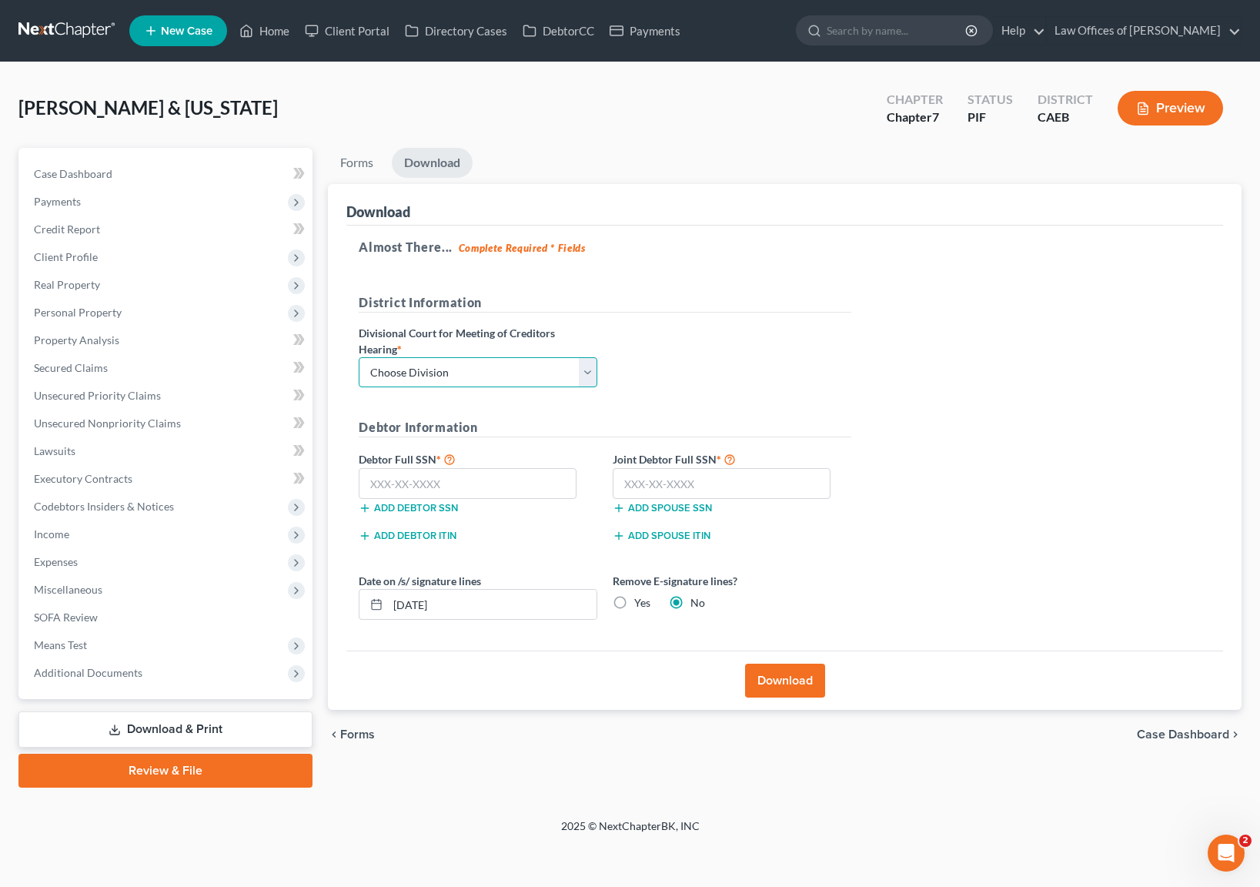
click at [584, 368] on select "Choose Division Fresno Modesto Sacramento" at bounding box center [478, 372] width 239 height 31
select select "0"
click at [423, 477] on input "text" at bounding box center [468, 483] width 218 height 31
type input "614-94-3884"
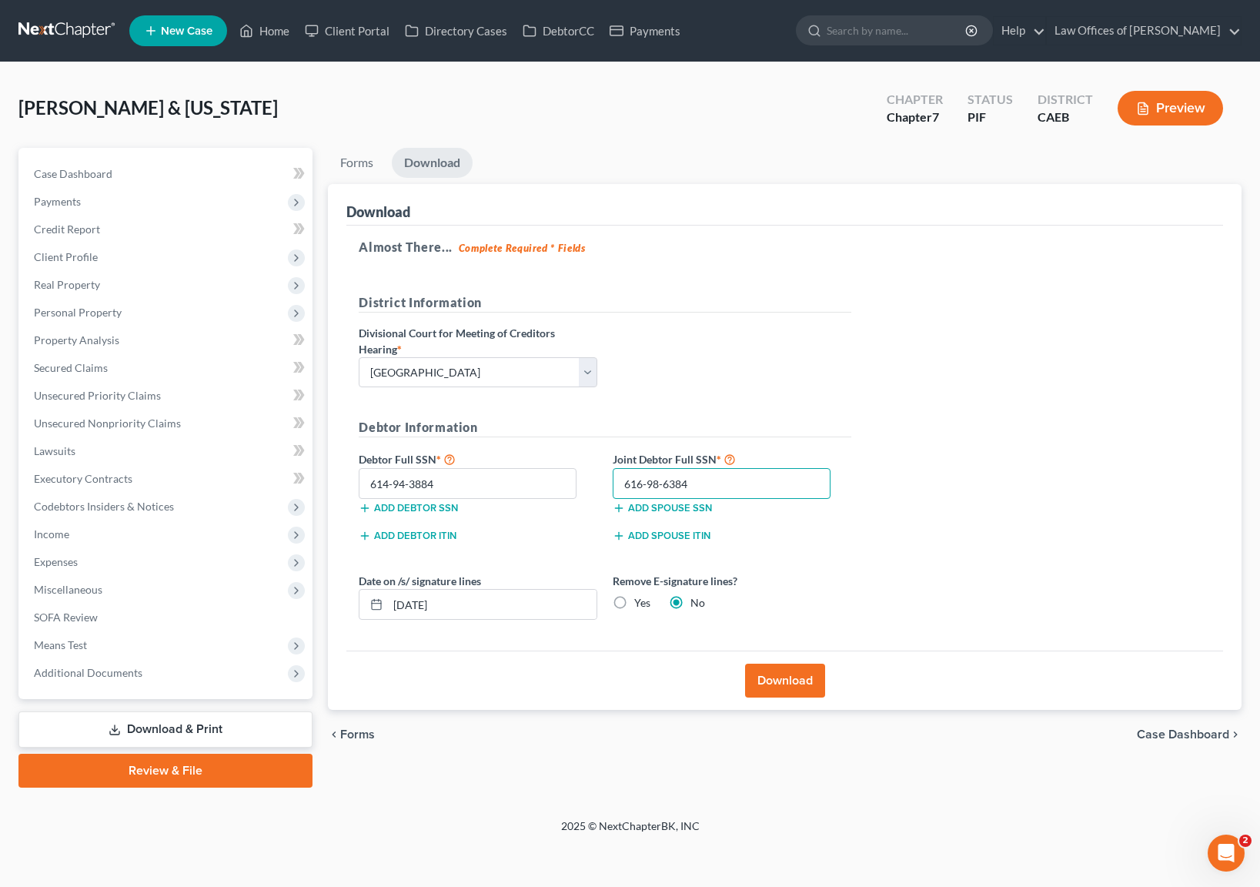
type input "616-98-6384"
click at [792, 684] on button "Download" at bounding box center [785, 681] width 80 height 34
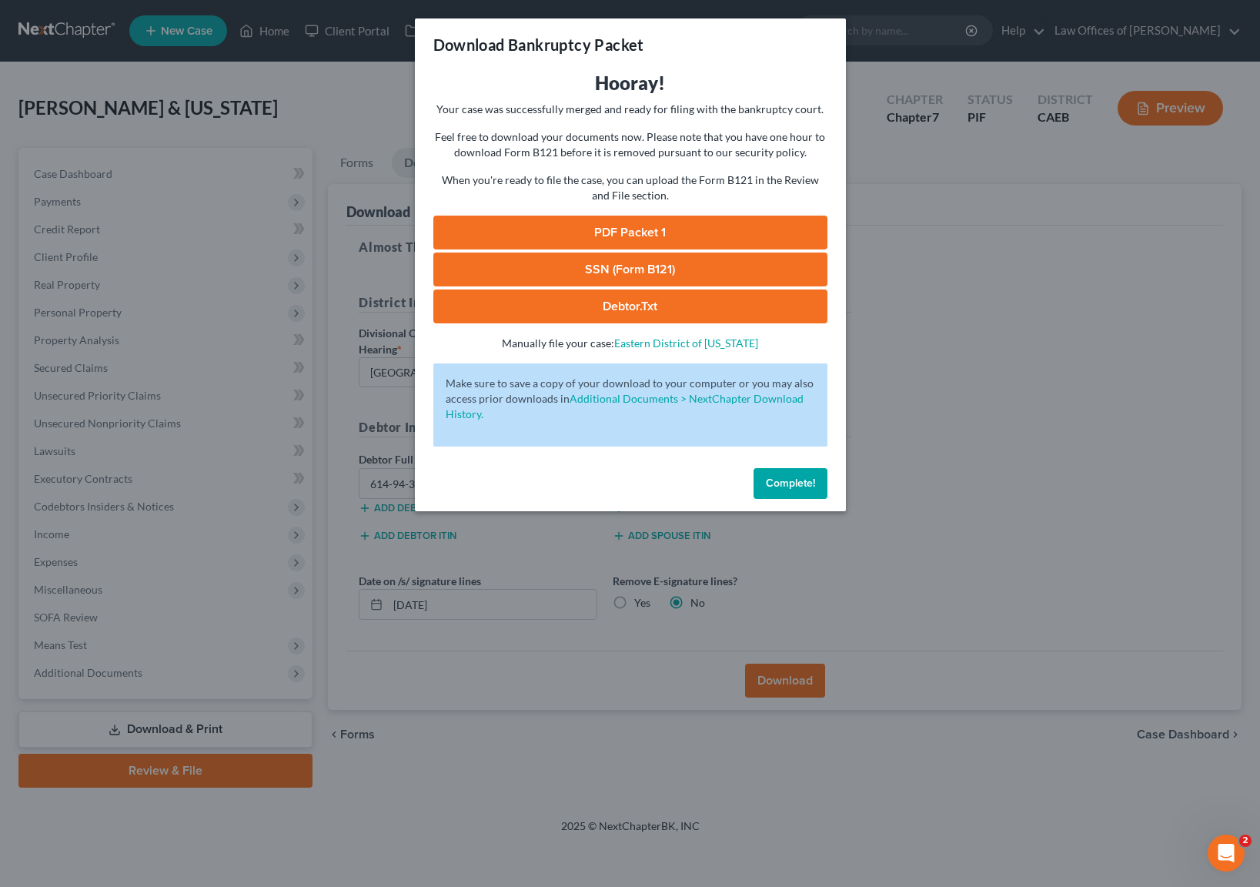
click at [646, 272] on link "SSN (Form B121)" at bounding box center [631, 270] width 394 height 34
click at [631, 233] on link "PDF Packet 1" at bounding box center [631, 233] width 394 height 34
click at [663, 272] on link "SSN (Form B121)" at bounding box center [631, 270] width 394 height 34
click at [802, 472] on button "Complete!" at bounding box center [791, 483] width 74 height 31
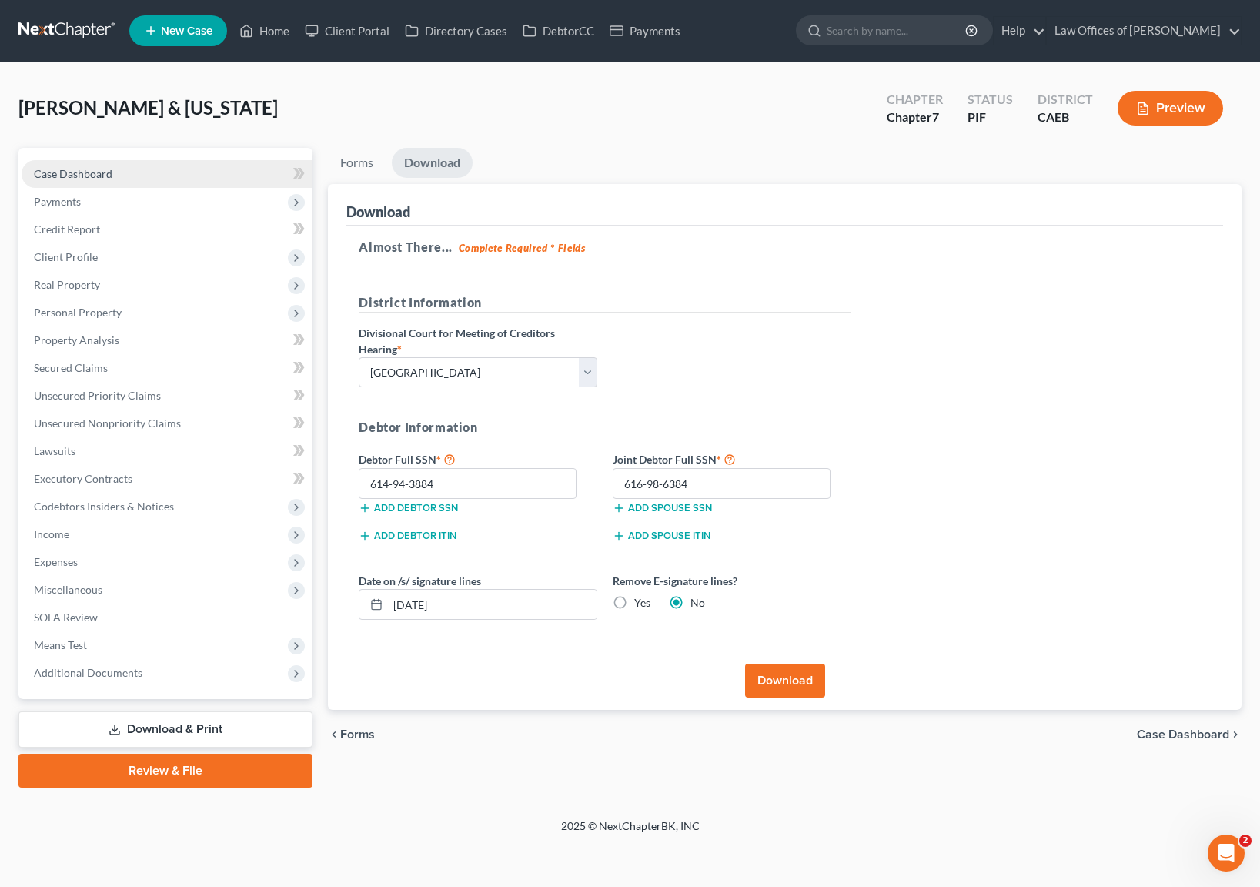
click at [76, 169] on span "Case Dashboard" at bounding box center [73, 173] width 79 height 13
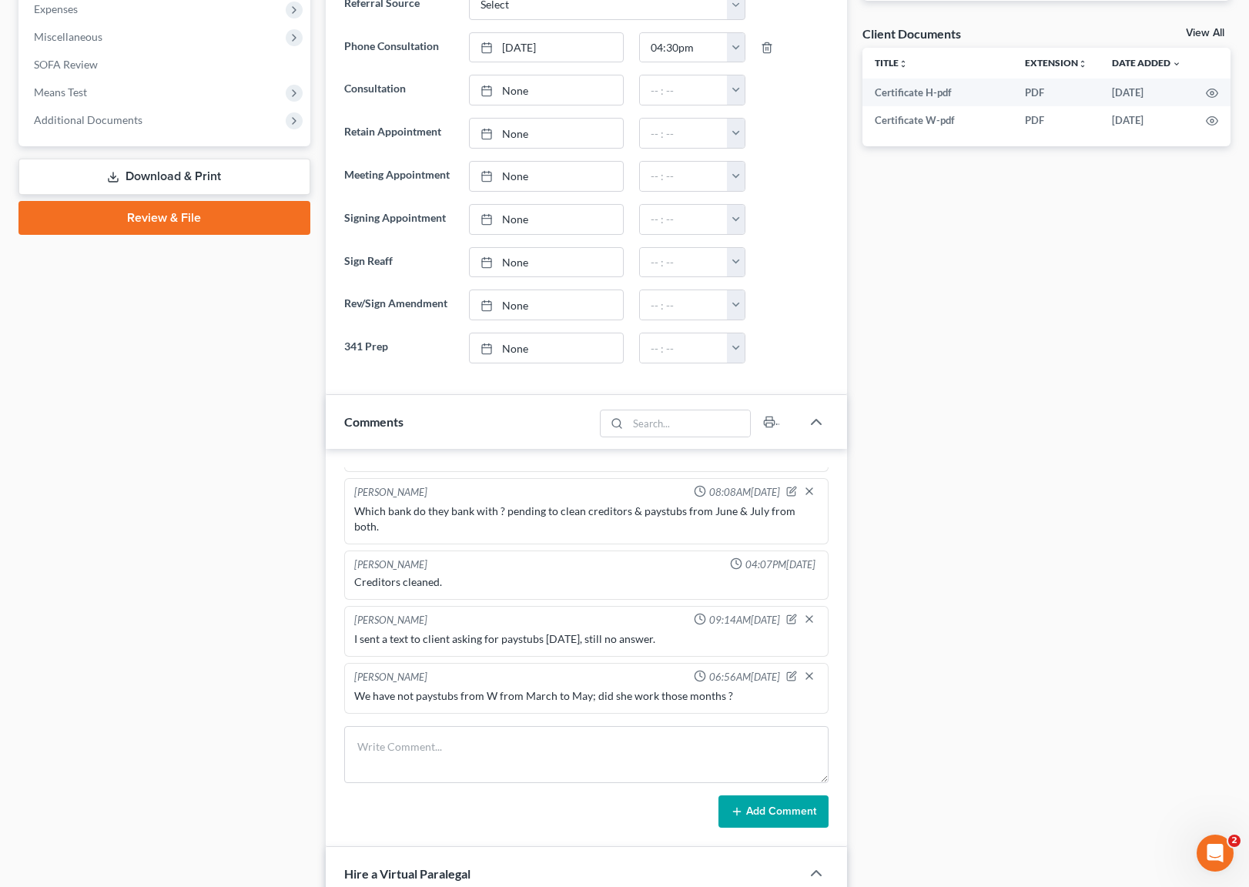
scroll to position [554, 0]
click at [775, 676] on div "Dora Solis 06:56AM, 08/18/2025" at bounding box center [586, 676] width 470 height 15
click at [790, 675] on icon "button" at bounding box center [793, 674] width 6 height 6
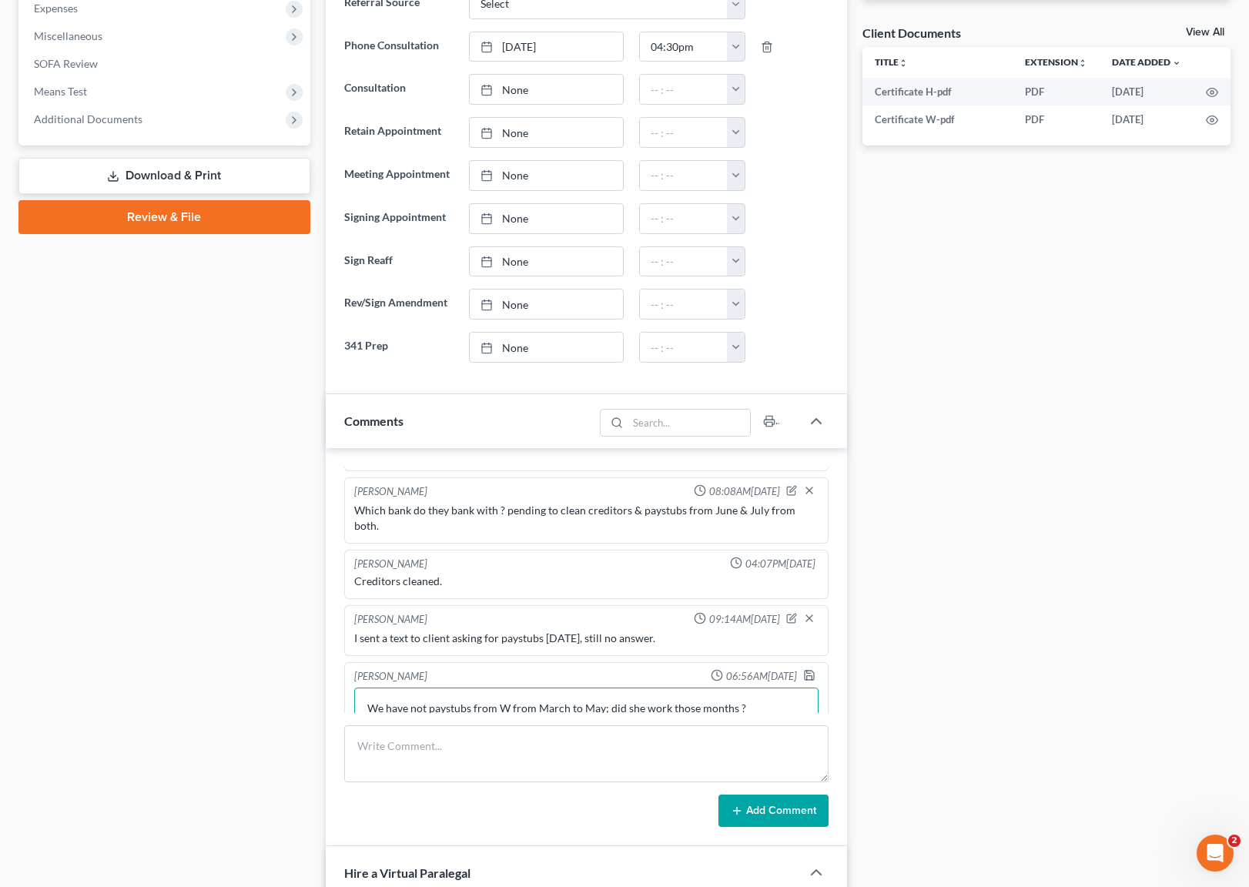
click at [774, 702] on textarea "We have not paystubs from W from March to May; did she work those months ?" at bounding box center [586, 716] width 464 height 57
click at [782, 706] on textarea "We have not paystubs from W from March to May; did she work those months ?" at bounding box center [586, 716] width 464 height 57
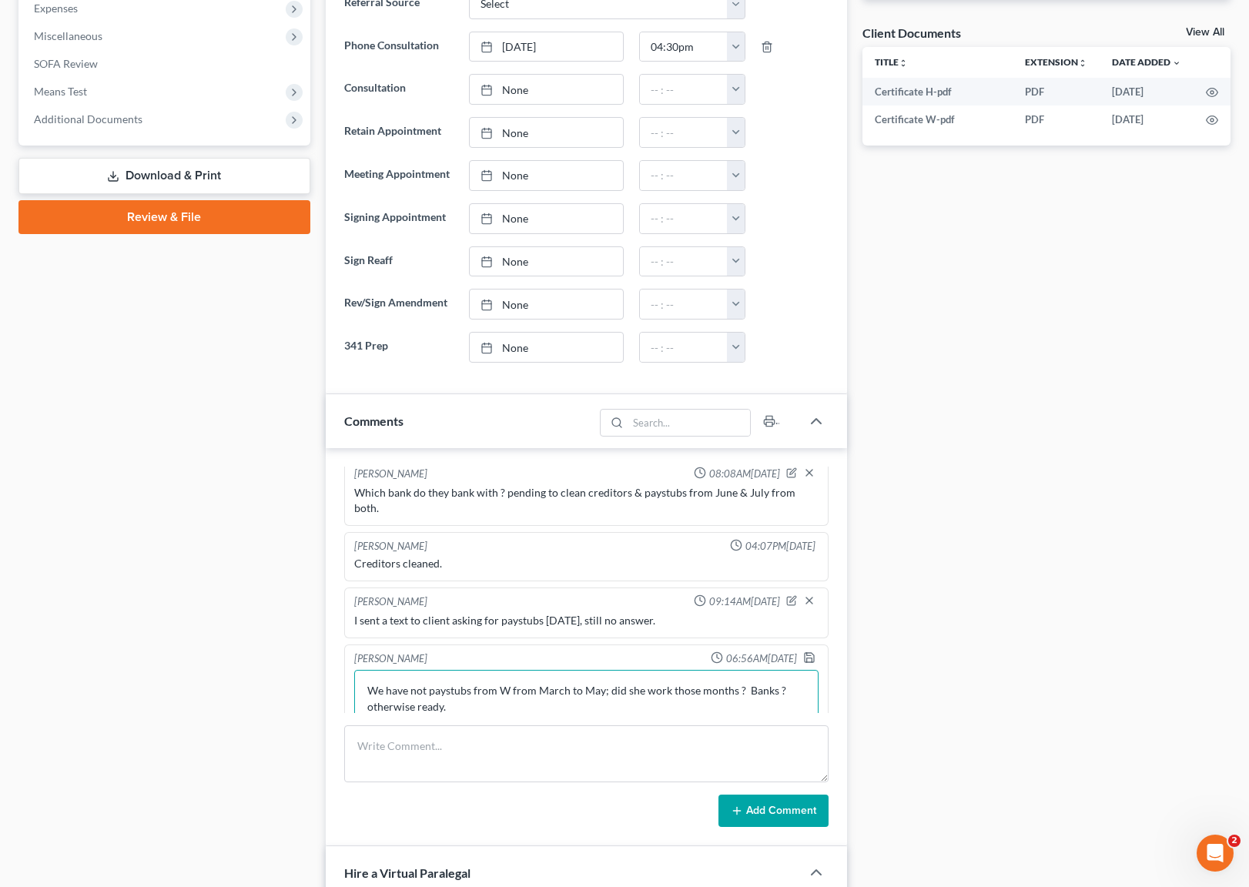
type textarea "We have not paystubs from W from March to May; did she work those months ? Bank…"
click at [790, 654] on div "Dora Solis 06:56AM, 08/18/2025" at bounding box center [586, 658] width 470 height 15
click at [807, 653] on polyline "button" at bounding box center [809, 654] width 4 height 2
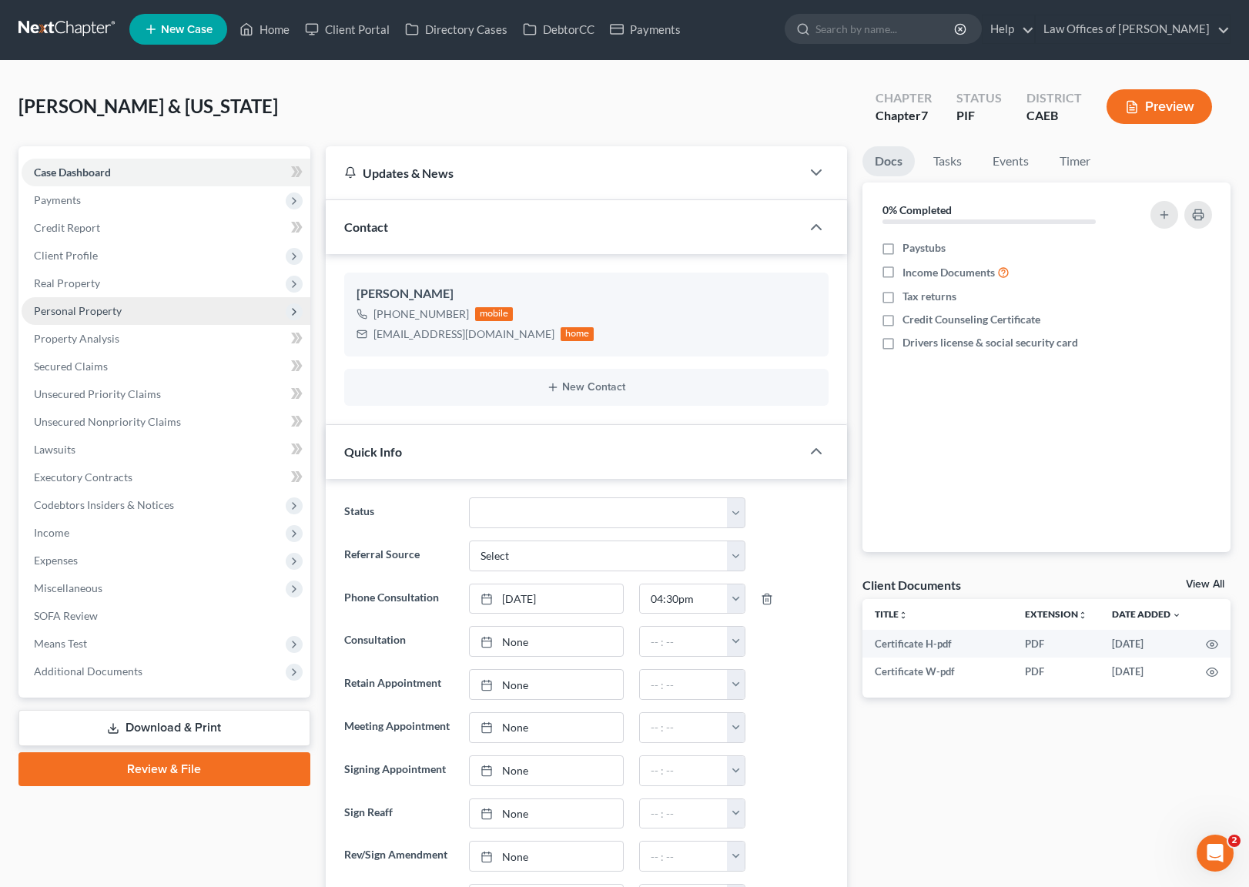
scroll to position [0, 0]
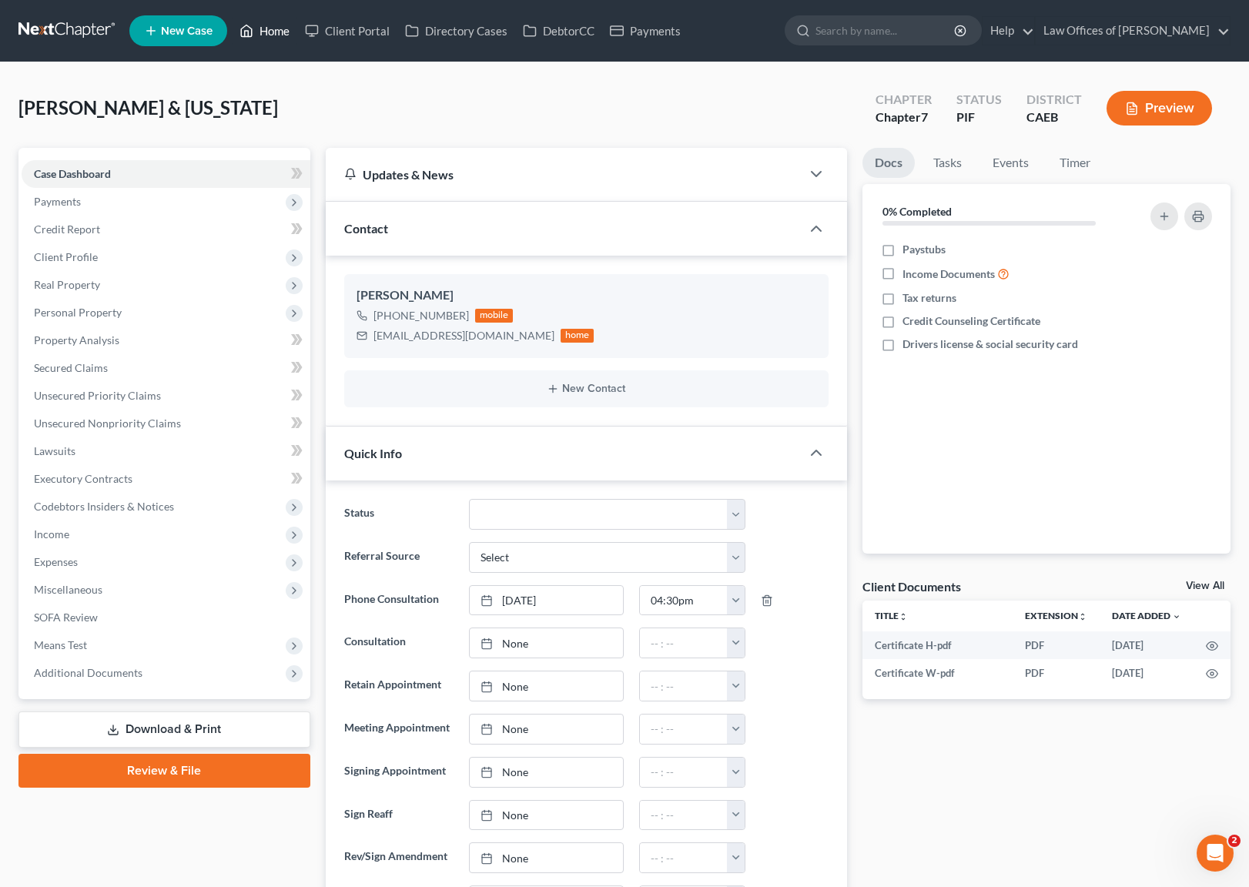
click at [292, 32] on link "Home" at bounding box center [264, 31] width 65 height 28
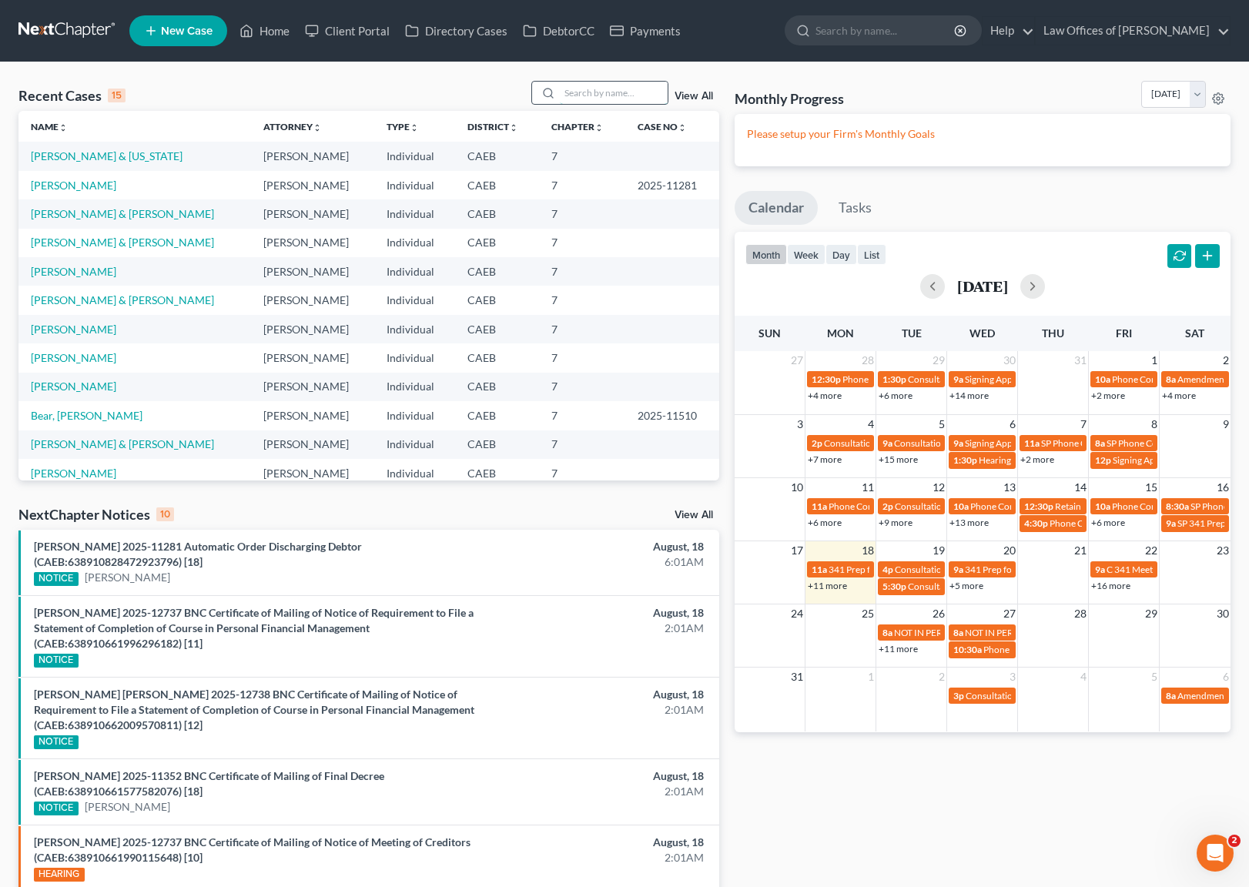
click at [631, 93] on input "search" at bounding box center [614, 93] width 108 height 22
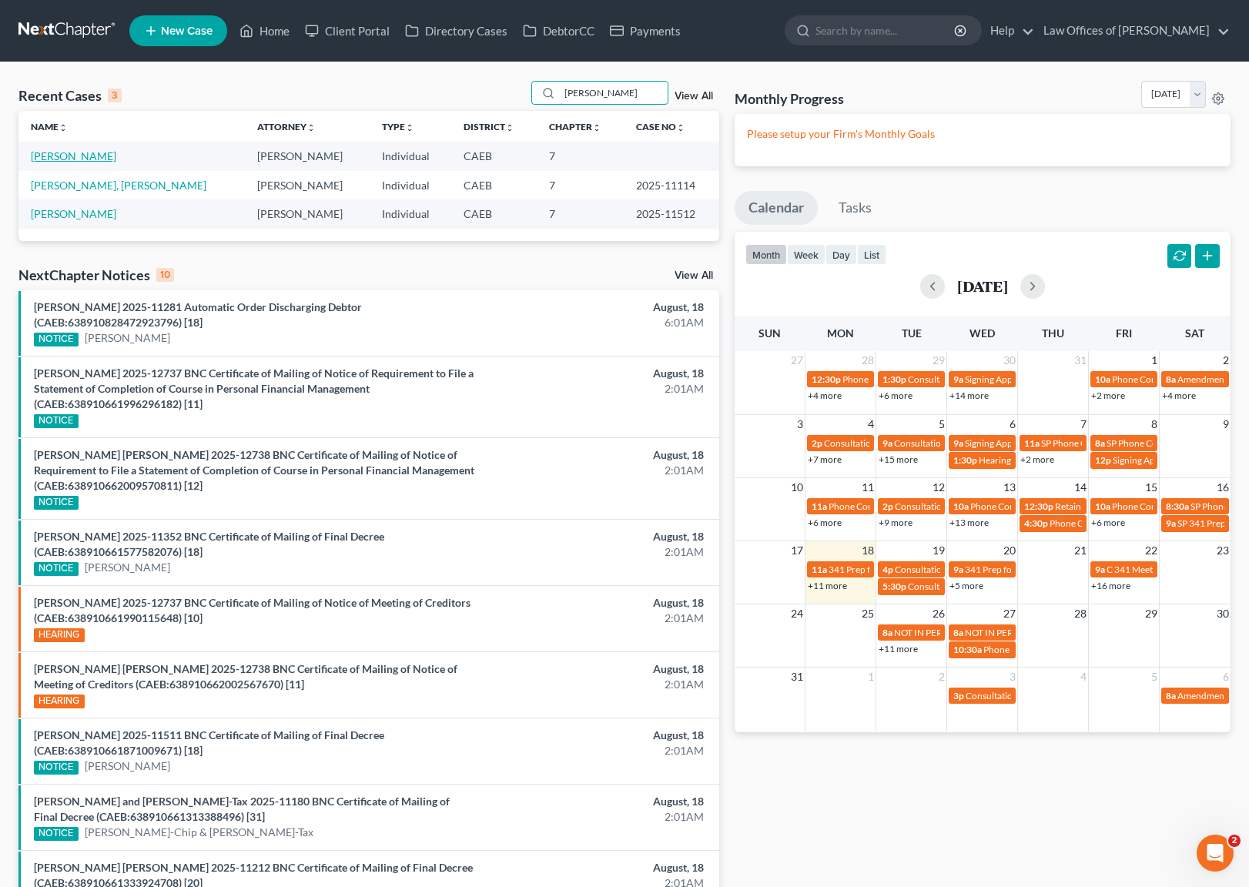
type input "Shields"
click at [102, 159] on link "[PERSON_NAME]" at bounding box center [73, 155] width 85 height 13
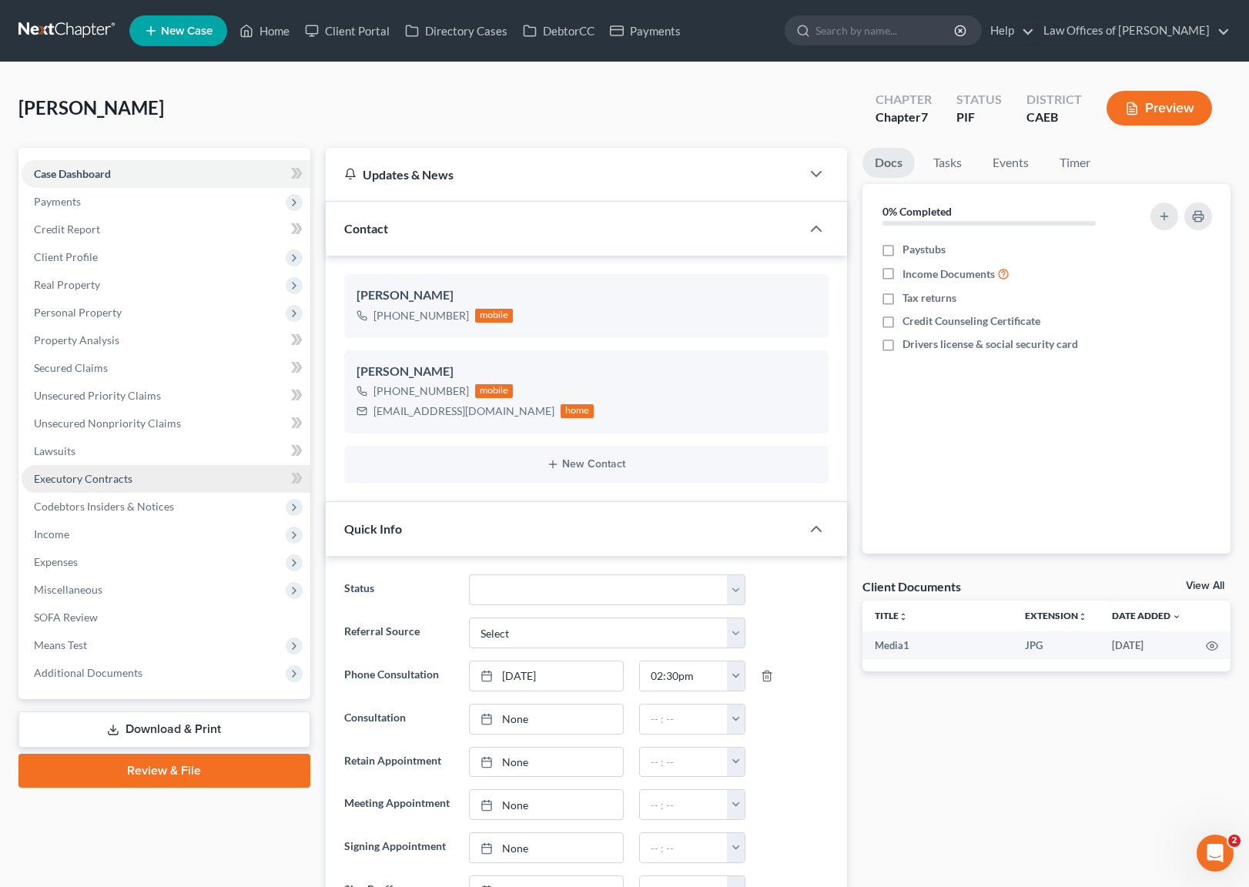
scroll to position [5197, 0]
click at [110, 334] on span "Property Analysis" at bounding box center [76, 339] width 85 height 13
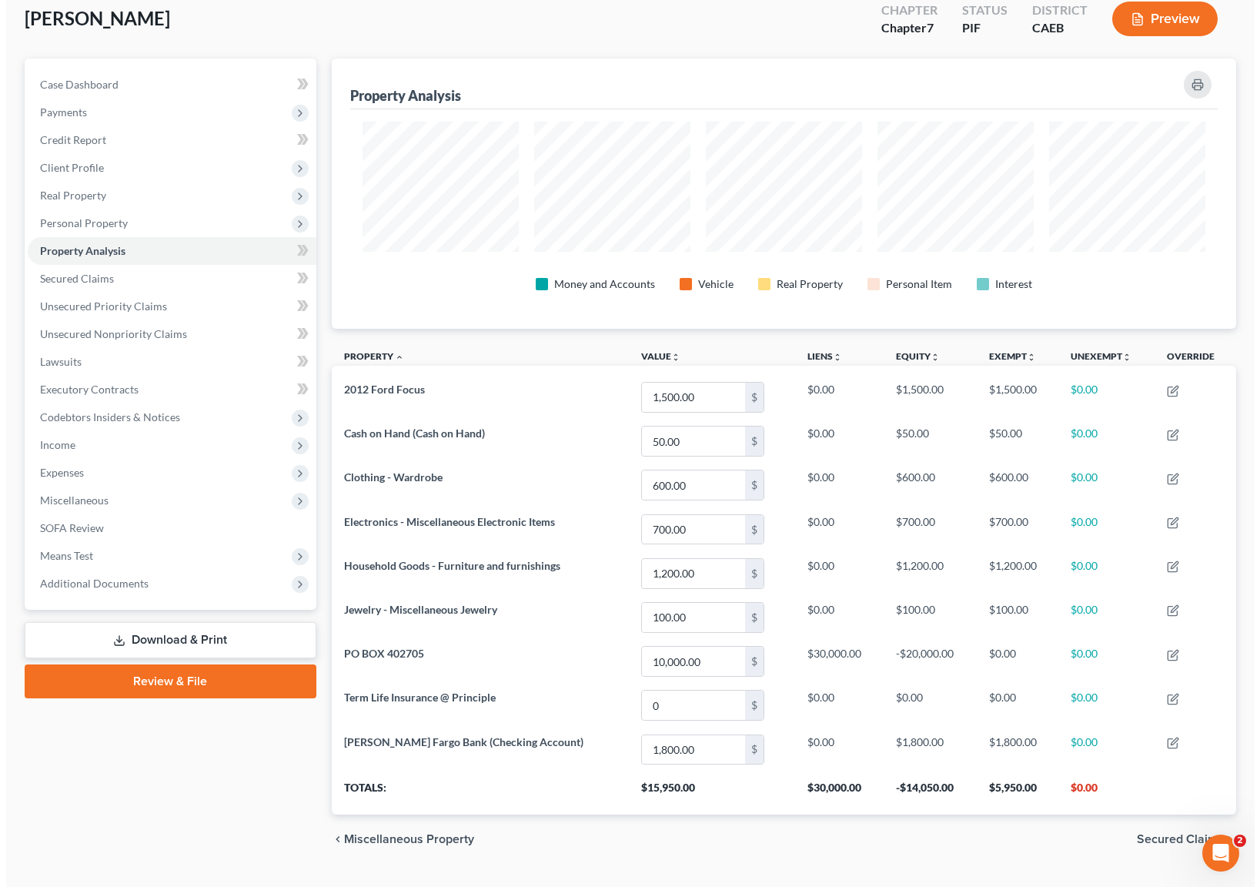
scroll to position [124, 0]
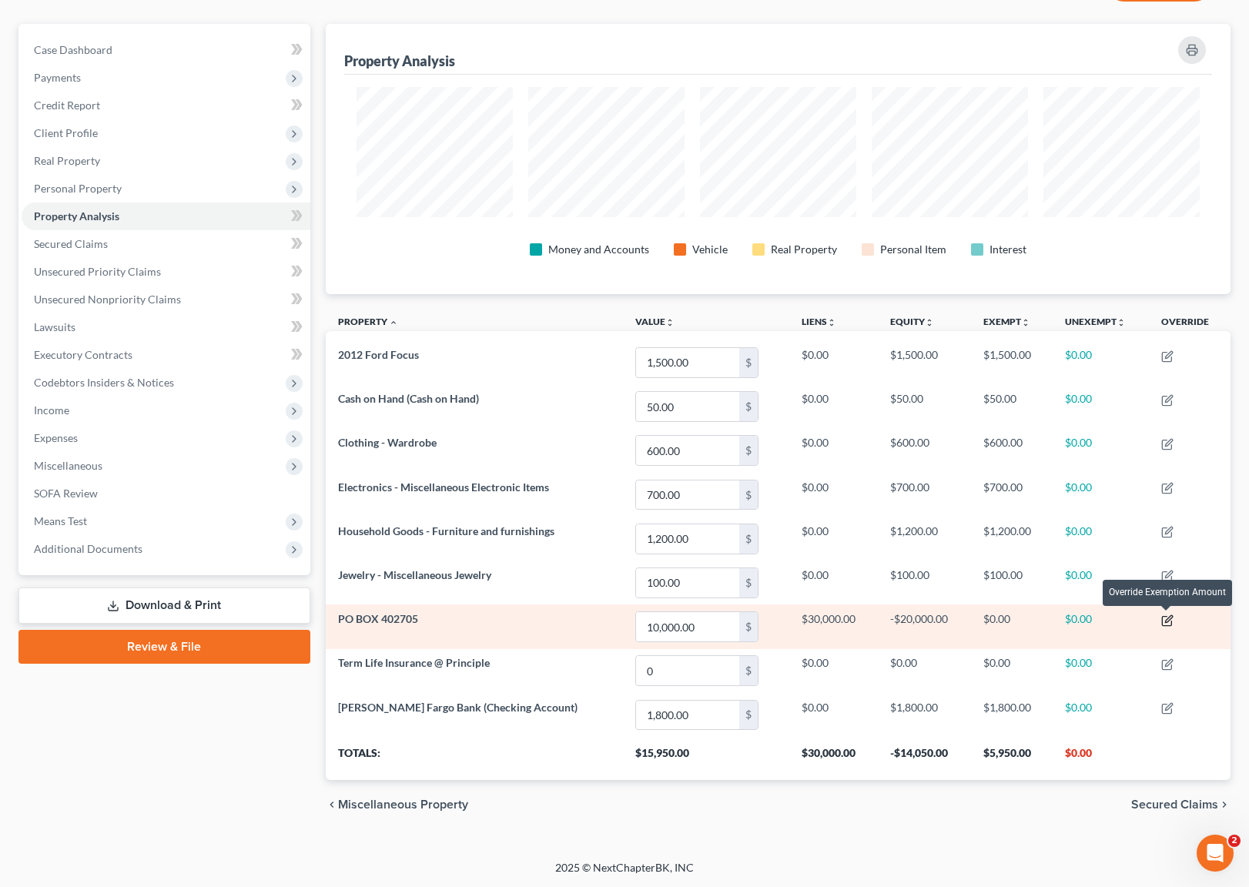
click at [1161, 622] on icon "button" at bounding box center [1167, 620] width 12 height 12
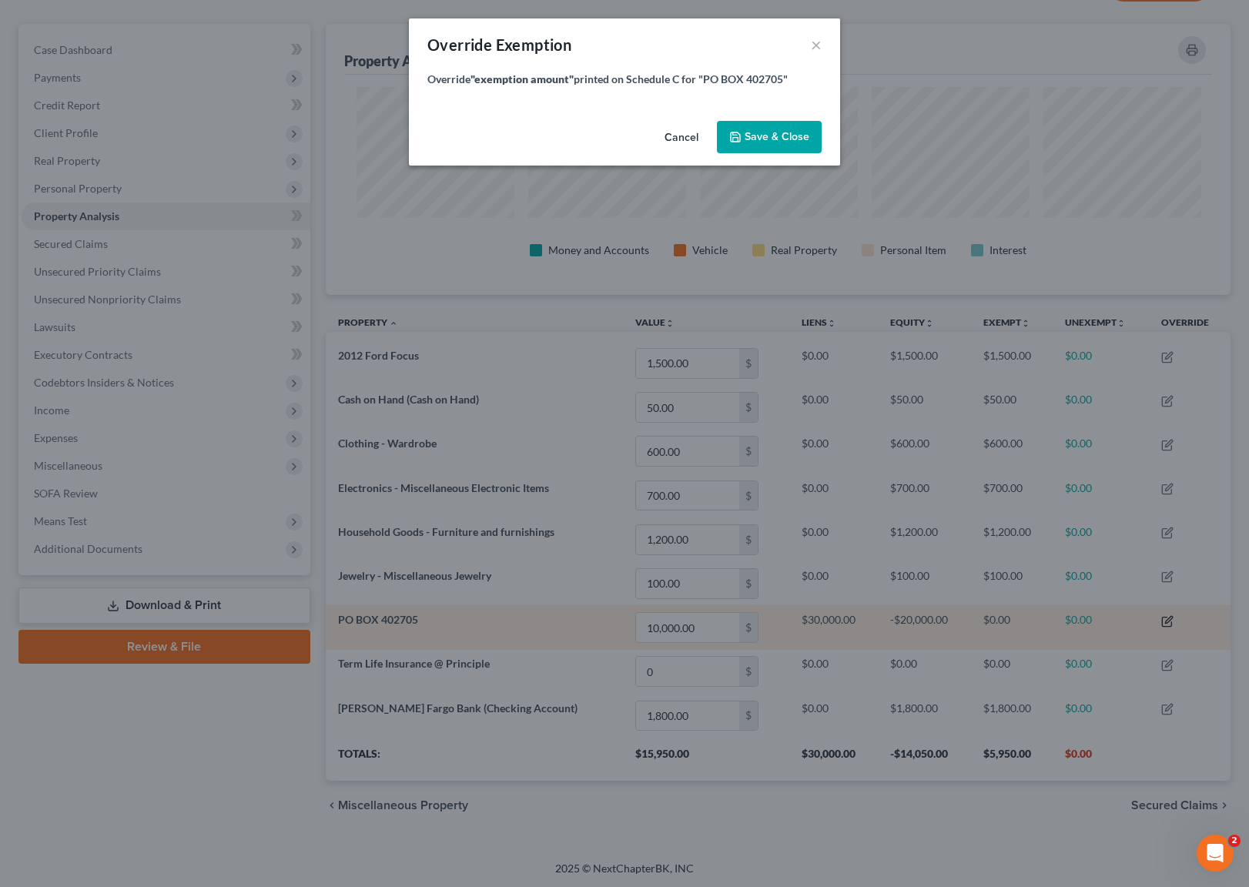
scroll to position [271, 913]
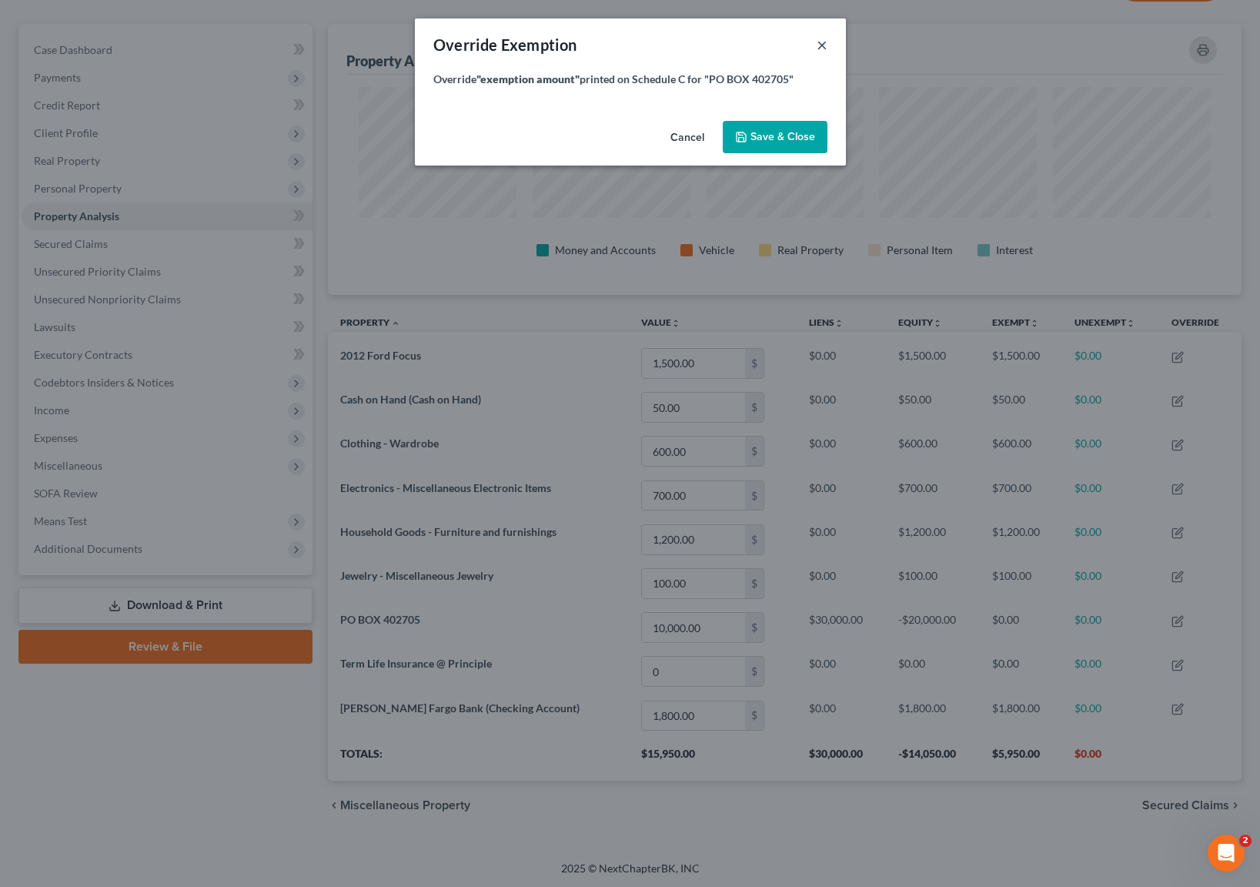
click at [819, 46] on button "×" at bounding box center [822, 44] width 11 height 18
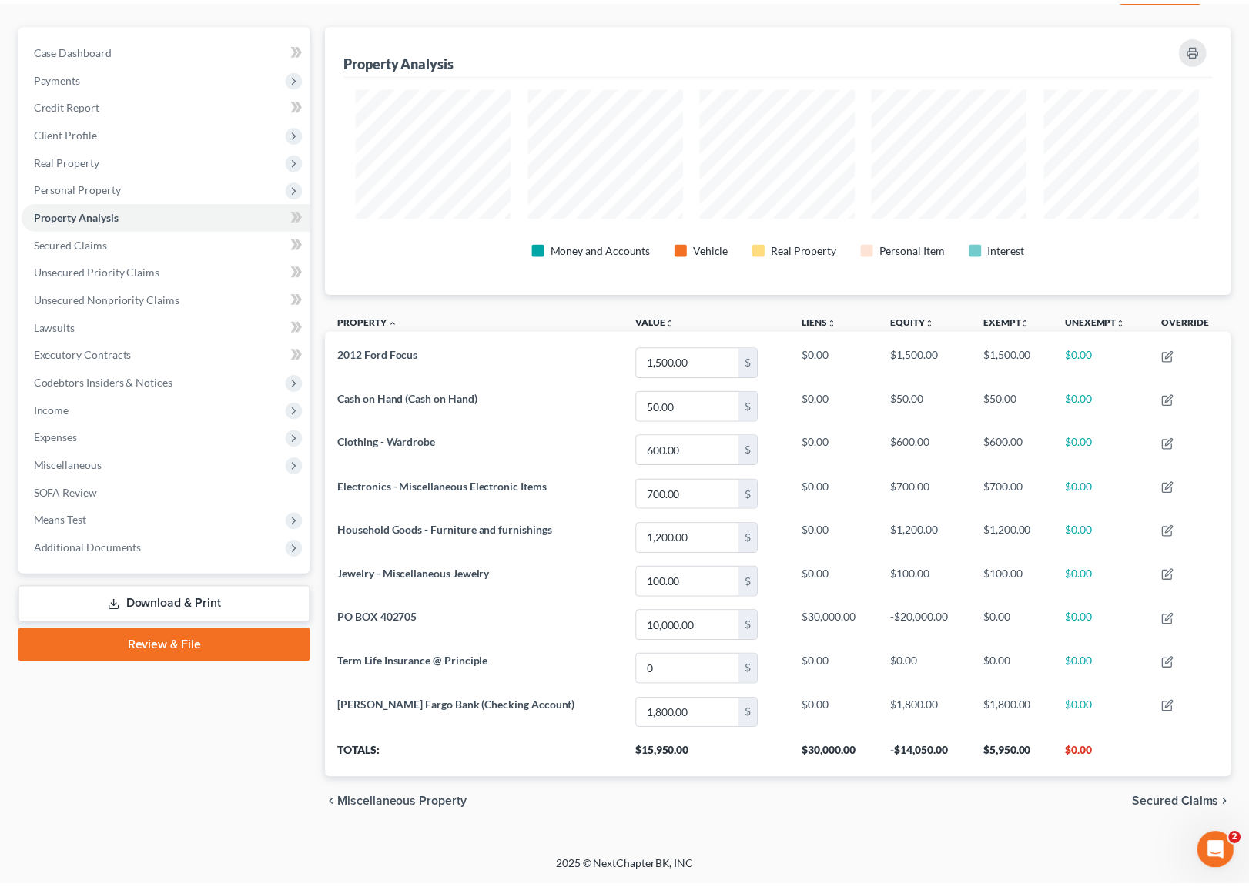
scroll to position [0, 0]
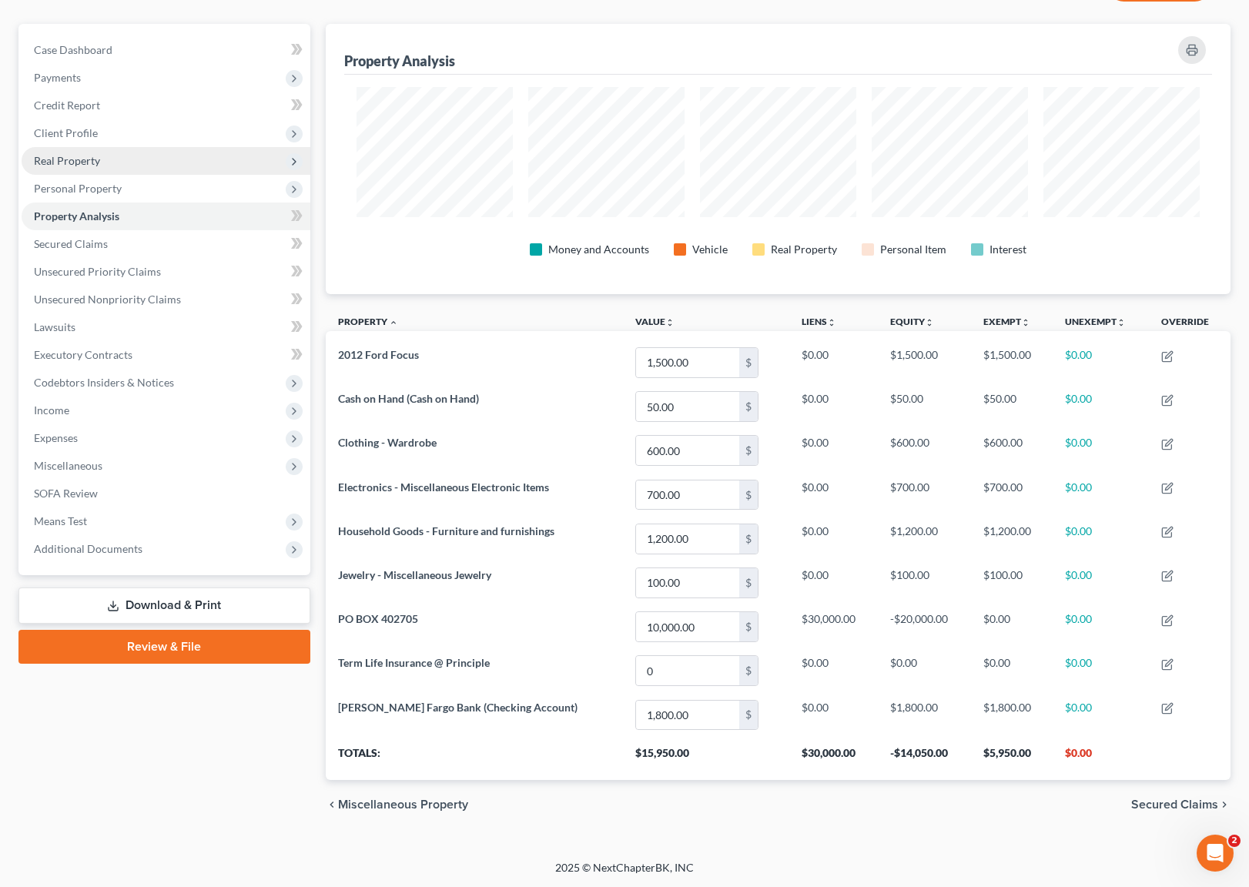
click at [52, 156] on span "Real Property" at bounding box center [67, 160] width 66 height 13
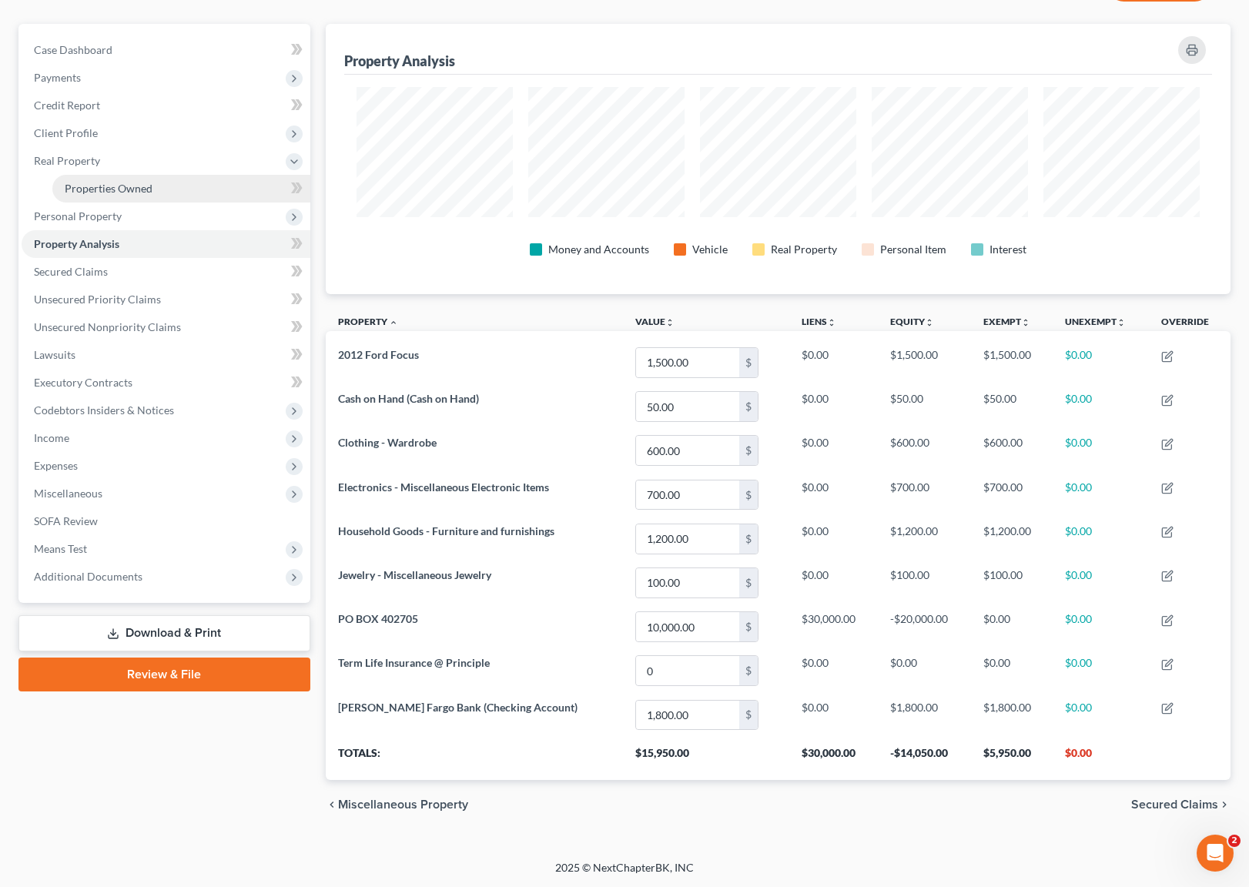
click at [90, 189] on span "Properties Owned" at bounding box center [109, 188] width 88 height 13
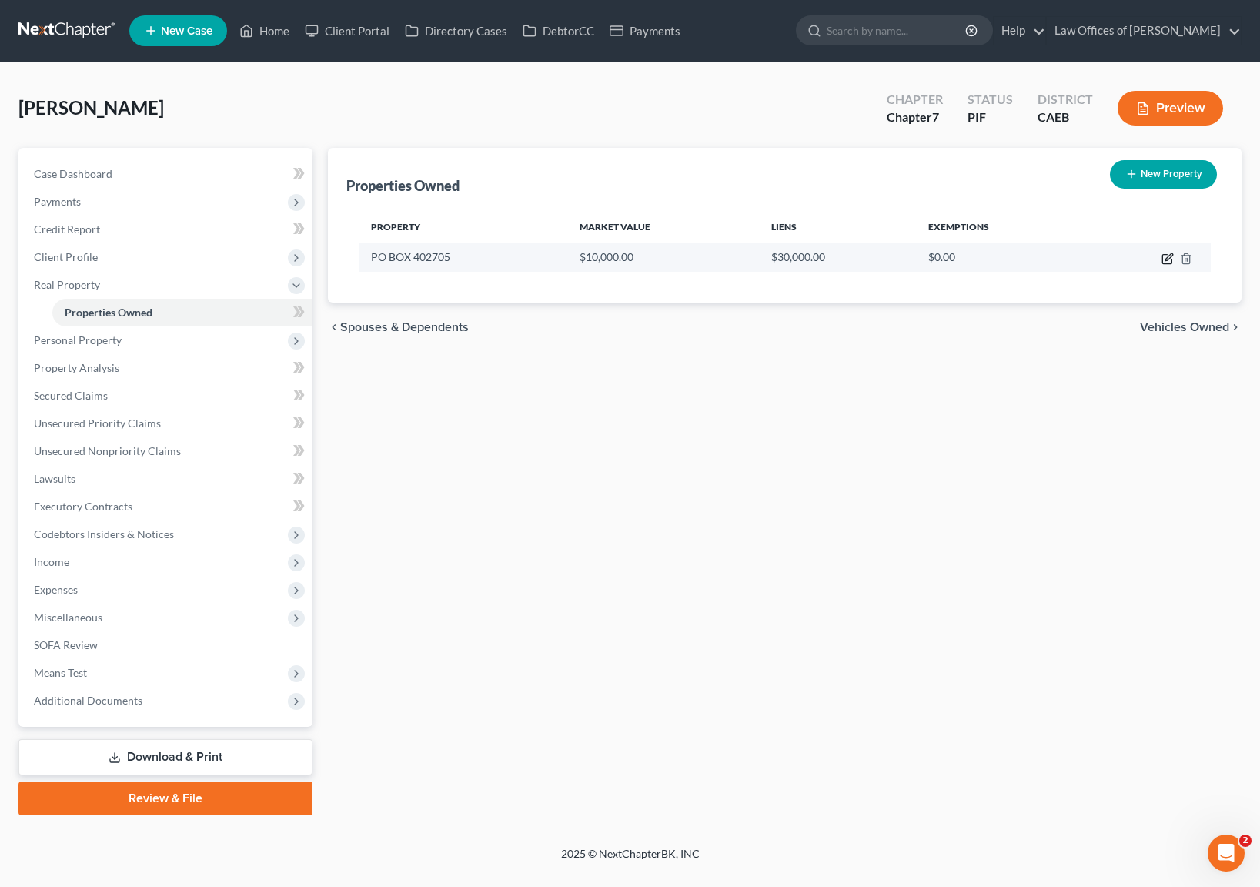
click at [1168, 259] on icon "button" at bounding box center [1169, 256] width 7 height 7
select select "10"
select select "4"
select select "6"
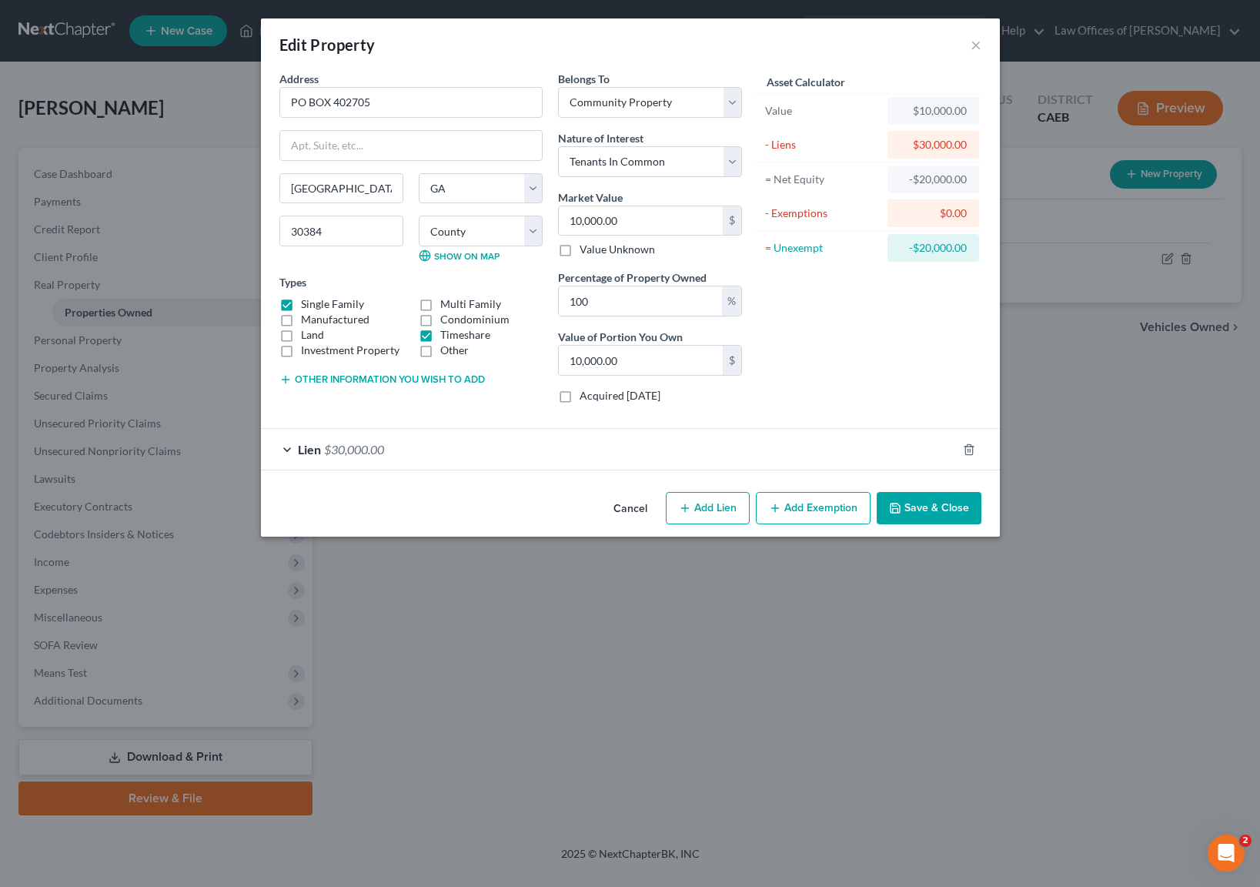
click at [361, 440] on div "Lien $30,000.00" at bounding box center [609, 449] width 696 height 41
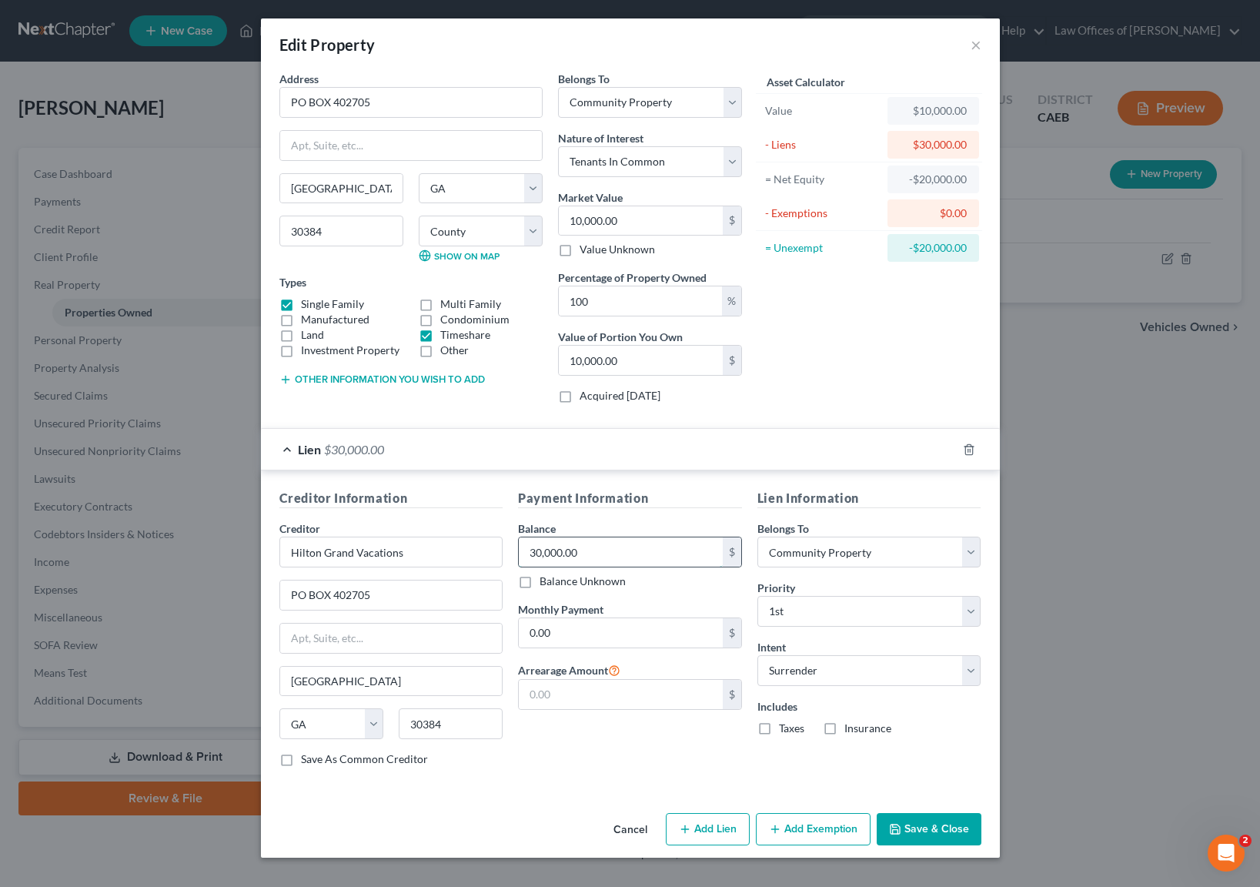
click at [614, 556] on input "30,000.00" at bounding box center [621, 551] width 204 height 29
type input "50,000"
click at [908, 825] on button "Save & Close" at bounding box center [929, 829] width 105 height 32
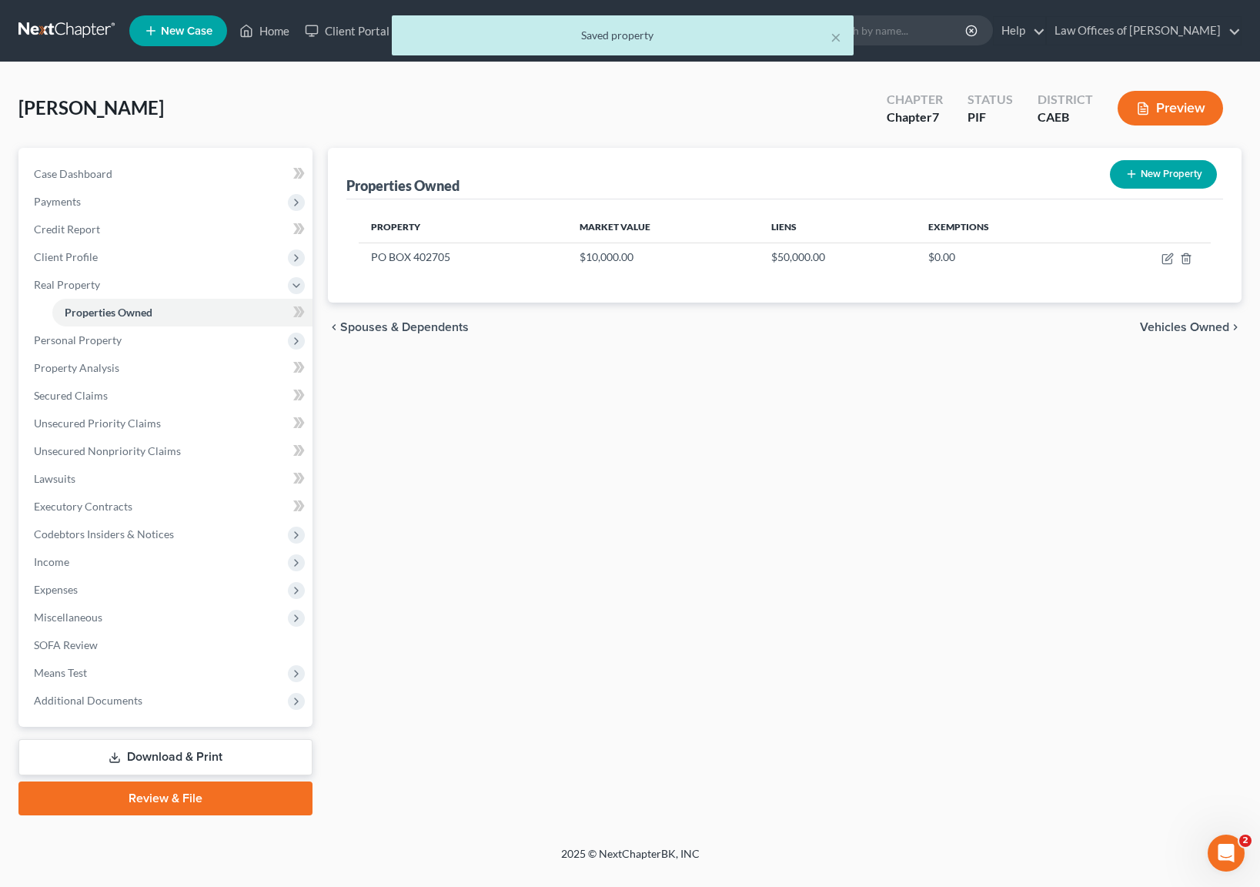
click at [272, 758] on link "Download & Print" at bounding box center [165, 757] width 294 height 36
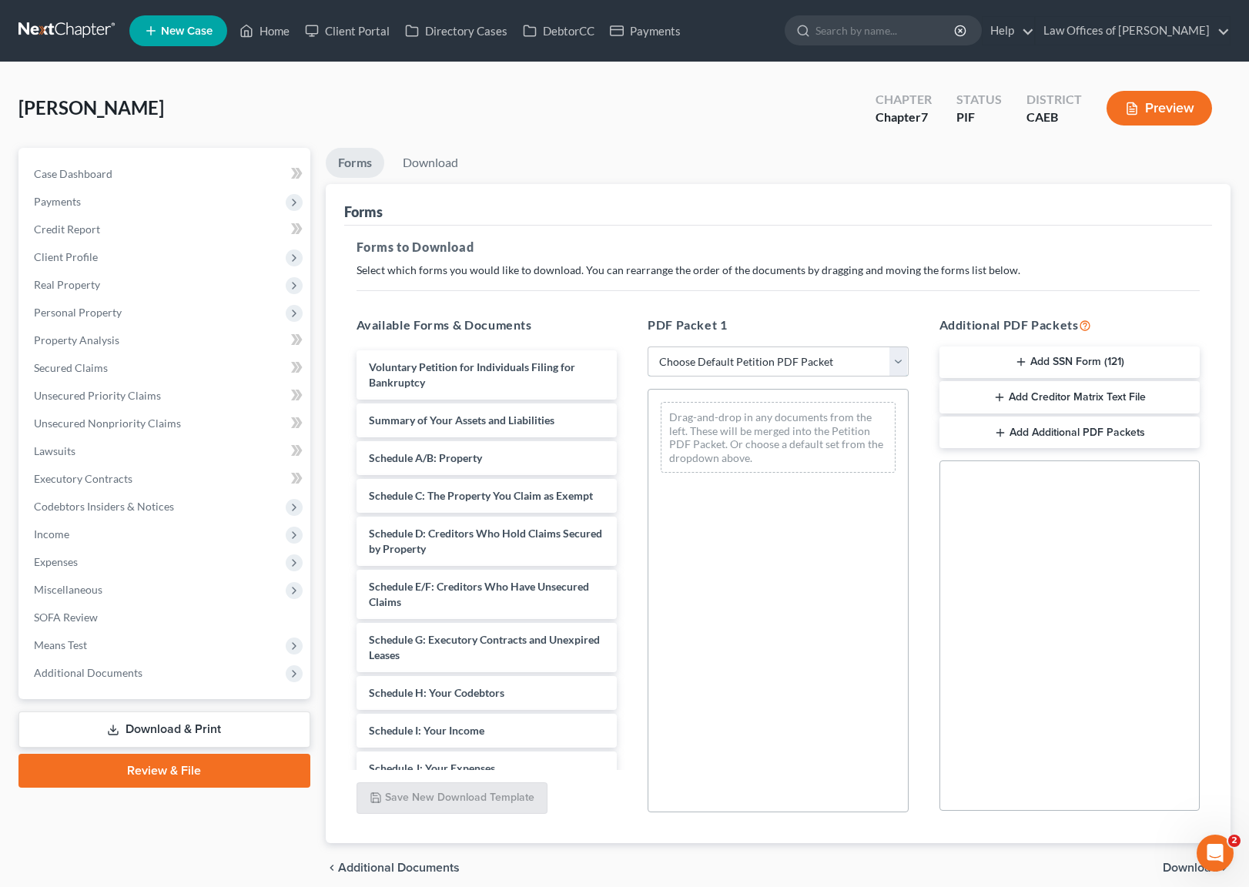
click at [900, 363] on select "Choose Default Petition PDF Packet Complete Bankruptcy Petition (all forms and …" at bounding box center [778, 361] width 261 height 31
select select "5"
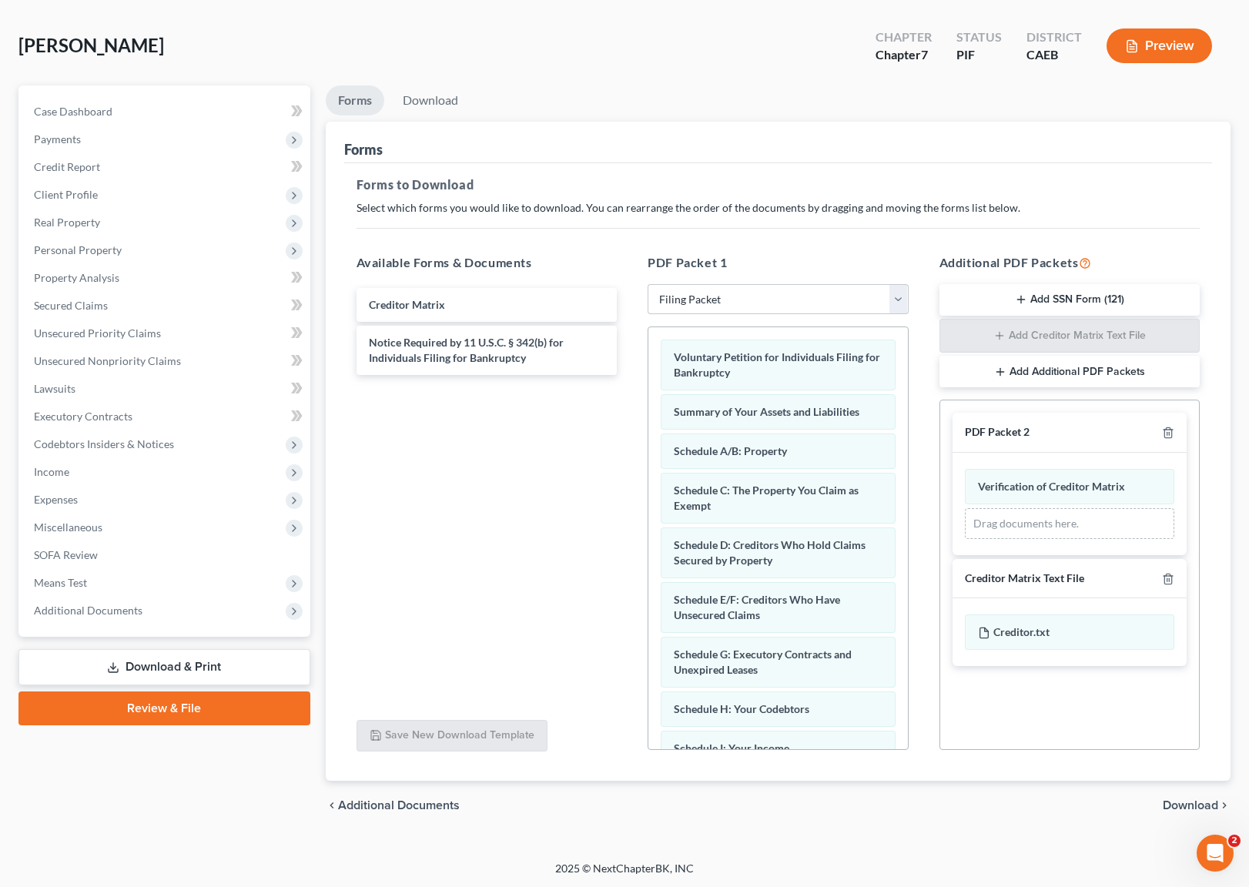
scroll to position [63, 0]
click at [78, 477] on span "Income" at bounding box center [166, 471] width 289 height 28
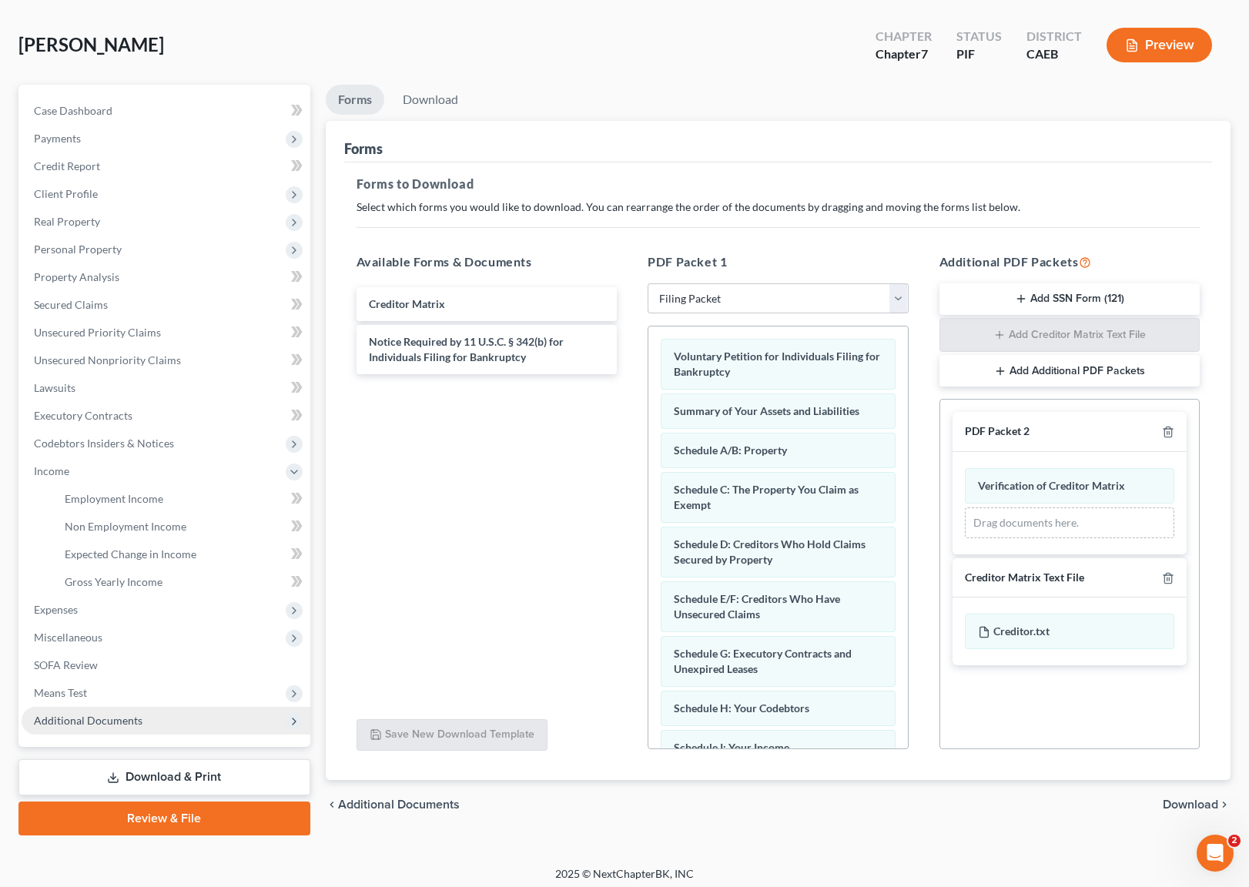
click at [133, 723] on span "Additional Documents" at bounding box center [88, 720] width 109 height 13
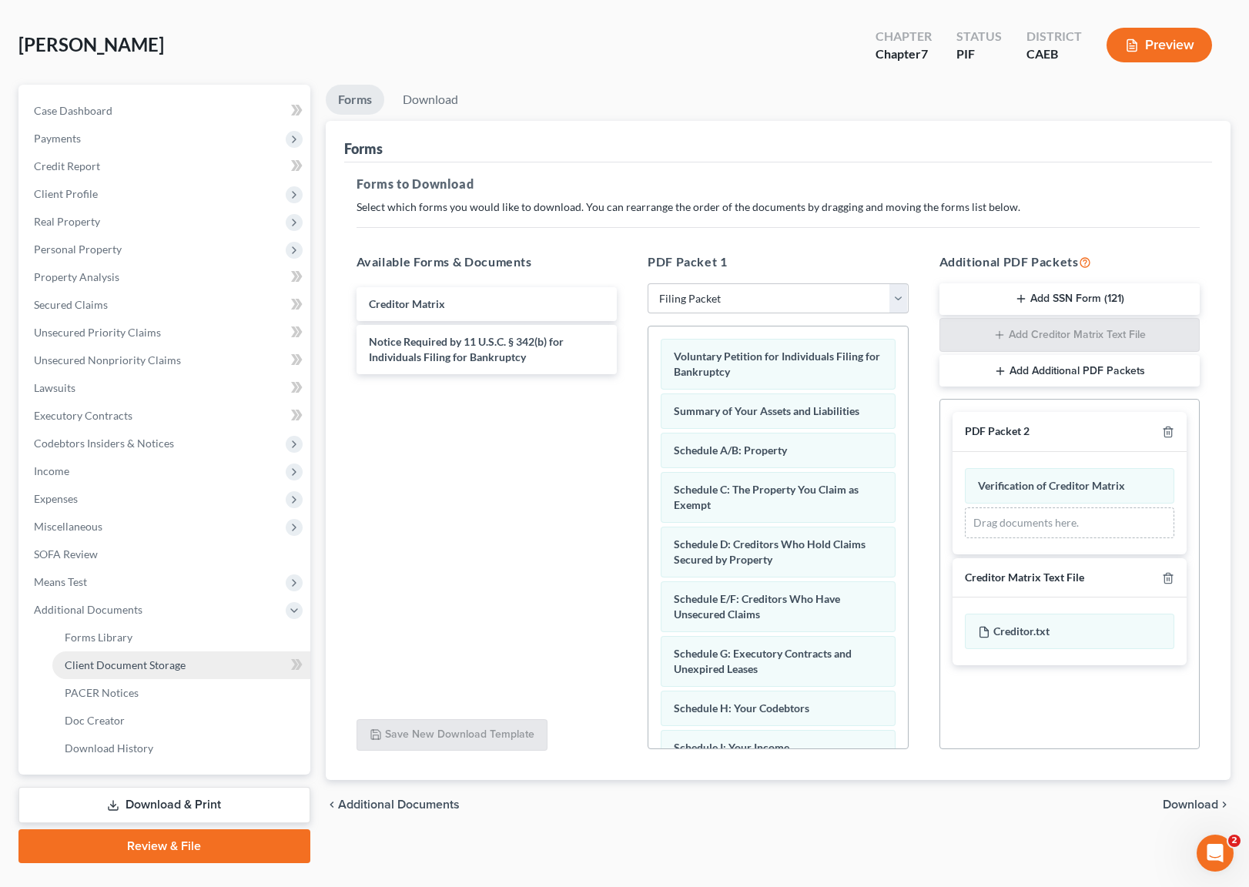
click at [175, 676] on link "Client Document Storage" at bounding box center [181, 665] width 258 height 28
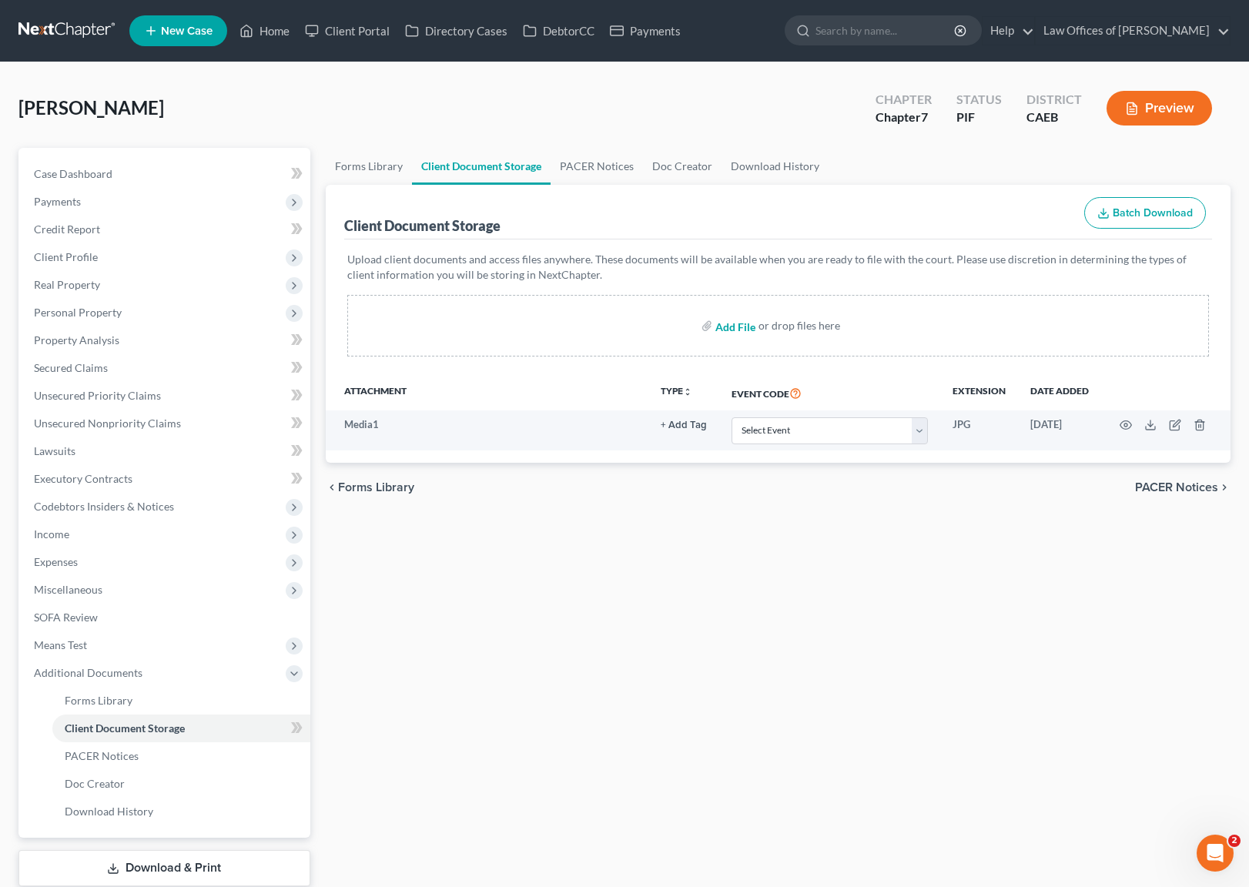
click at [724, 326] on input "file" at bounding box center [733, 326] width 37 height 28
type input "C:\fakepath\Certificate.pdf"
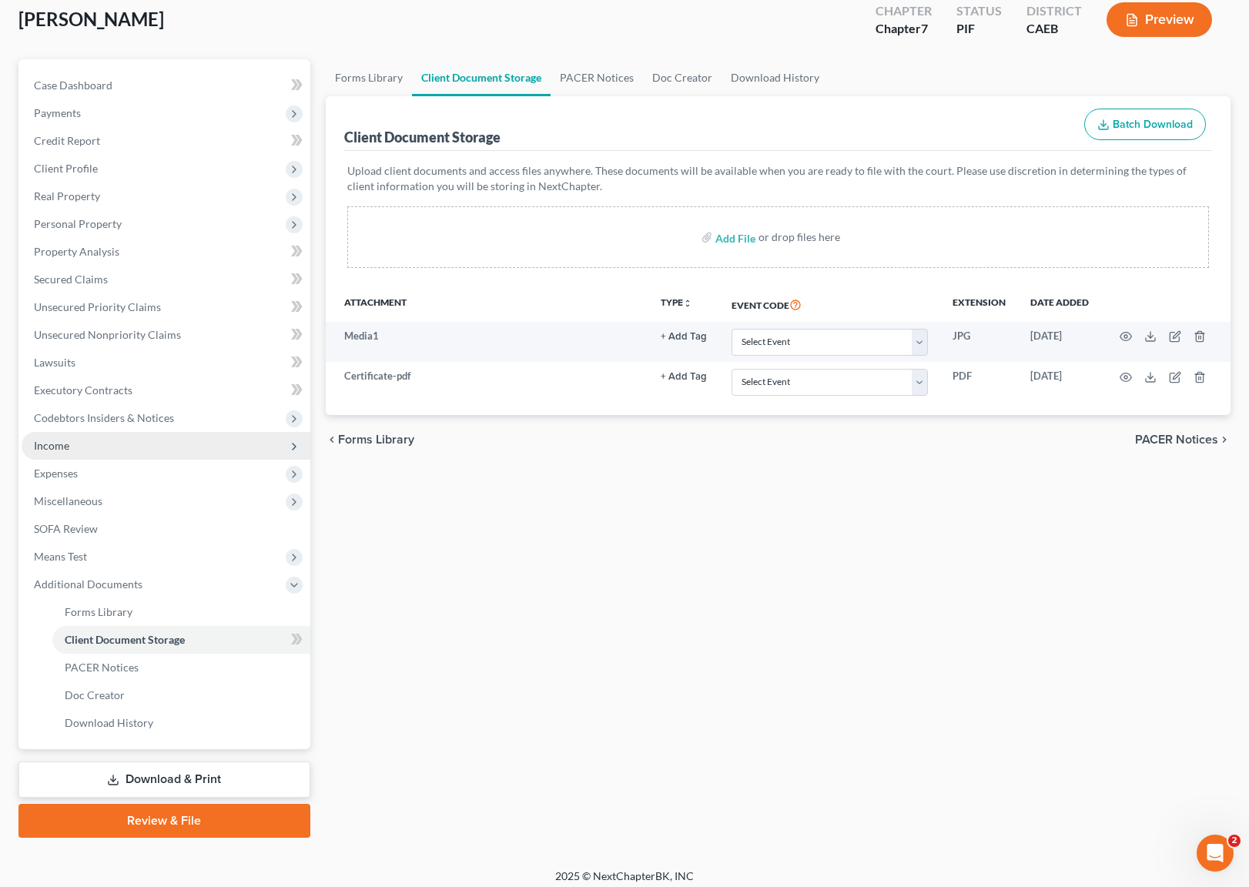
scroll to position [96, 0]
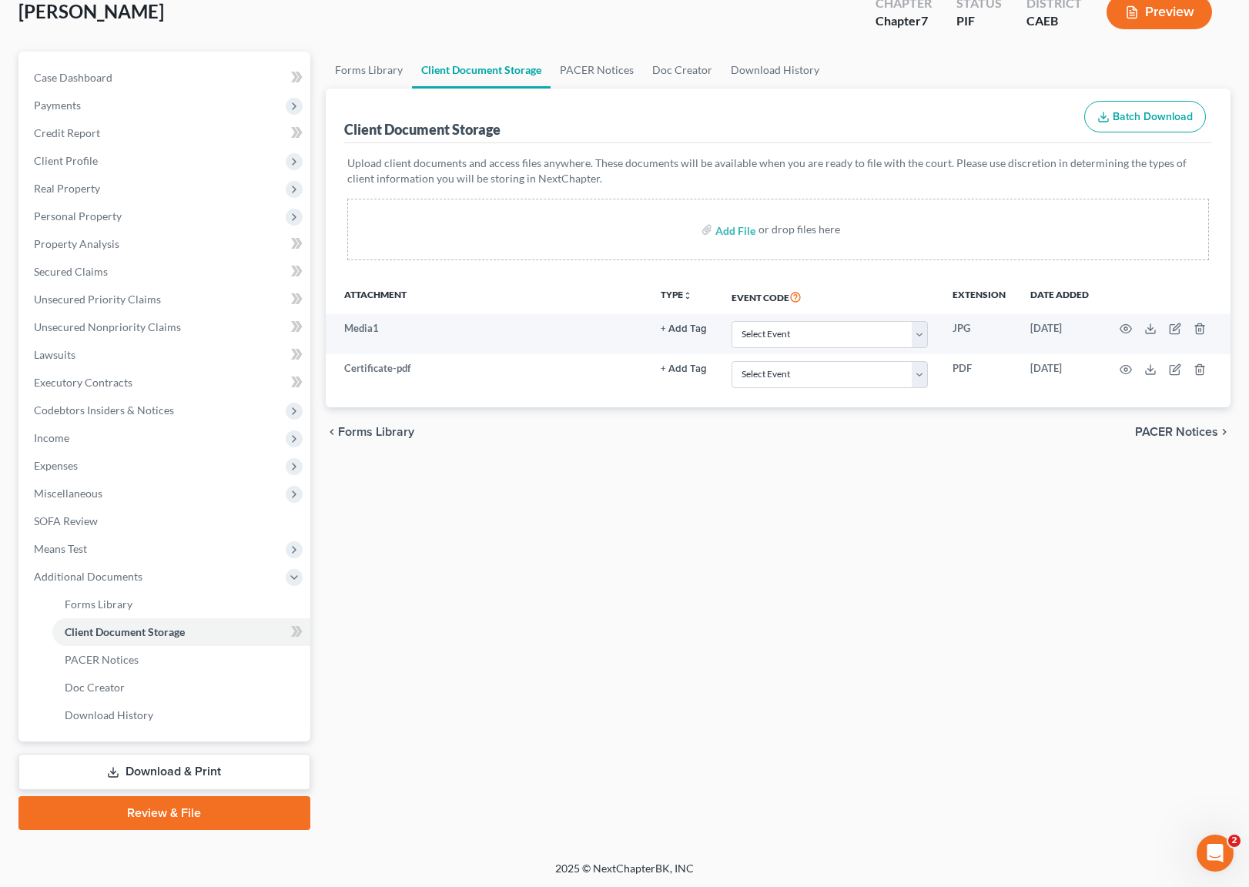
click at [249, 770] on link "Download & Print" at bounding box center [164, 772] width 292 height 36
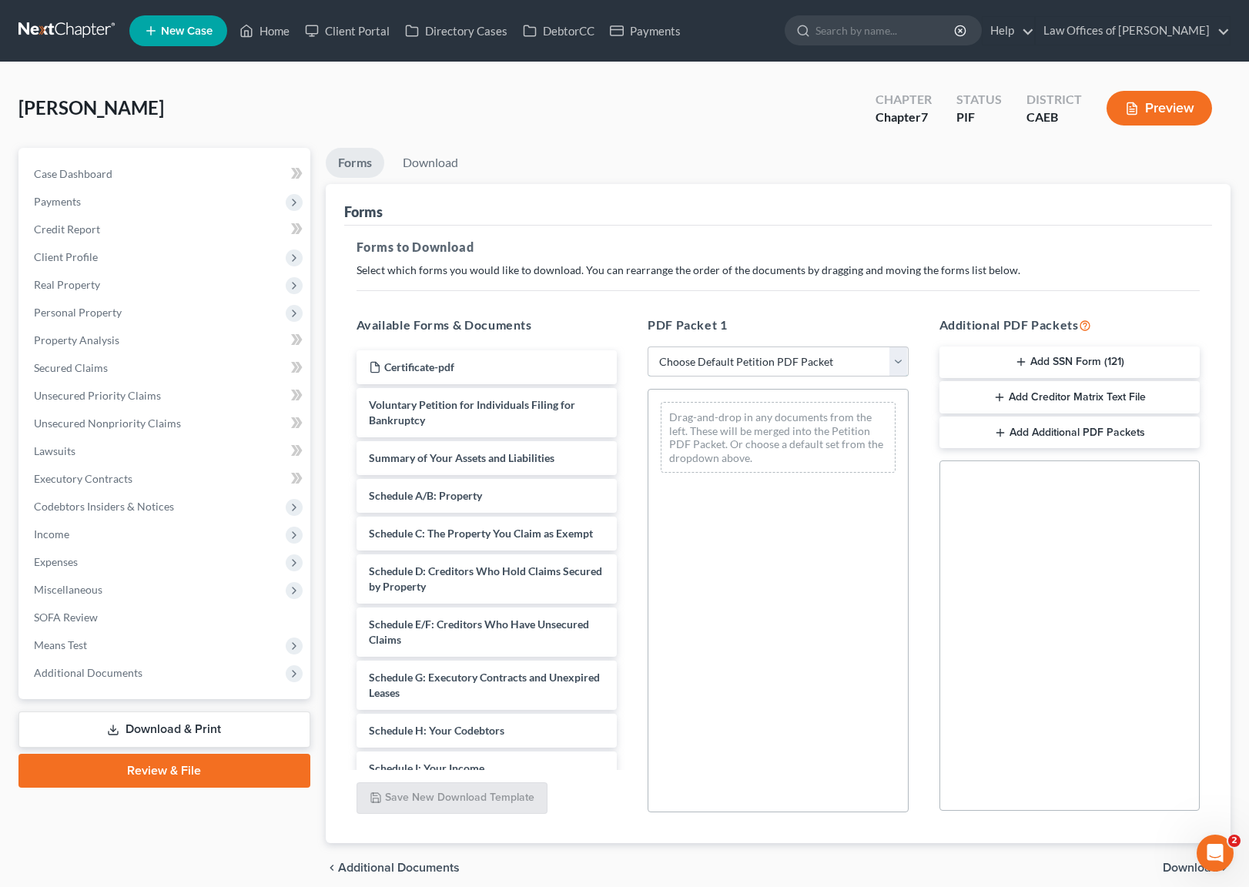
click at [900, 361] on select "Choose Default Petition PDF Packet Complete Bankruptcy Petition (all forms and …" at bounding box center [778, 361] width 261 height 31
select select "5"
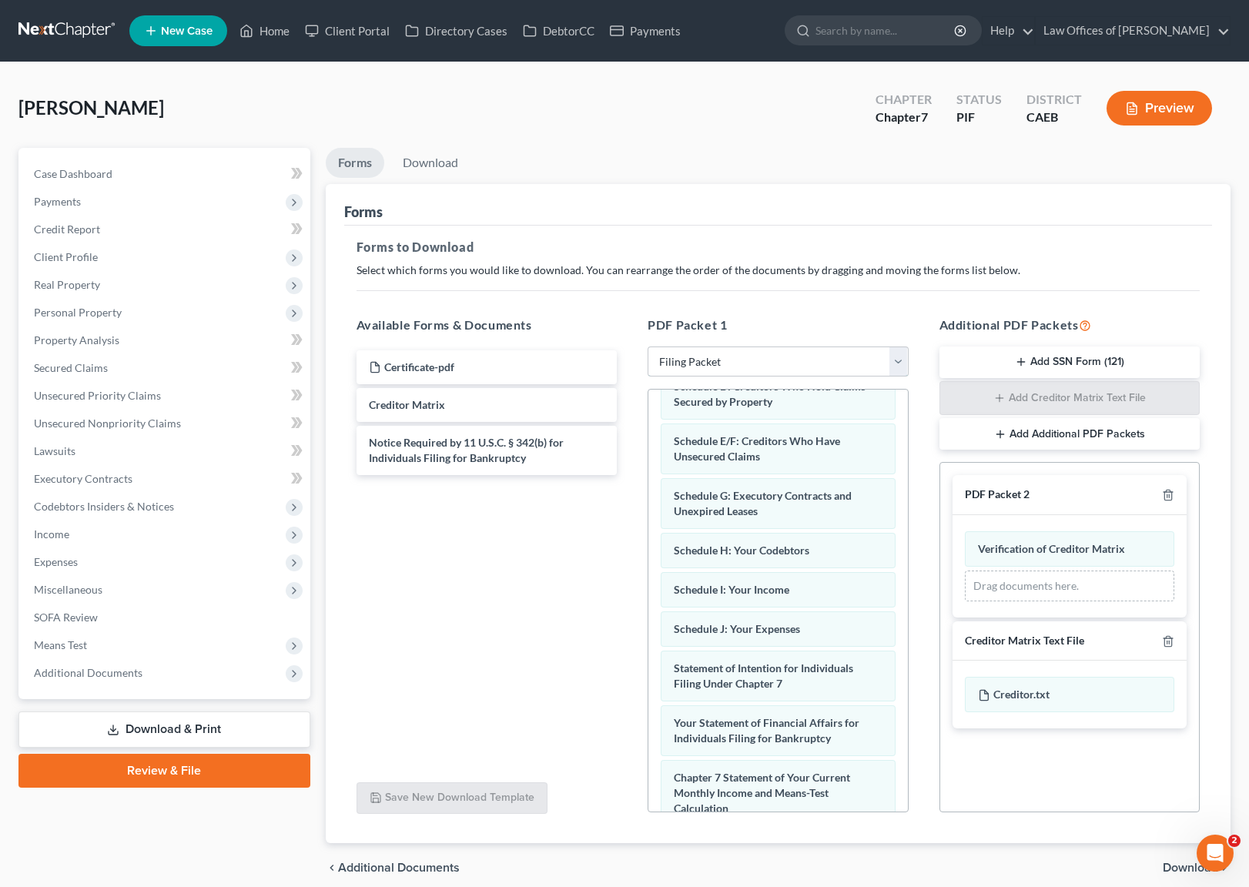
scroll to position [417, 0]
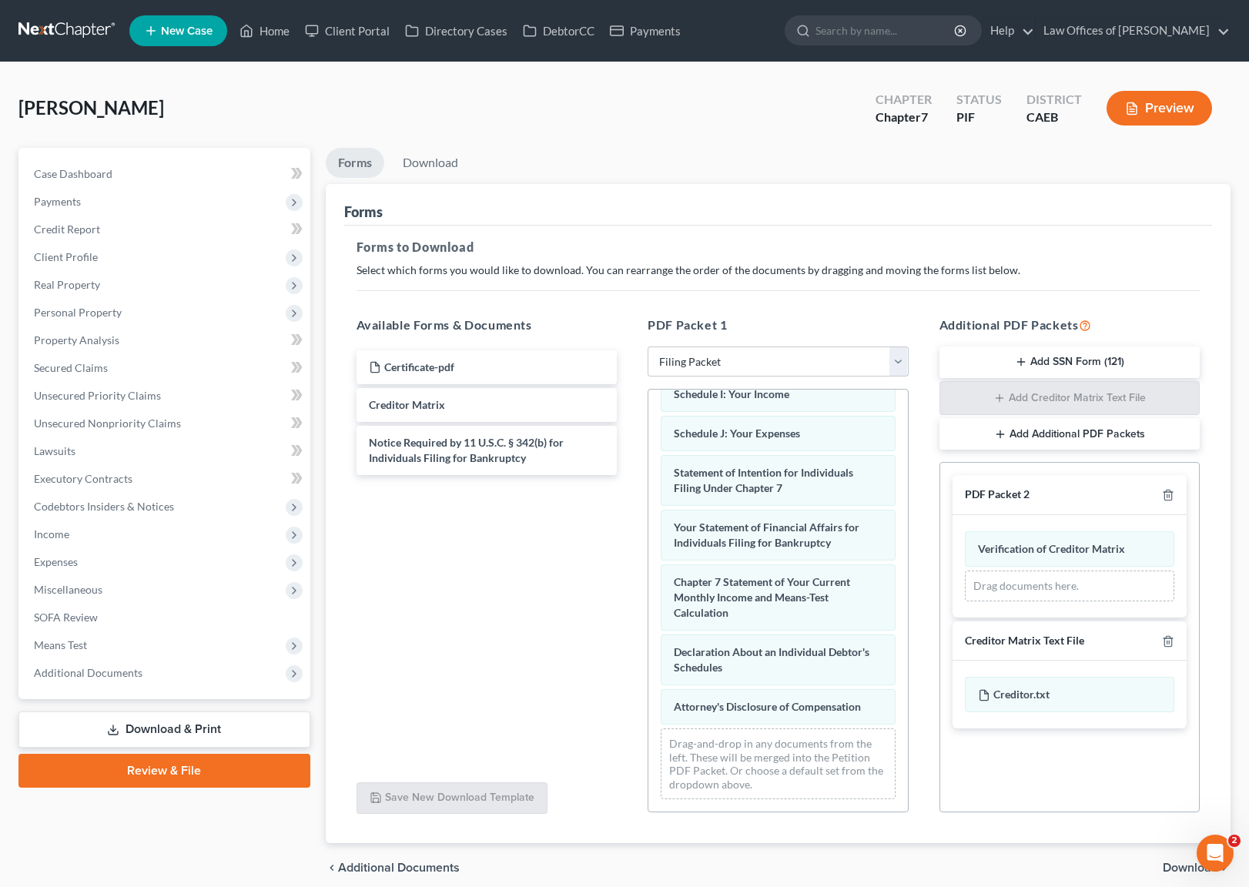
click at [1192, 869] on span "Download" at bounding box center [1190, 868] width 55 height 12
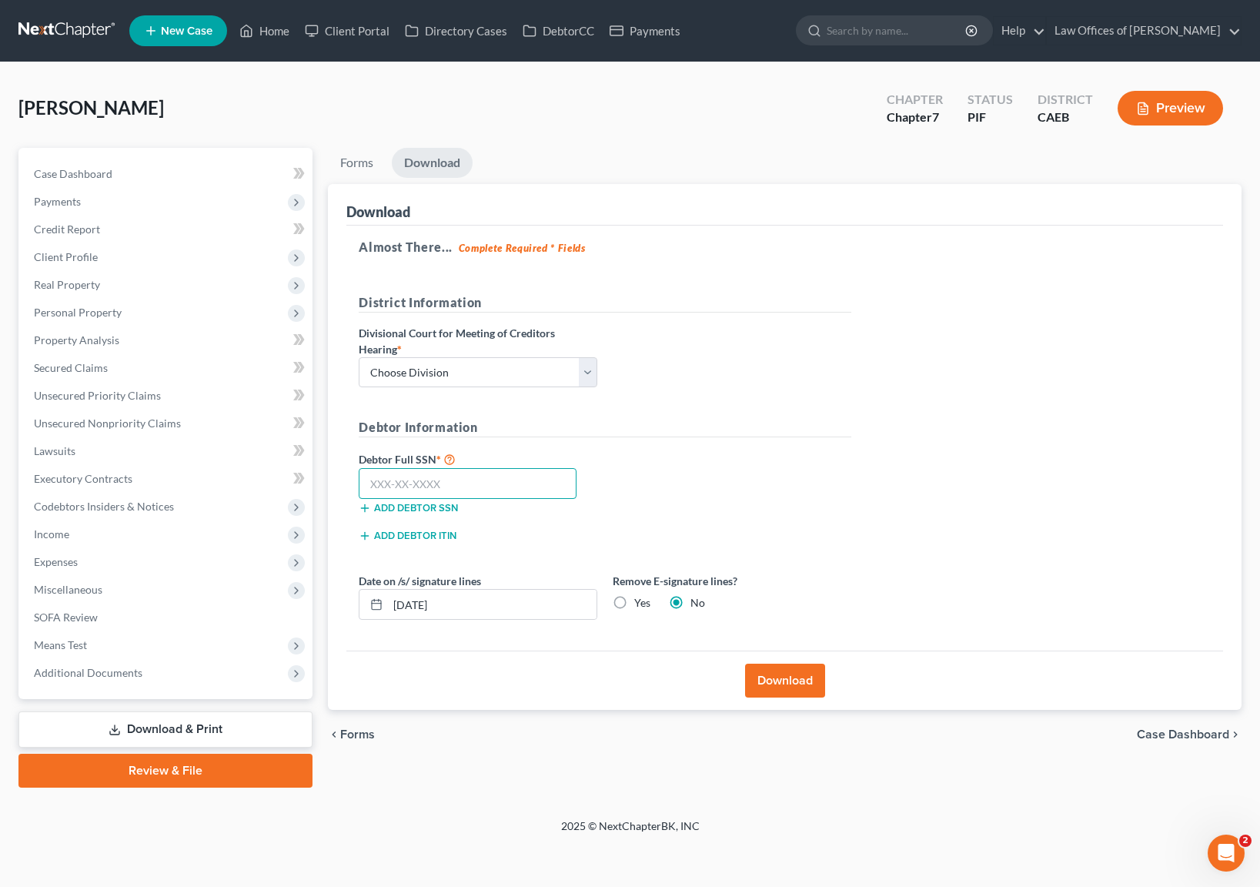
click at [490, 479] on input "text" at bounding box center [468, 483] width 218 height 31
type input "549-85-2747"
click at [455, 604] on input "08/18/2025" at bounding box center [492, 604] width 209 height 29
type input "08/17/2025"
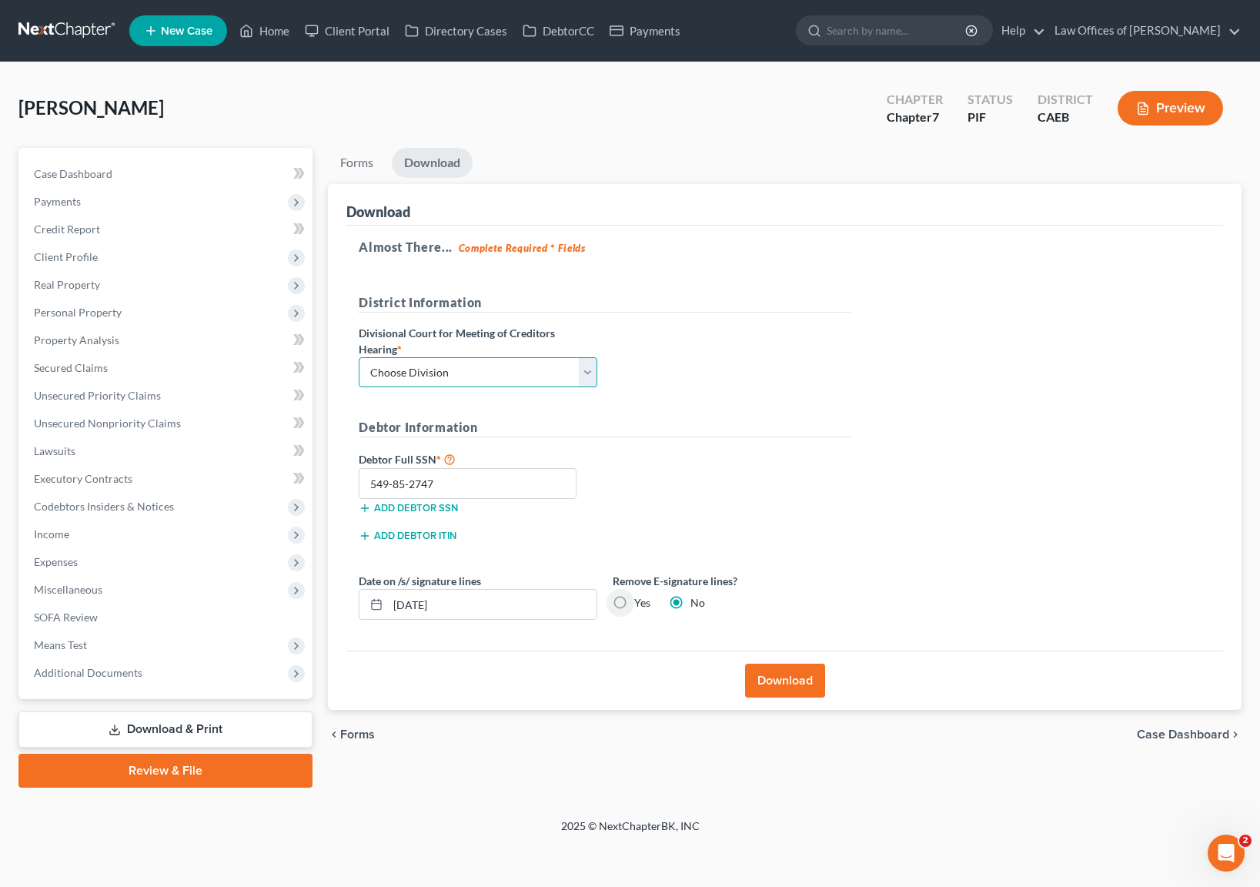
click at [587, 370] on select "Choose Division Fresno Modesto Sacramento" at bounding box center [478, 372] width 239 height 31
select select "0"
click at [765, 672] on button "Download" at bounding box center [785, 681] width 80 height 34
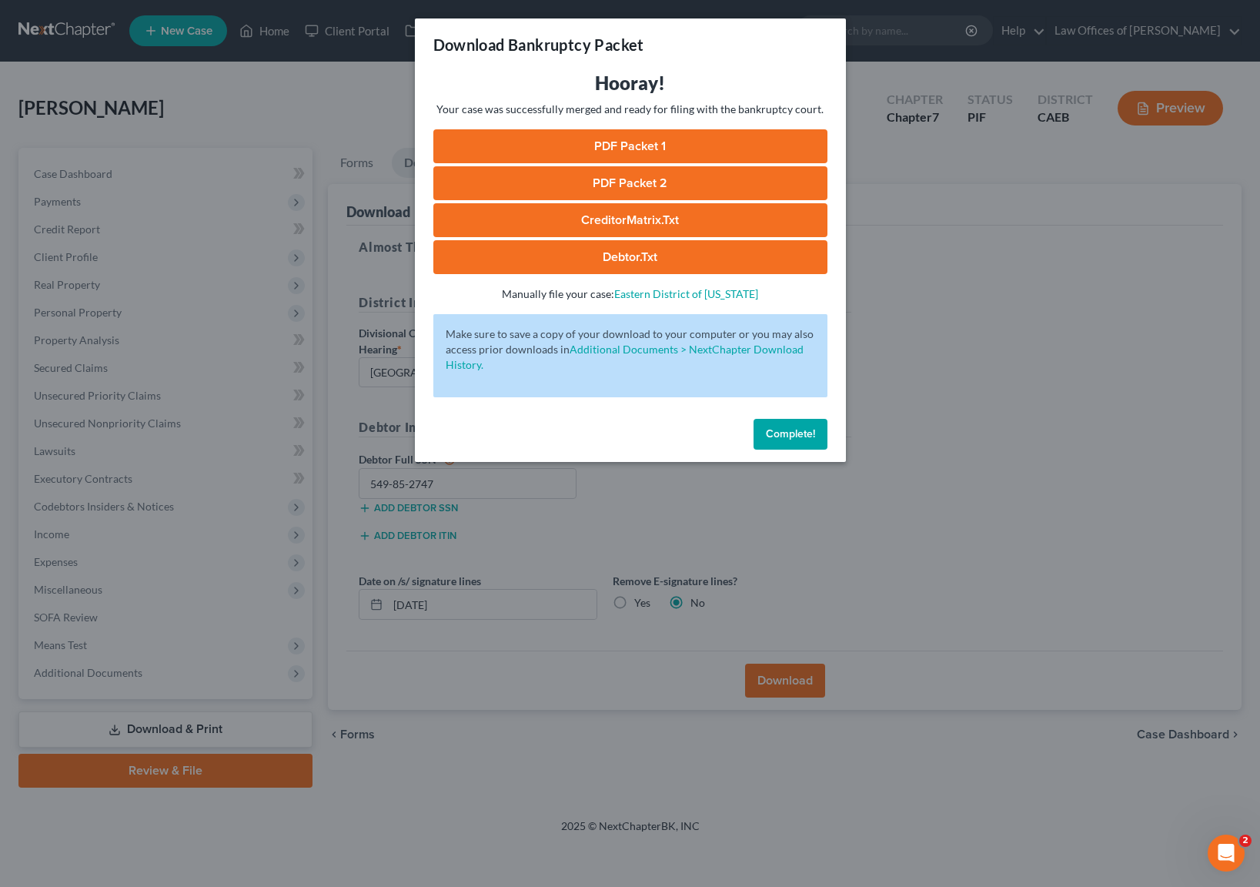
click at [728, 150] on link "PDF Packet 1" at bounding box center [631, 146] width 394 height 34
click at [638, 180] on link "PDF Packet 2" at bounding box center [631, 183] width 394 height 34
click at [681, 219] on link "CreditorMatrix.txt" at bounding box center [631, 220] width 394 height 34
click at [668, 252] on link "Debtor.txt" at bounding box center [631, 257] width 394 height 34
click at [790, 432] on span "Complete!" at bounding box center [790, 433] width 49 height 13
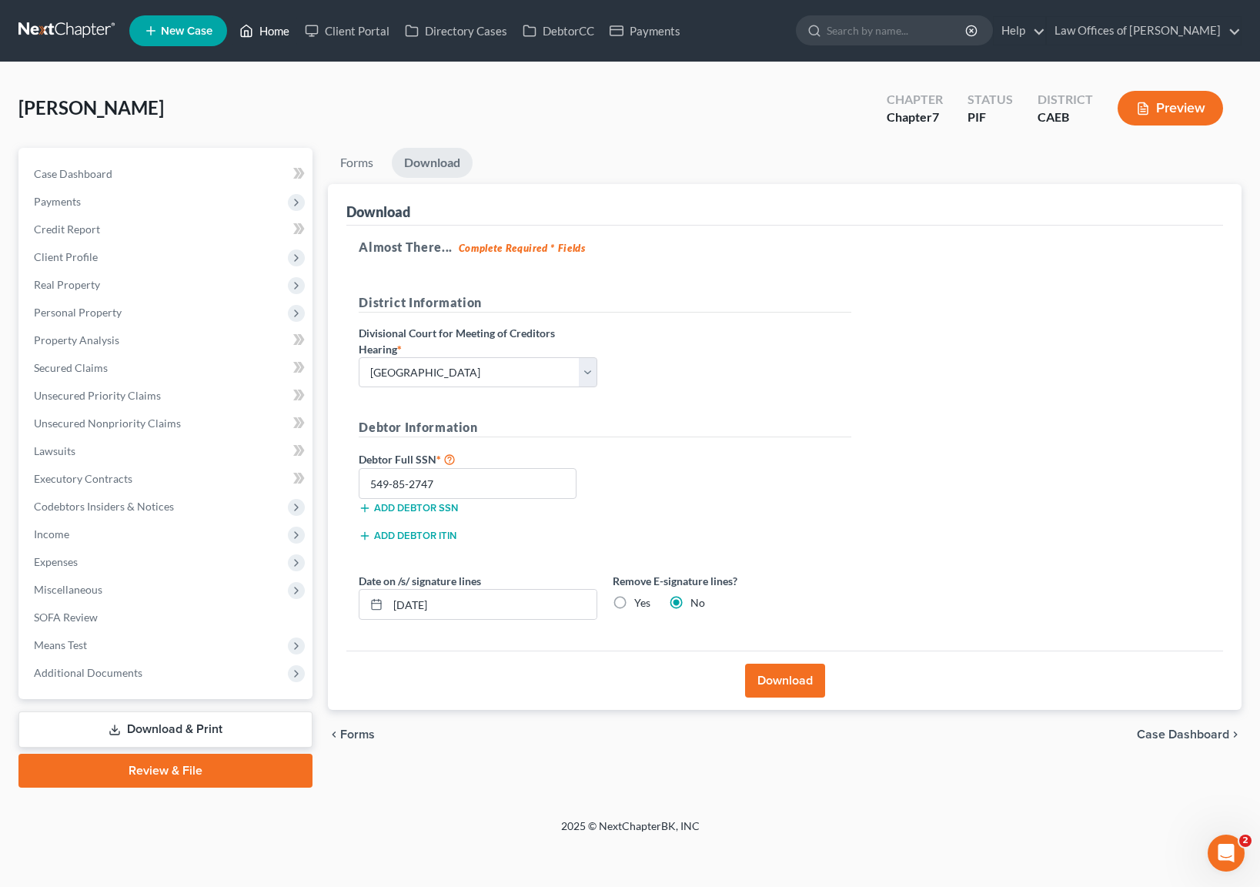
click at [280, 35] on link "Home" at bounding box center [264, 31] width 65 height 28
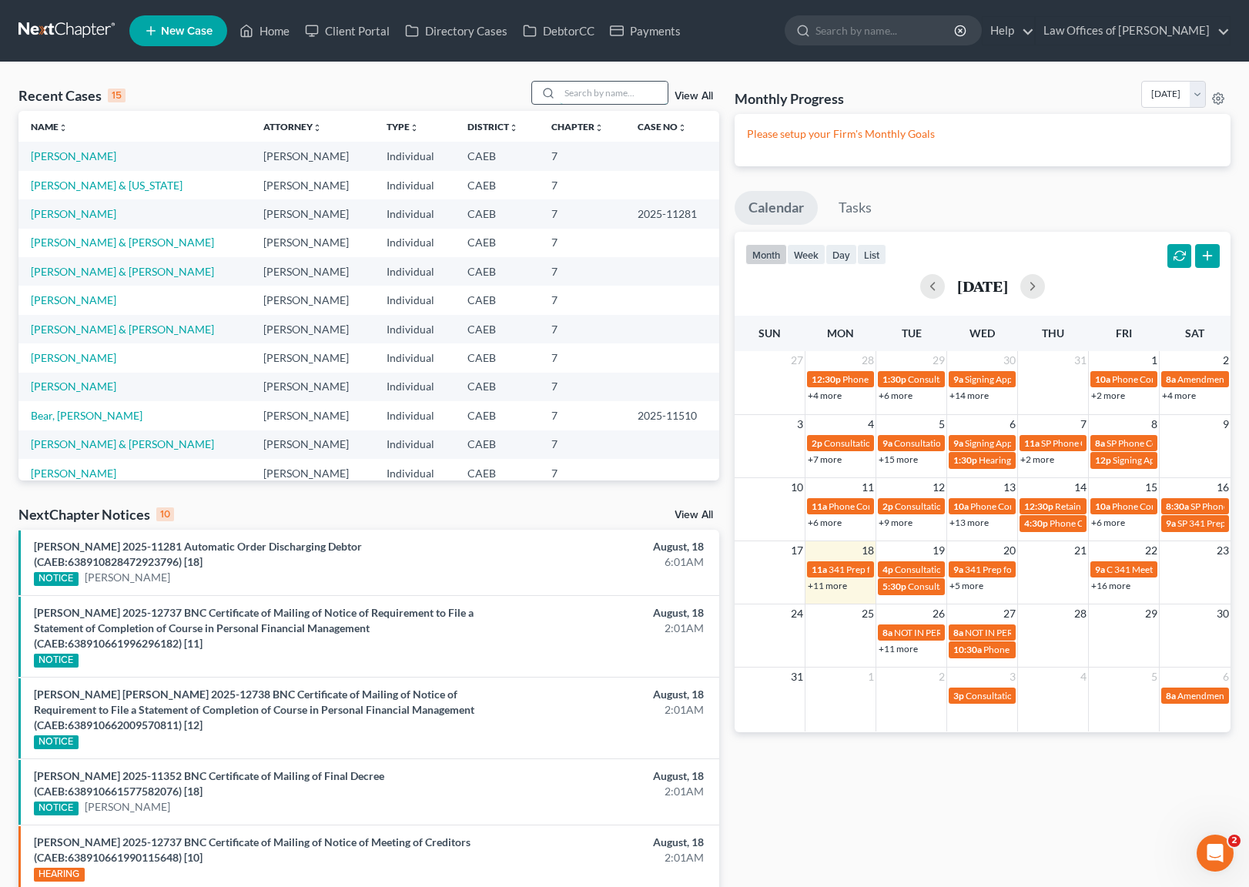
click at [599, 95] on input "search" at bounding box center [614, 93] width 108 height 22
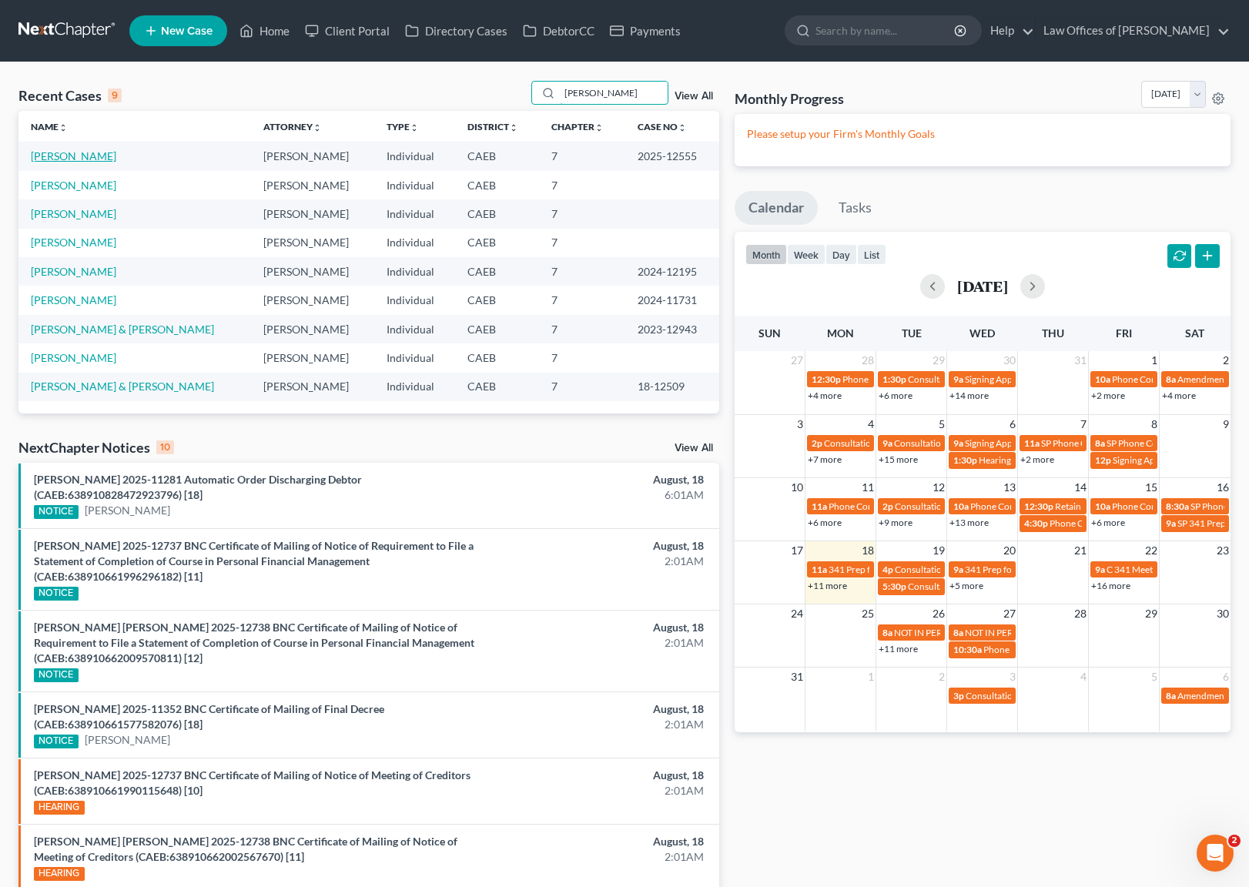
type input "Tovar"
click at [75, 152] on link "[PERSON_NAME]" at bounding box center [73, 155] width 85 height 13
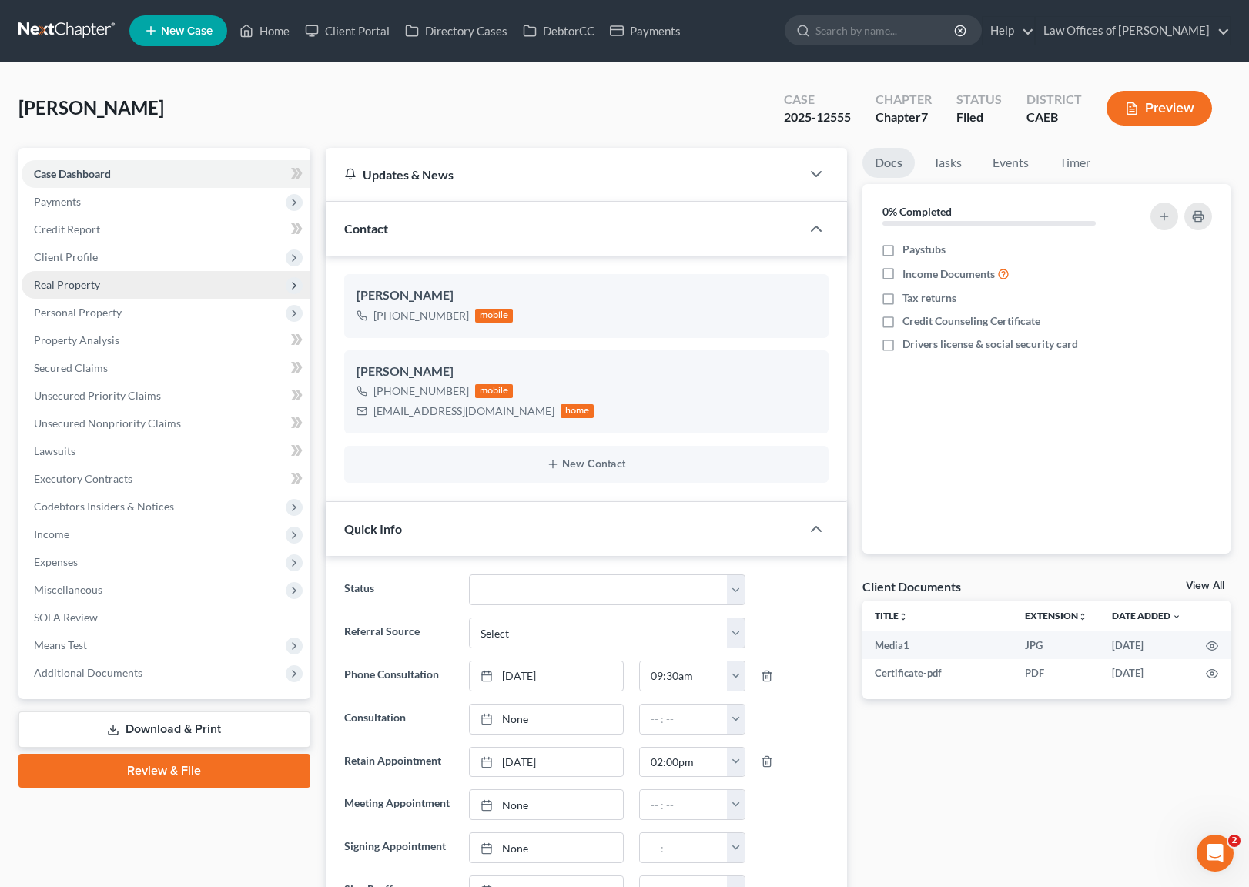
scroll to position [6059, 0]
click at [115, 368] on link "Secured Claims" at bounding box center [166, 368] width 289 height 28
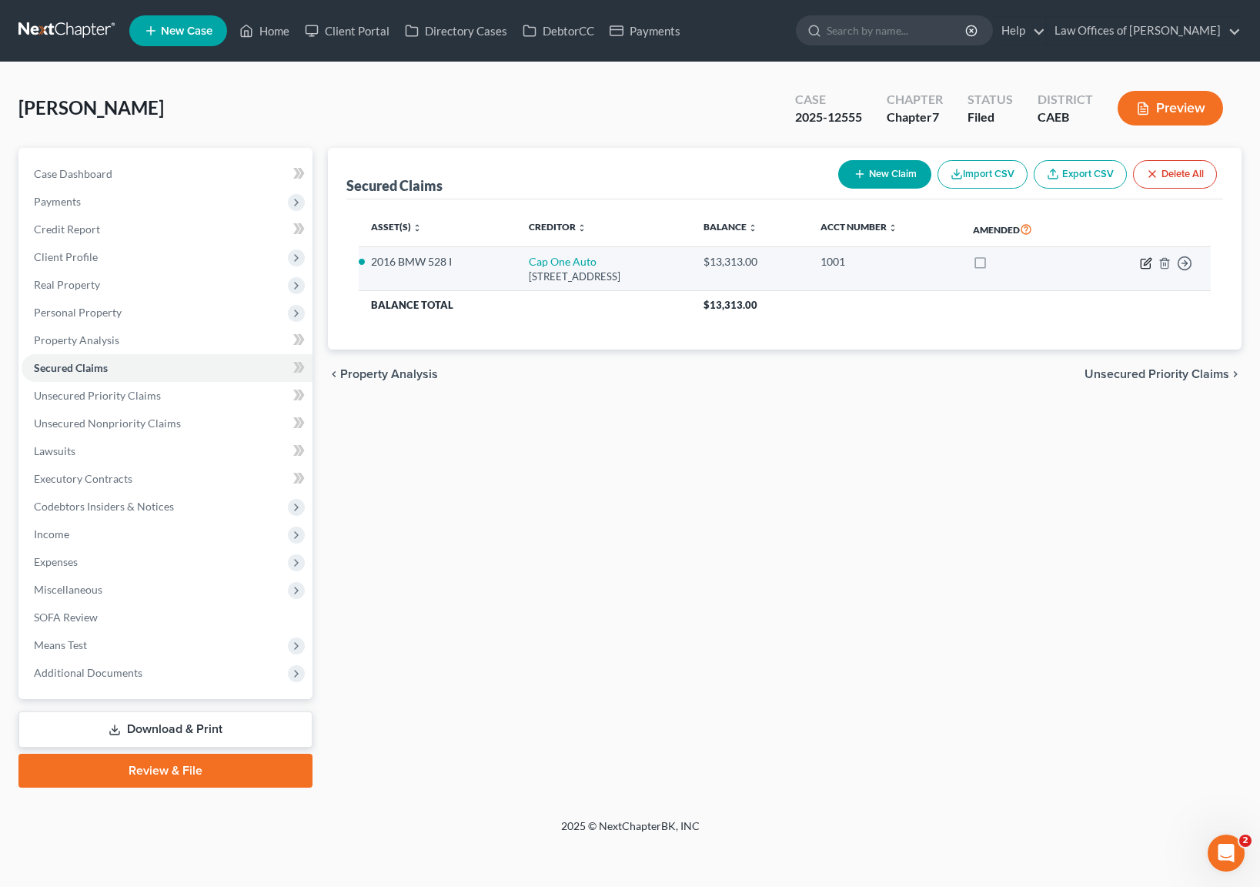
click at [1149, 259] on icon "button" at bounding box center [1146, 263] width 12 height 12
select select "45"
select select "0"
select select "4"
select select "0"
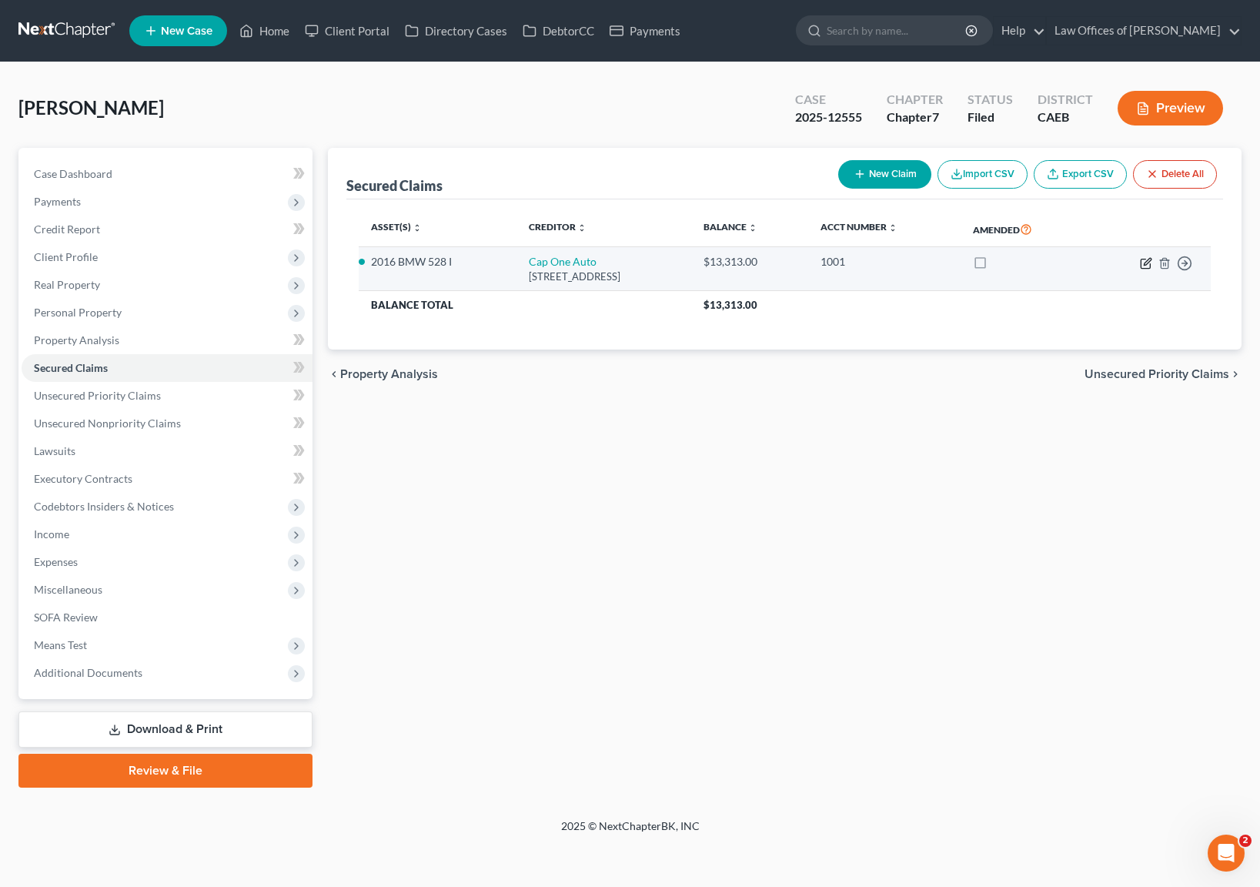
select select "0"
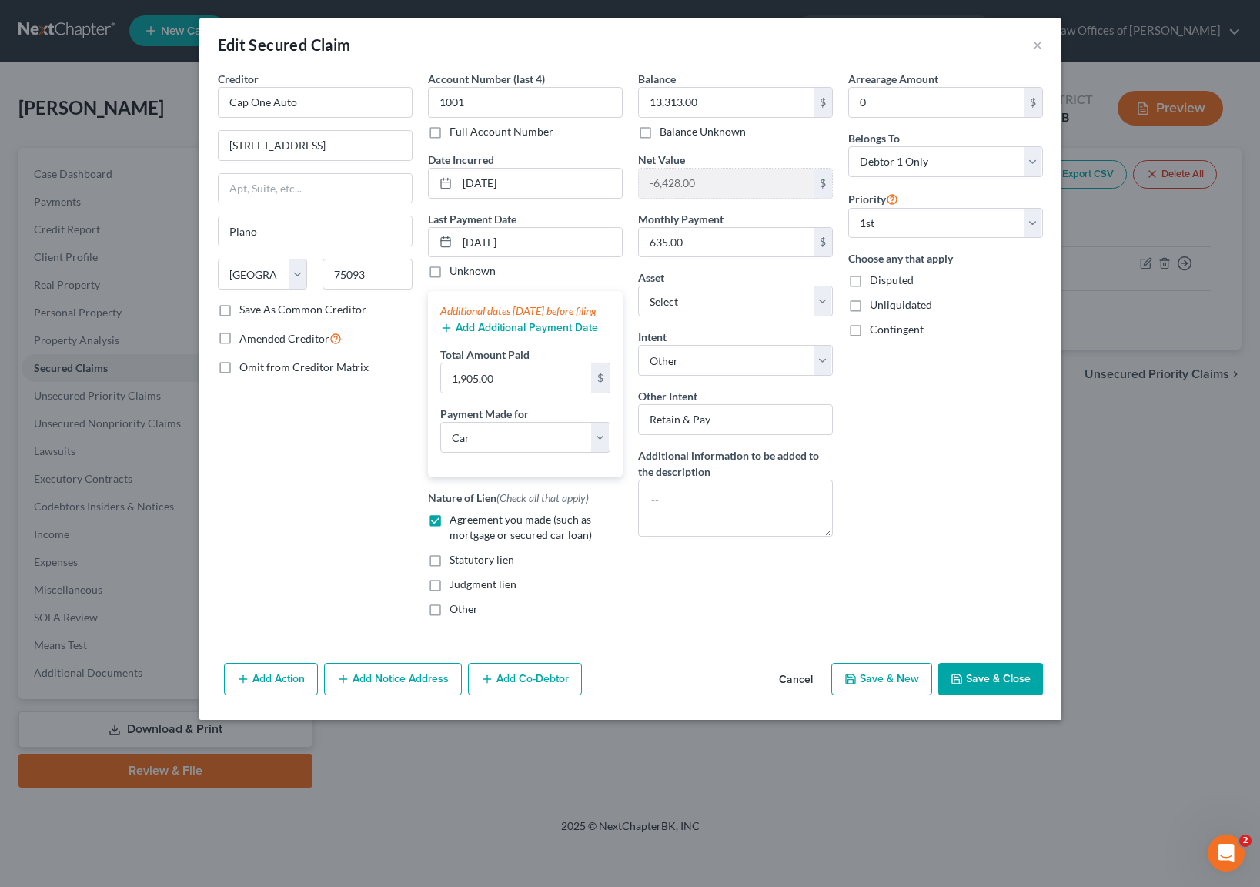
click at [1010, 695] on button "Save & Close" at bounding box center [991, 679] width 105 height 32
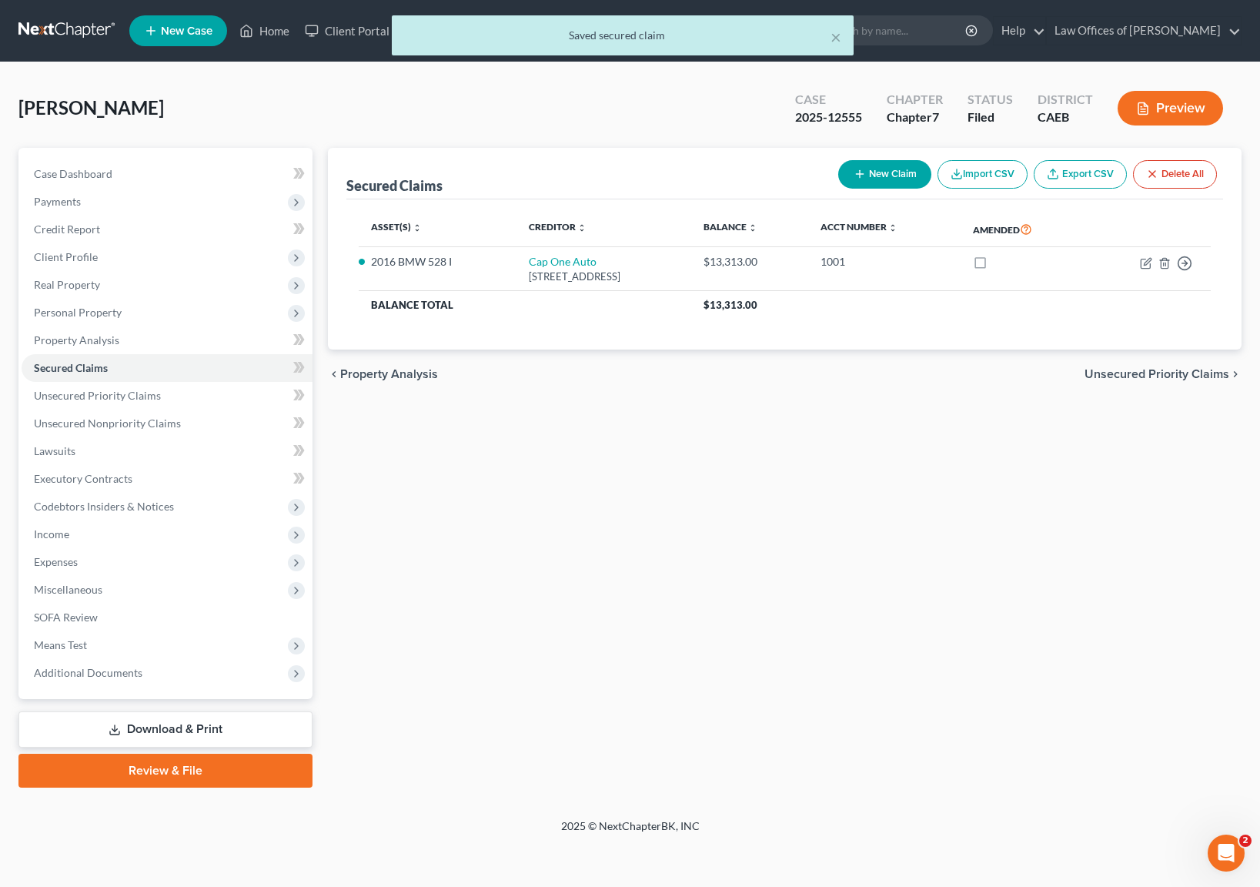
click at [273, 31] on div "× Saved secured claim" at bounding box center [622, 39] width 1260 height 48
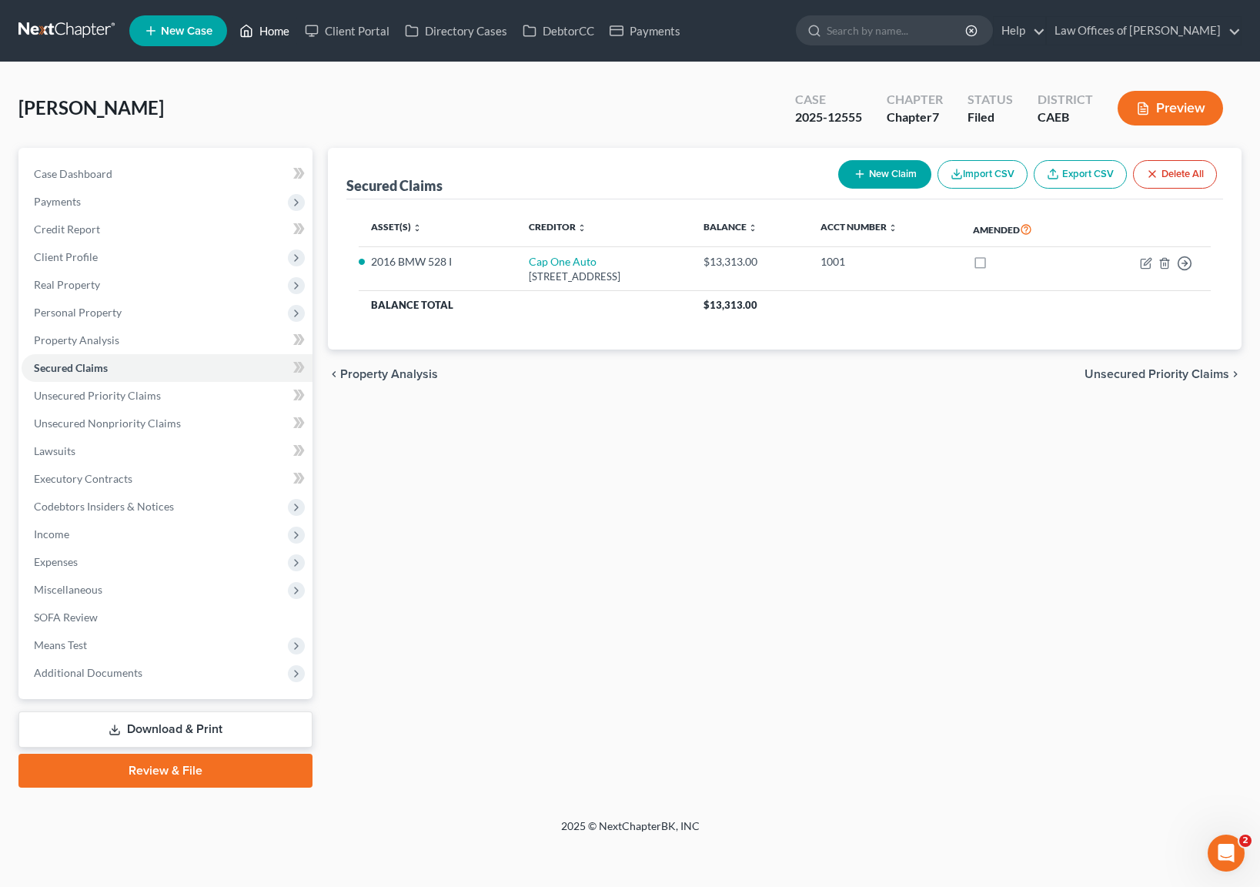
click at [286, 29] on link "Home" at bounding box center [264, 31] width 65 height 28
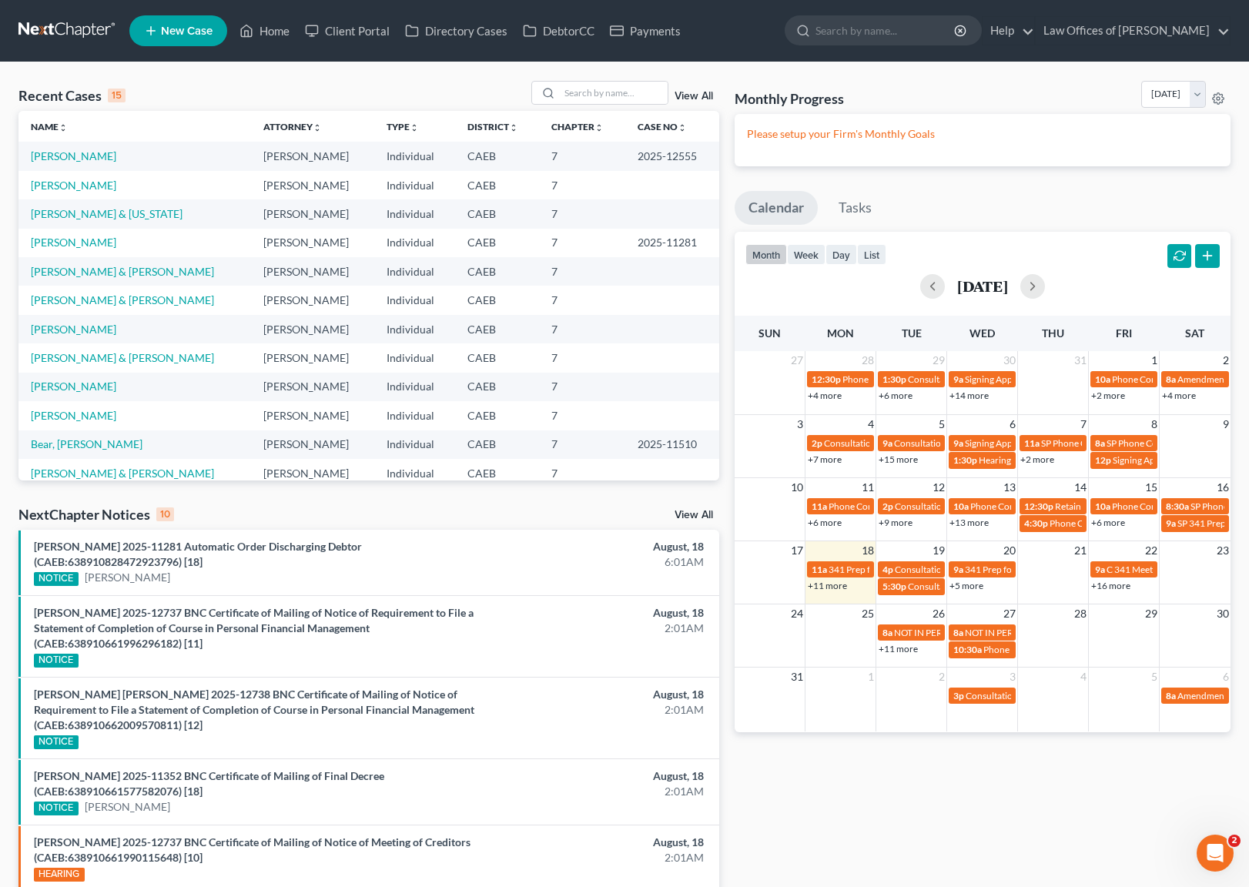
click at [832, 587] on link "+11 more" at bounding box center [827, 586] width 39 height 12
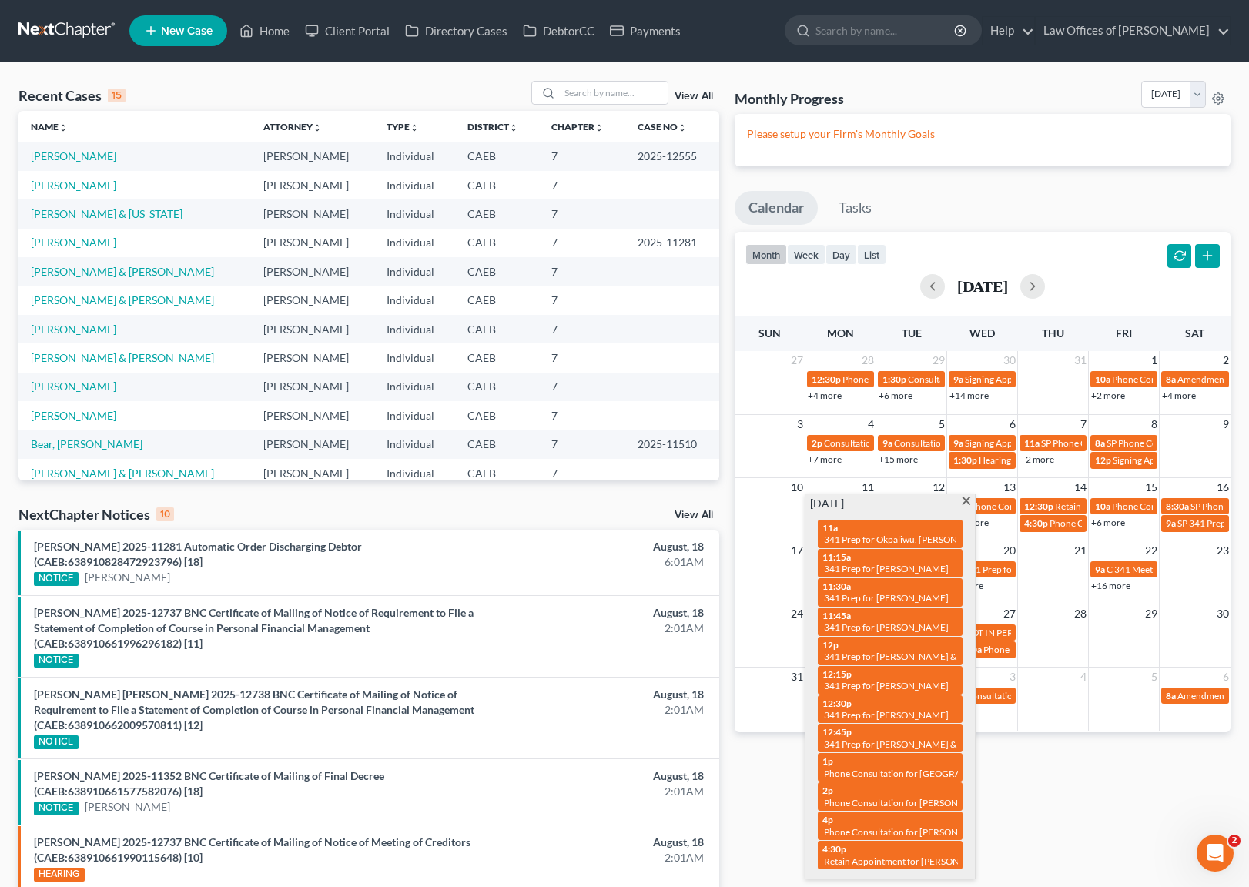
click at [966, 499] on span at bounding box center [966, 502] width 12 height 10
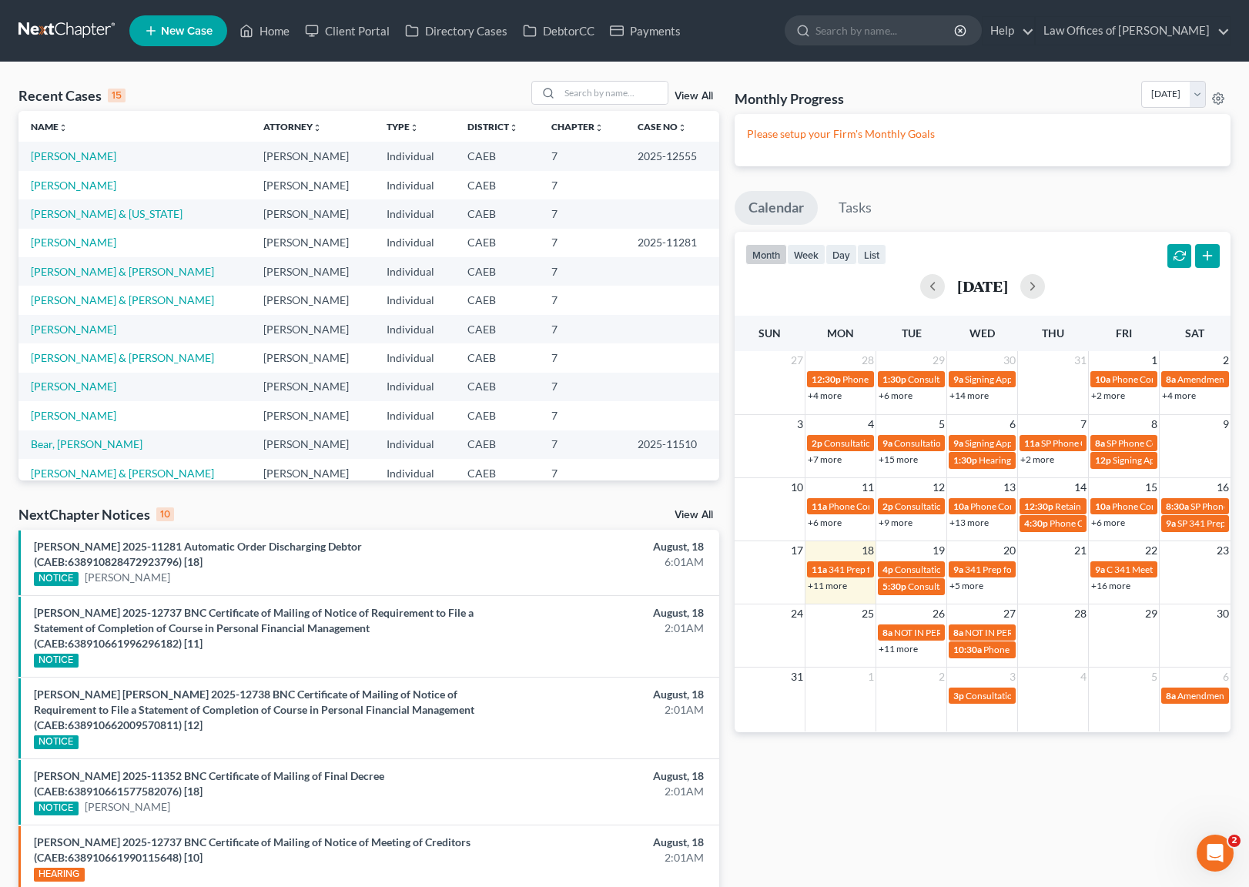
click at [889, 651] on link "+11 more" at bounding box center [898, 649] width 39 height 12
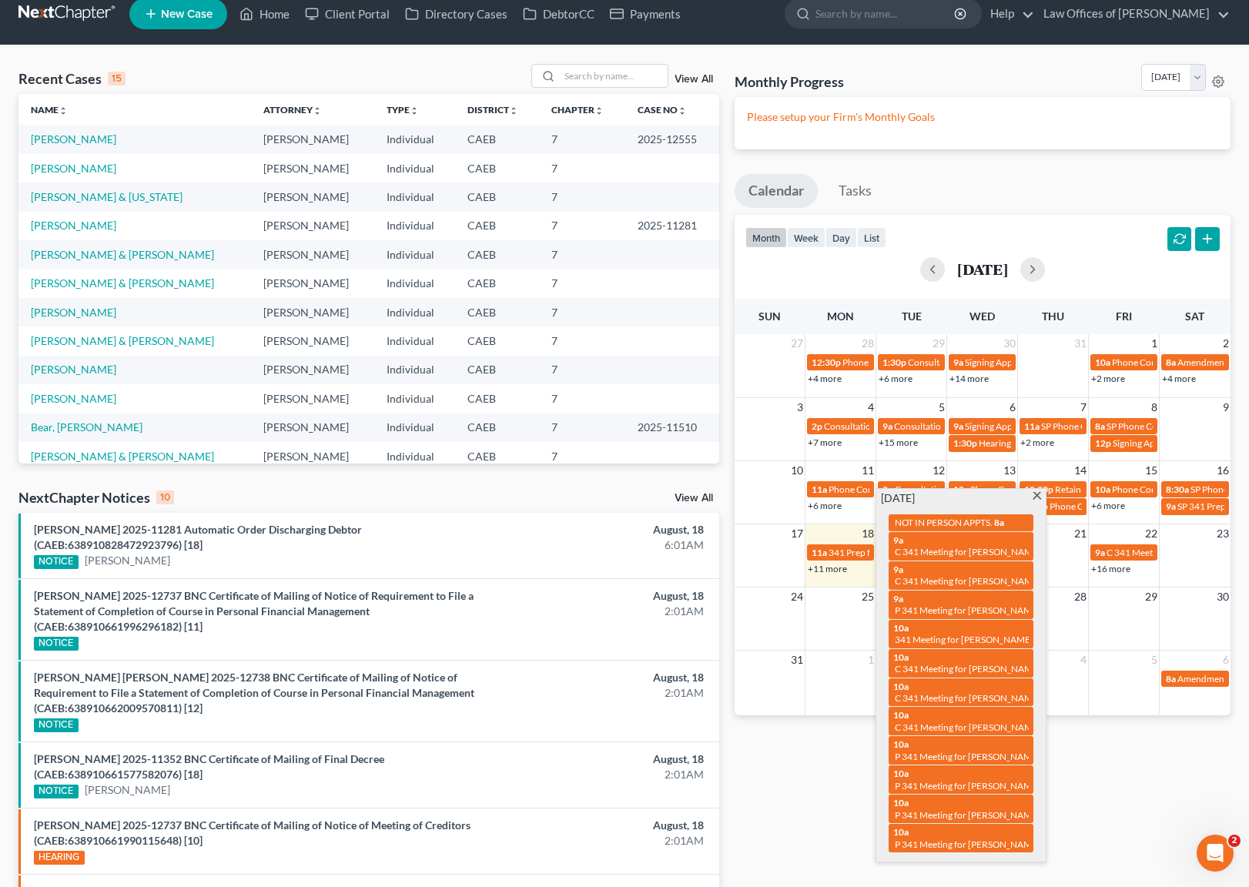
scroll to position [18, 0]
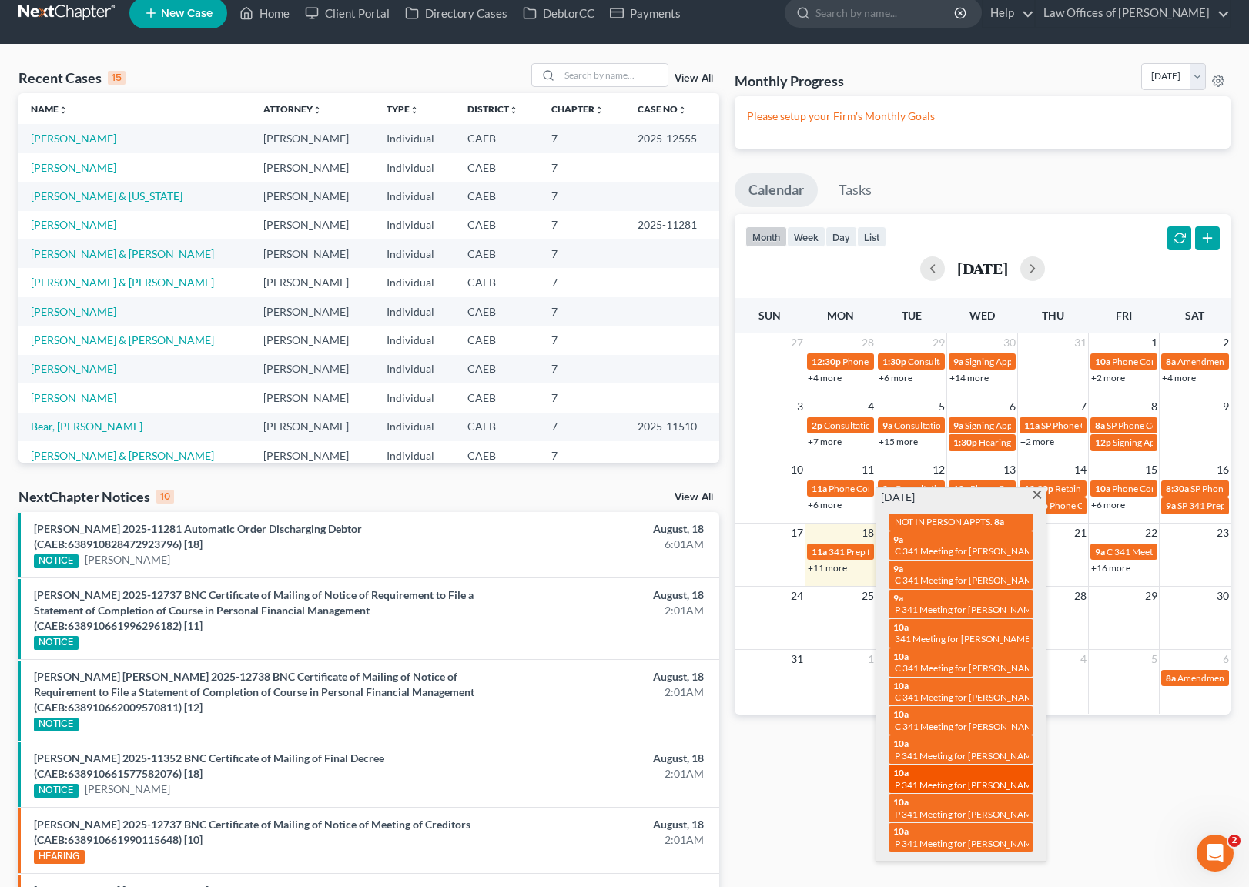
click at [970, 782] on span "P 341 Meeting for [PERSON_NAME]" at bounding box center [968, 785] width 146 height 12
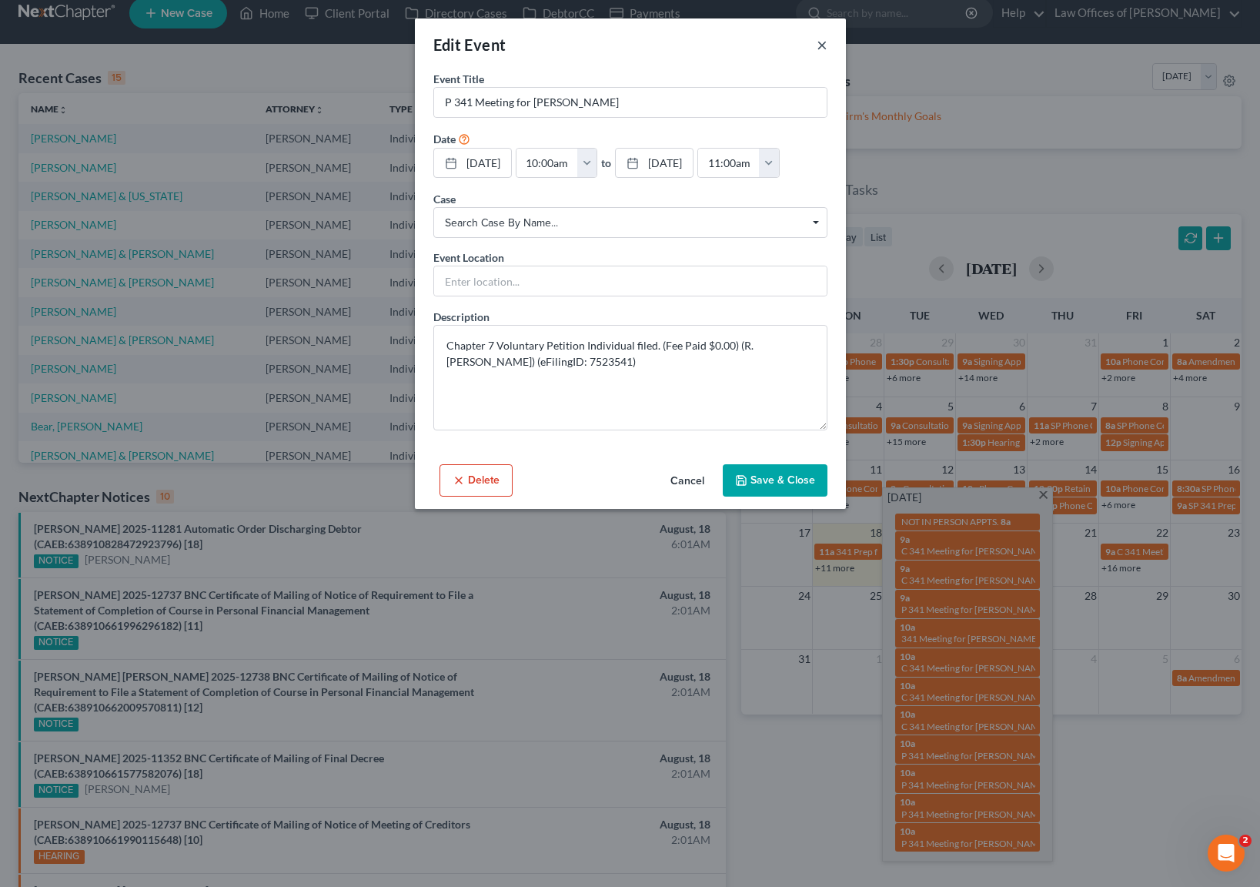
click at [822, 38] on button "×" at bounding box center [822, 44] width 11 height 18
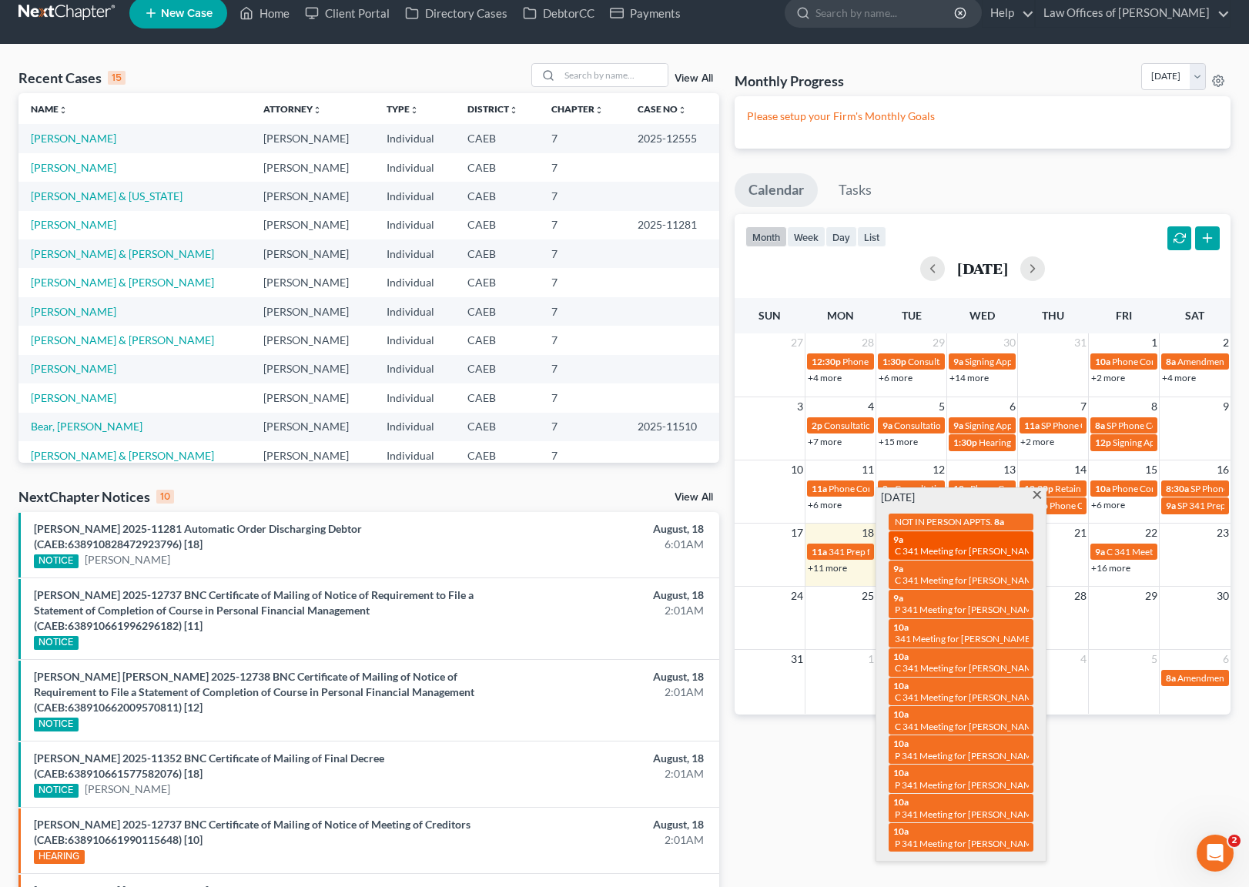
click at [929, 545] on span "C 341 Meeting for [PERSON_NAME]" at bounding box center [968, 551] width 146 height 12
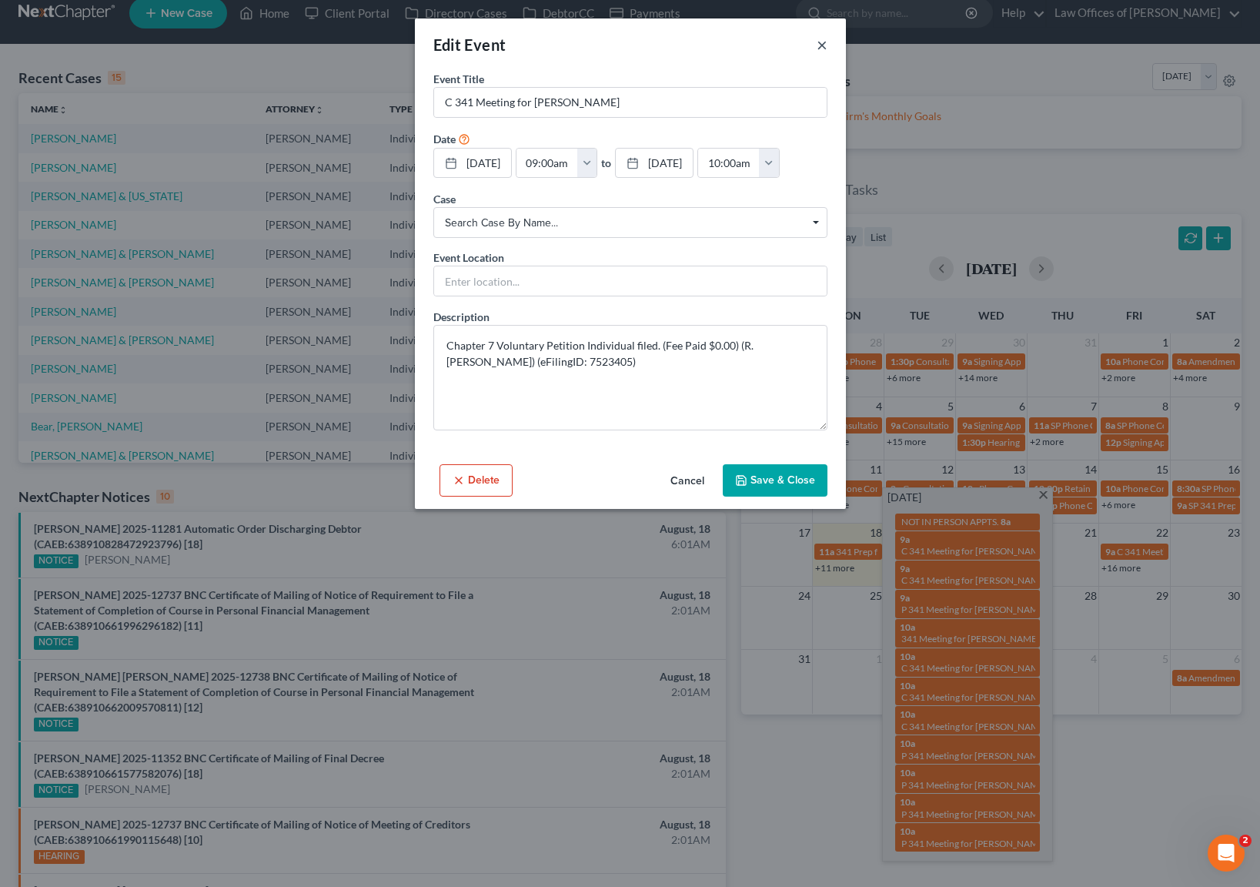
click at [817, 38] on button "×" at bounding box center [822, 44] width 11 height 18
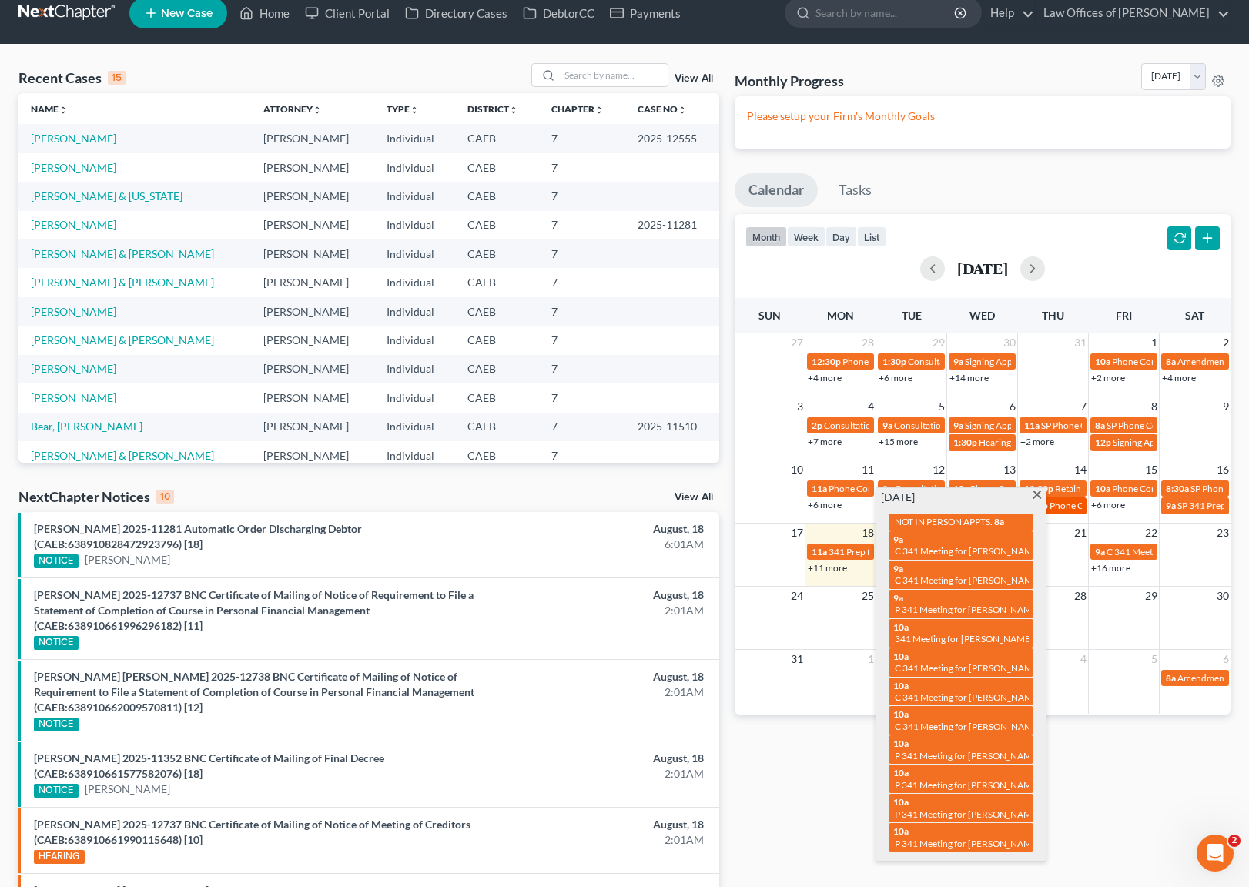
click at [1035, 497] on span at bounding box center [1037, 496] width 12 height 10
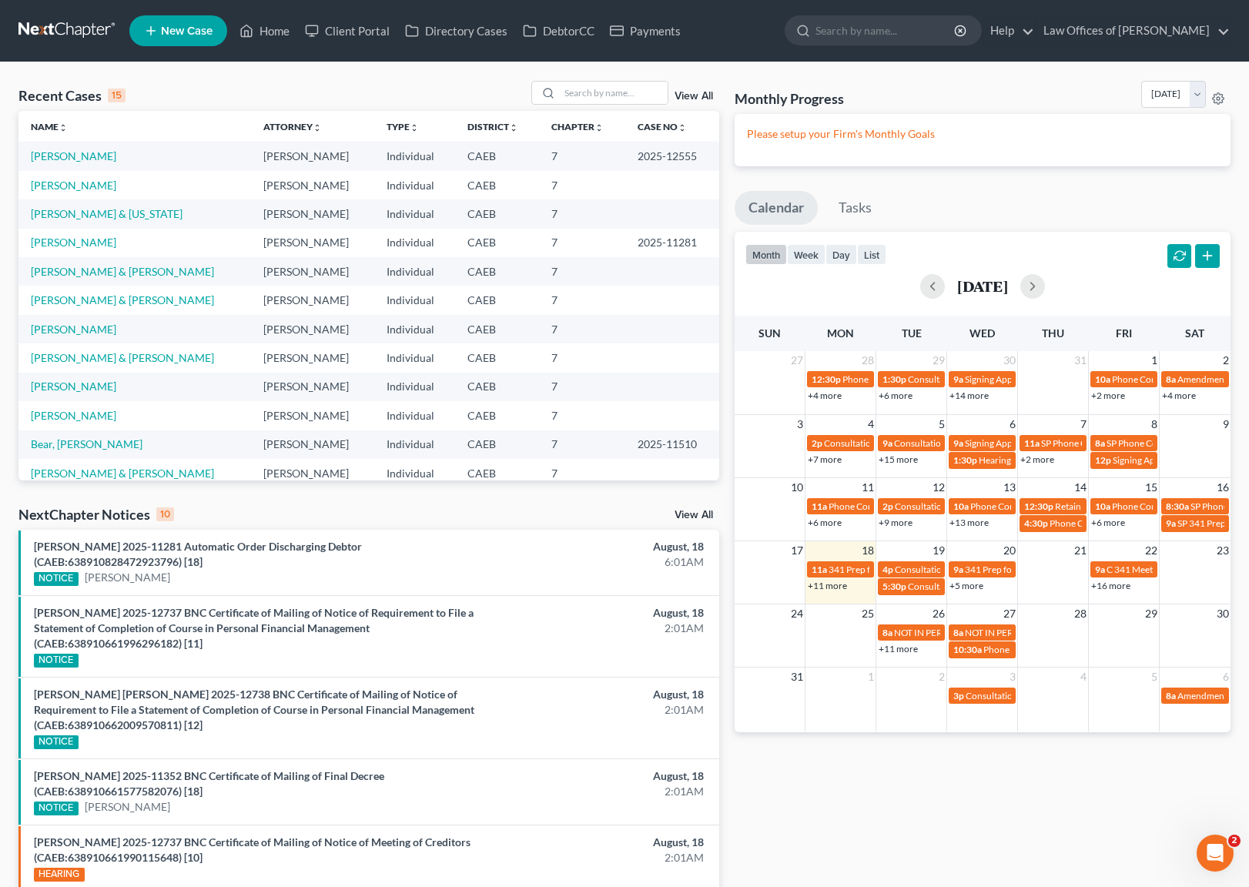
click at [826, 587] on link "+11 more" at bounding box center [827, 586] width 39 height 12
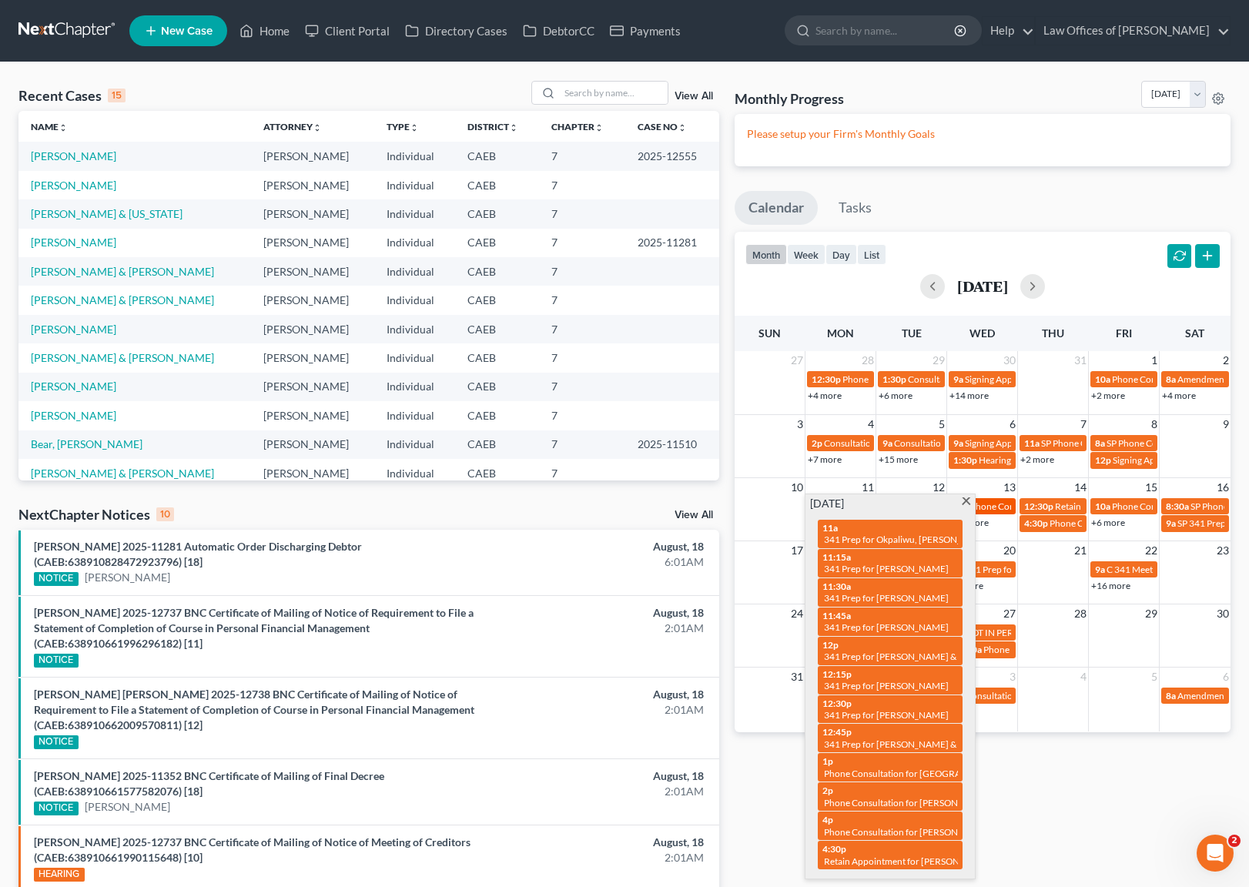
click at [964, 497] on span at bounding box center [966, 502] width 12 height 10
